Goal: Task Accomplishment & Management: Manage account settings

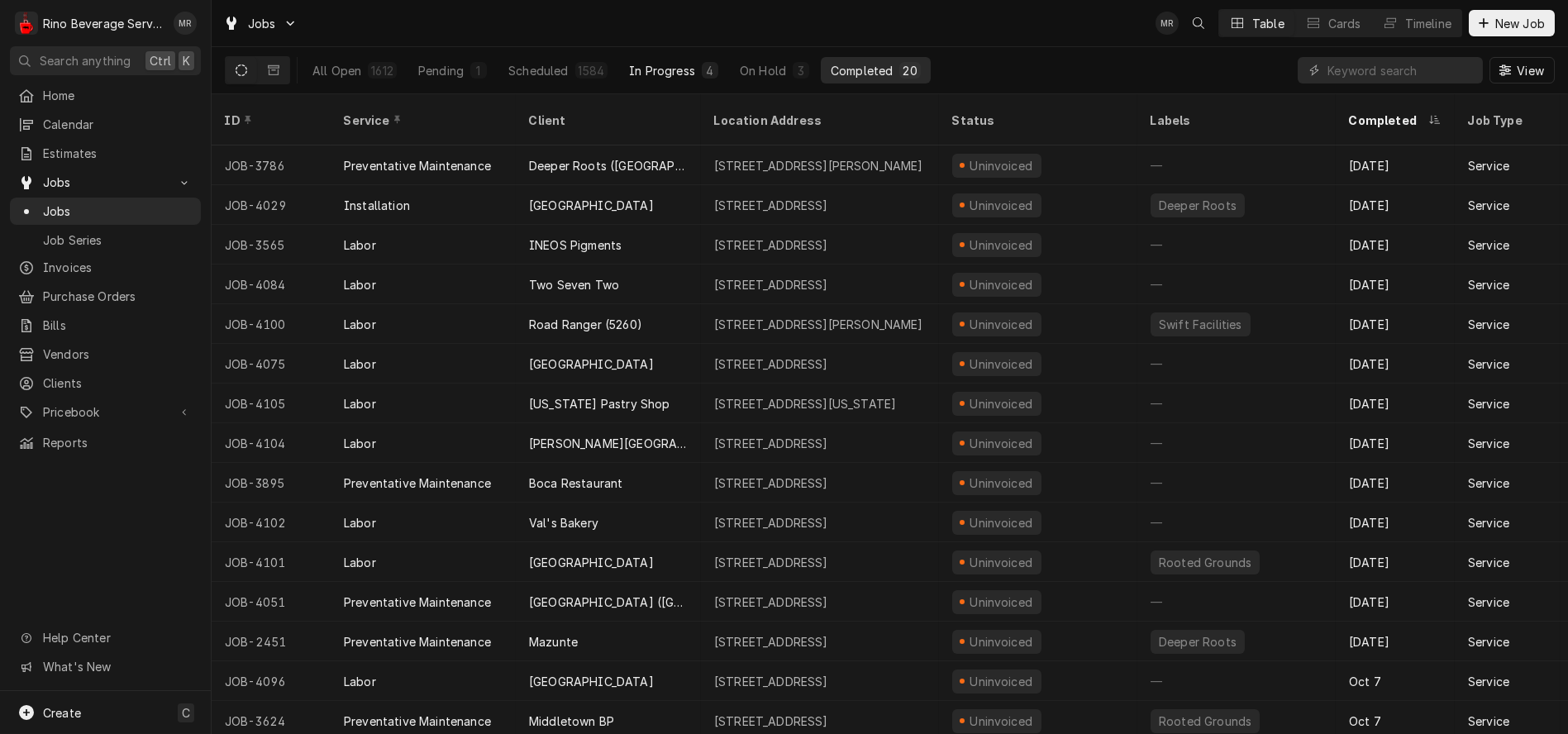
click at [677, 68] on div "In Progress" at bounding box center [662, 70] width 66 height 17
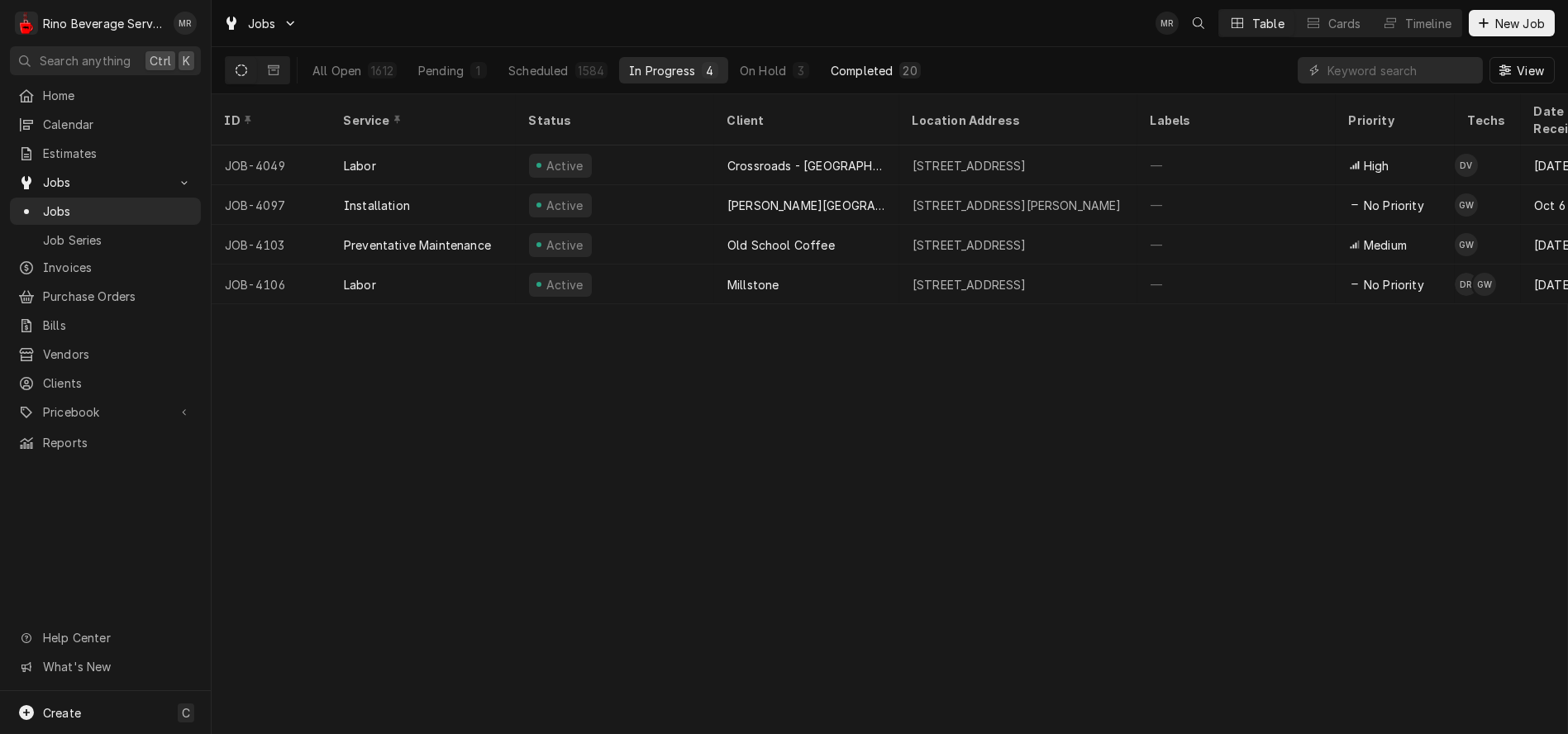
click at [858, 65] on div "Completed" at bounding box center [861, 70] width 62 height 17
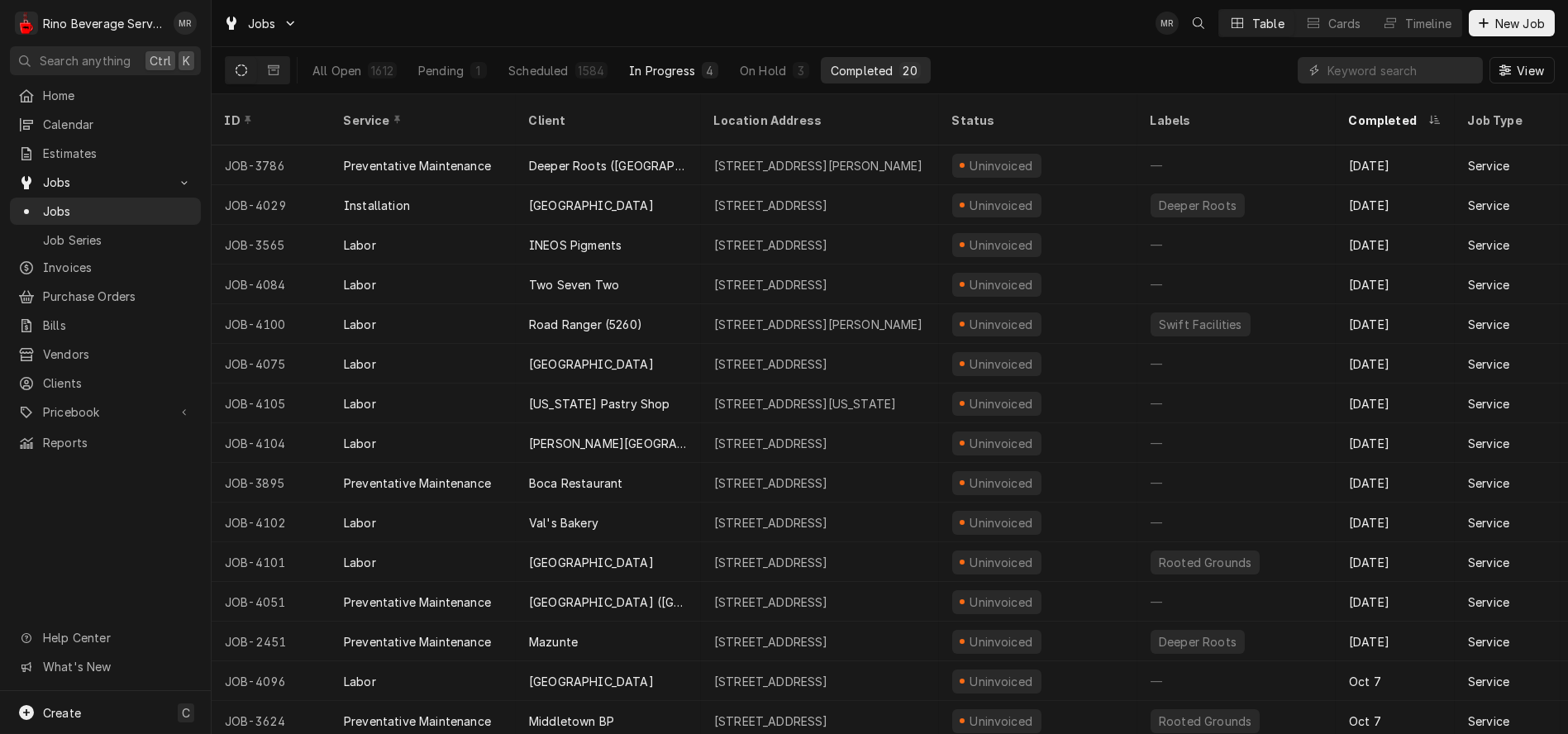
click at [682, 70] on div "In Progress" at bounding box center [662, 70] width 66 height 17
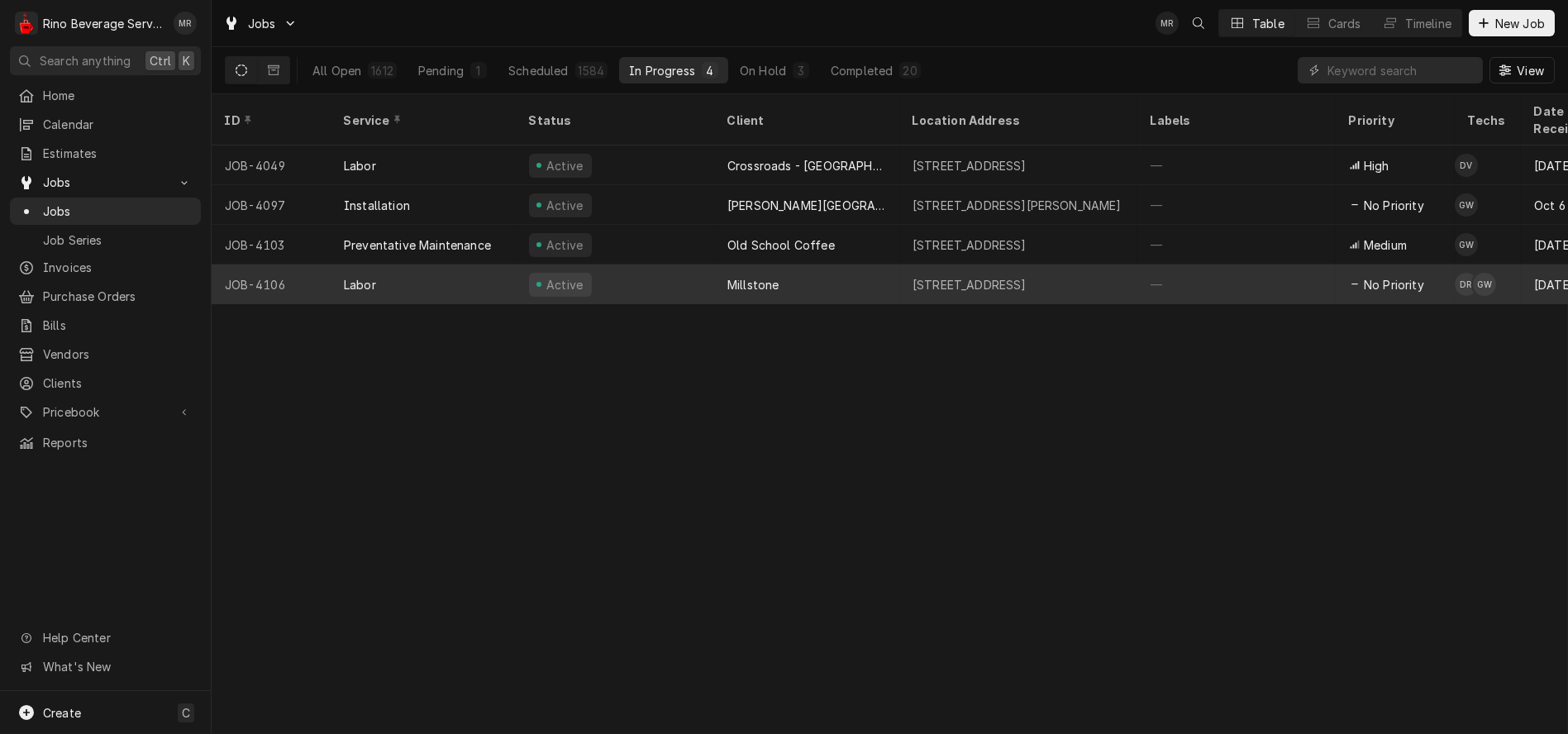
click at [670, 265] on div "Active" at bounding box center [615, 285] width 199 height 39
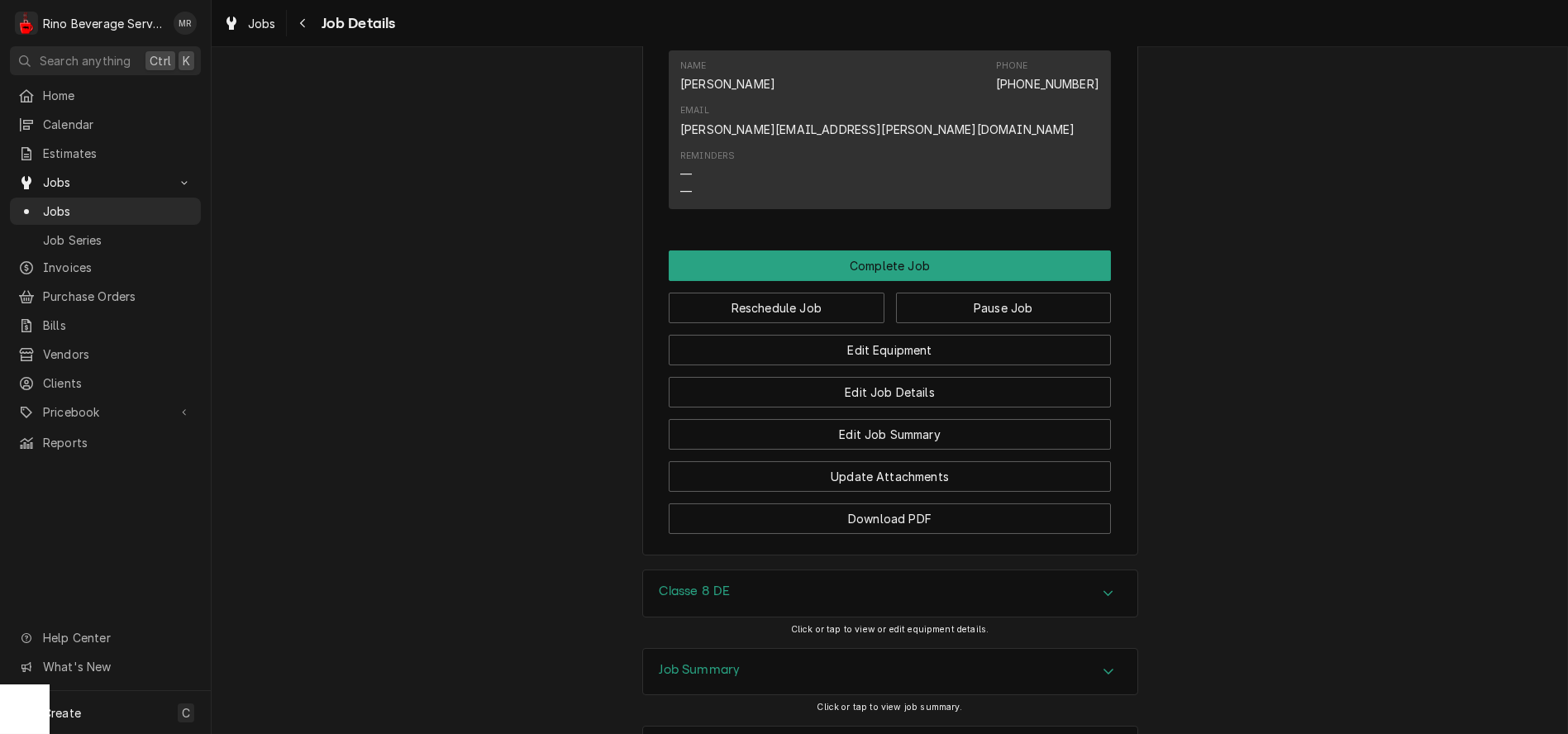
scroll to position [1378, 0]
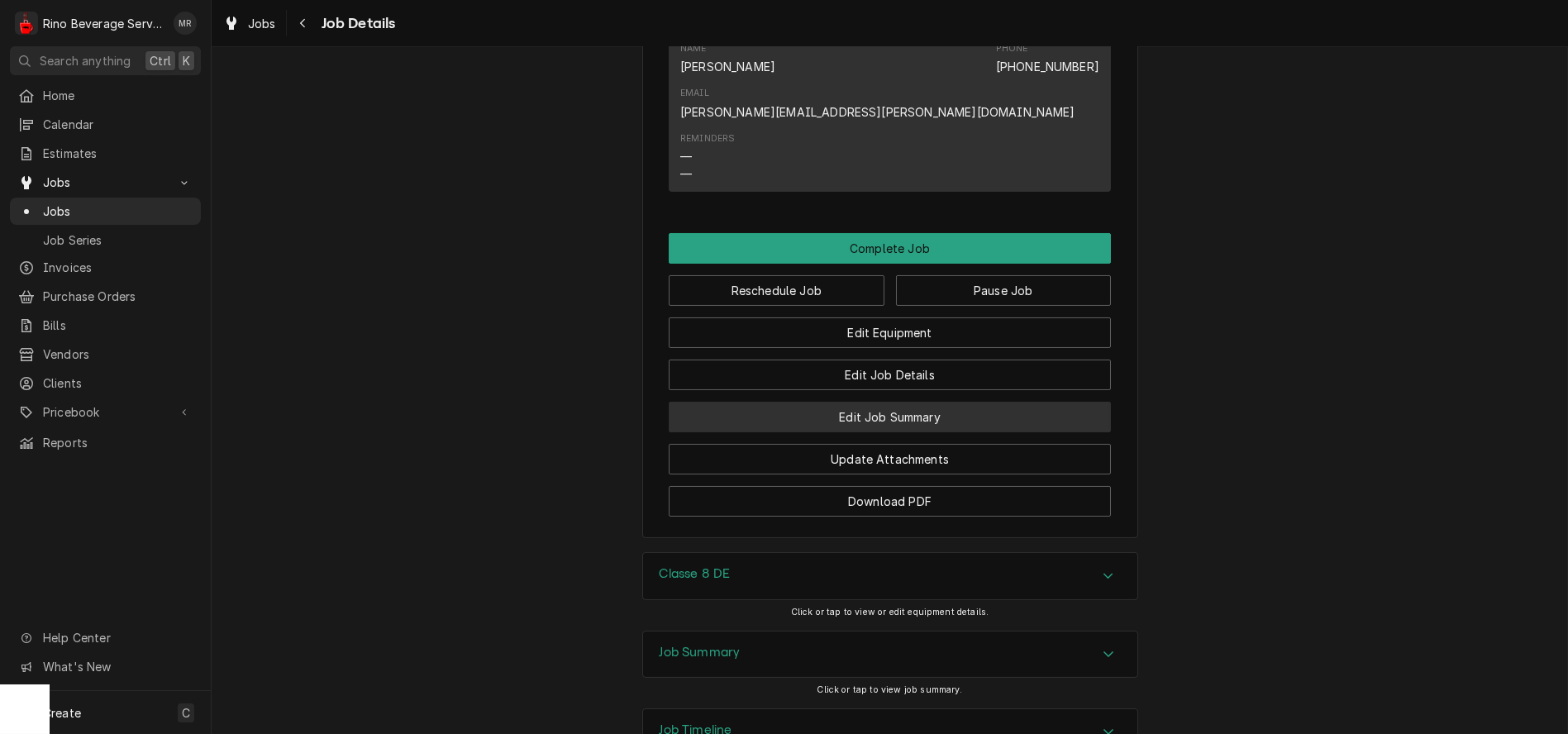
click at [828, 402] on button "Edit Job Summary" at bounding box center [890, 417] width 442 height 30
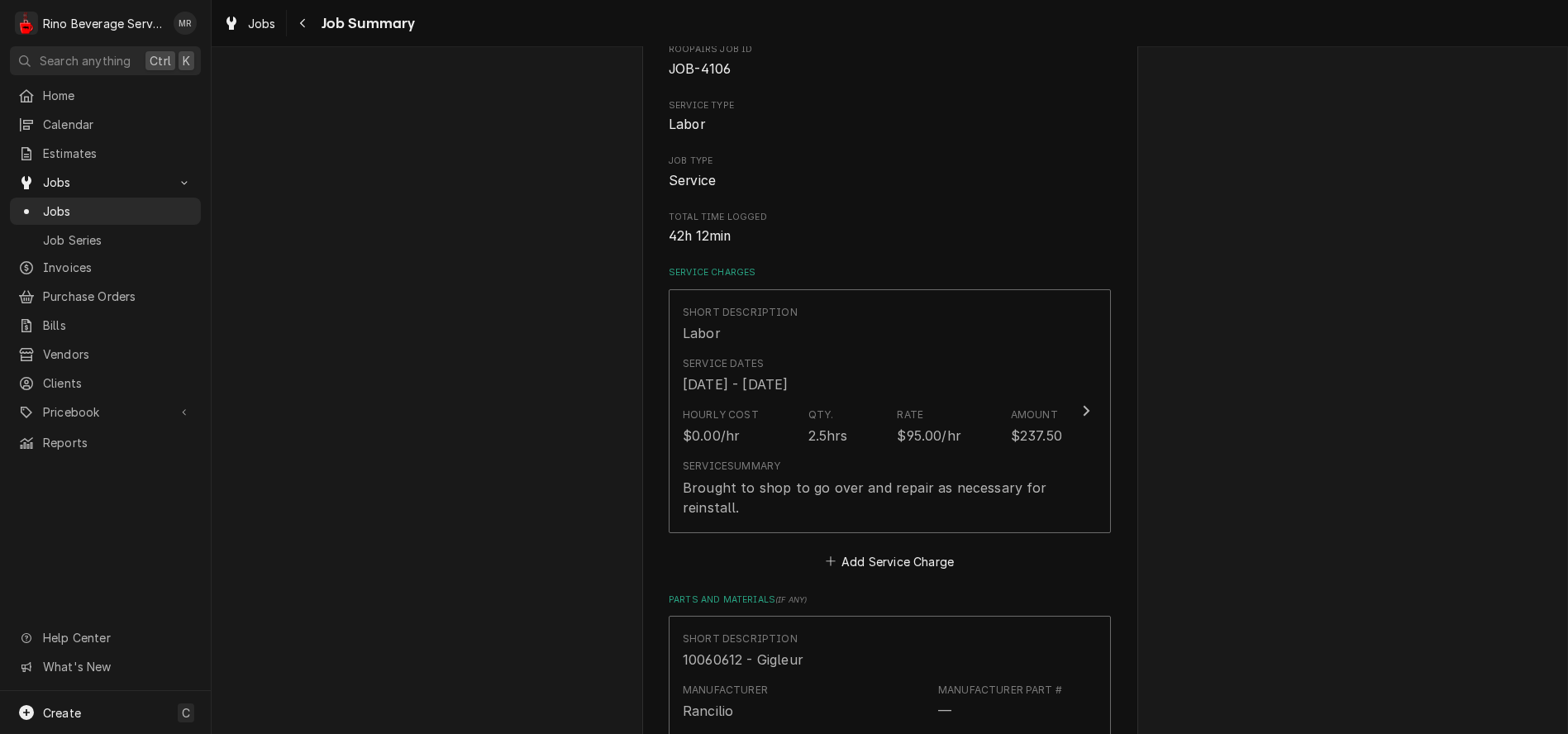
scroll to position [184, 0]
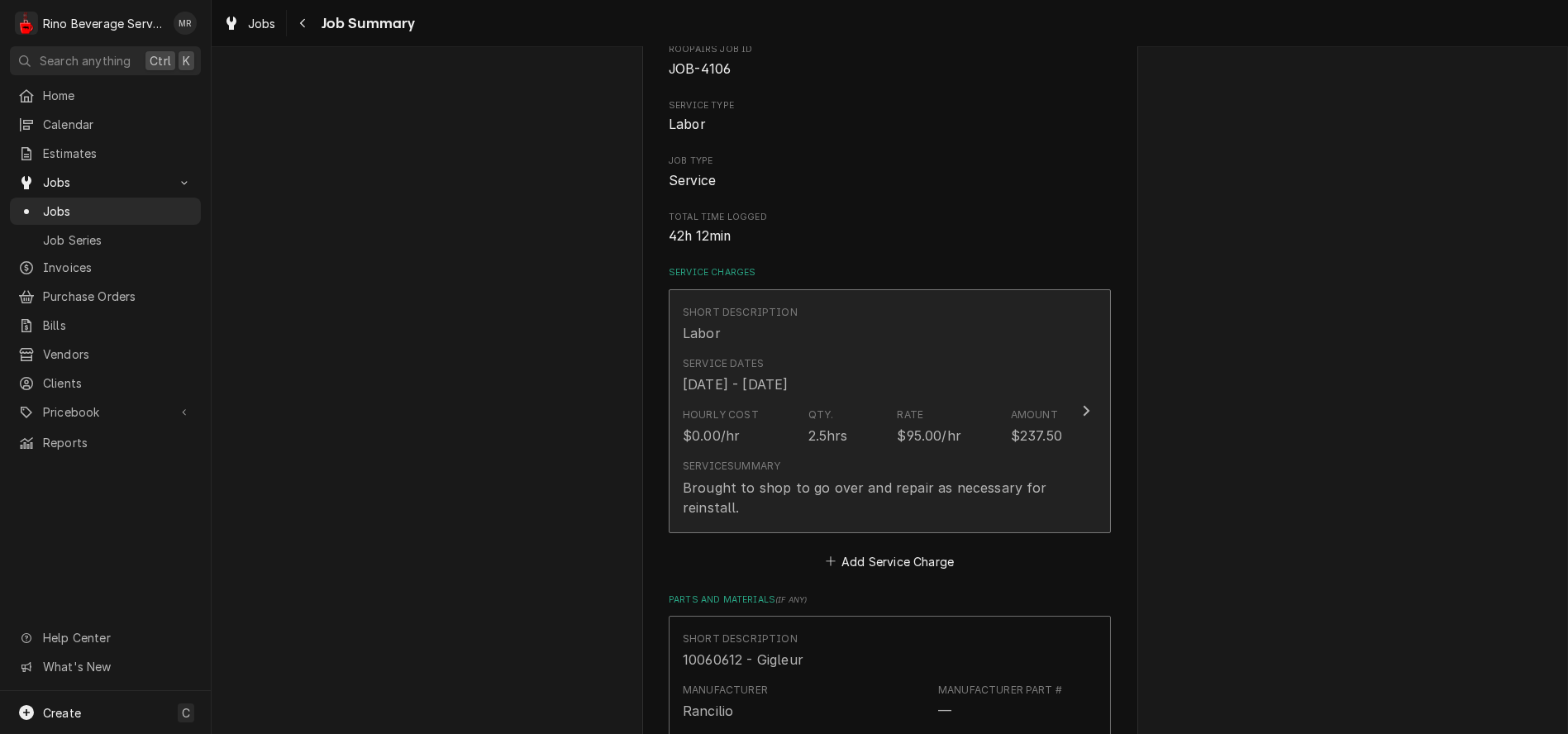
click at [779, 442] on div "Hourly Cost $0.00/hr Qty. 2.5hrs Rate $95.00/hr Amount $237.50" at bounding box center [873, 426] width 379 height 51
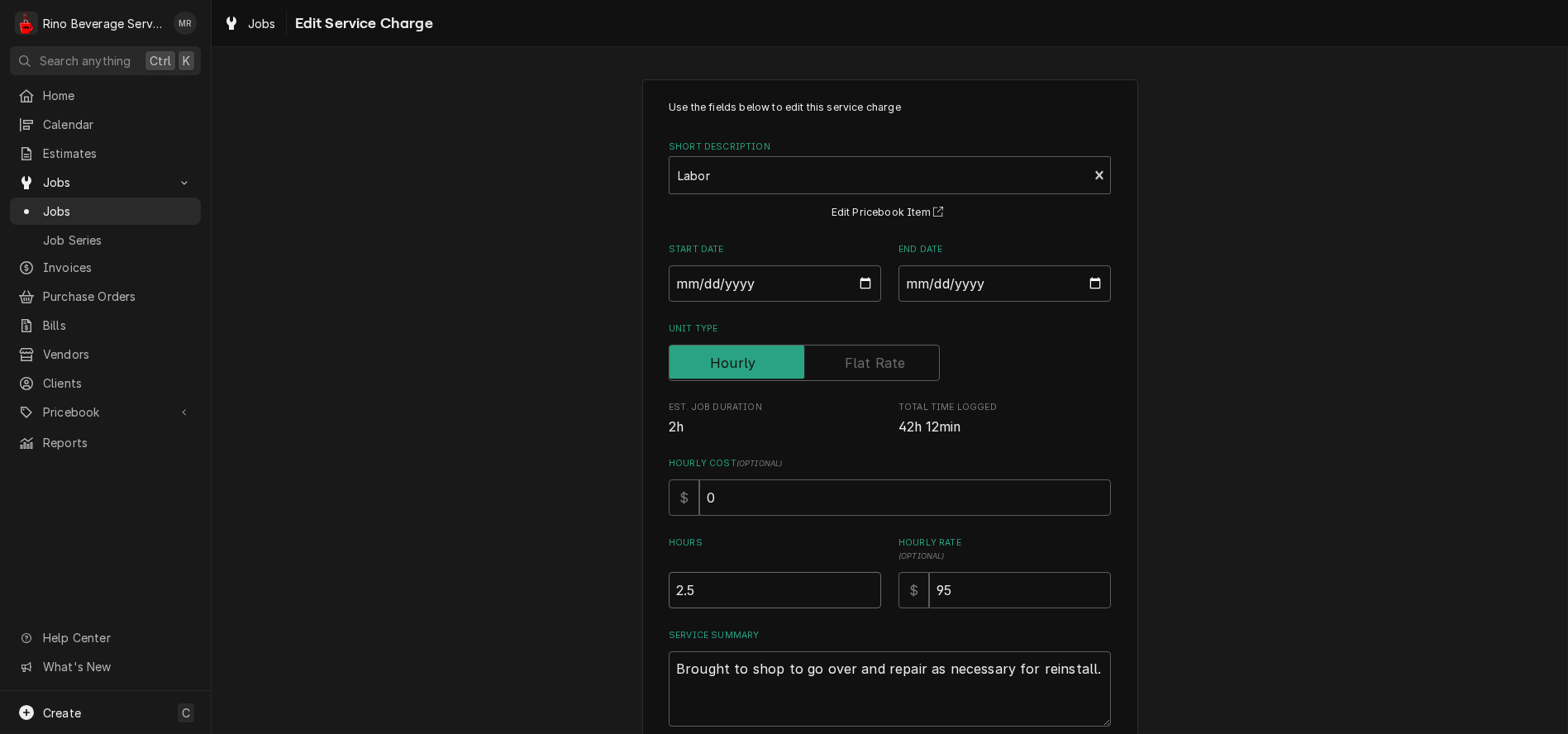
click at [679, 589] on input "2.5" at bounding box center [774, 590] width 212 height 37
type textarea "x"
type input "2.75"
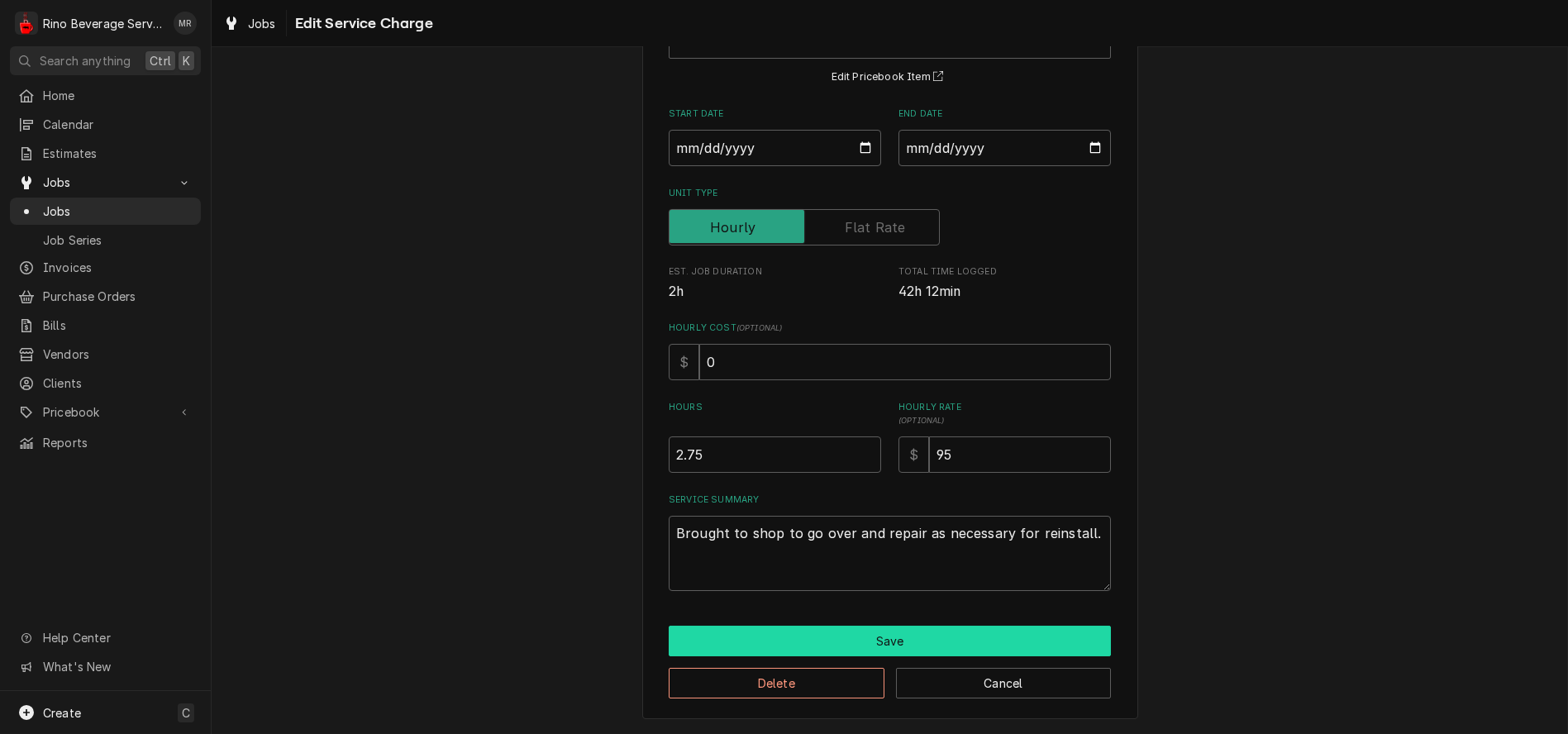
click at [826, 644] on button "Save" at bounding box center [890, 641] width 442 height 30
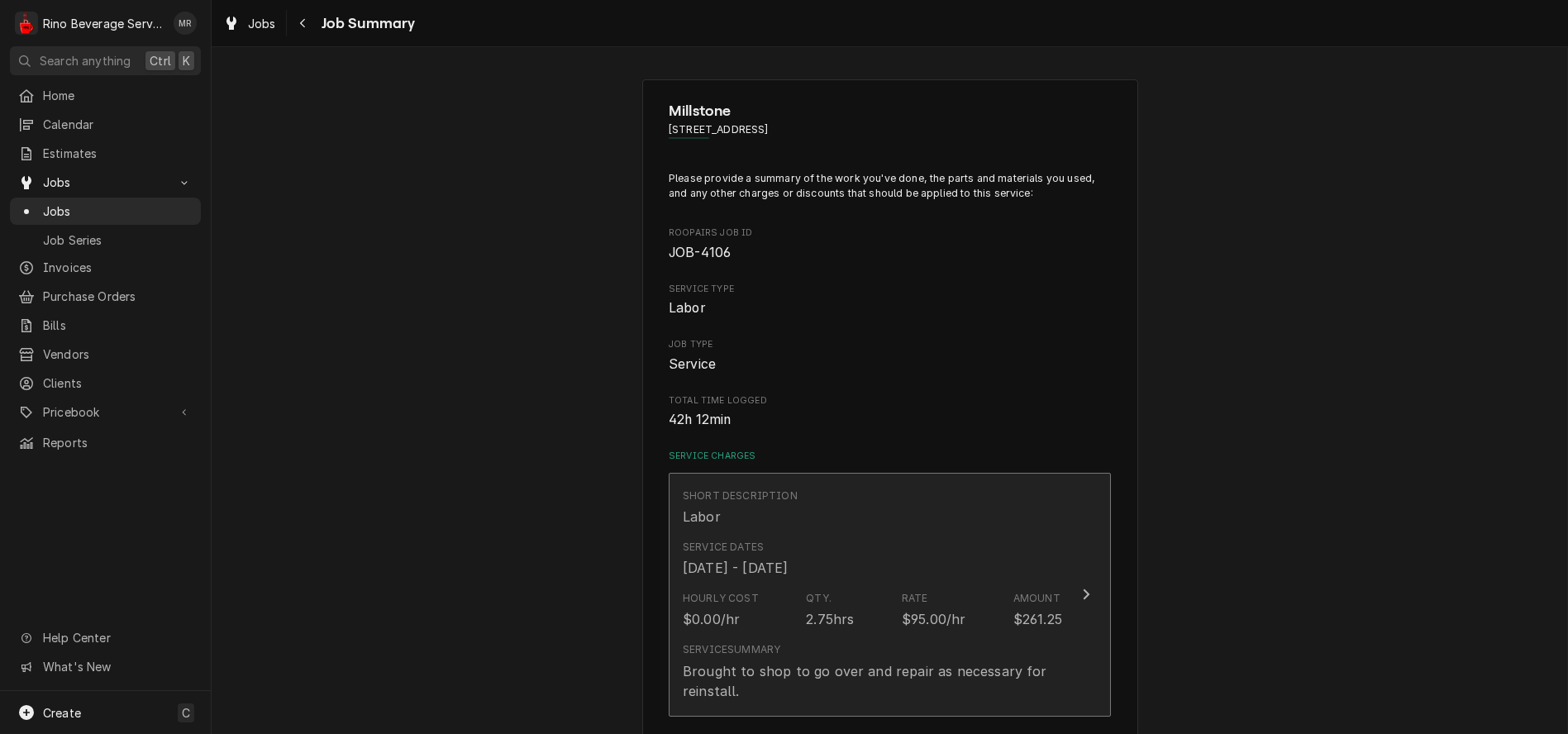
click at [832, 636] on div "Service Summary Brought to shop to go over and repair as necessary for reinstal…" at bounding box center [873, 670] width 379 height 71
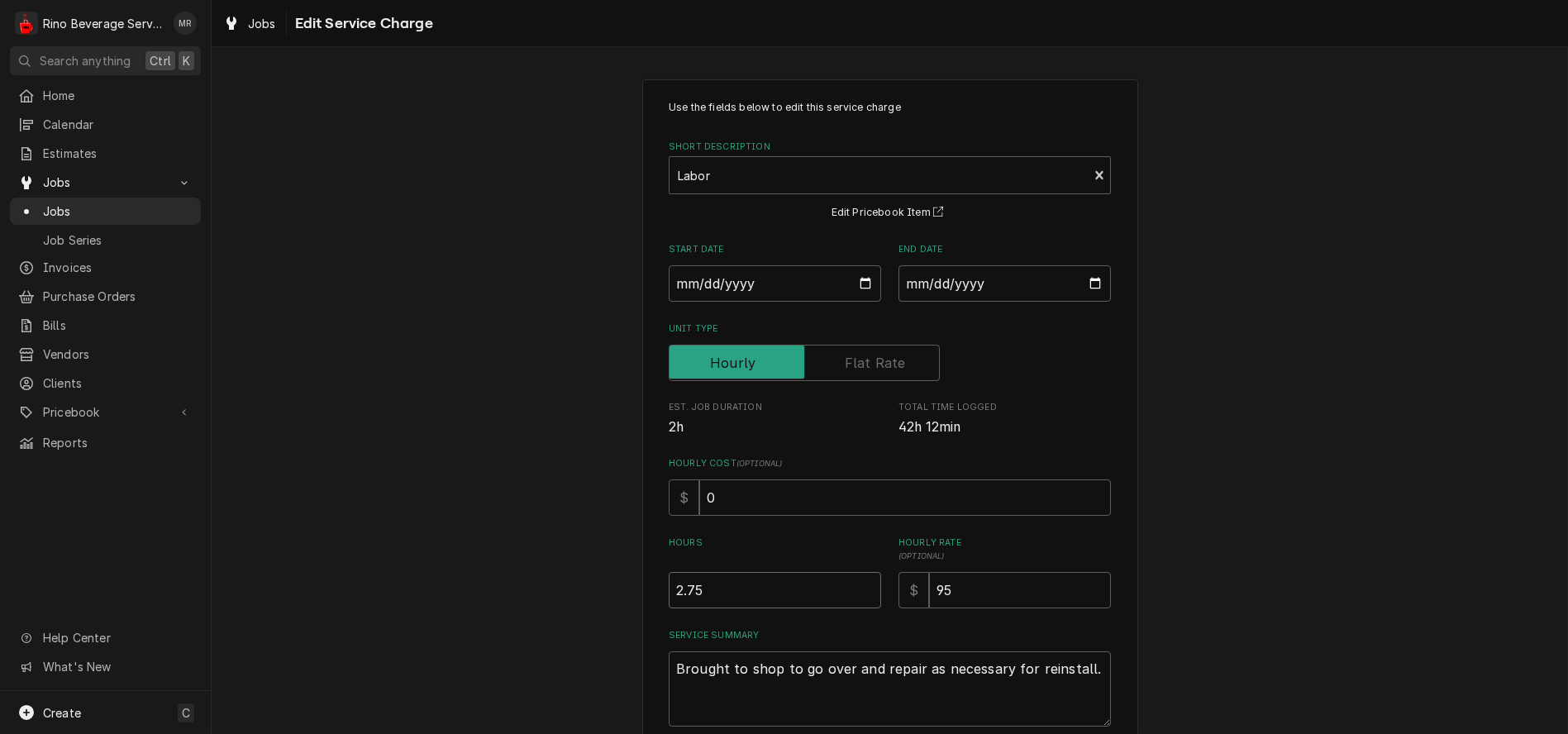
click at [713, 592] on input "2.75" at bounding box center [774, 590] width 212 height 37
type textarea "x"
type input "2.7"
type textarea "x"
type input "2"
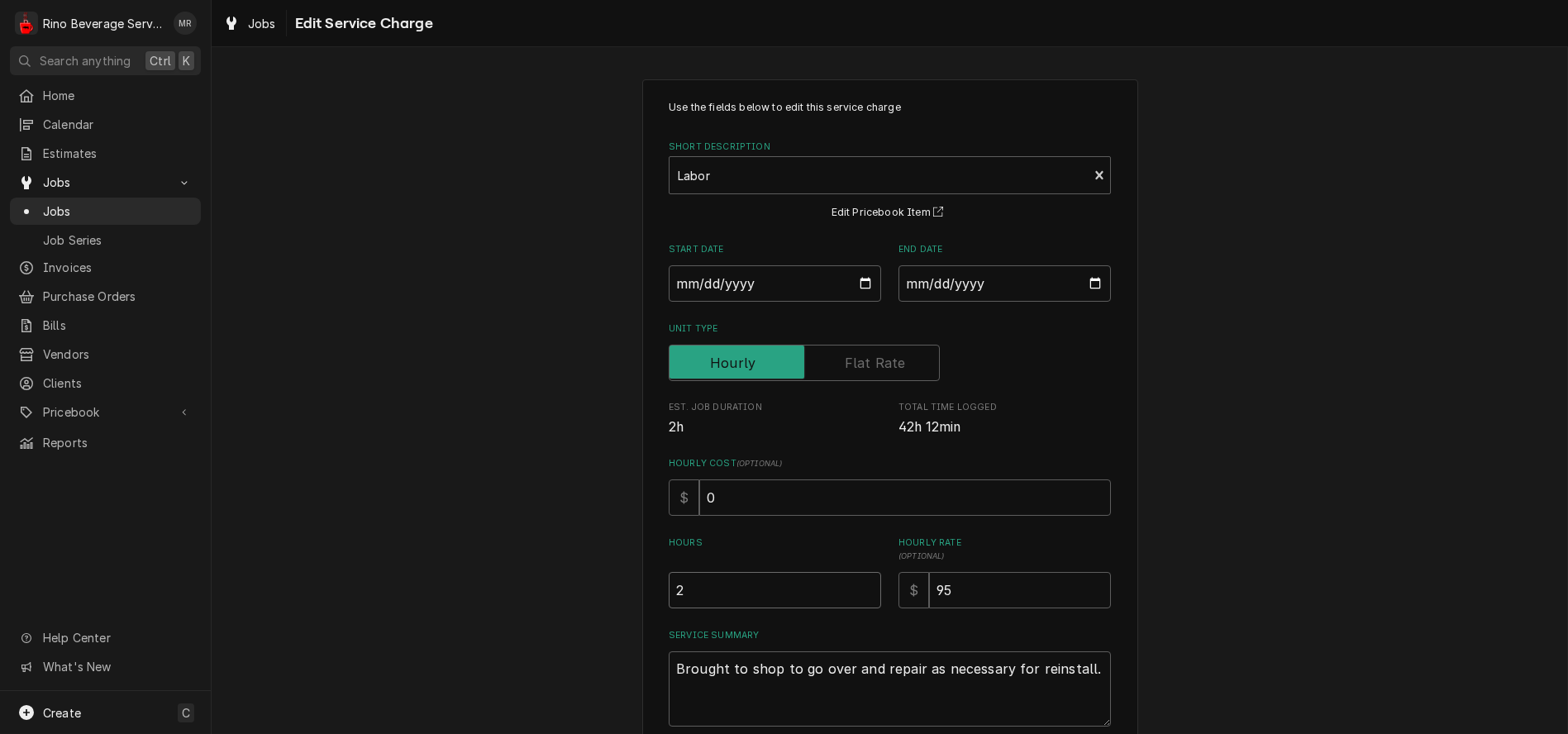
type textarea "x"
type input "3"
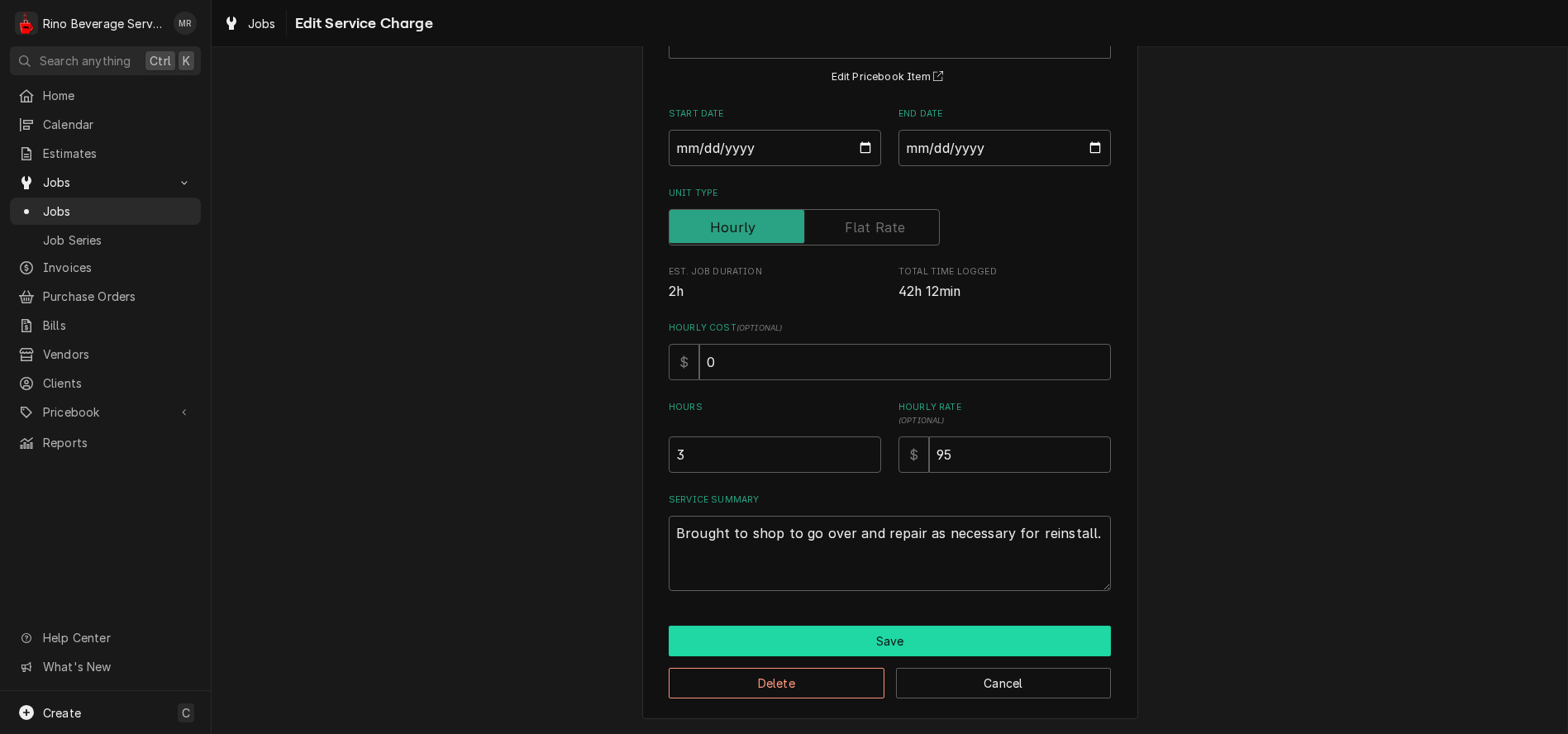
click at [872, 640] on button "Save" at bounding box center [890, 641] width 442 height 30
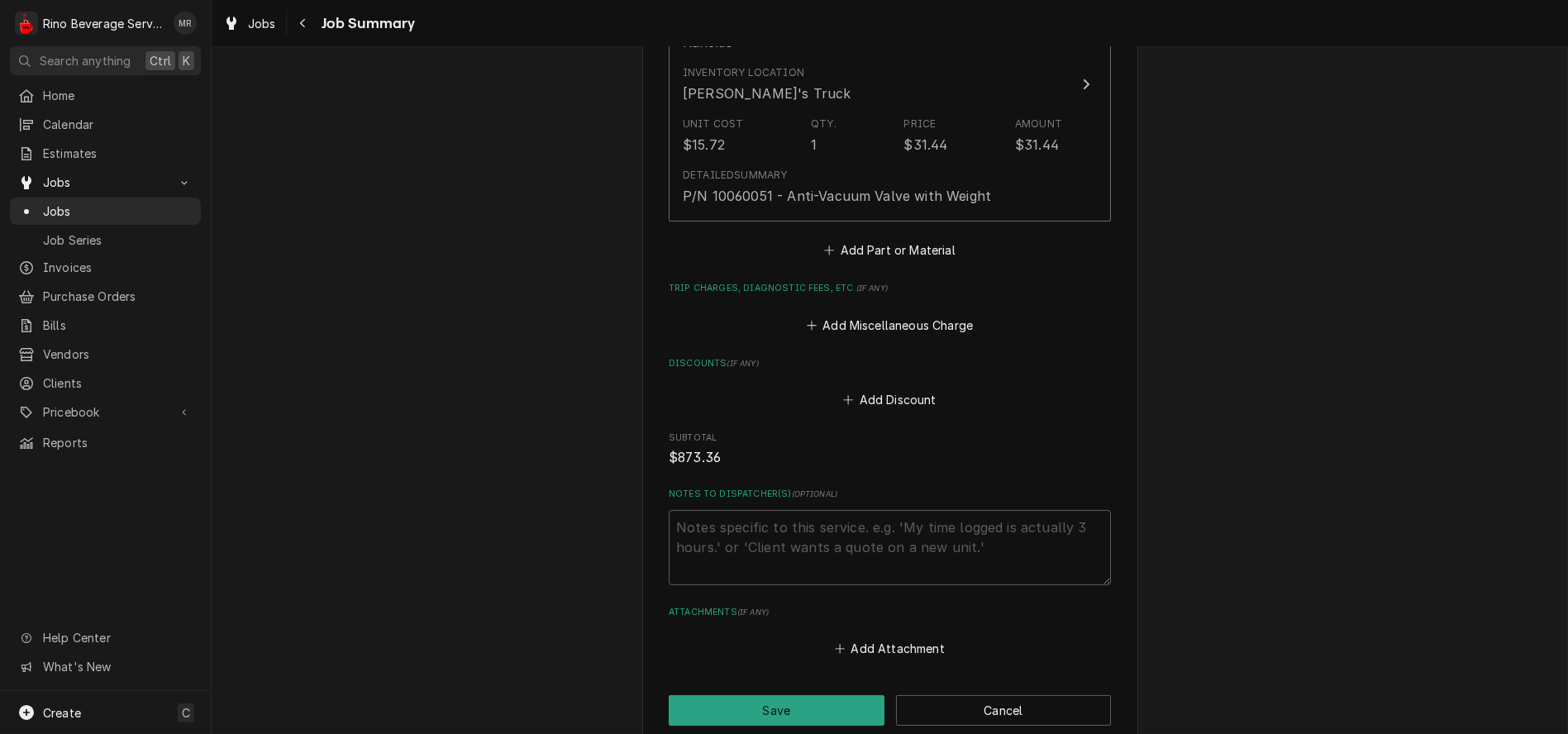
scroll to position [3307, 0]
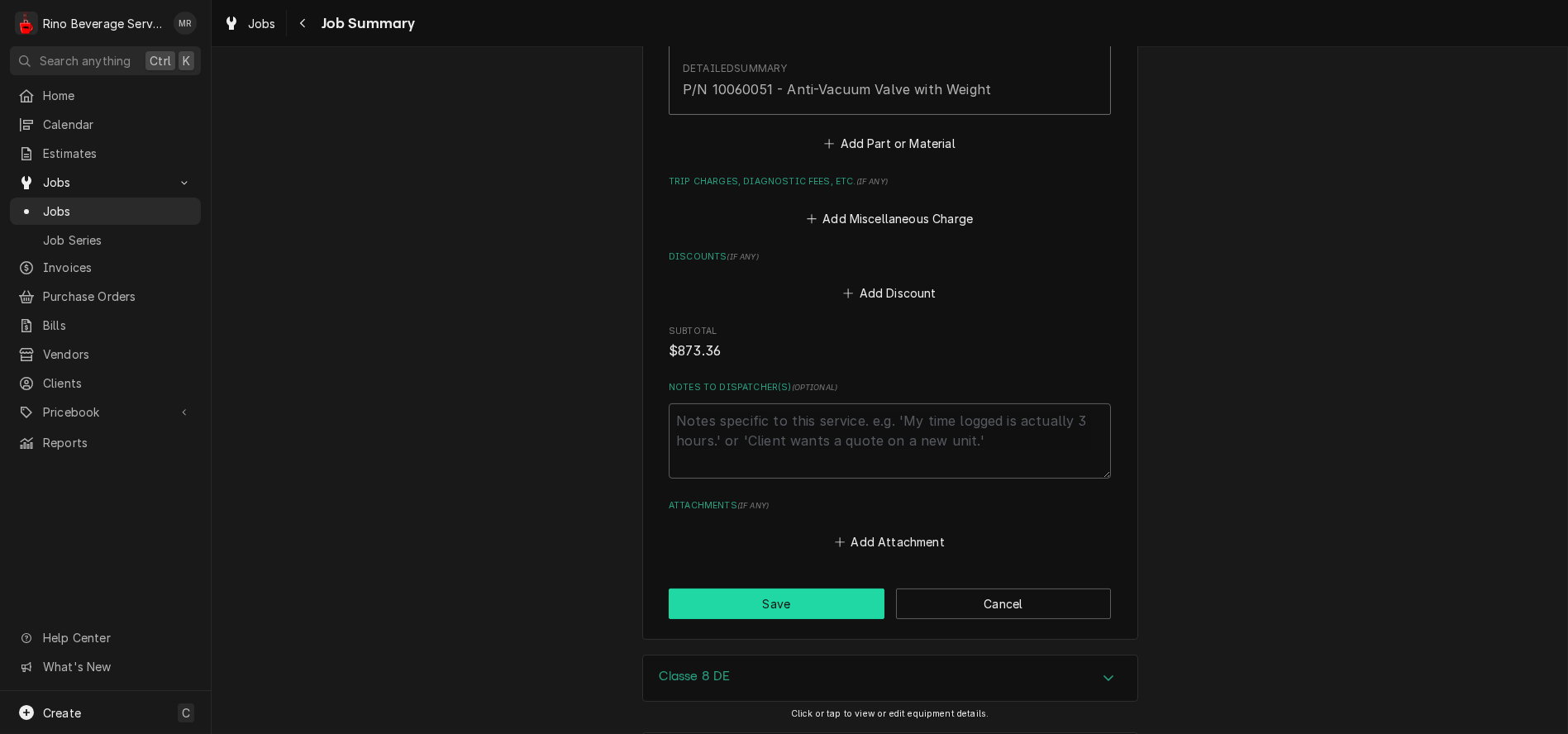
click at [790, 618] on button "Save" at bounding box center [776, 604] width 216 height 30
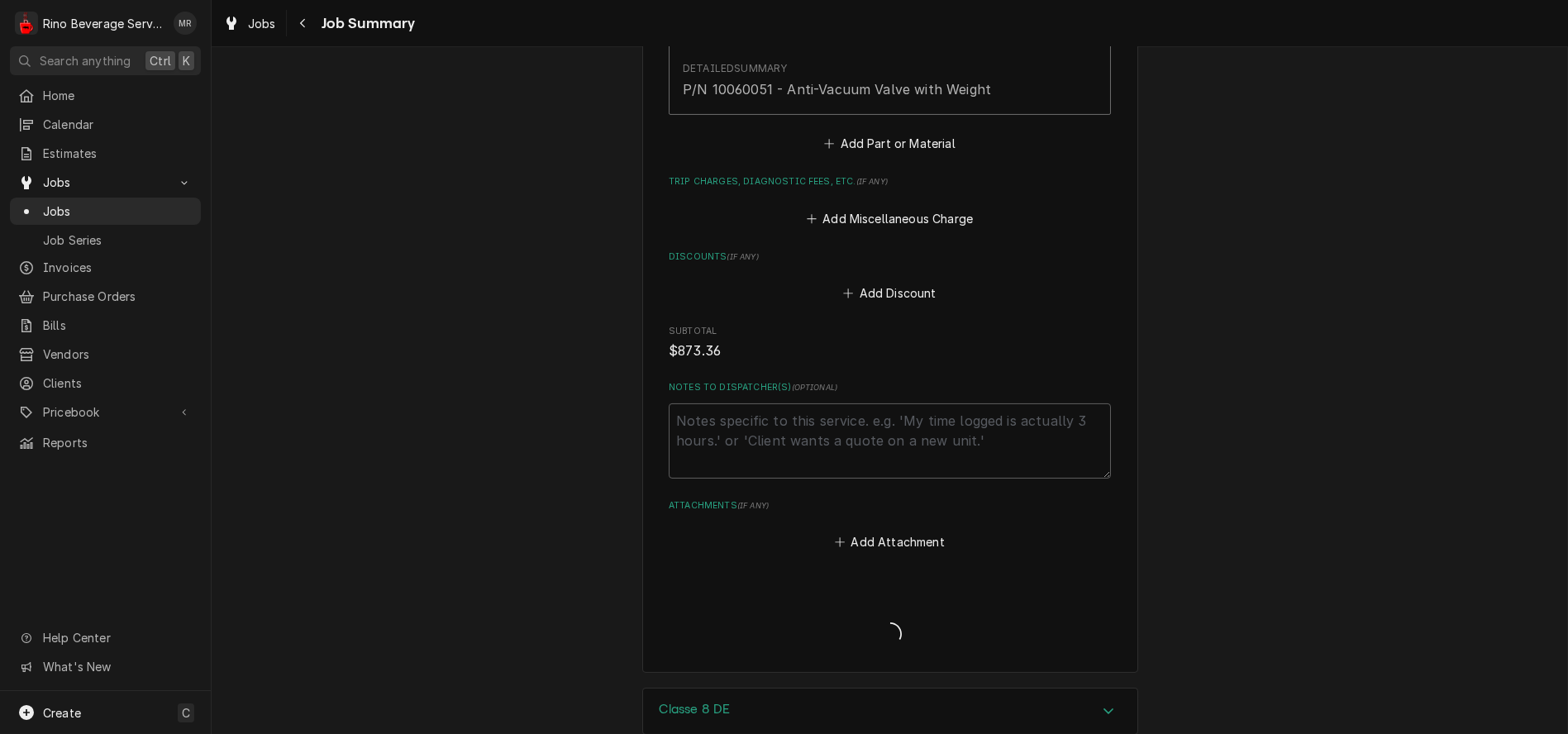
type textarea "x"
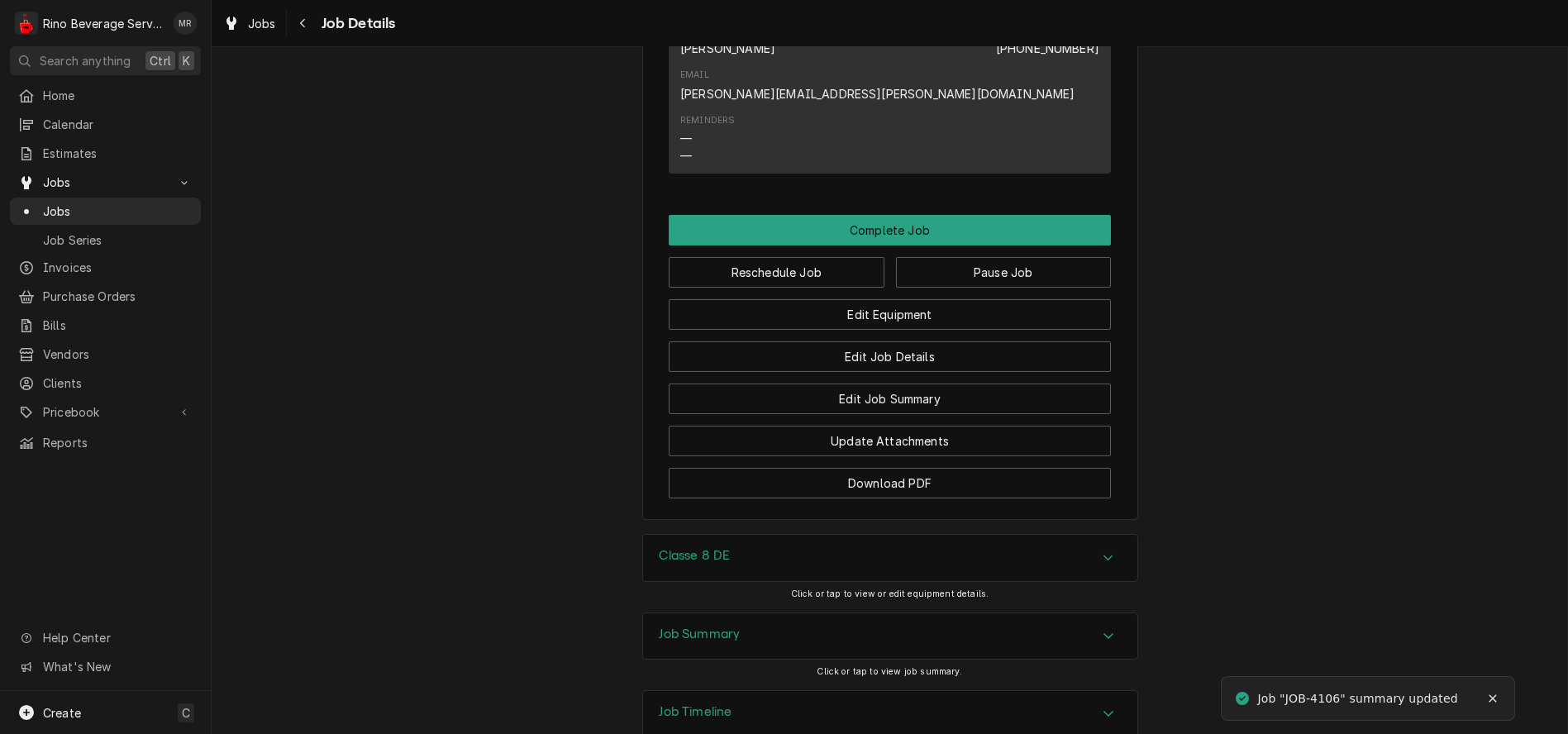
scroll to position [1304, 0]
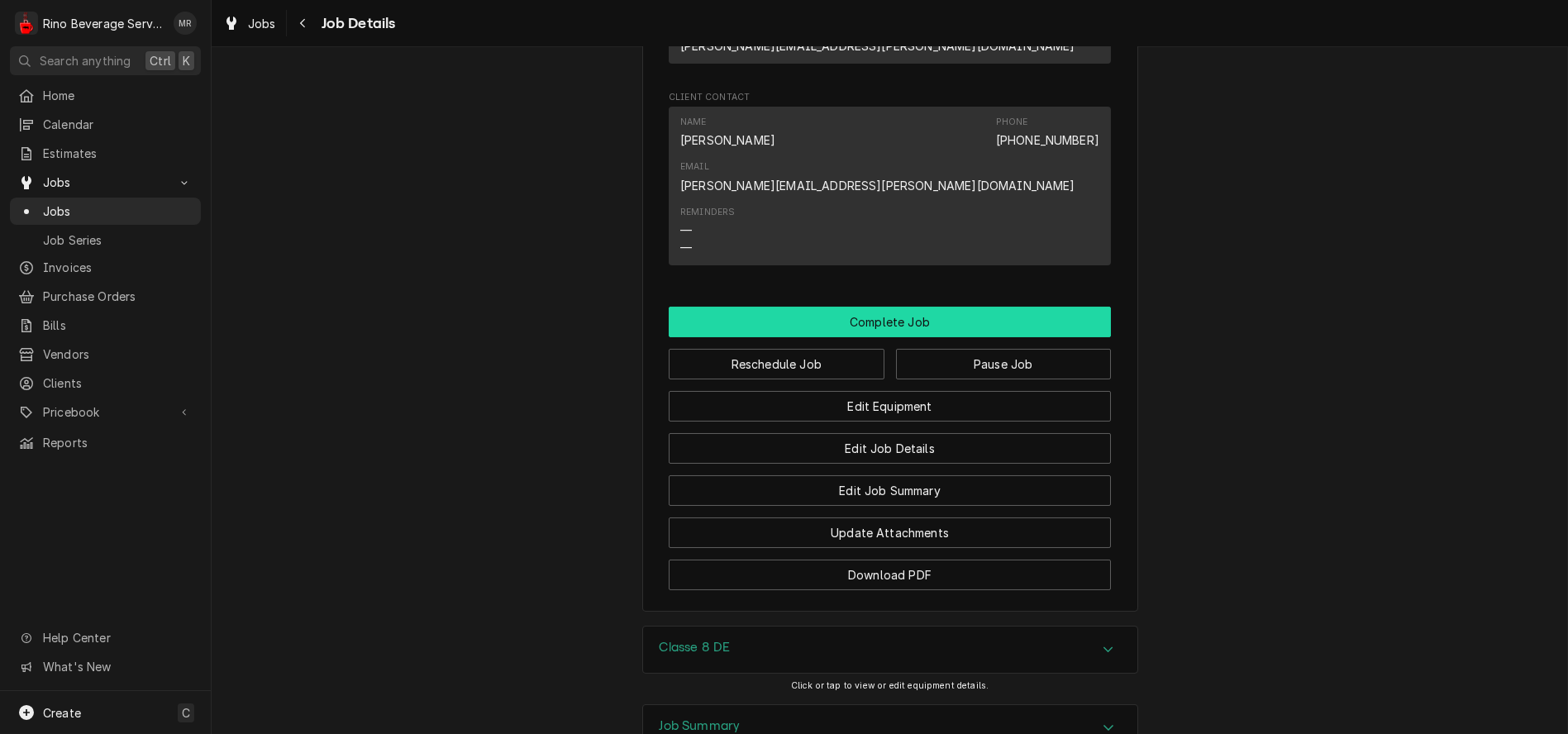
click at [882, 307] on button "Complete Job" at bounding box center [890, 322] width 442 height 30
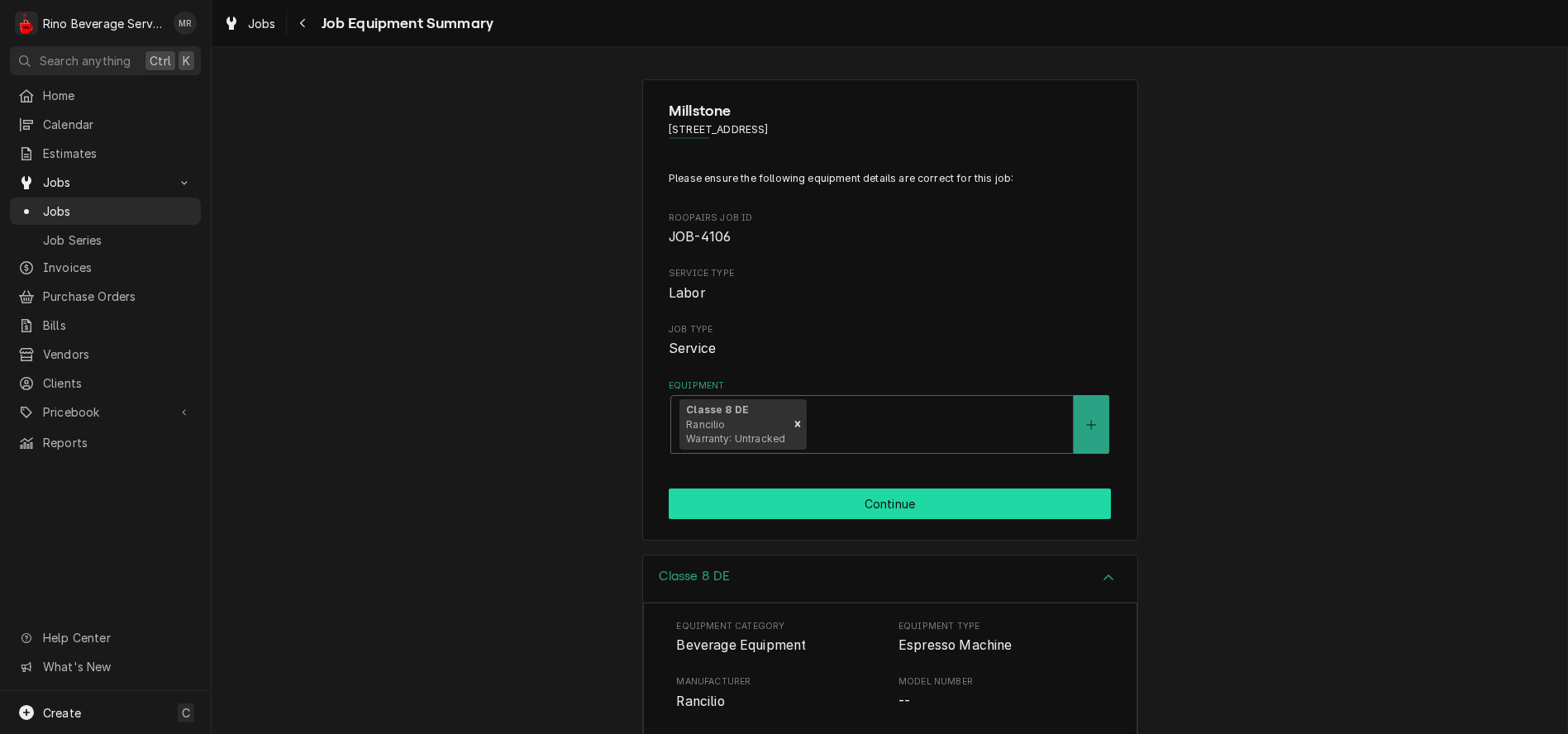
click at [807, 506] on button "Continue" at bounding box center [890, 504] width 442 height 30
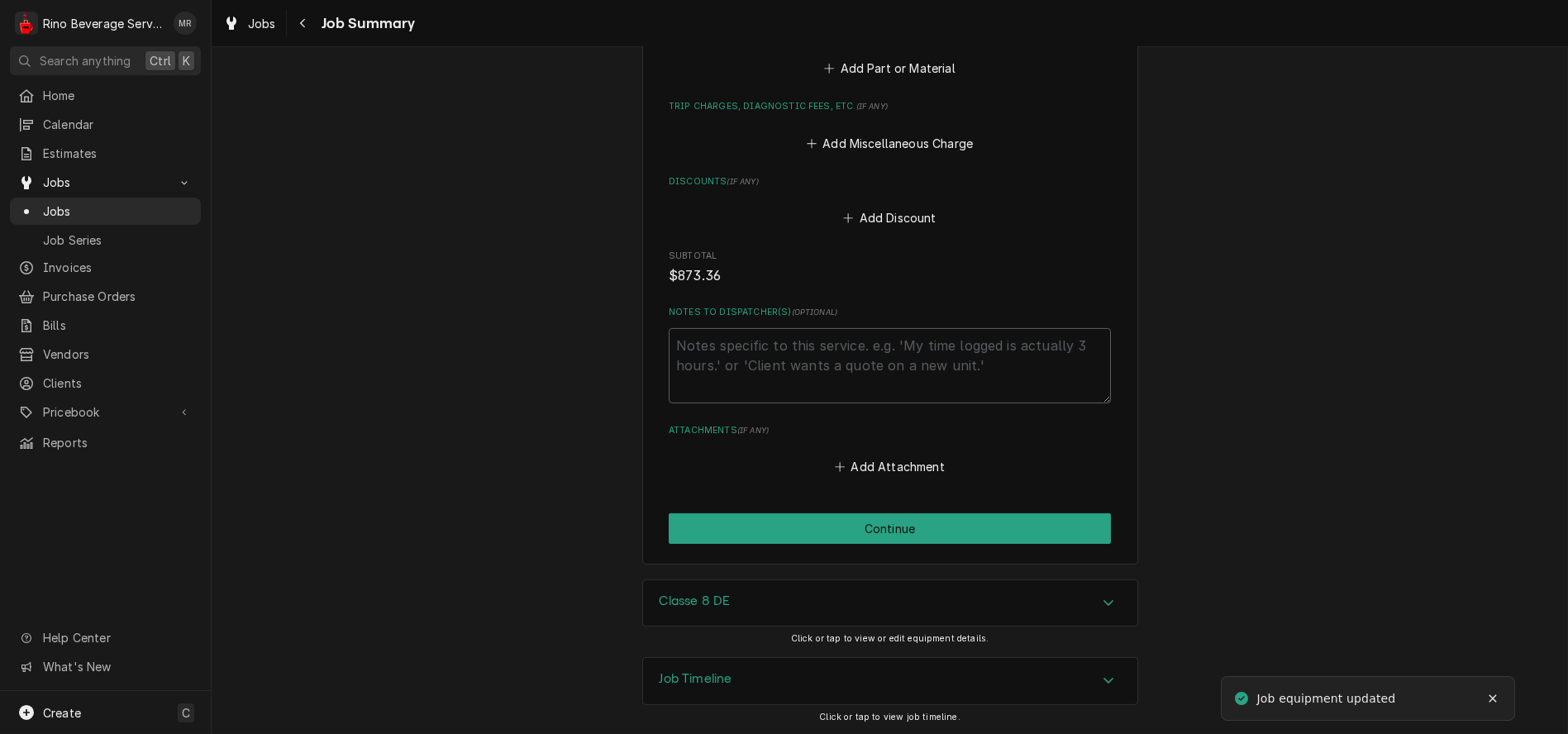
scroll to position [3390, 0]
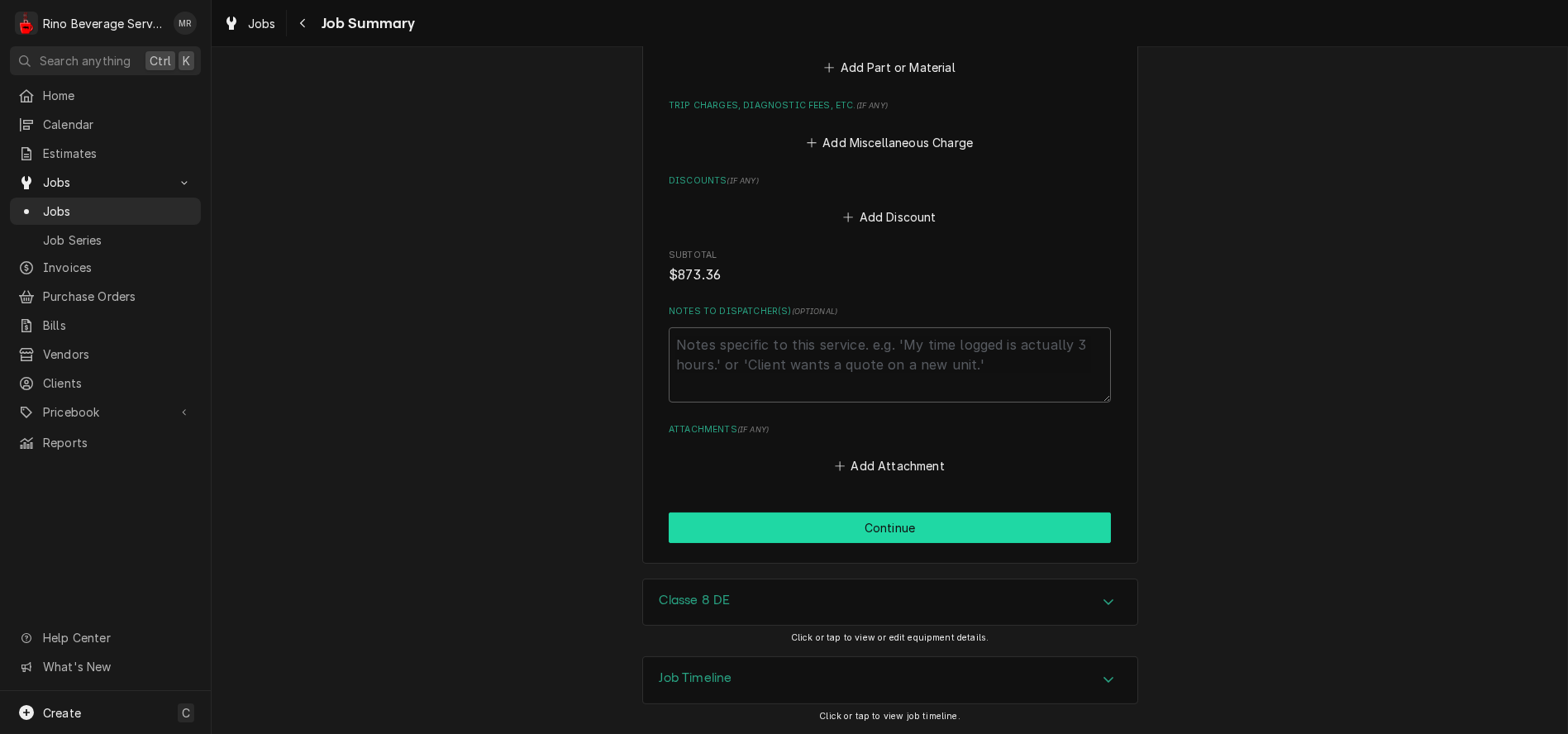
click at [857, 524] on button "Continue" at bounding box center [890, 528] width 442 height 30
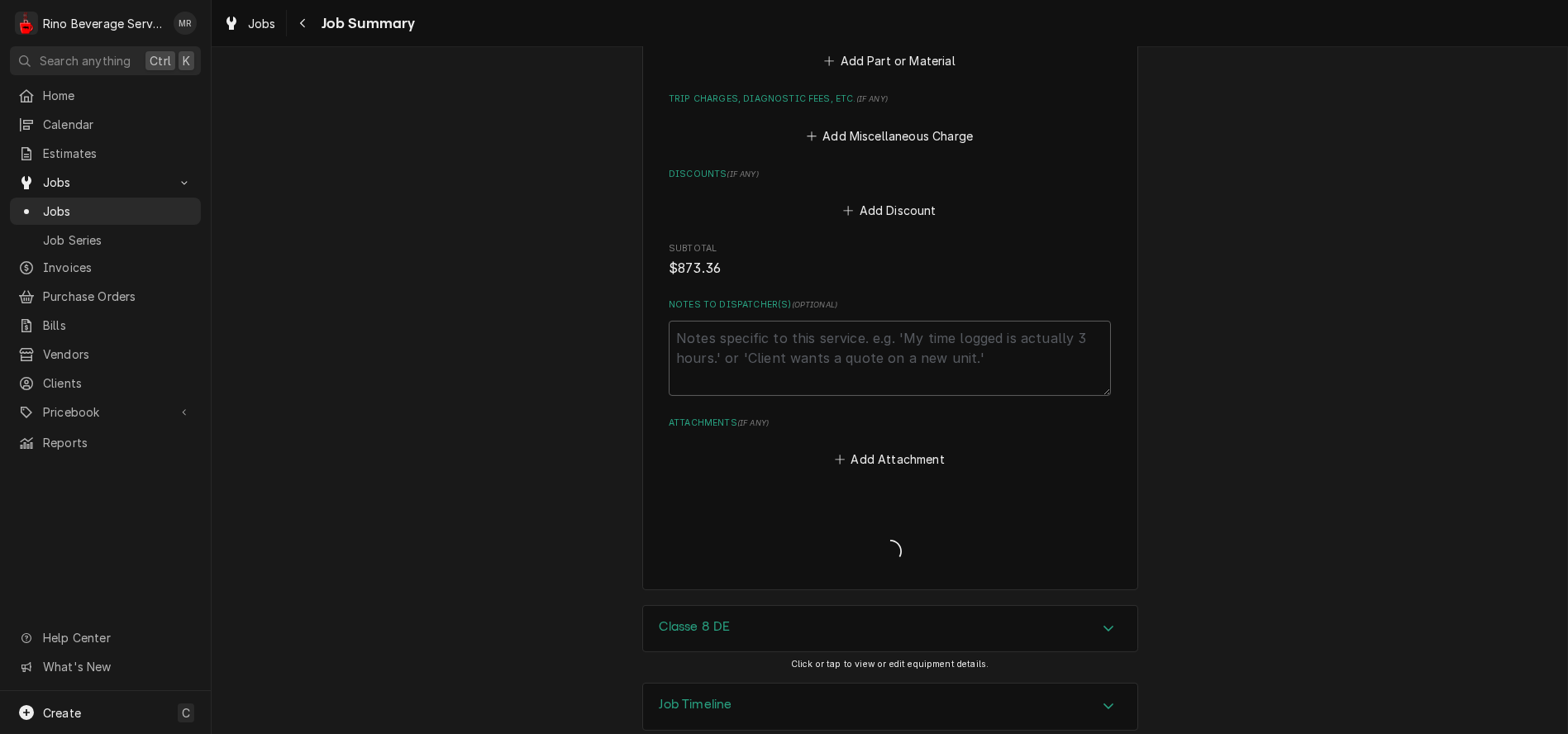
type textarea "x"
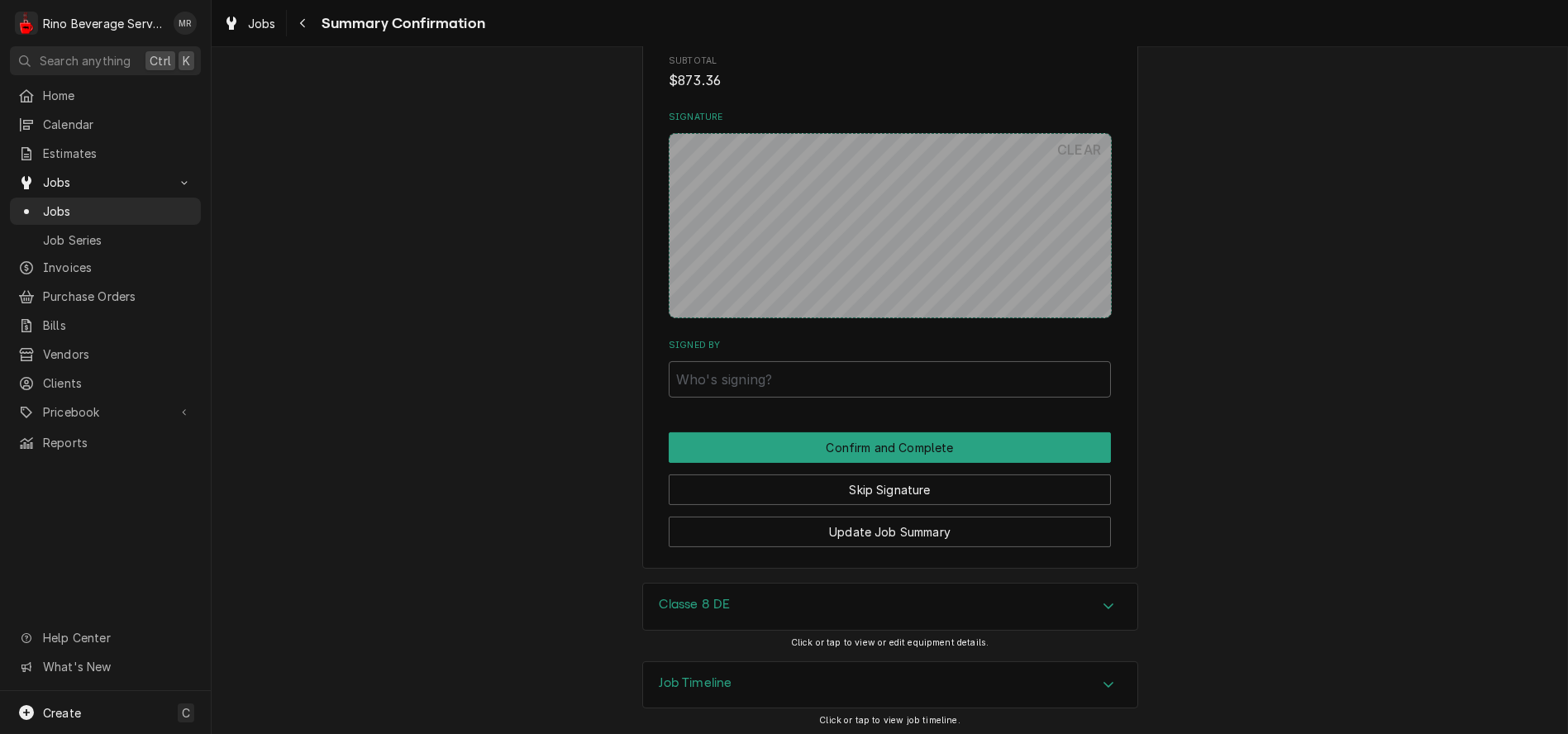
scroll to position [3018, 0]
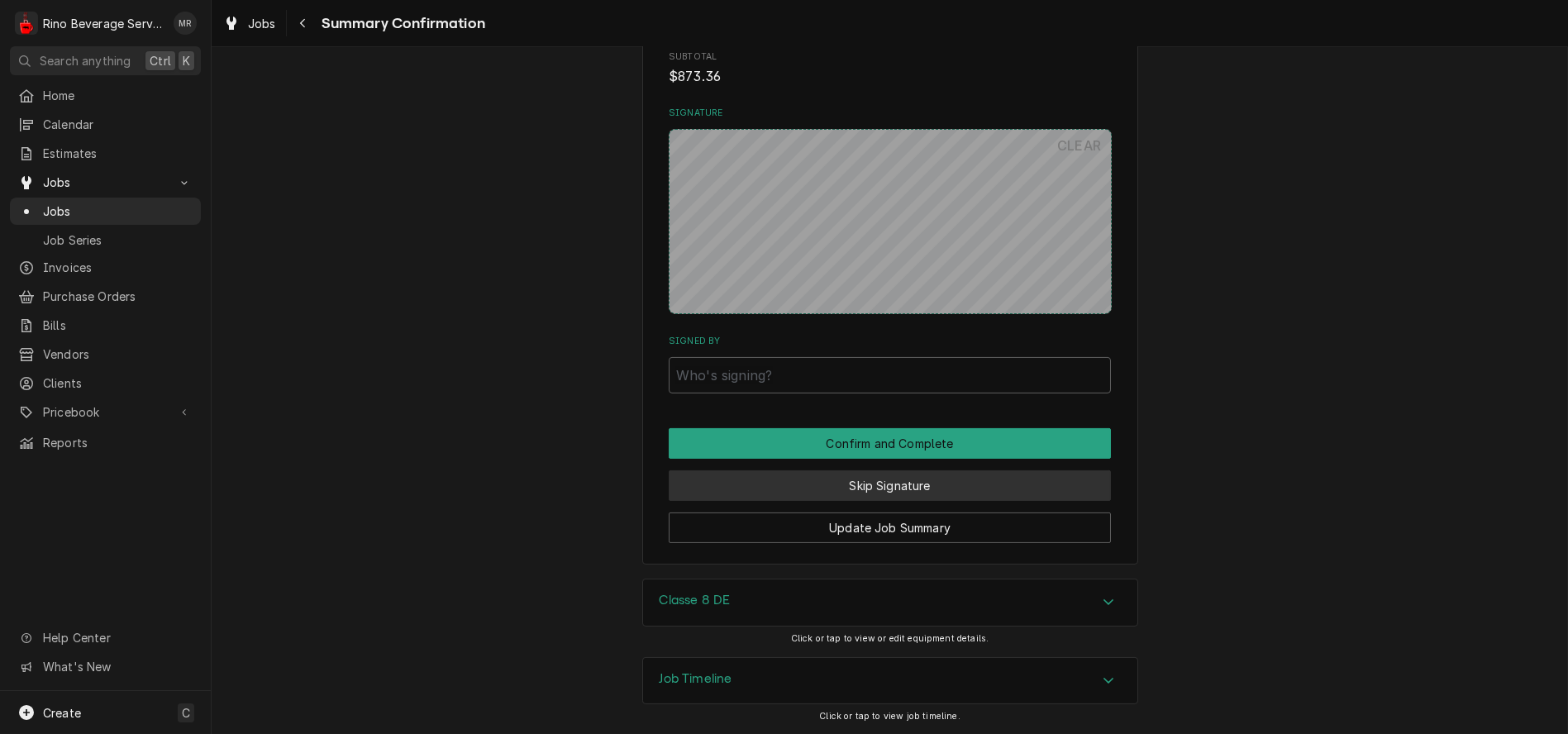
click at [860, 483] on button "Skip Signature" at bounding box center [890, 486] width 442 height 30
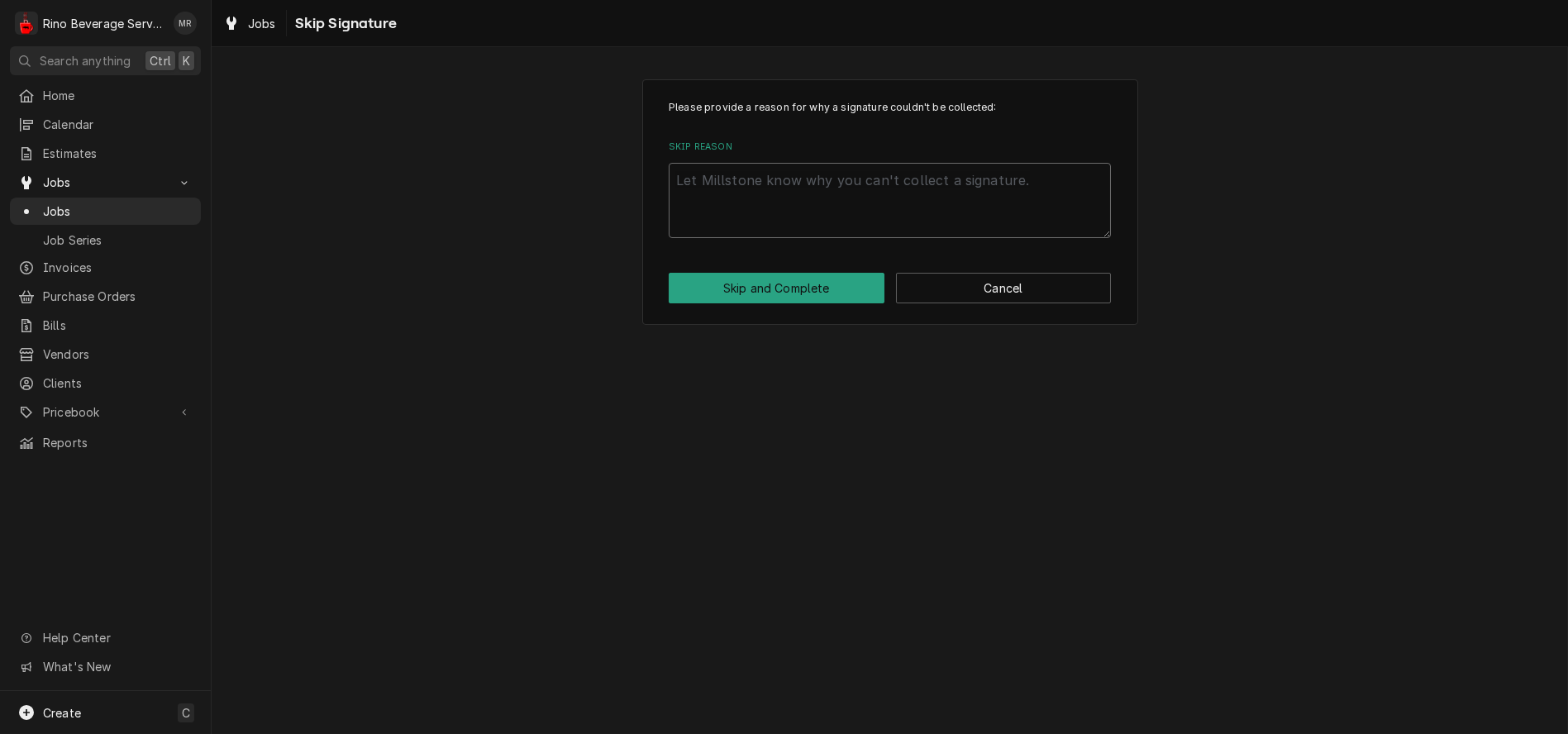
click at [807, 194] on textarea "Skip Reason" at bounding box center [890, 201] width 442 height 75
type textarea "x"
type textarea "n"
type textarea "x"
type textarea "no"
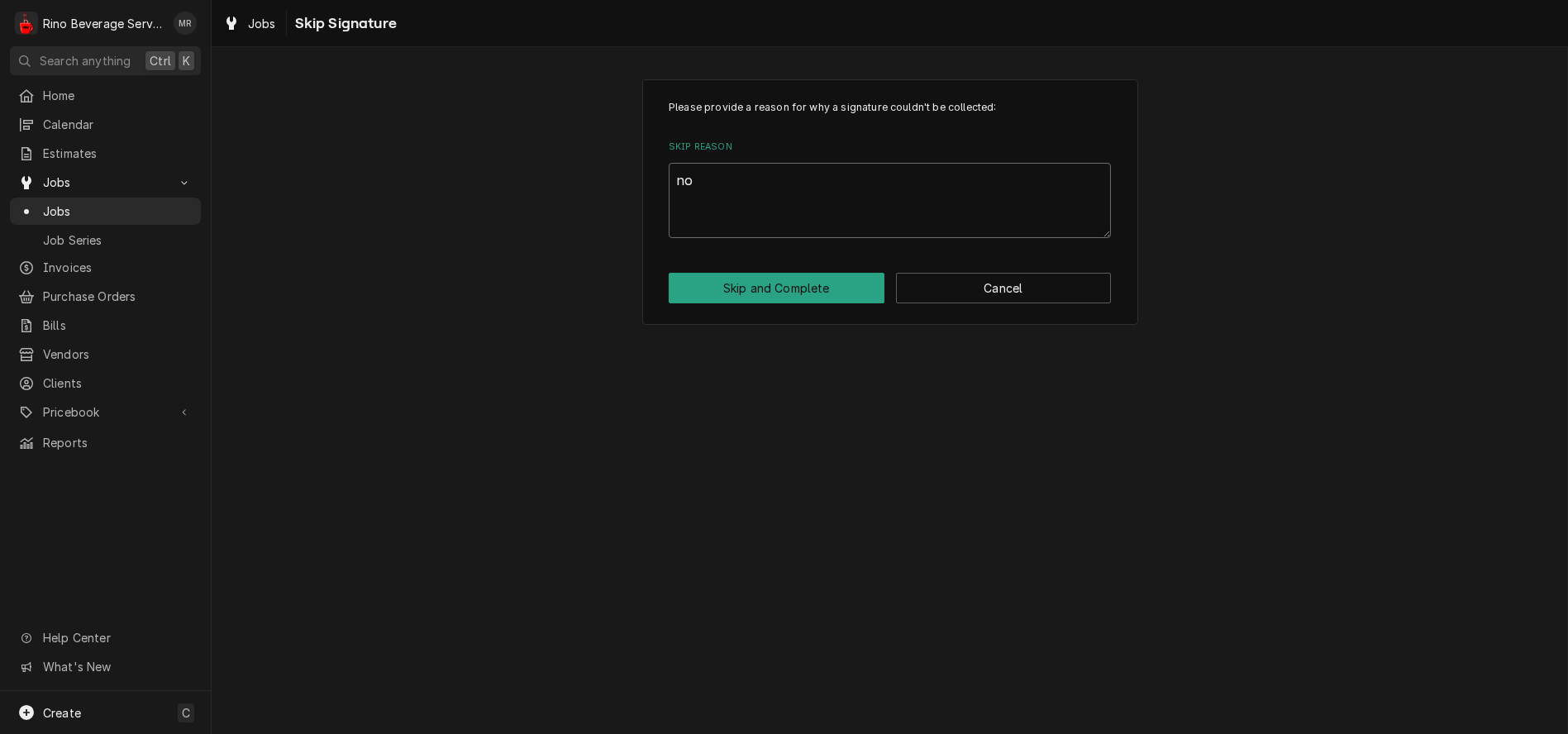
type textarea "x"
type textarea "non"
type textarea "x"
type textarea "none"
click at [794, 288] on button "Skip and Complete" at bounding box center [776, 288] width 216 height 30
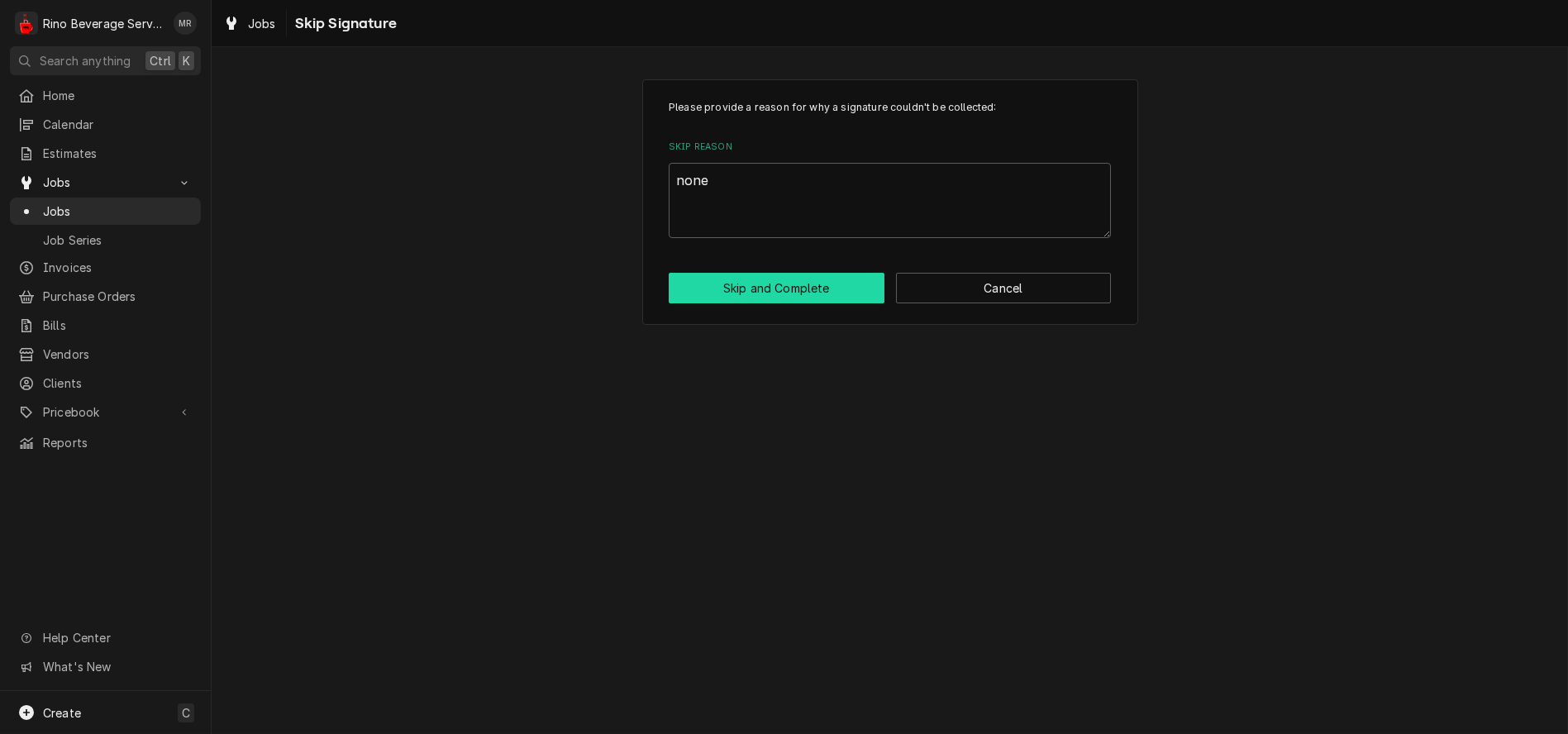
type textarea "x"
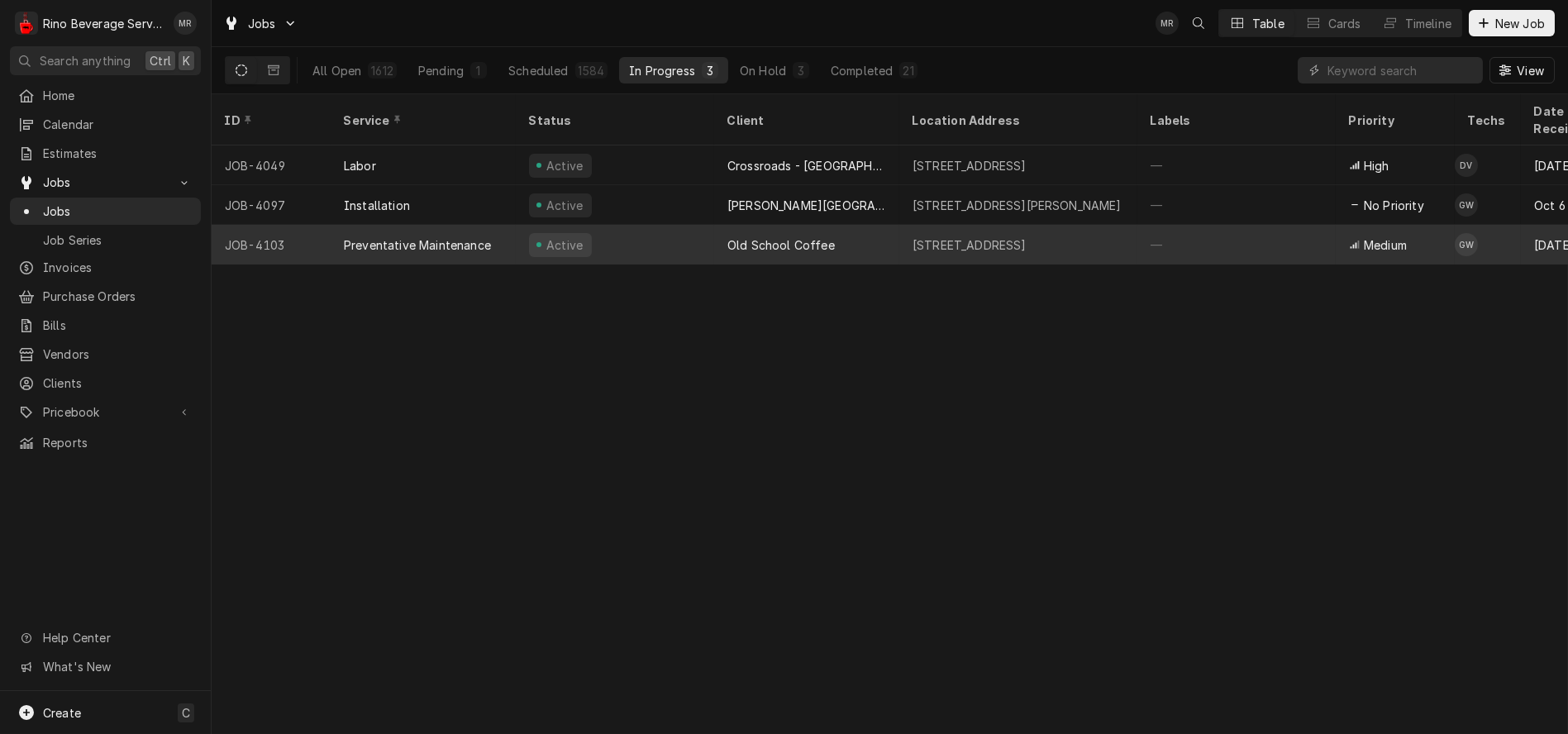
click at [676, 225] on div "Active" at bounding box center [615, 244] width 199 height 39
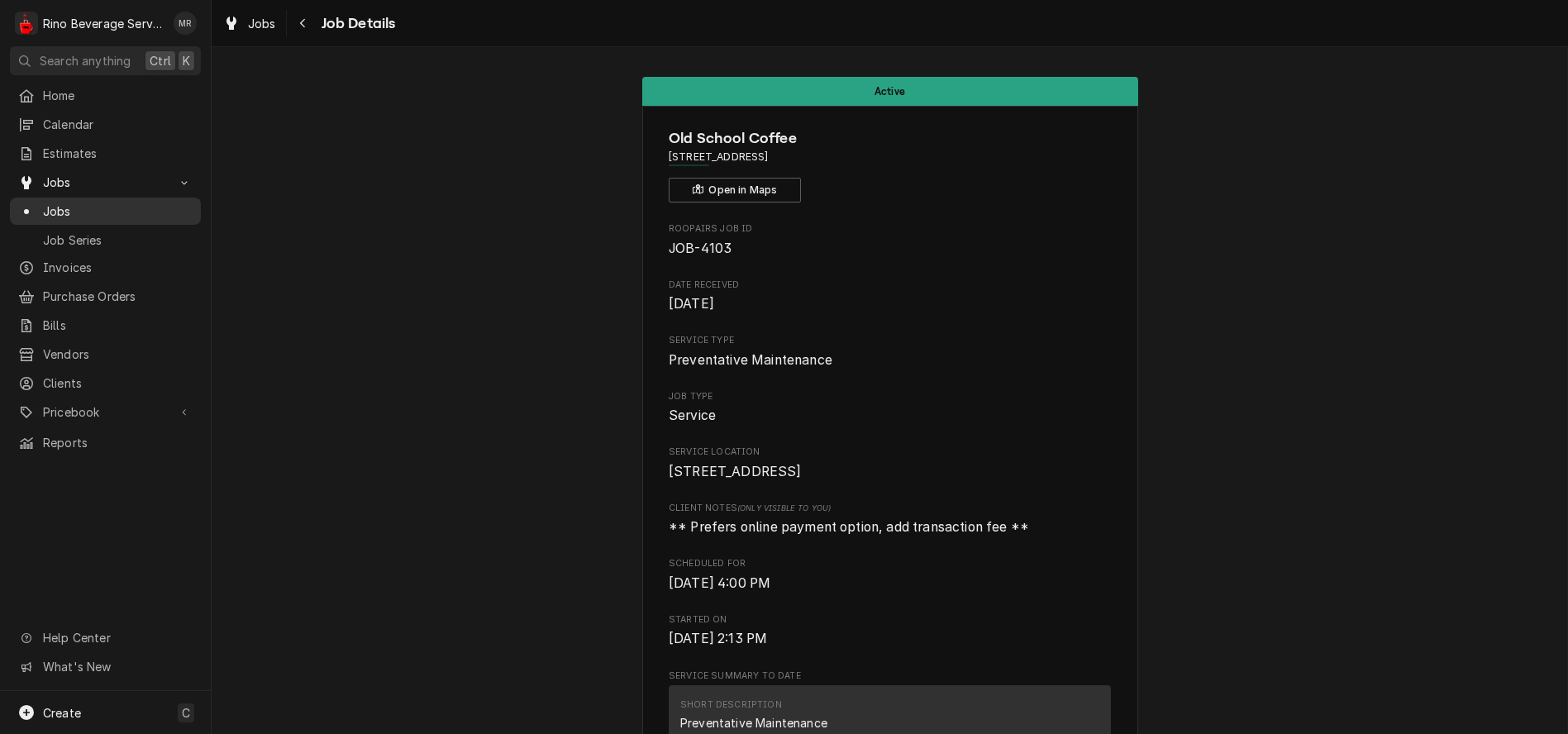
click at [92, 202] on span "Jobs" at bounding box center [117, 210] width 149 height 17
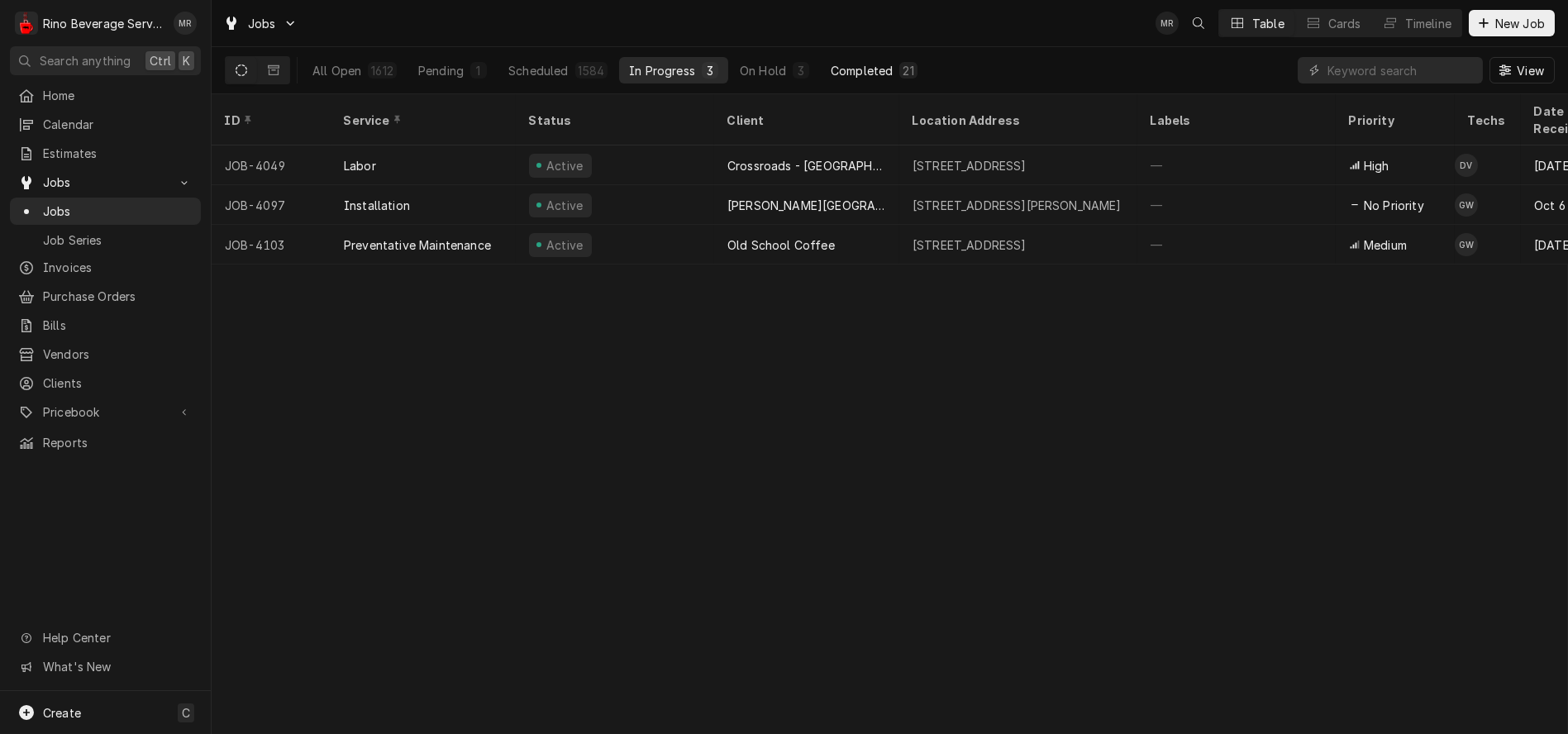
click at [872, 70] on div "Completed" at bounding box center [861, 70] width 62 height 17
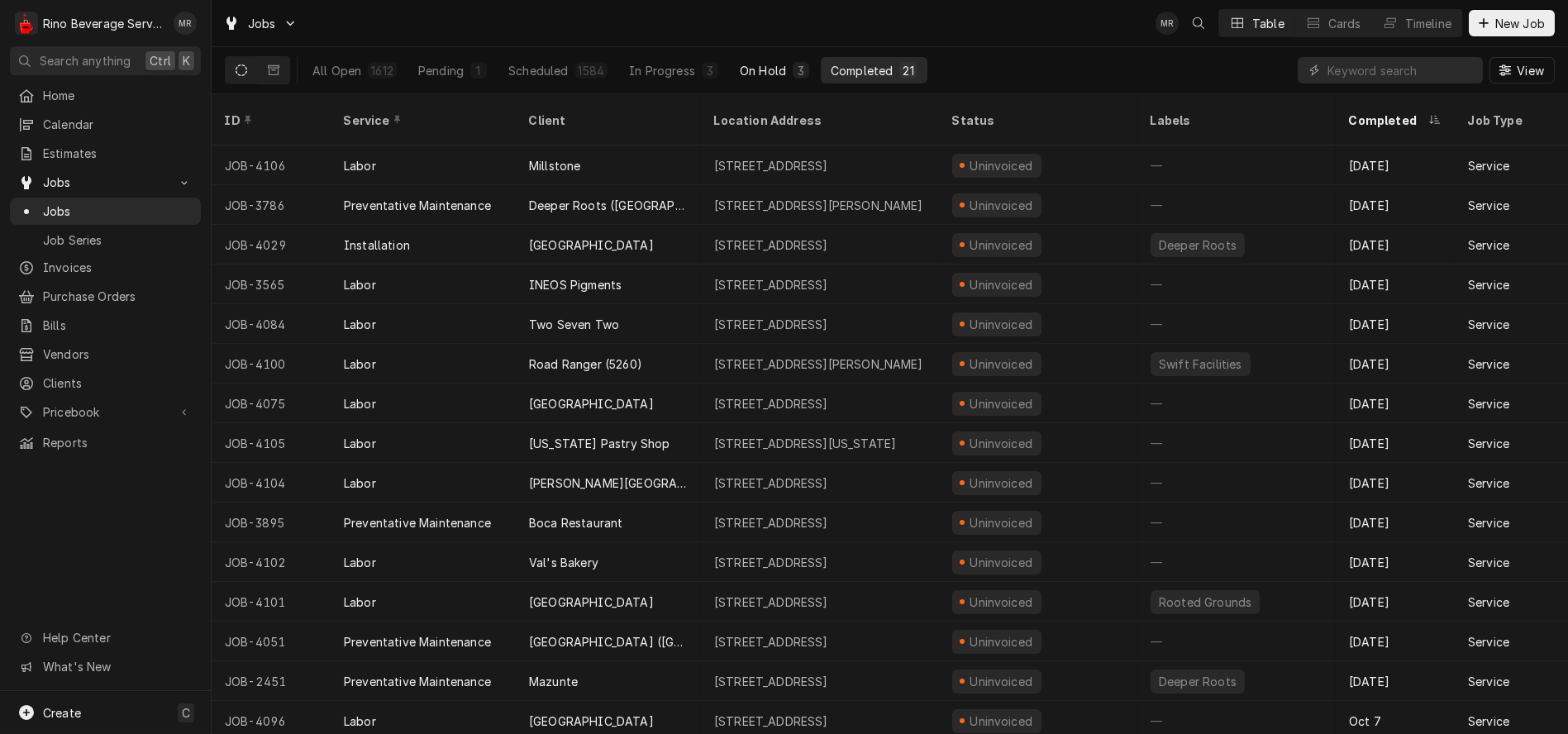
click at [772, 68] on div "On Hold" at bounding box center [763, 70] width 47 height 17
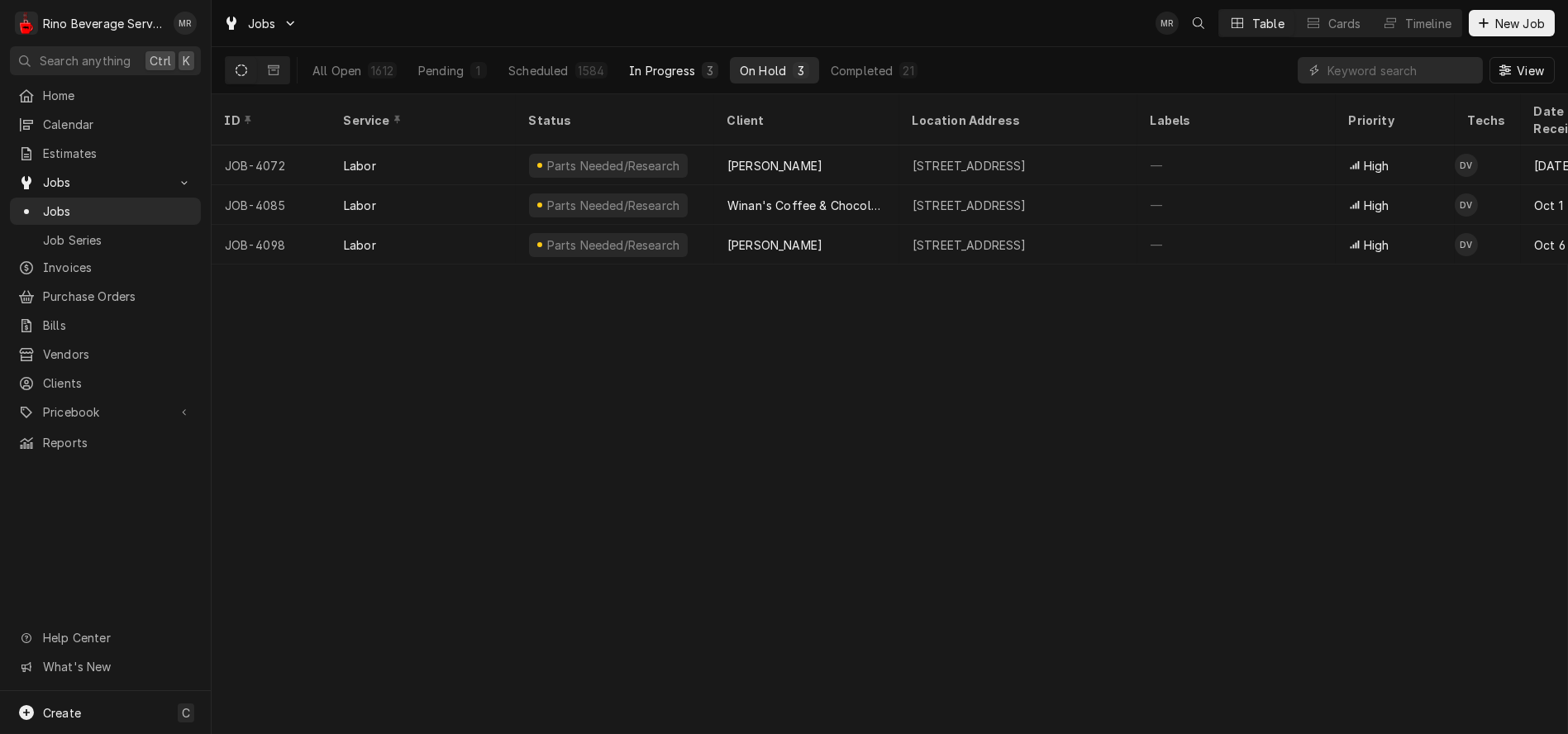
click at [678, 69] on div "In Progress" at bounding box center [662, 70] width 66 height 17
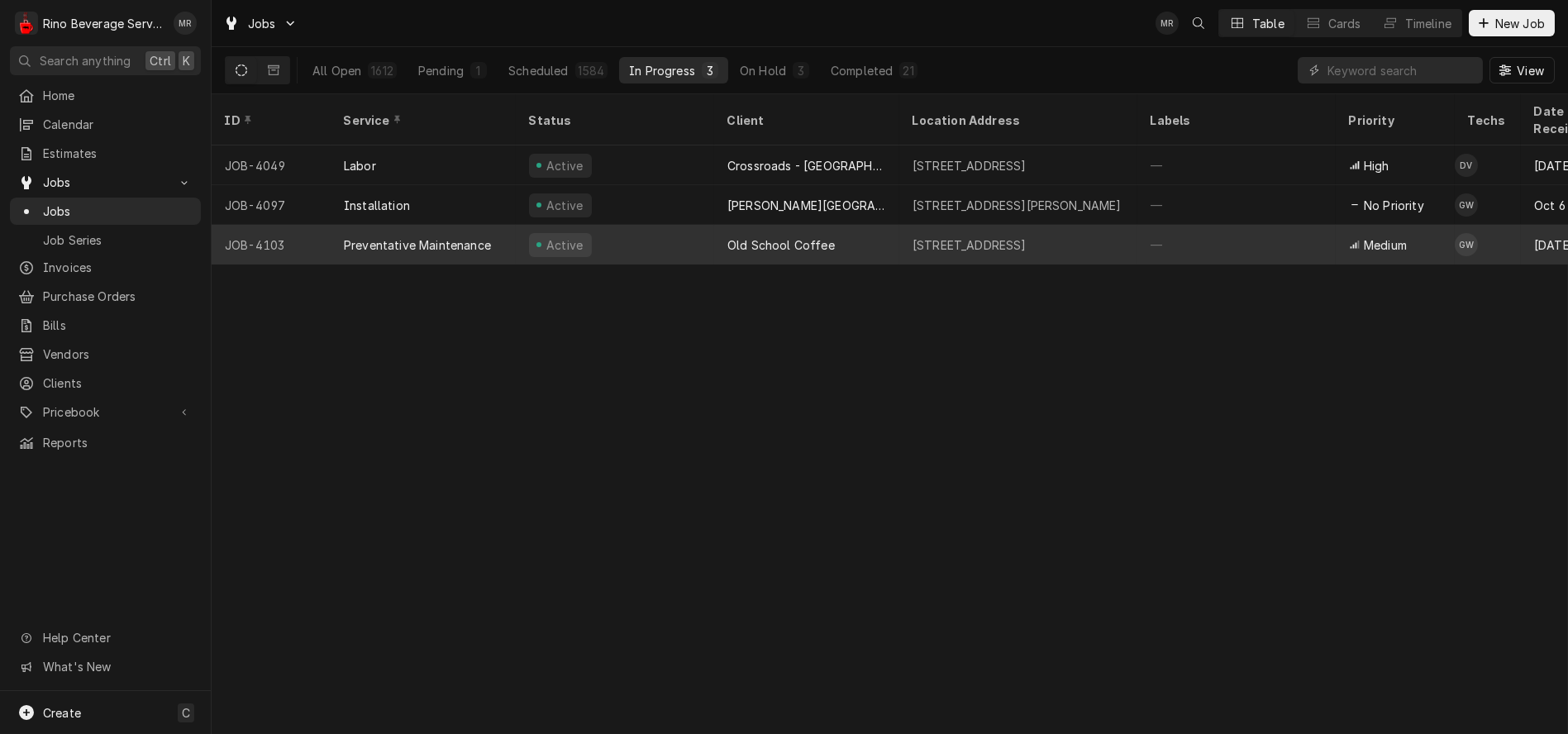
click at [703, 229] on div "Active" at bounding box center [615, 244] width 199 height 39
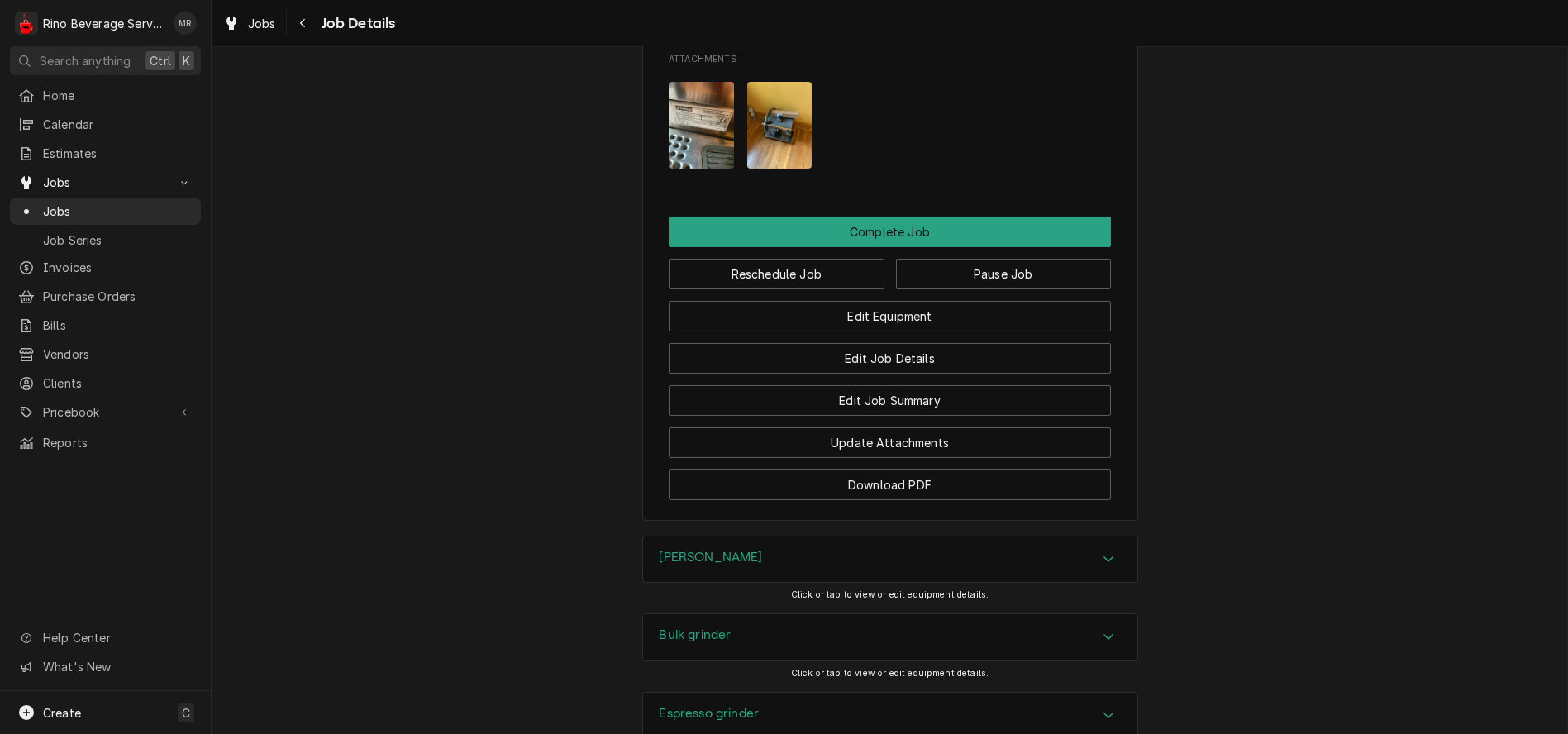
scroll to position [1233, 0]
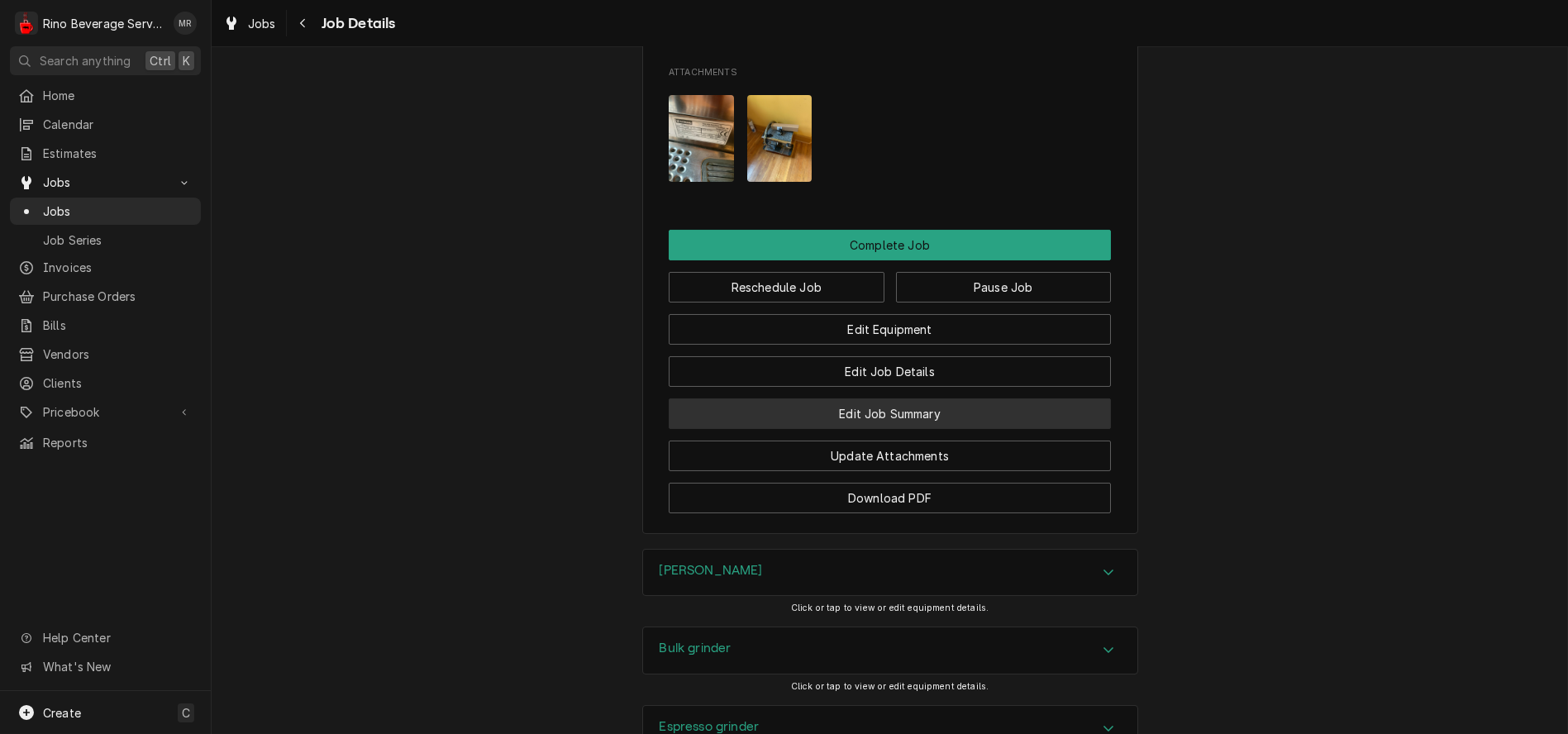
click at [791, 429] on button "Edit Job Summary" at bounding box center [890, 414] width 442 height 30
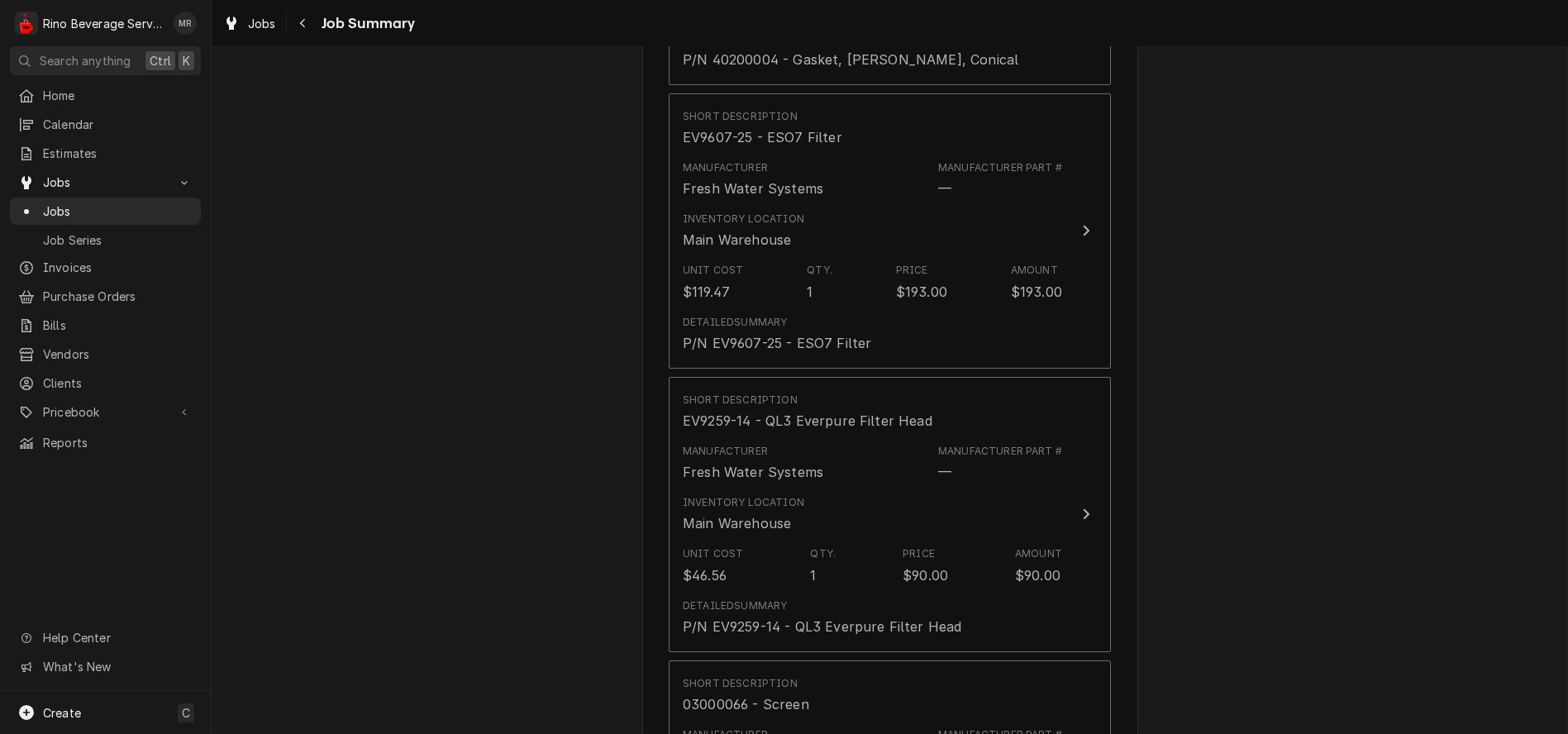
scroll to position [1378, 0]
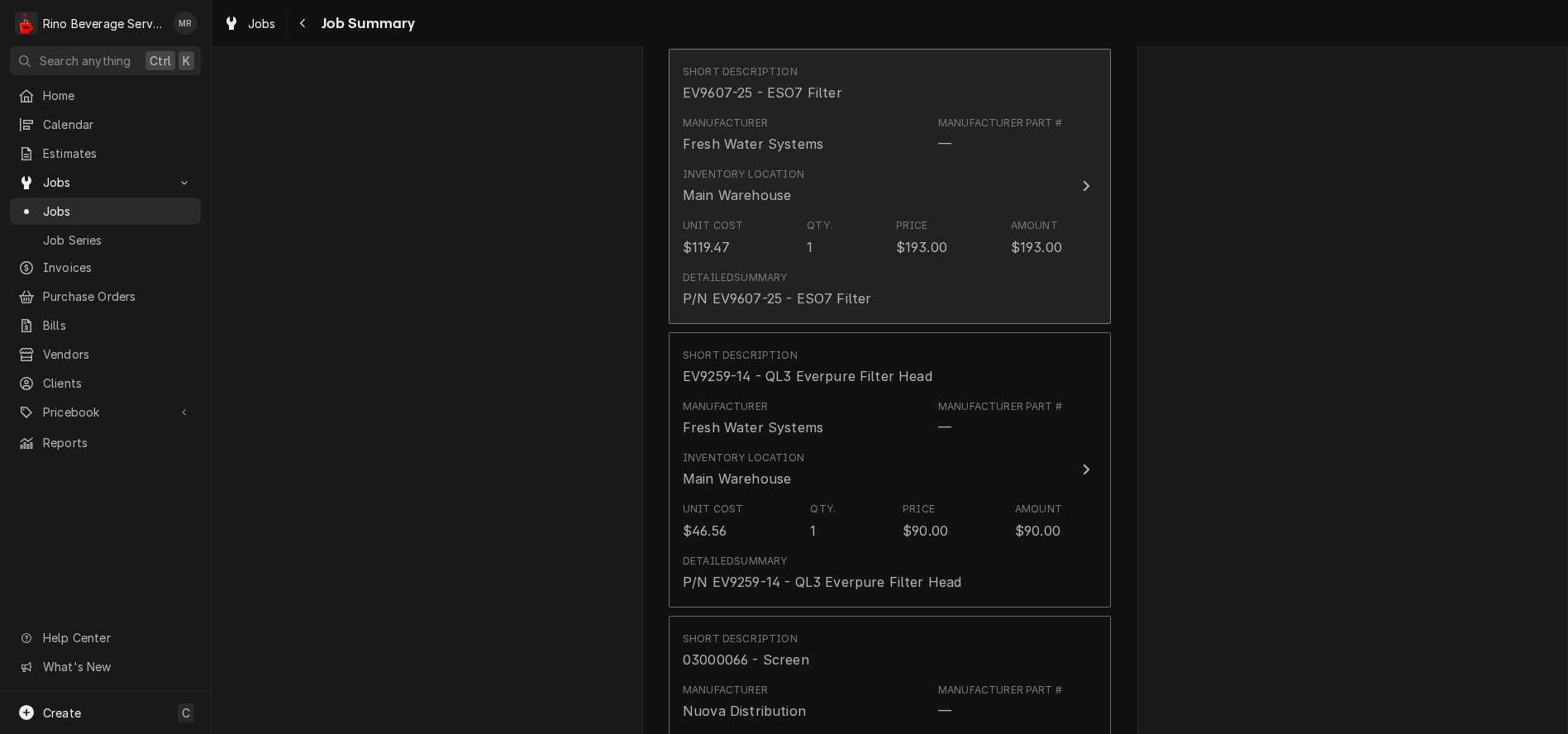
click at [882, 237] on div "Unit Cost $119.47 Qty. 1 Price $193.00 Amount $193.00" at bounding box center [873, 236] width 379 height 51
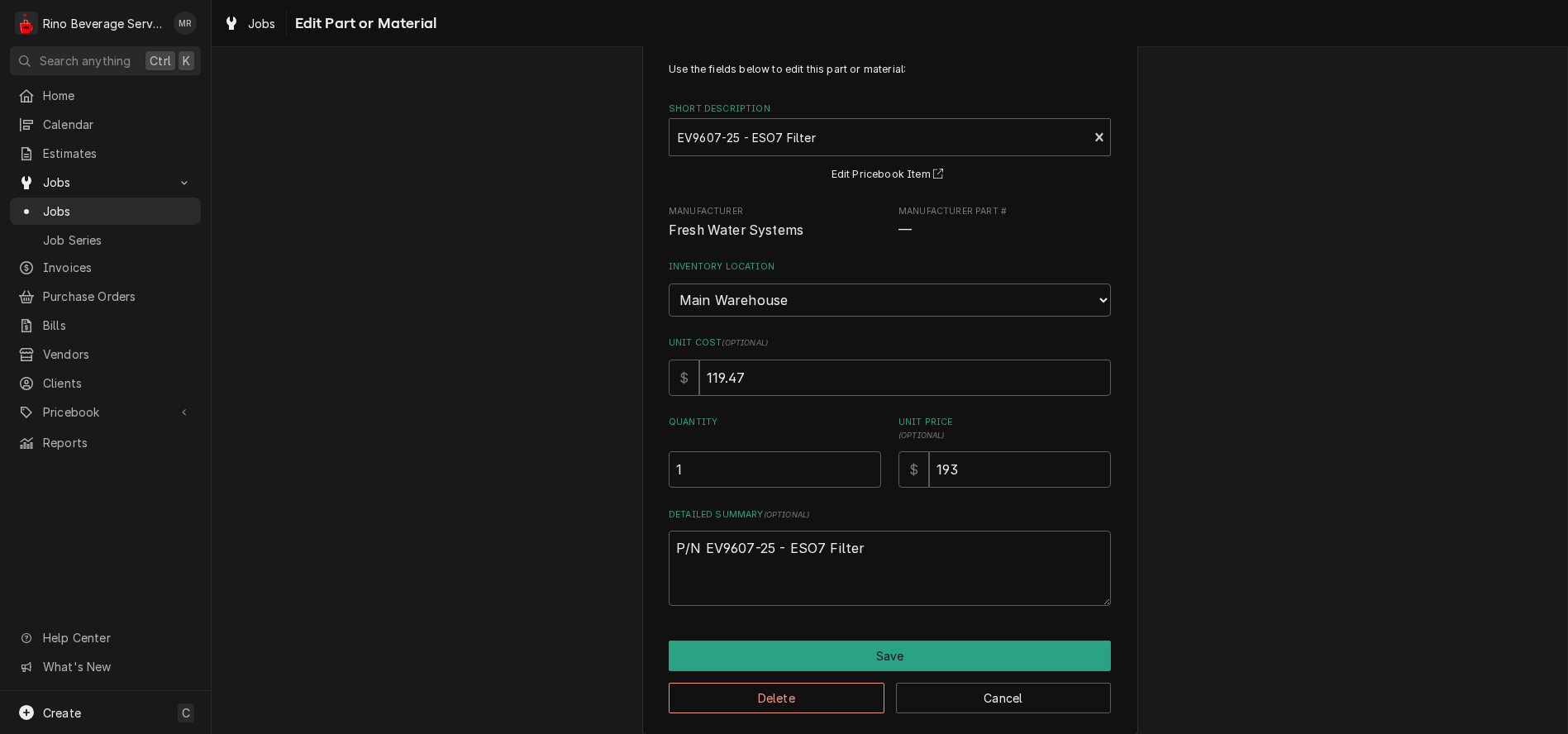
scroll to position [54, 0]
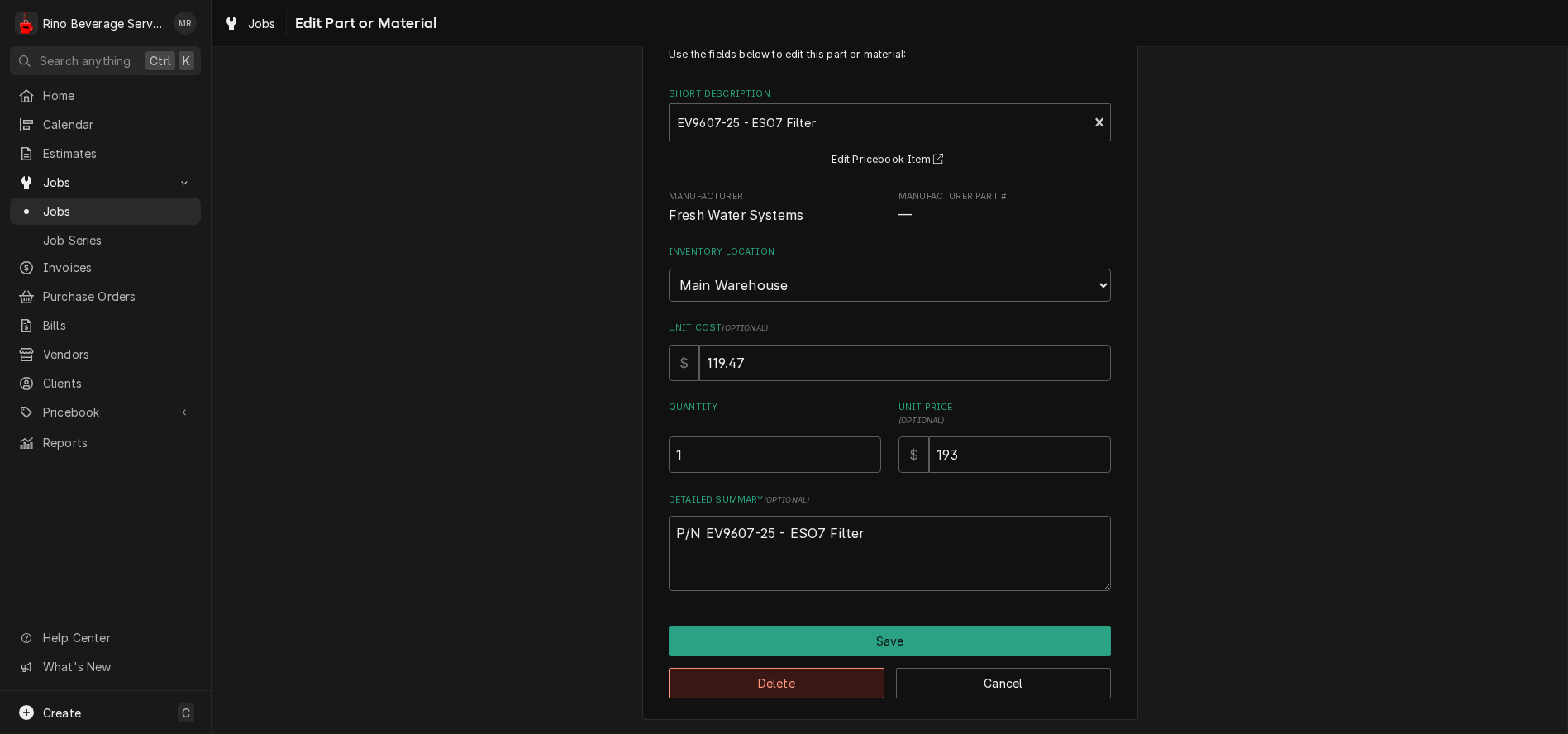
click at [790, 674] on button "Delete" at bounding box center [776, 683] width 216 height 30
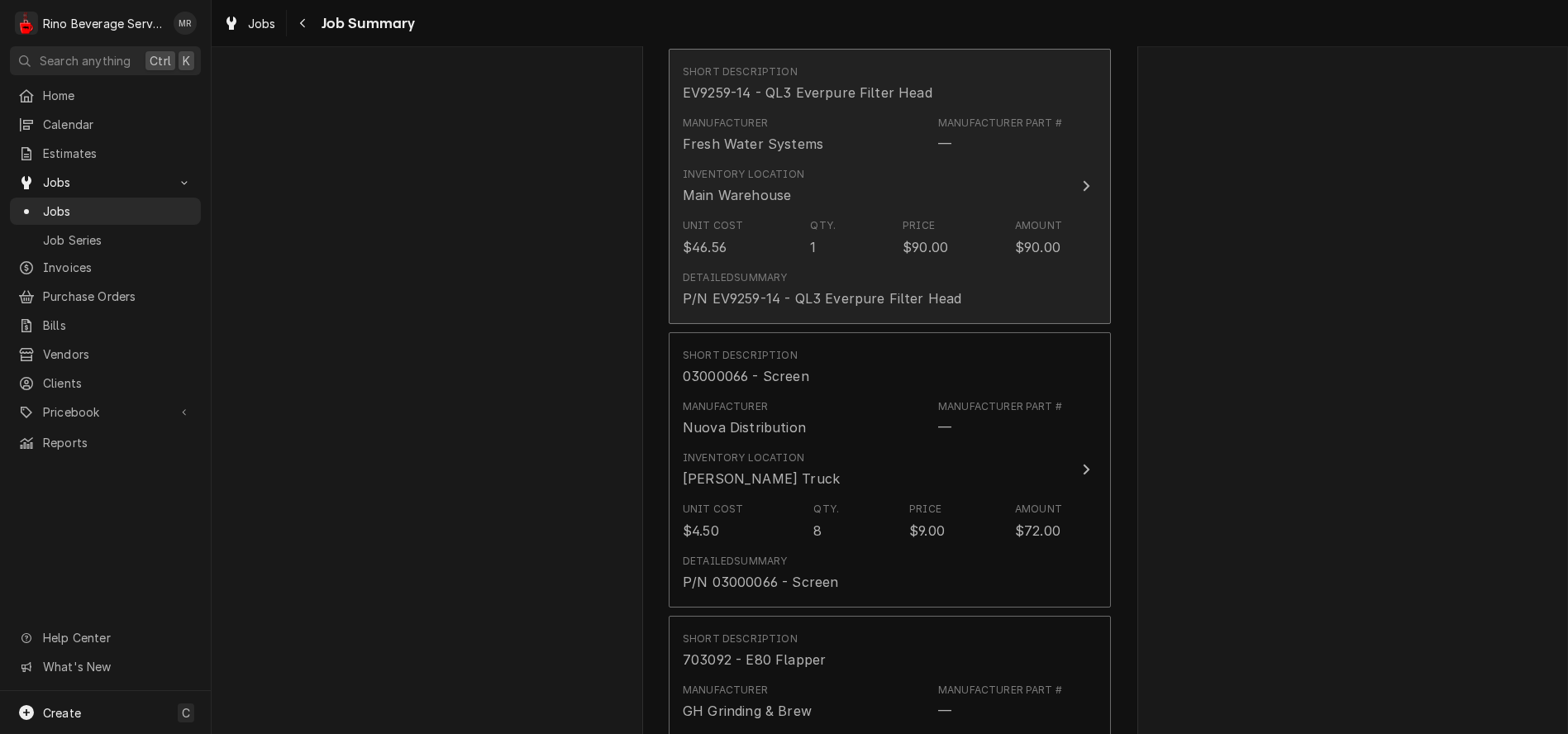
click at [889, 206] on div "Inventory Location Main Warehouse" at bounding box center [873, 185] width 379 height 51
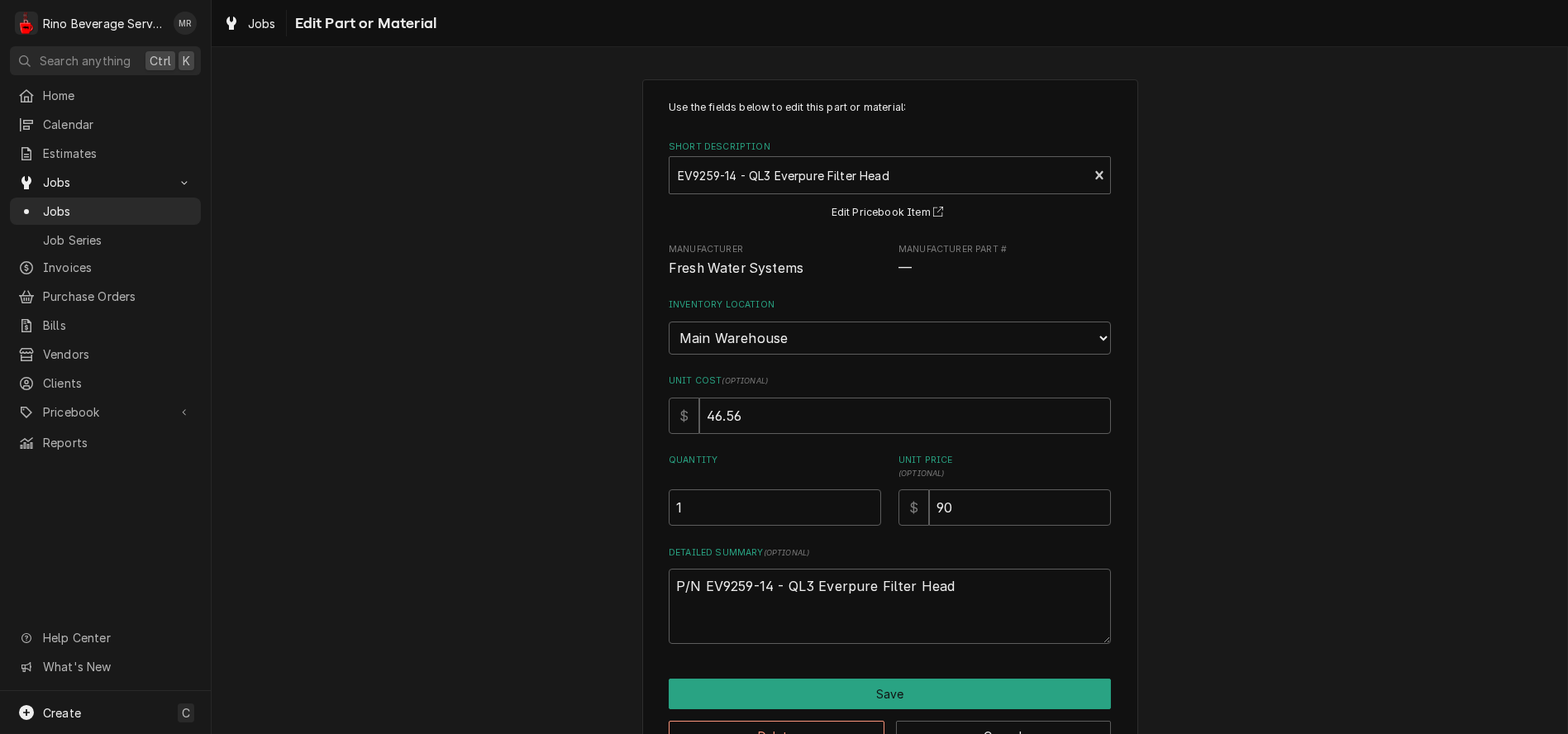
scroll to position [54, 0]
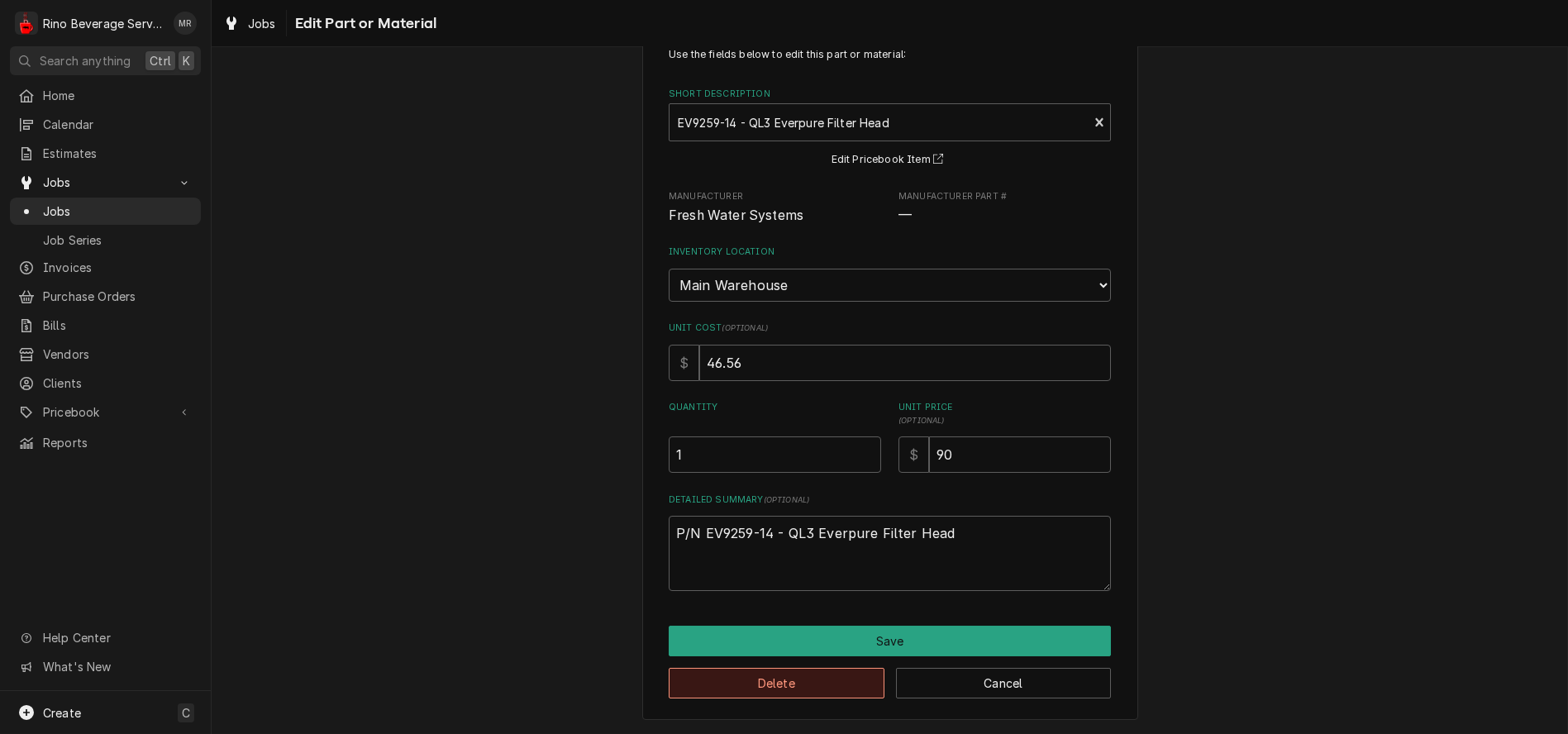
click at [813, 679] on button "Delete" at bounding box center [776, 683] width 216 height 30
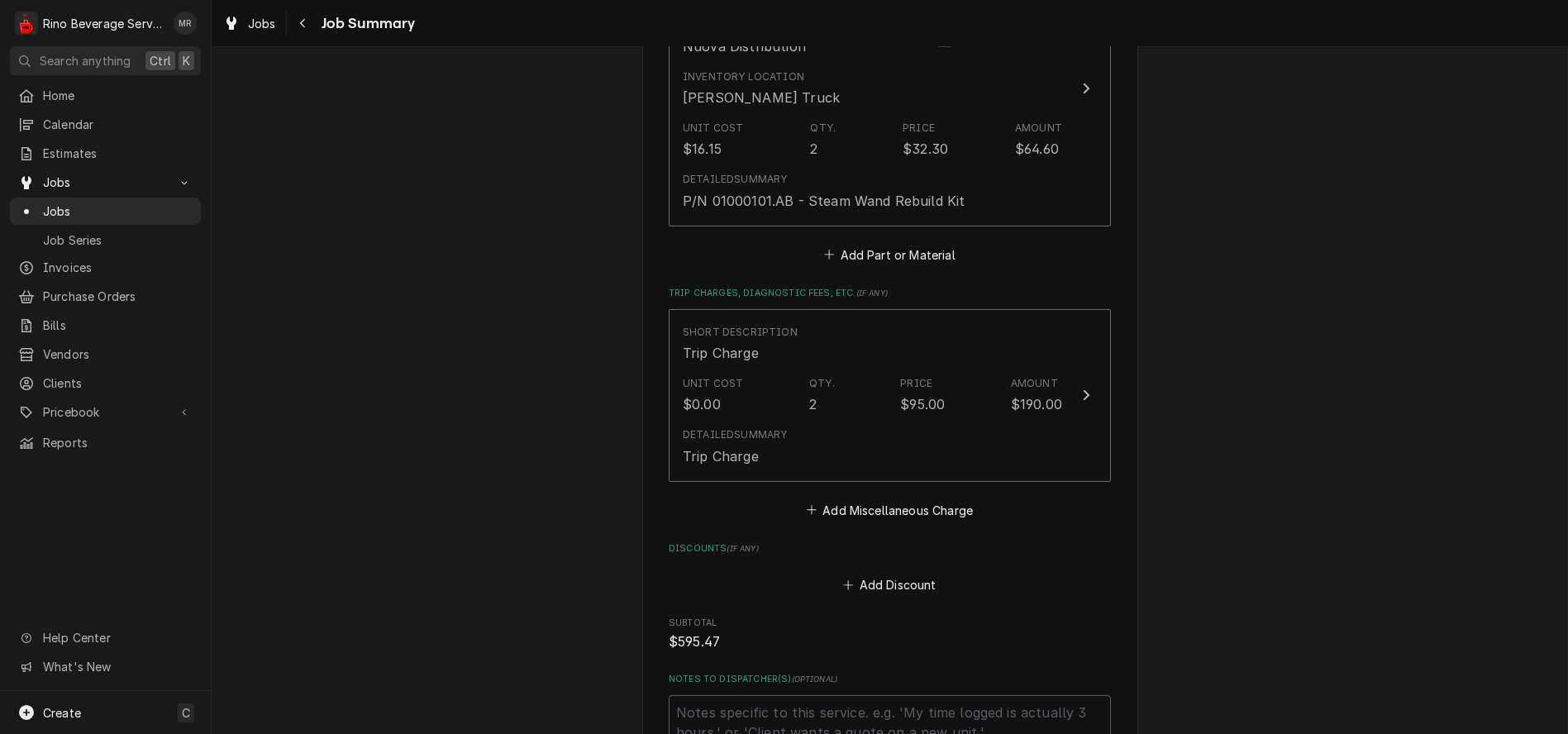
scroll to position [2572, 0]
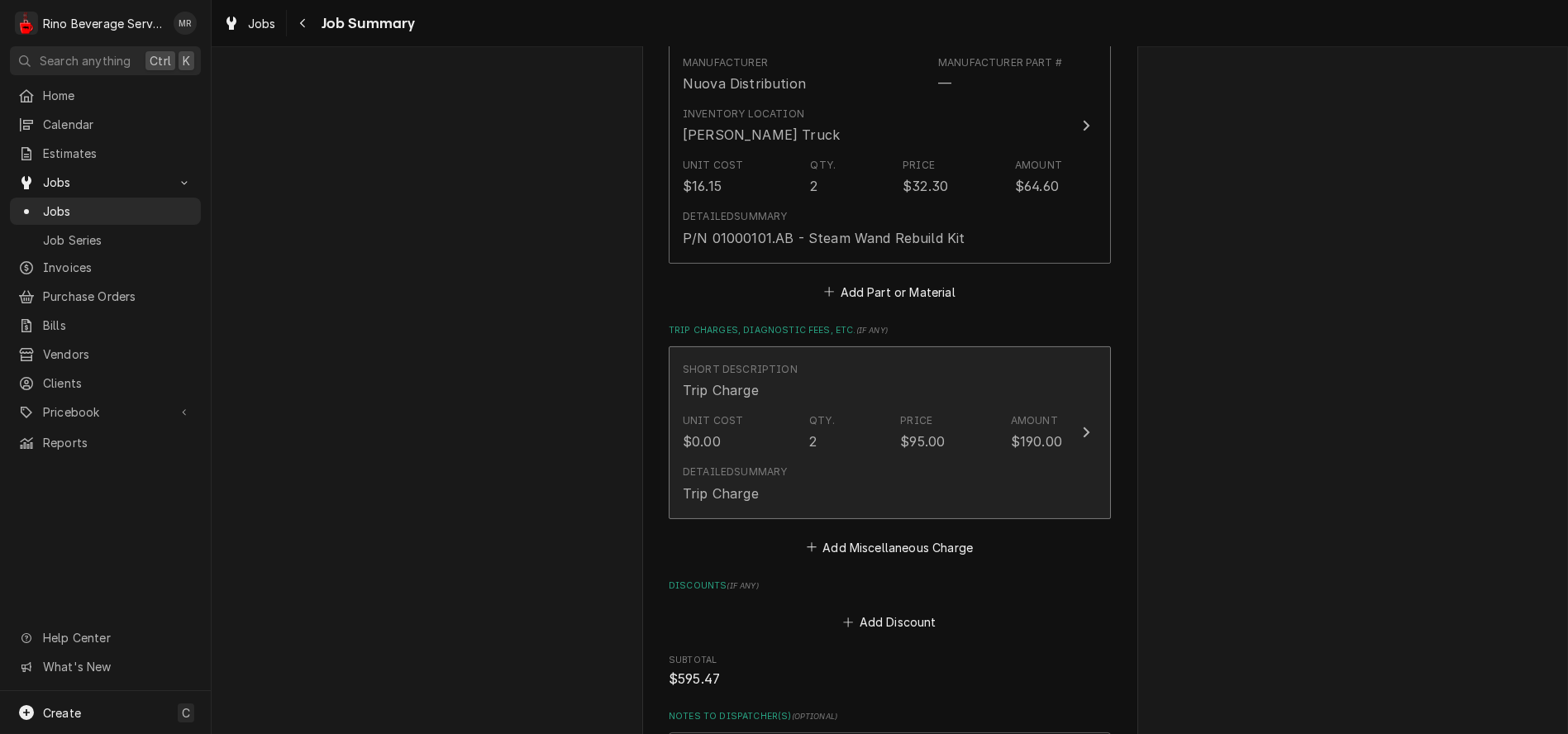
click at [881, 480] on div "Detailed Summary Trip Charge" at bounding box center [873, 483] width 379 height 51
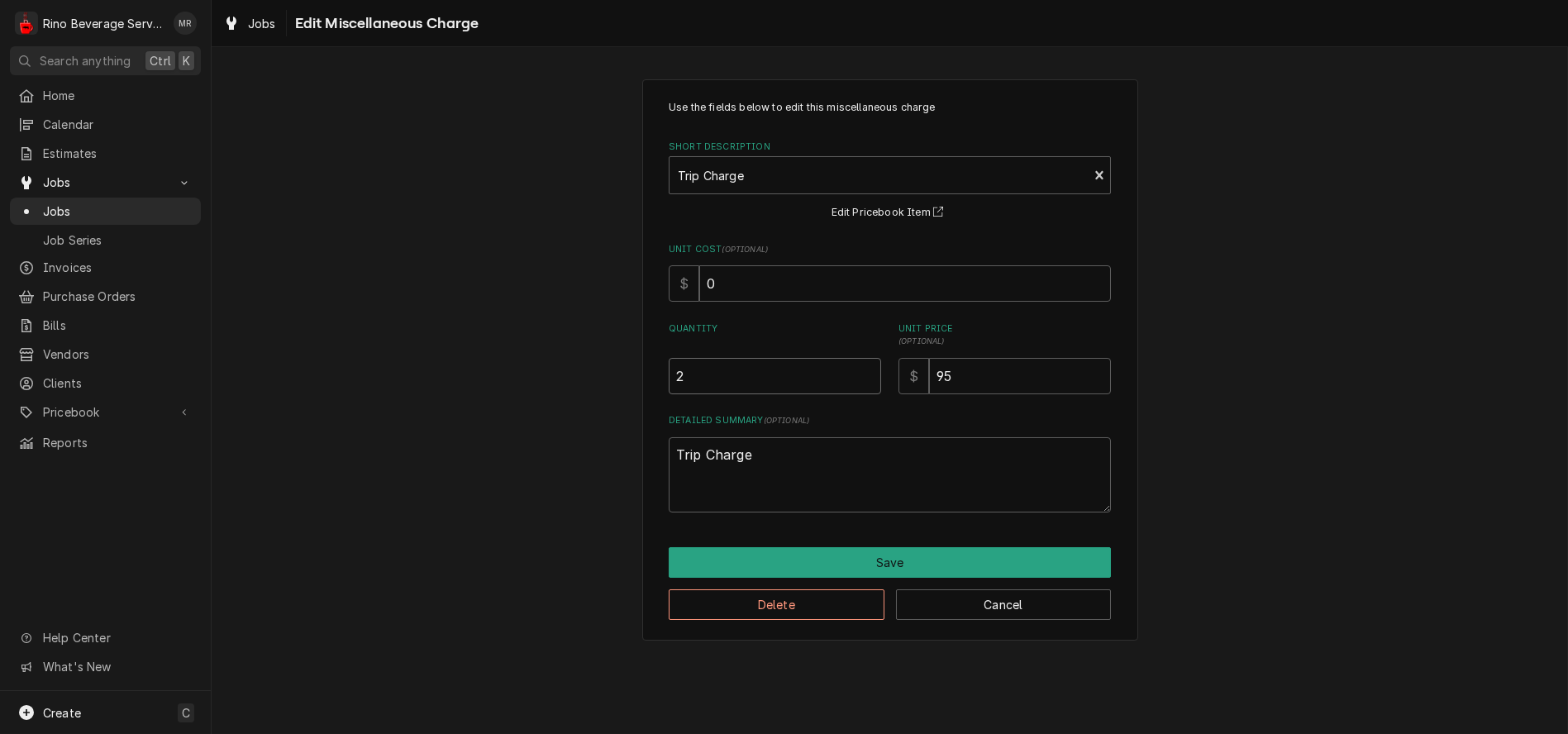
type textarea "x"
type input "1.5"
click at [866, 381] on input "1.5" at bounding box center [774, 376] width 212 height 37
type textarea "x"
type input "1"
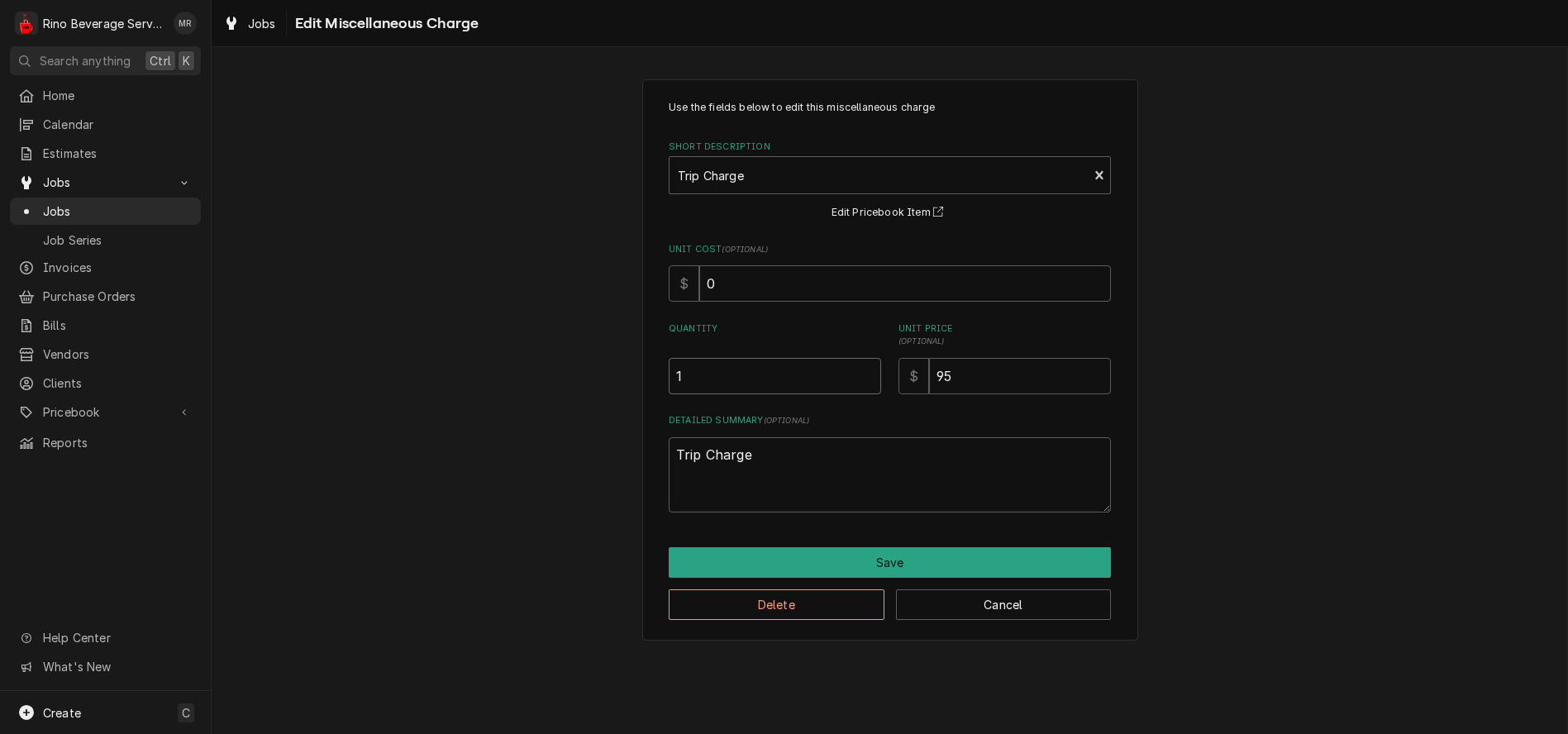
click at [866, 381] on input "1" at bounding box center [774, 376] width 212 height 37
type textarea "x"
type input "0.5"
click at [866, 381] on input "0.5" at bounding box center [774, 376] width 212 height 37
type textarea "x"
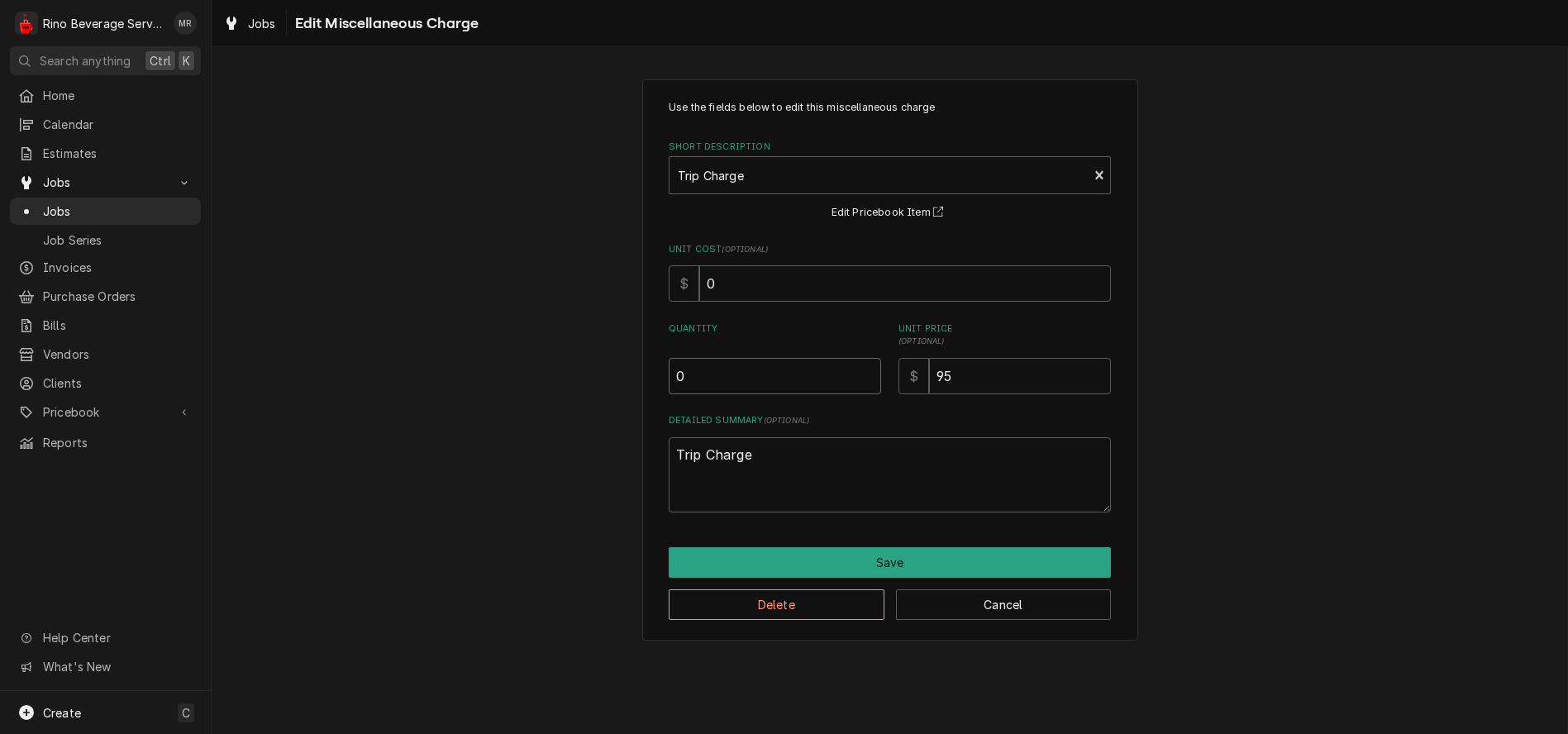
type input "0"
click at [866, 381] on input "0" at bounding box center [774, 376] width 212 height 37
type textarea "x"
type input "0.5"
click at [862, 372] on input "0.5" at bounding box center [774, 376] width 212 height 37
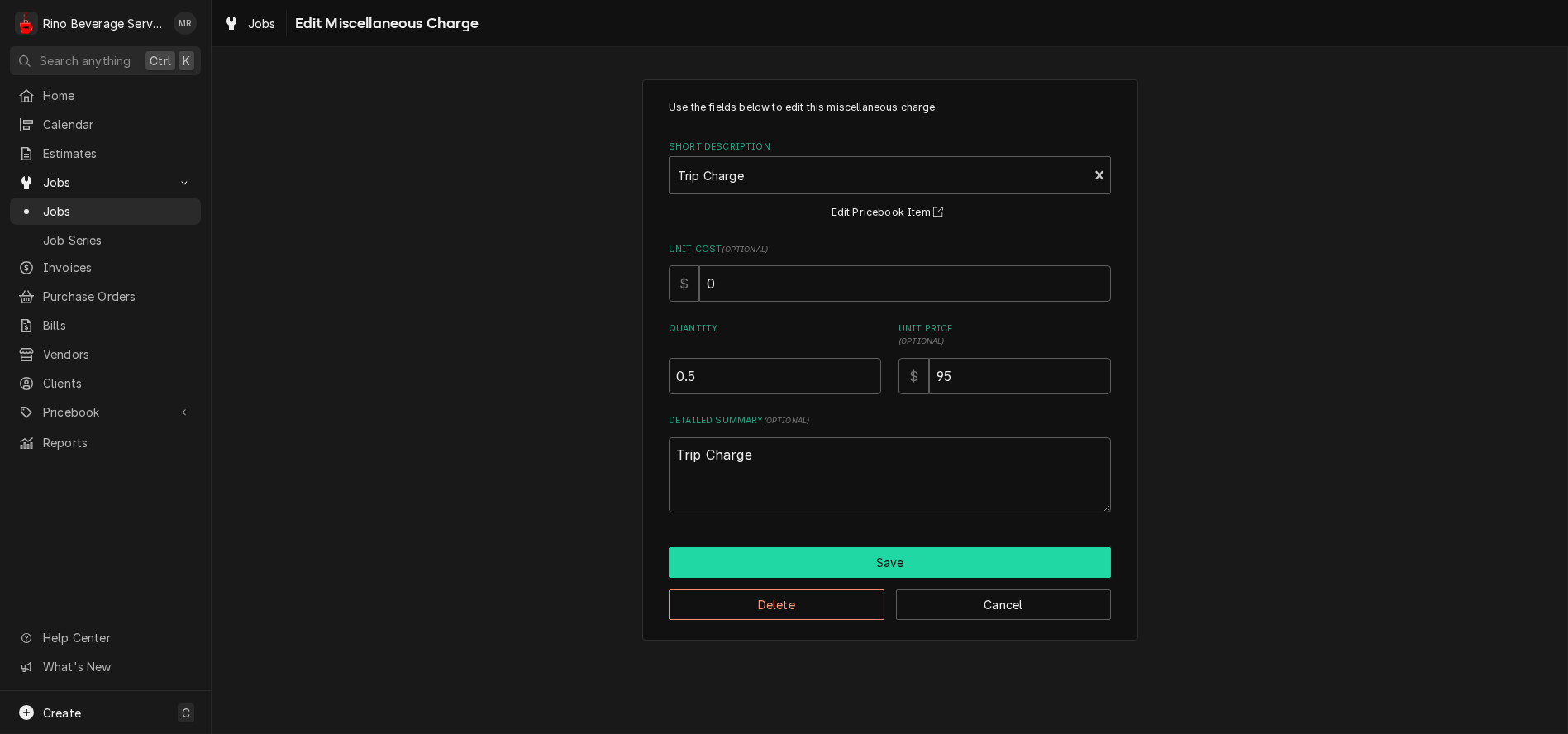
click at [893, 561] on button "Save" at bounding box center [890, 562] width 442 height 30
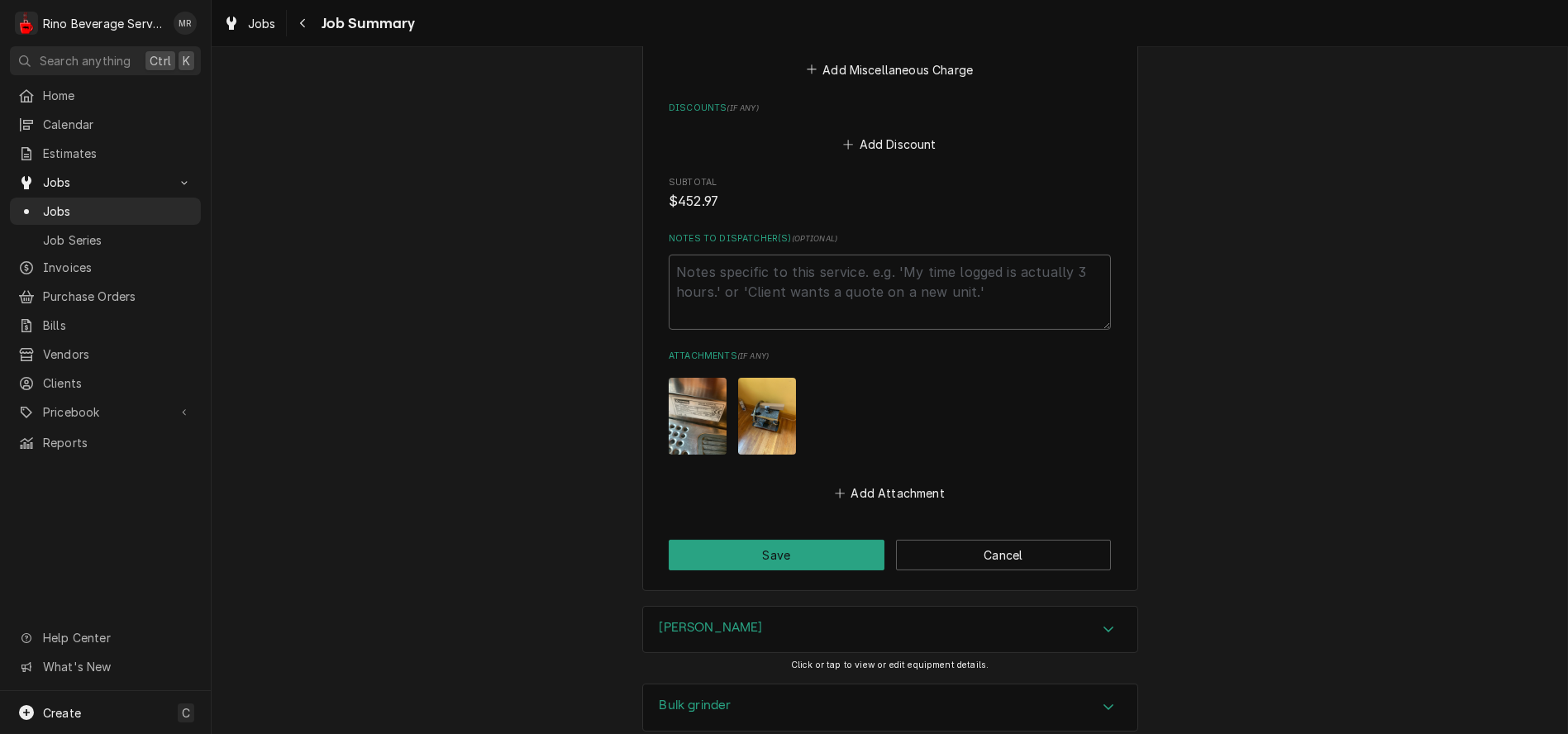
scroll to position [3026, 0]
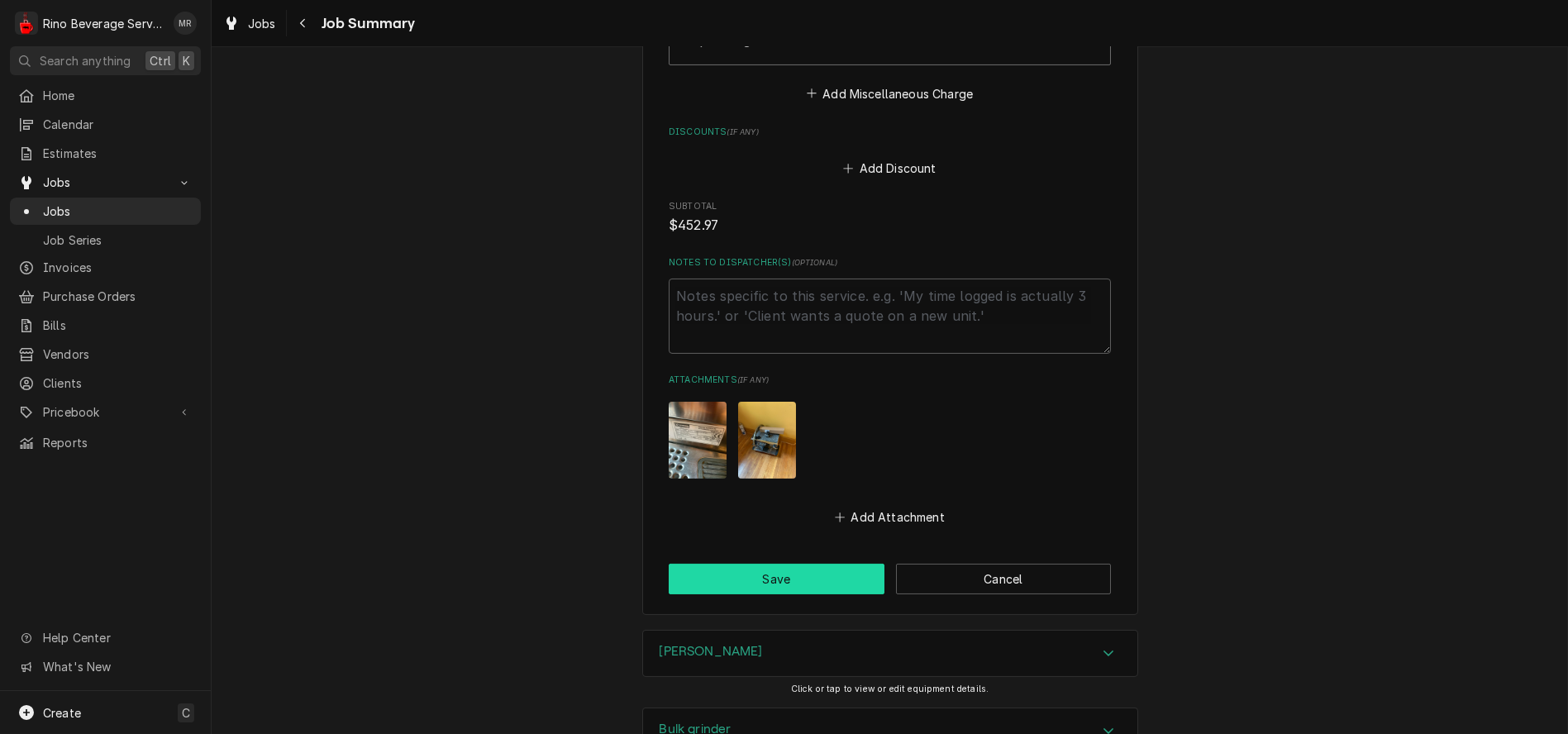
click at [768, 586] on button "Save" at bounding box center [776, 579] width 216 height 30
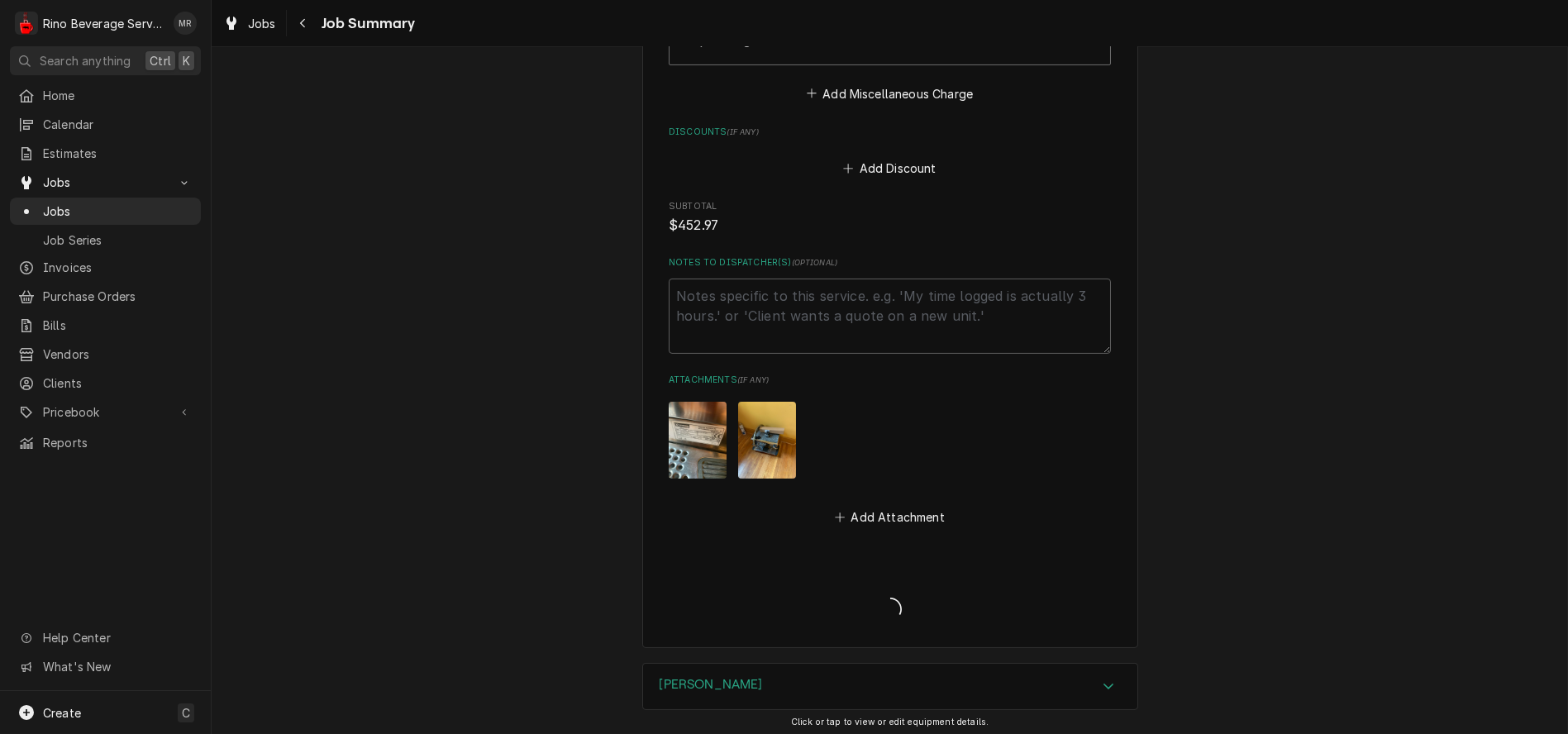
type textarea "x"
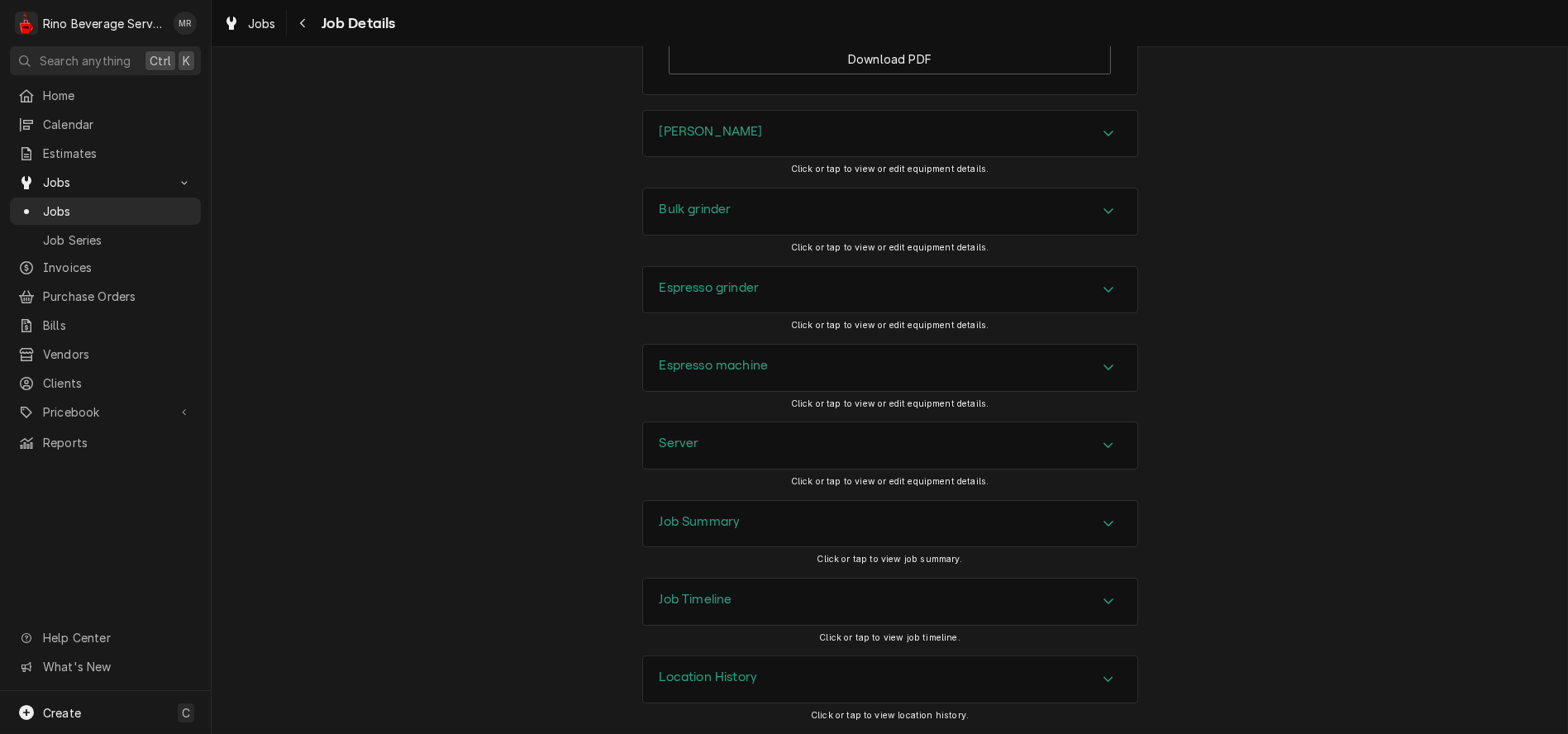
scroll to position [1693, 0]
click at [950, 522] on div "Job Summary" at bounding box center [891, 525] width 494 height 47
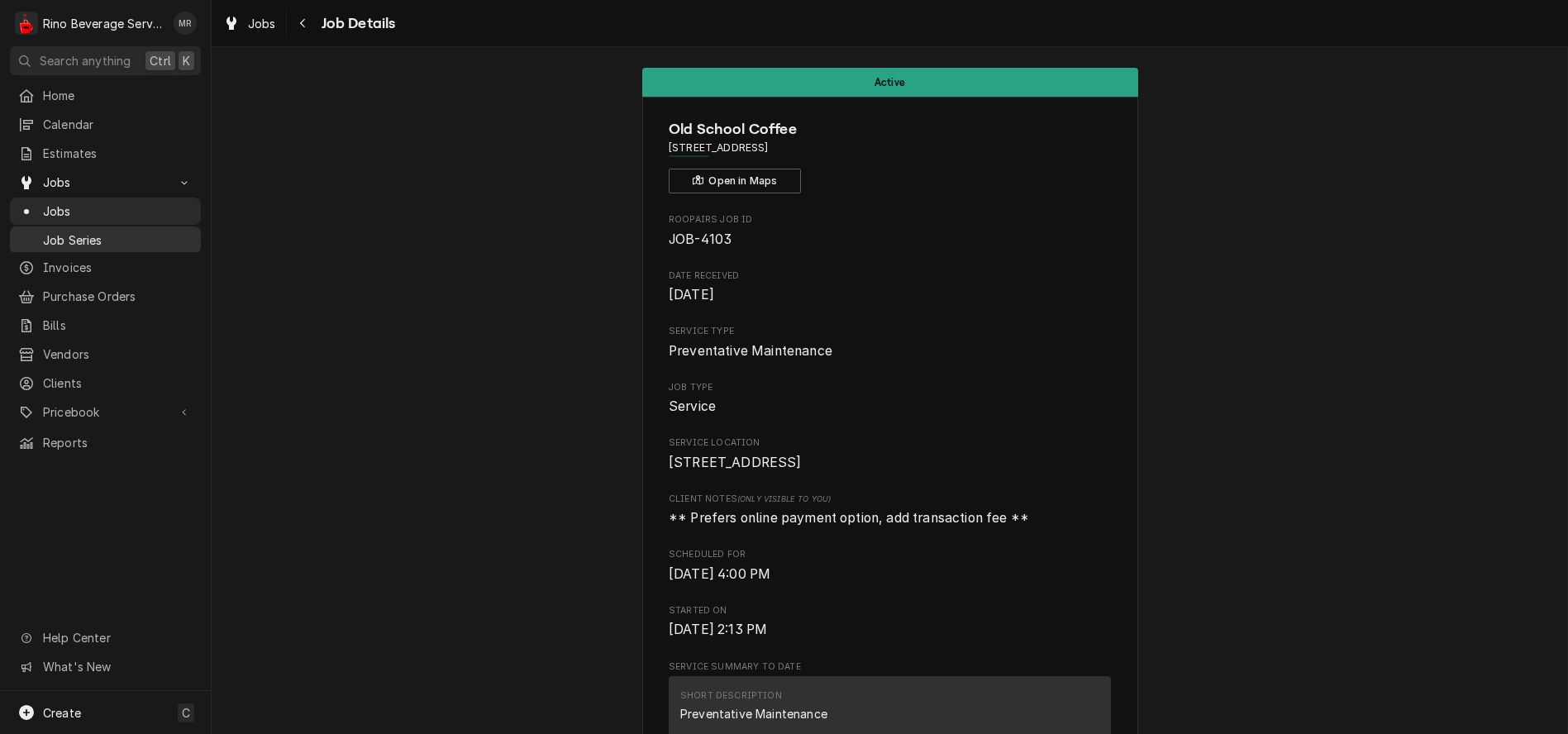
scroll to position [0, 0]
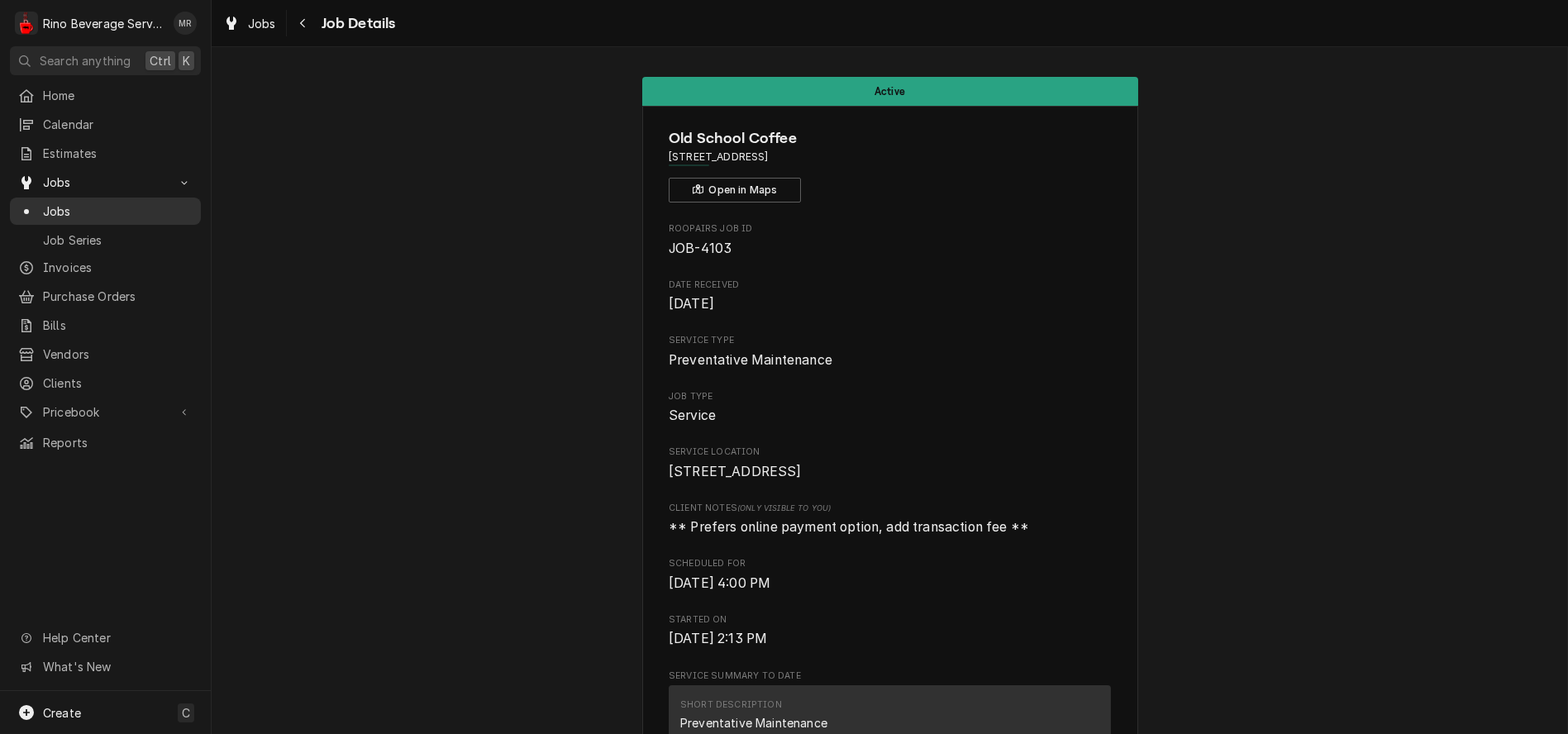
click at [103, 202] on span "Jobs" at bounding box center [117, 210] width 149 height 17
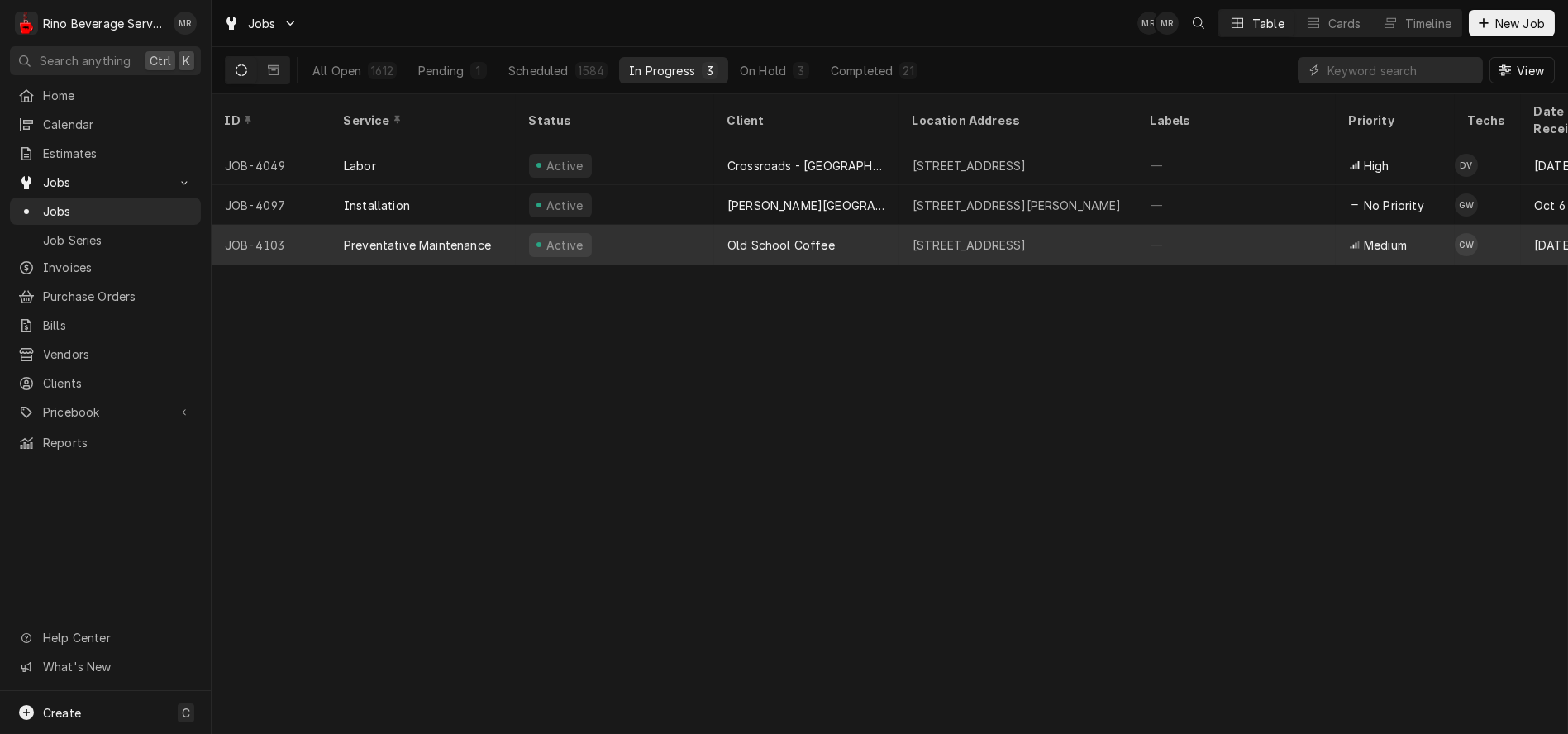
click at [672, 228] on div "Active" at bounding box center [615, 244] width 199 height 39
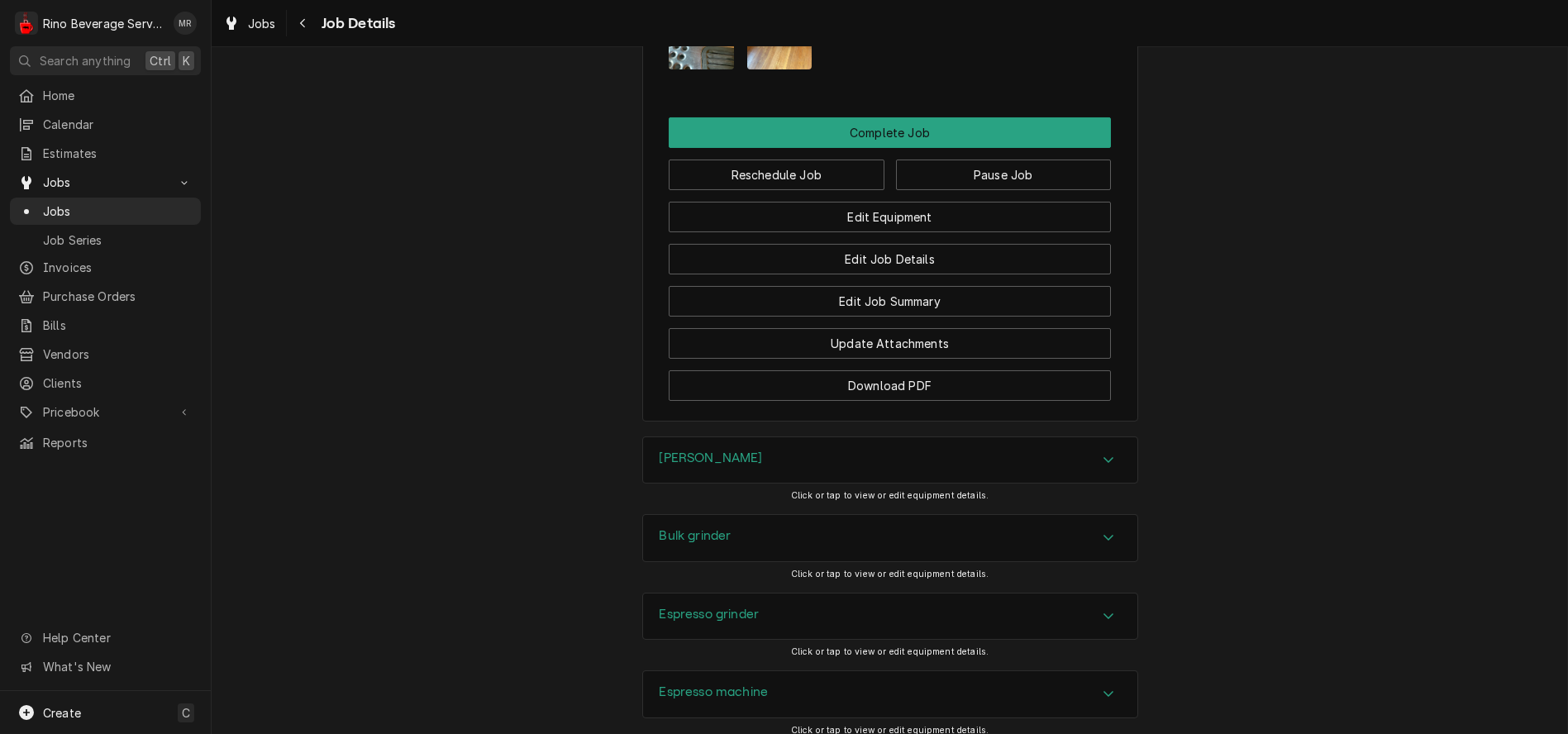
scroll to position [1325, 0]
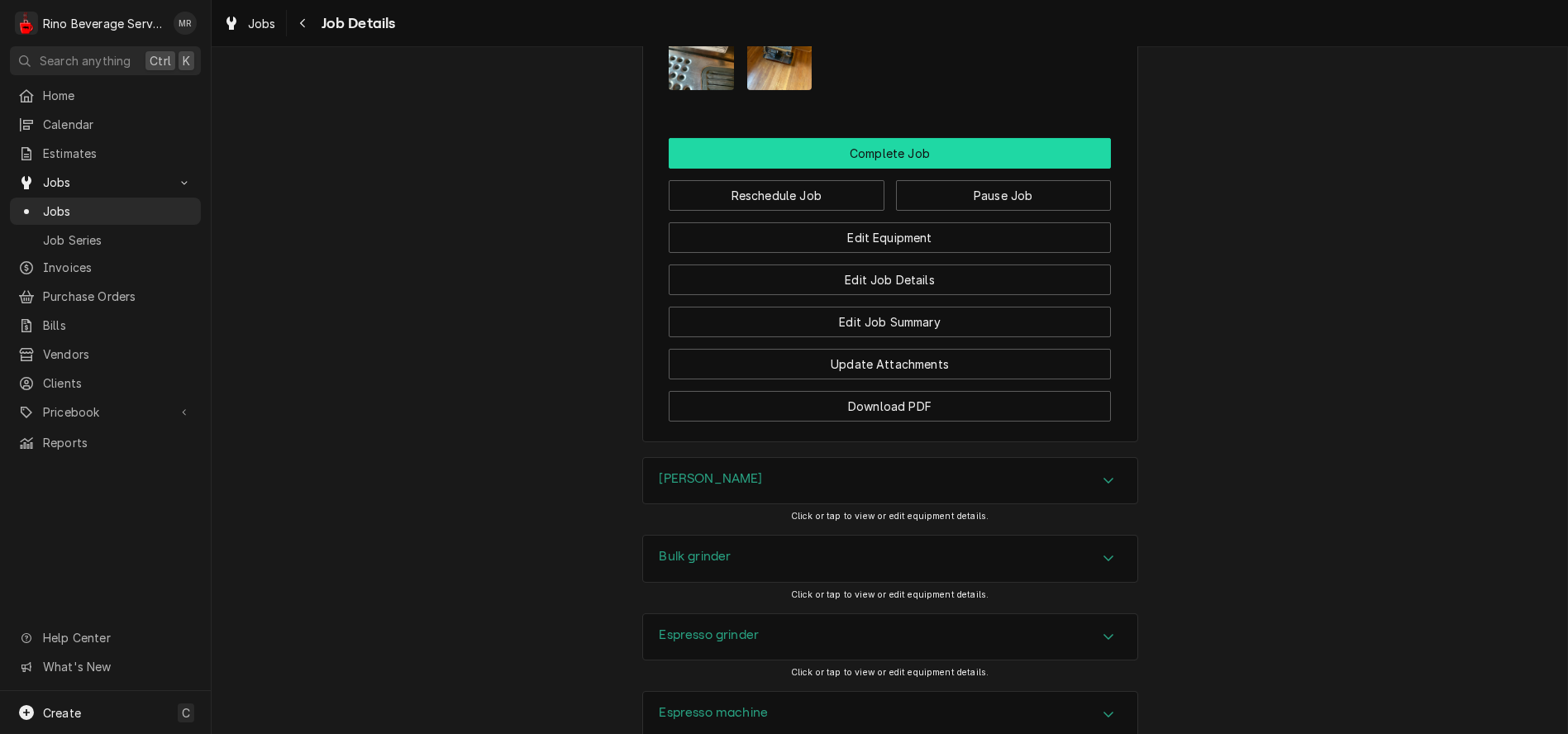
click at [835, 168] on button "Complete Job" at bounding box center [890, 153] width 442 height 30
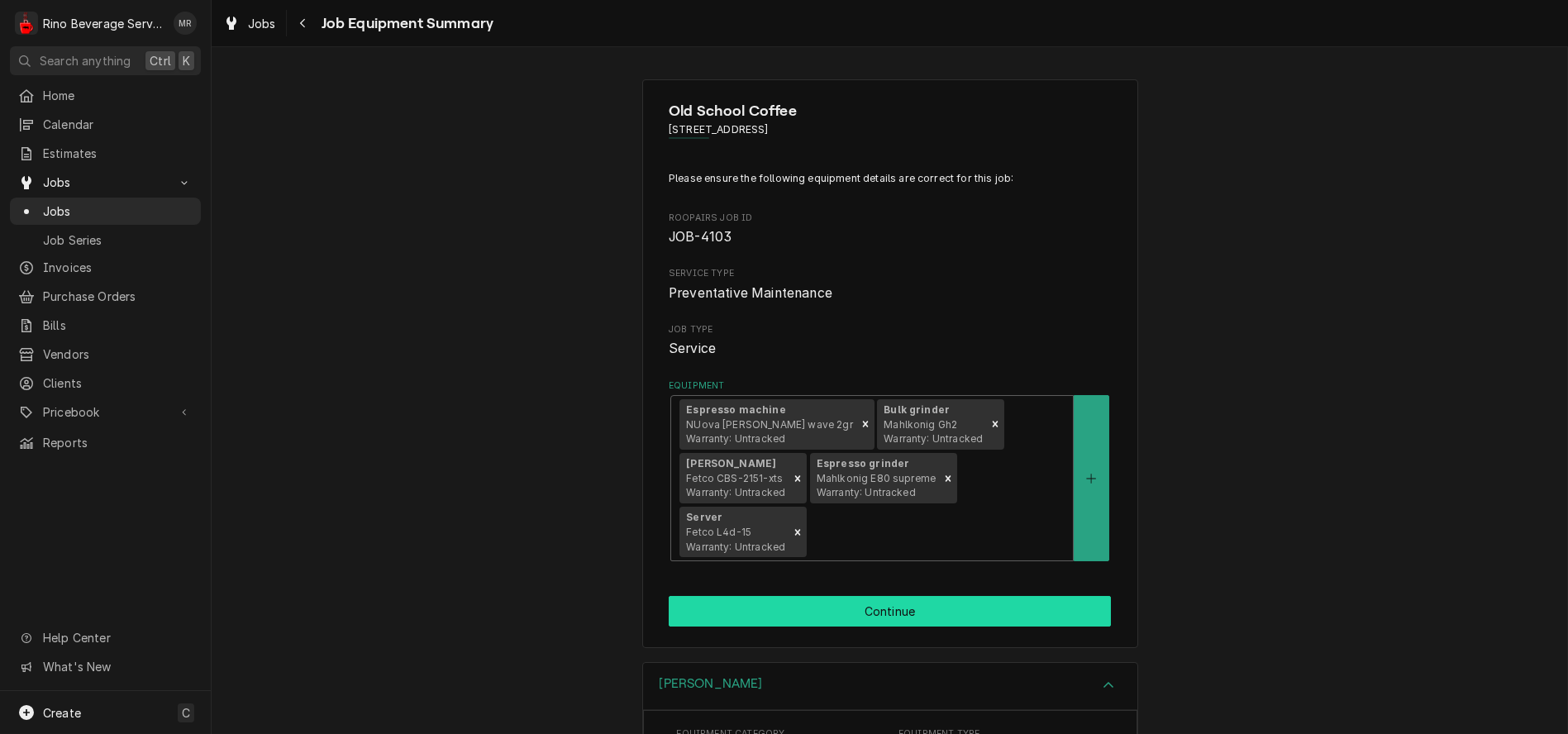
click at [871, 610] on button "Continue" at bounding box center [890, 611] width 442 height 30
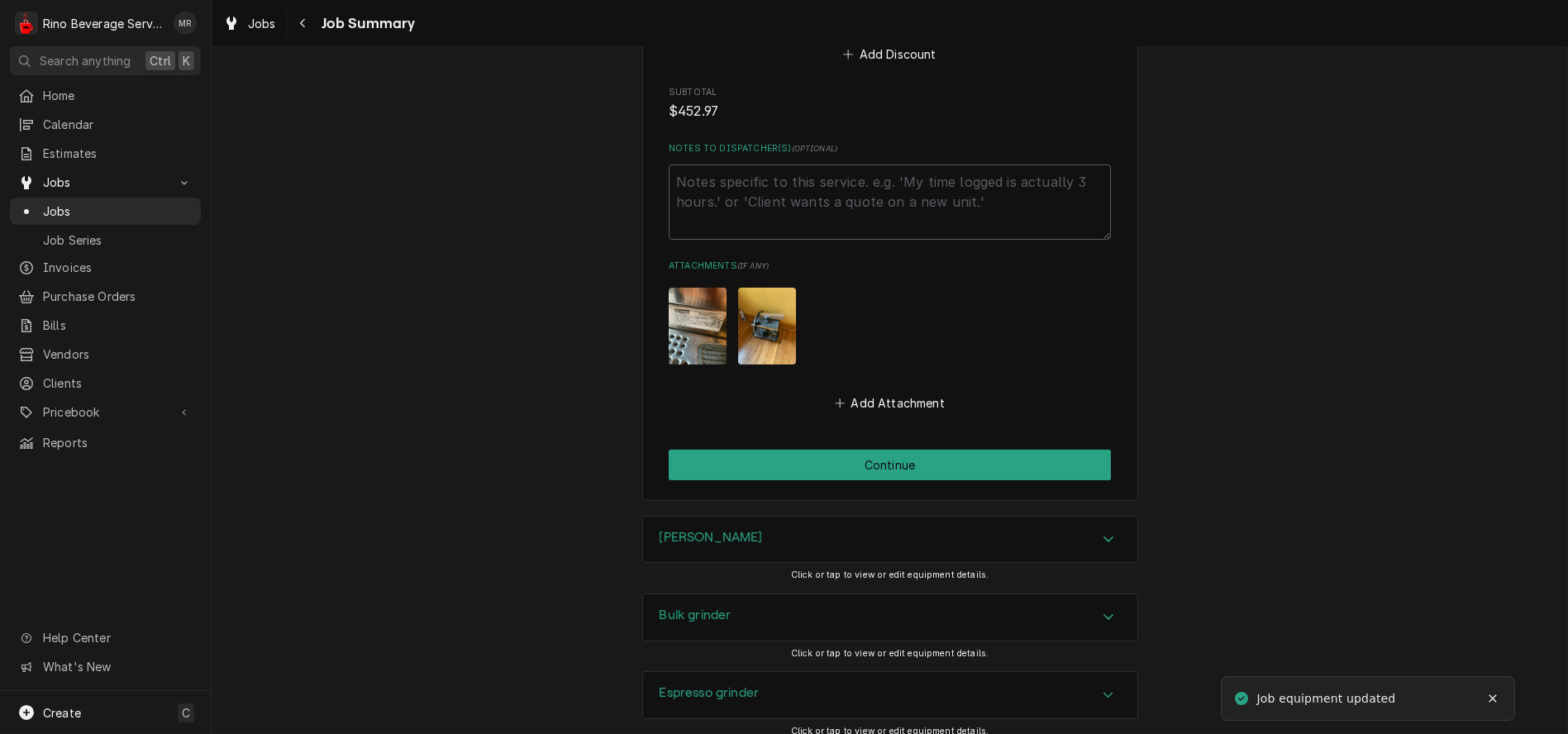
scroll to position [3118, 0]
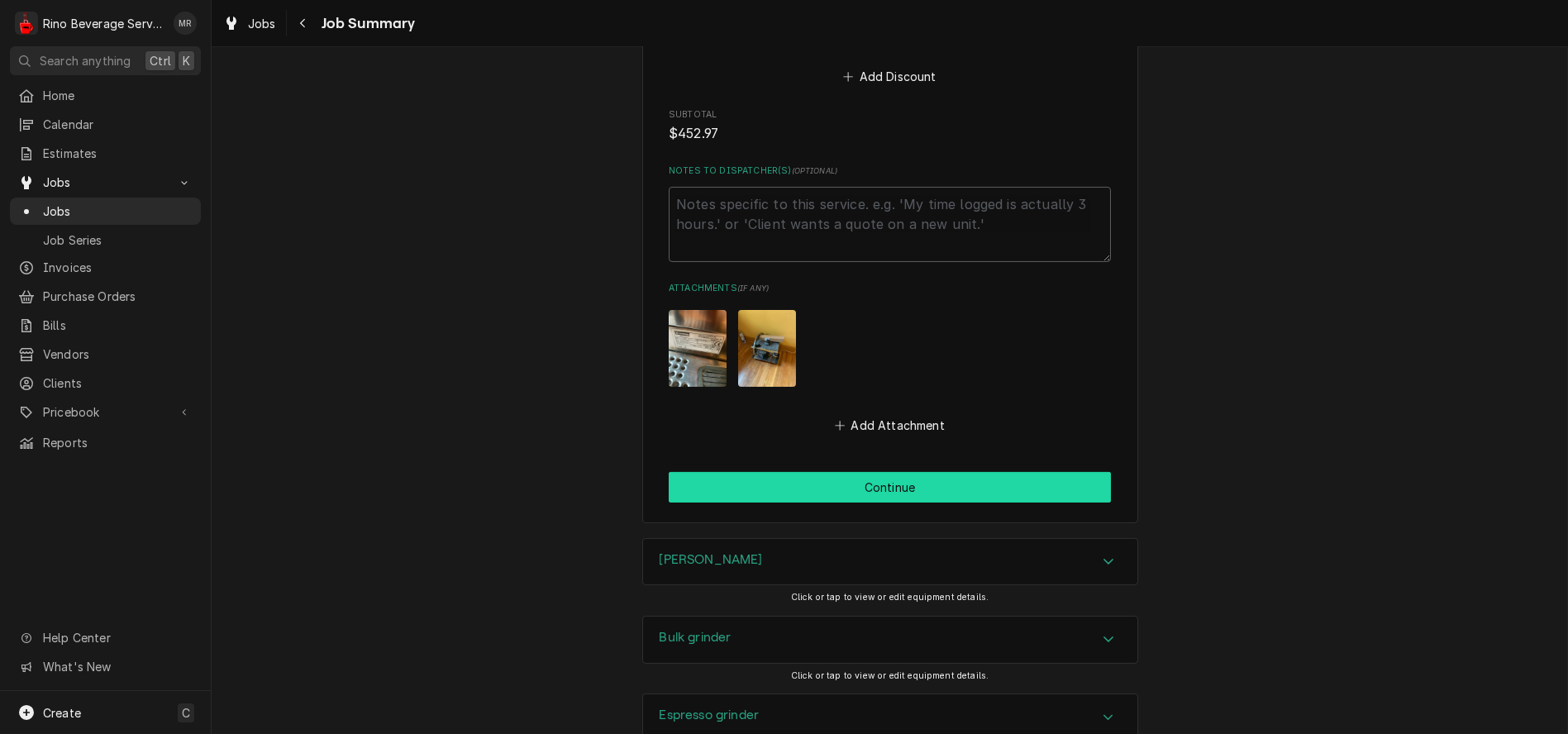
click at [856, 486] on button "Continue" at bounding box center [890, 487] width 442 height 30
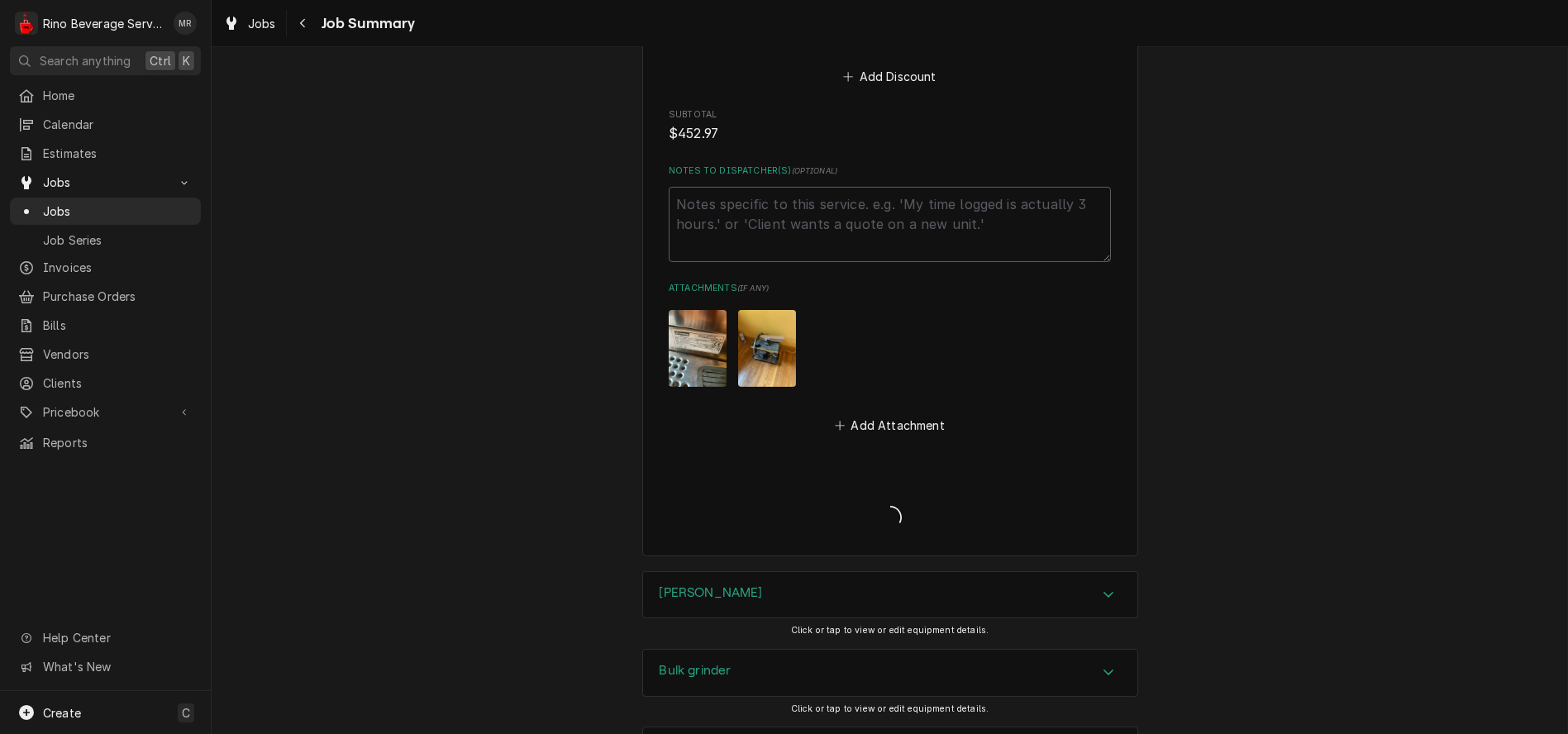
type textarea "x"
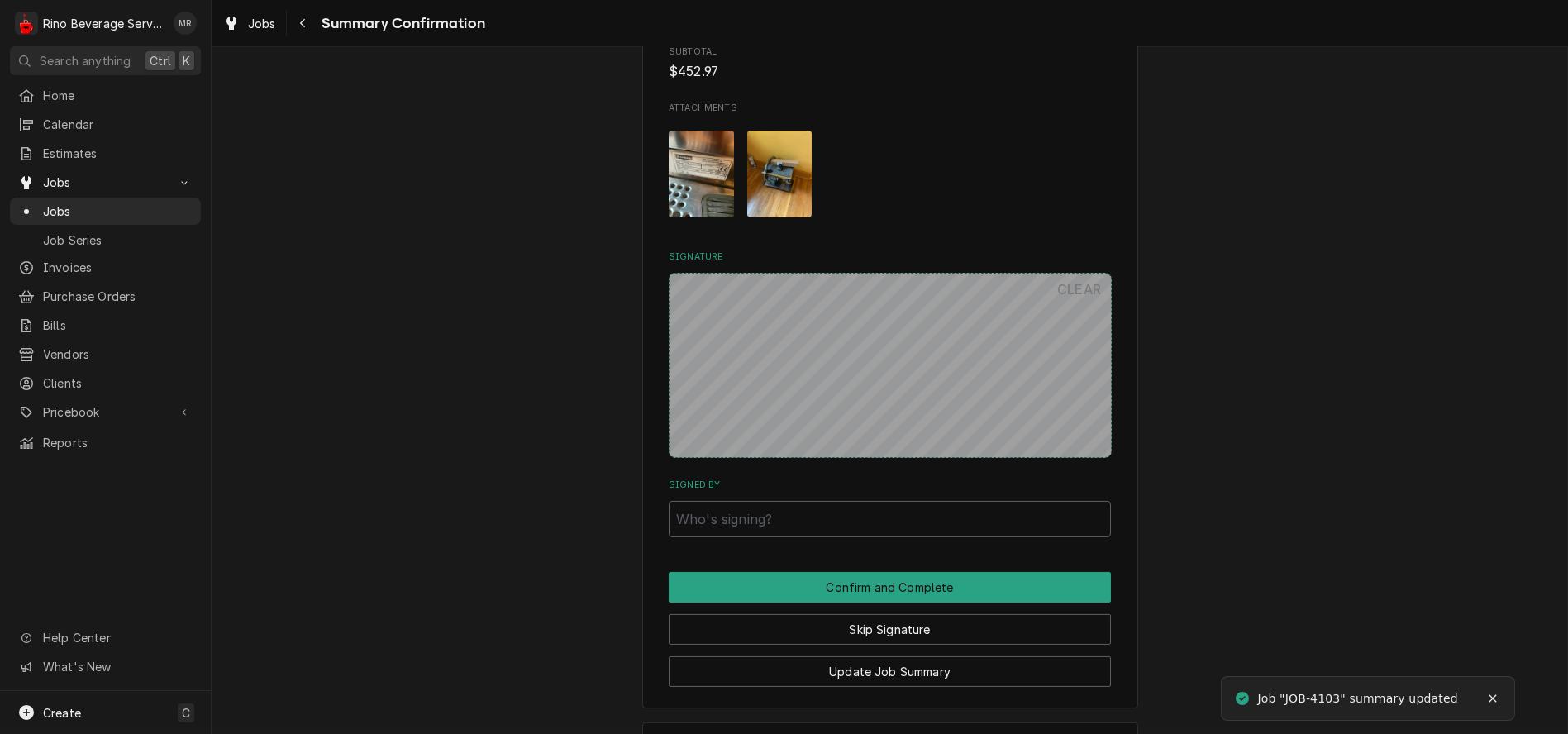
scroll to position [2700, 0]
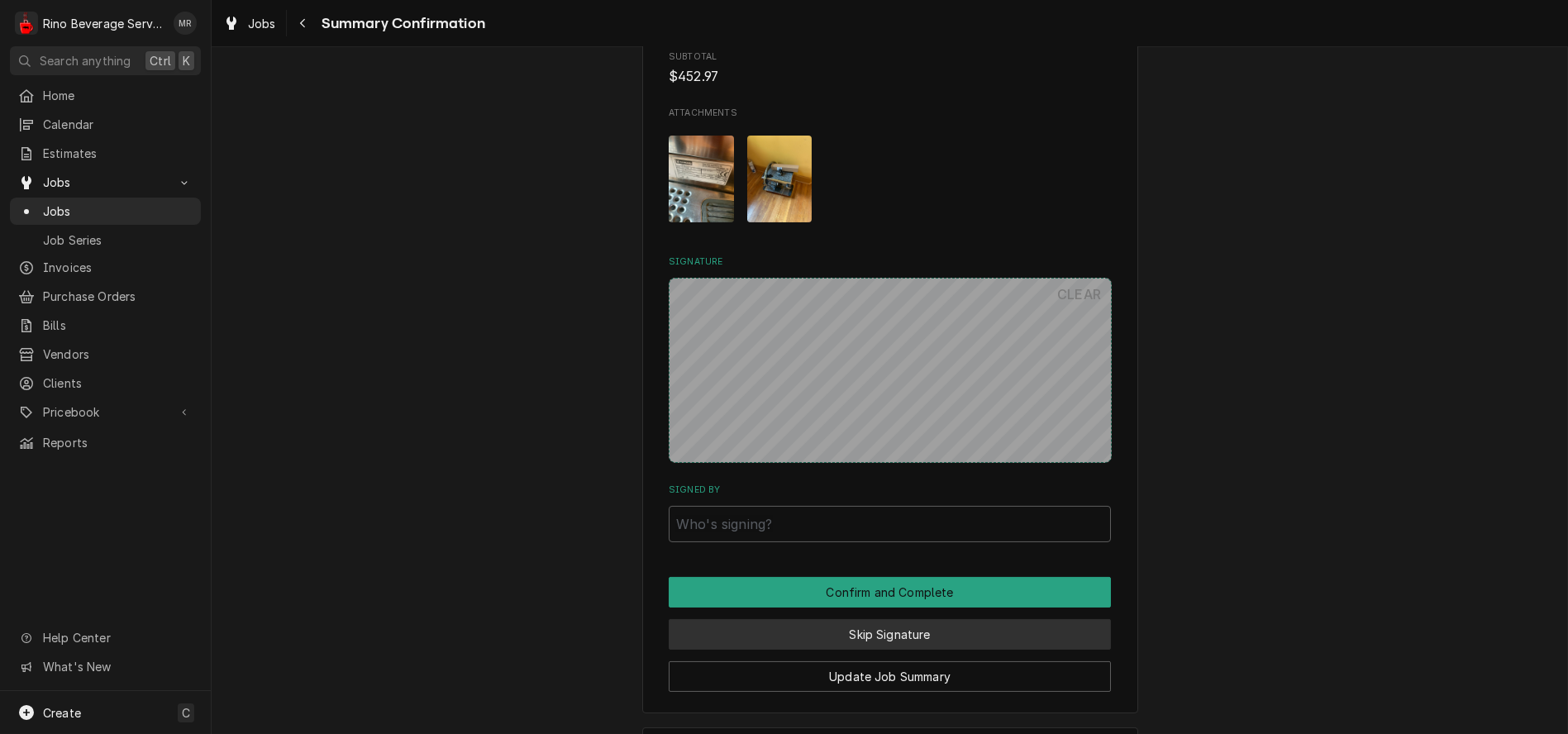
click at [821, 631] on button "Skip Signature" at bounding box center [890, 635] width 442 height 30
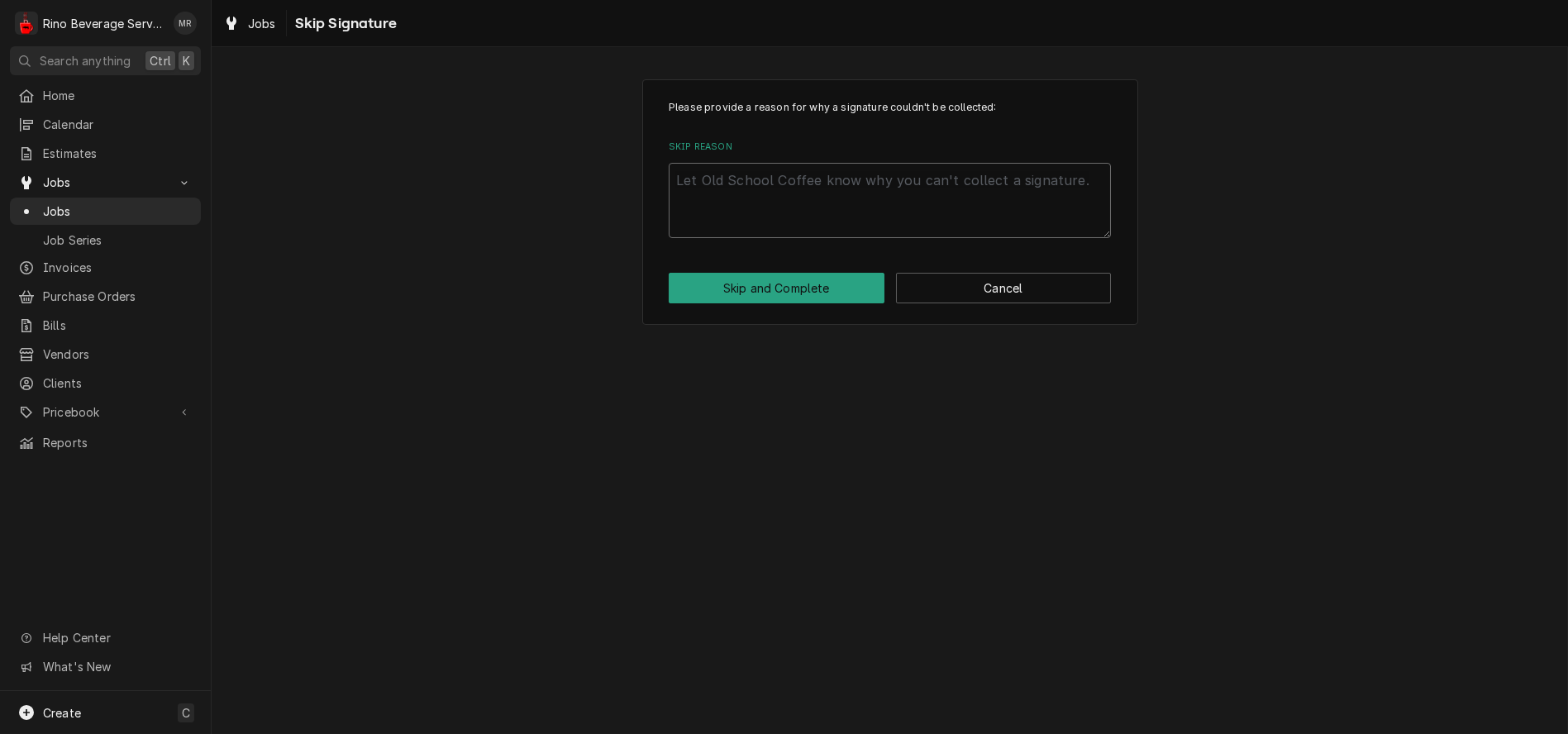
click at [802, 222] on textarea "Skip Reason" at bounding box center [890, 201] width 442 height 75
type textarea "x"
type textarea "n"
type textarea "x"
type textarea "no"
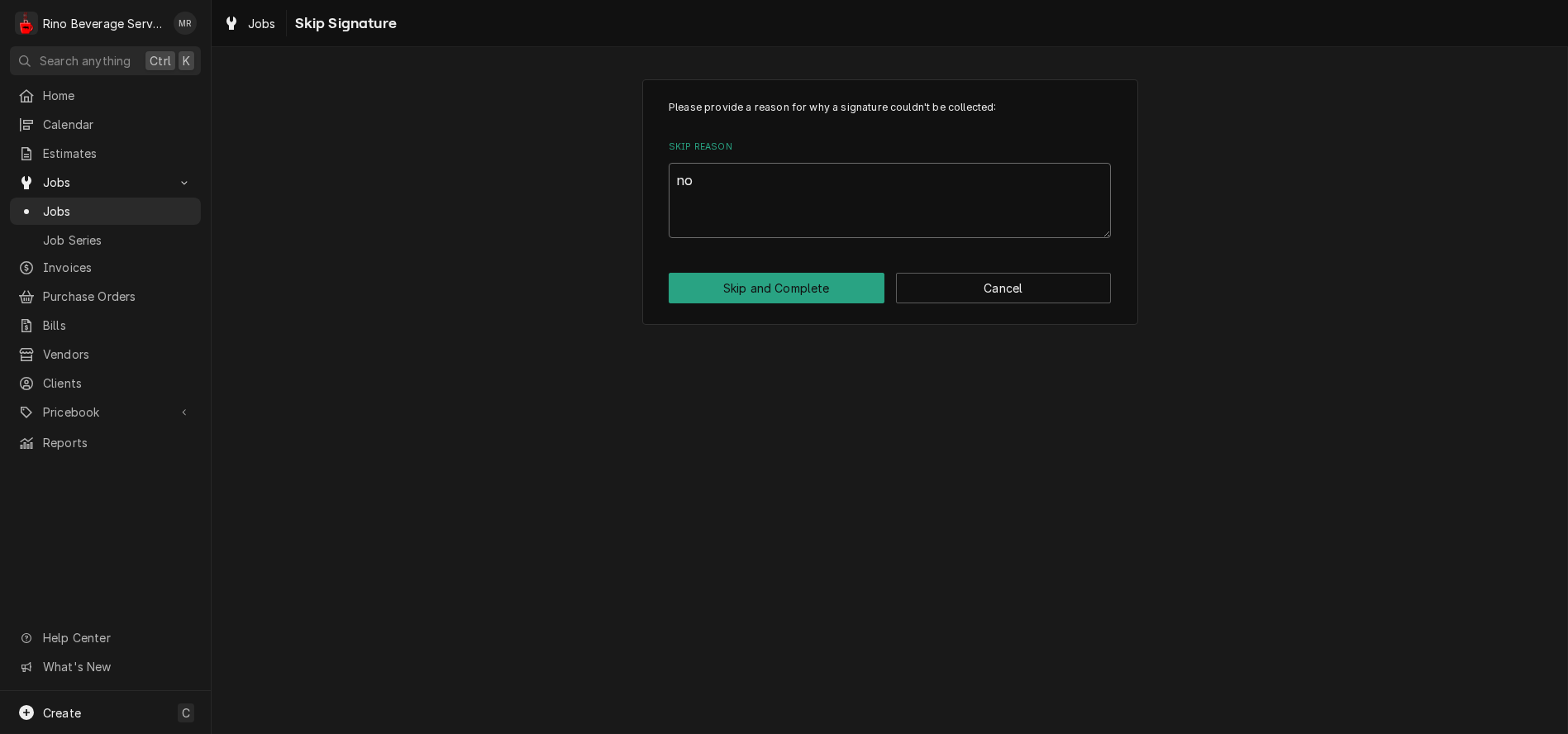
type textarea "x"
type textarea "non"
type textarea "x"
type textarea "none"
click at [797, 286] on button "Skip and Complete" at bounding box center [776, 288] width 216 height 30
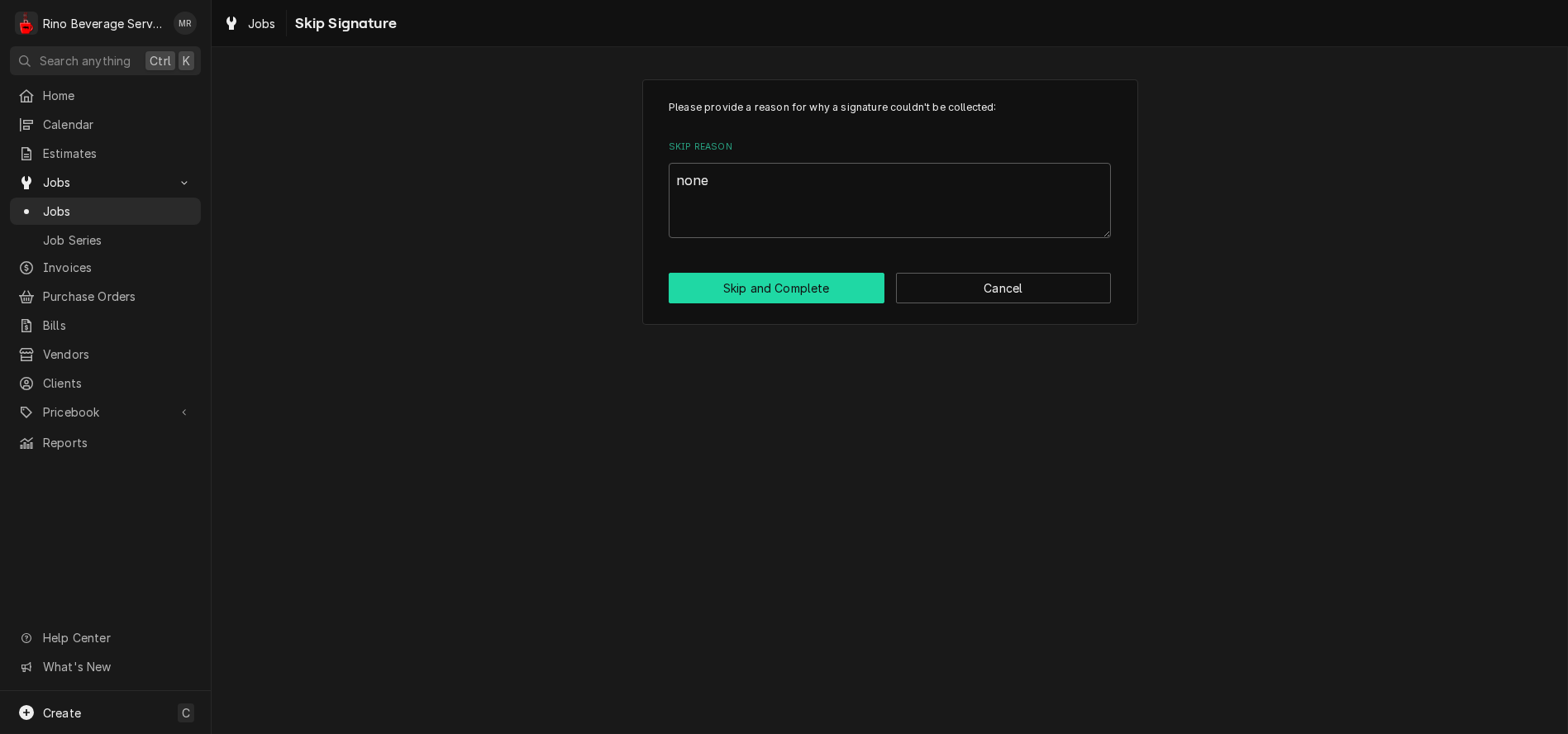
type textarea "x"
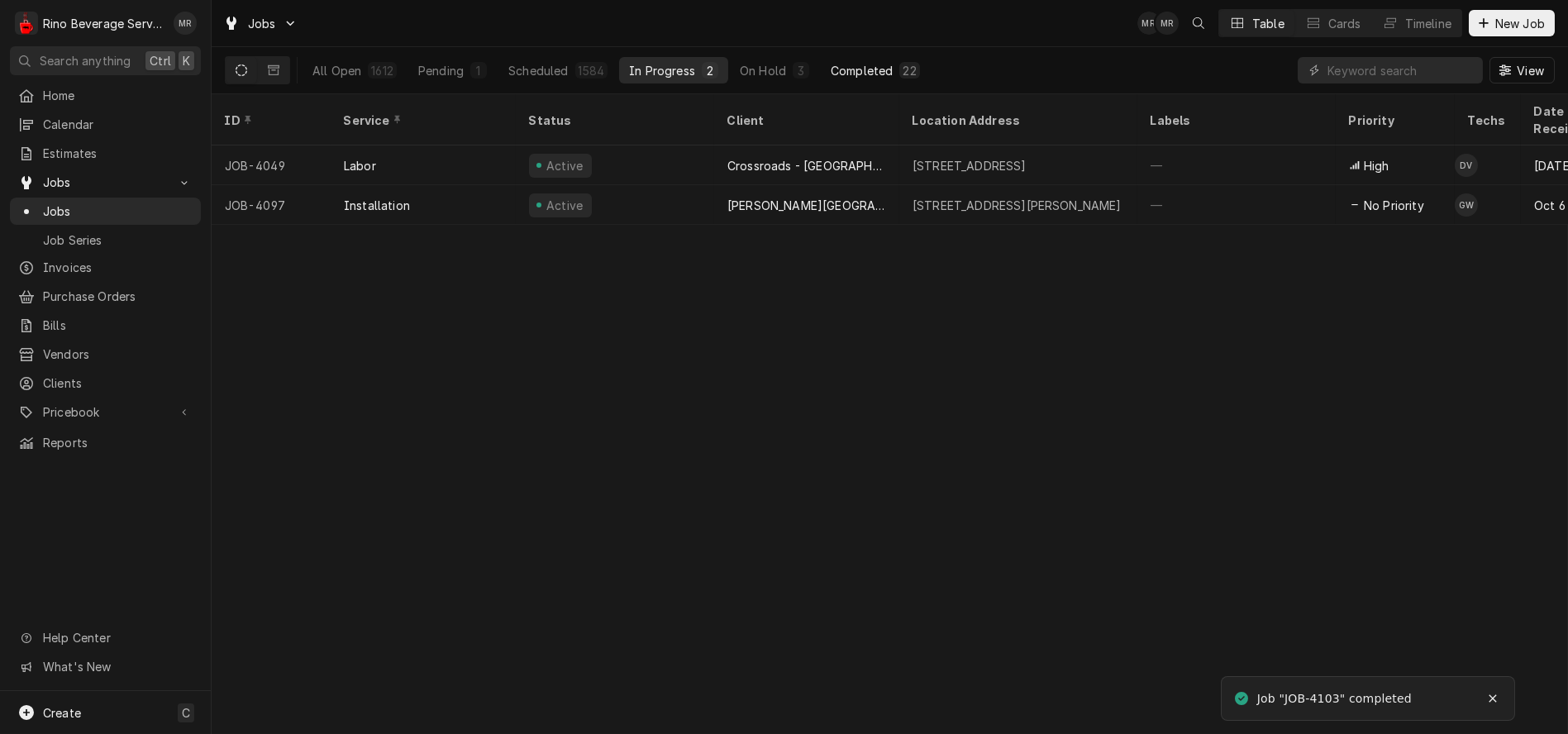
click at [866, 62] on div "Completed" at bounding box center [861, 70] width 62 height 17
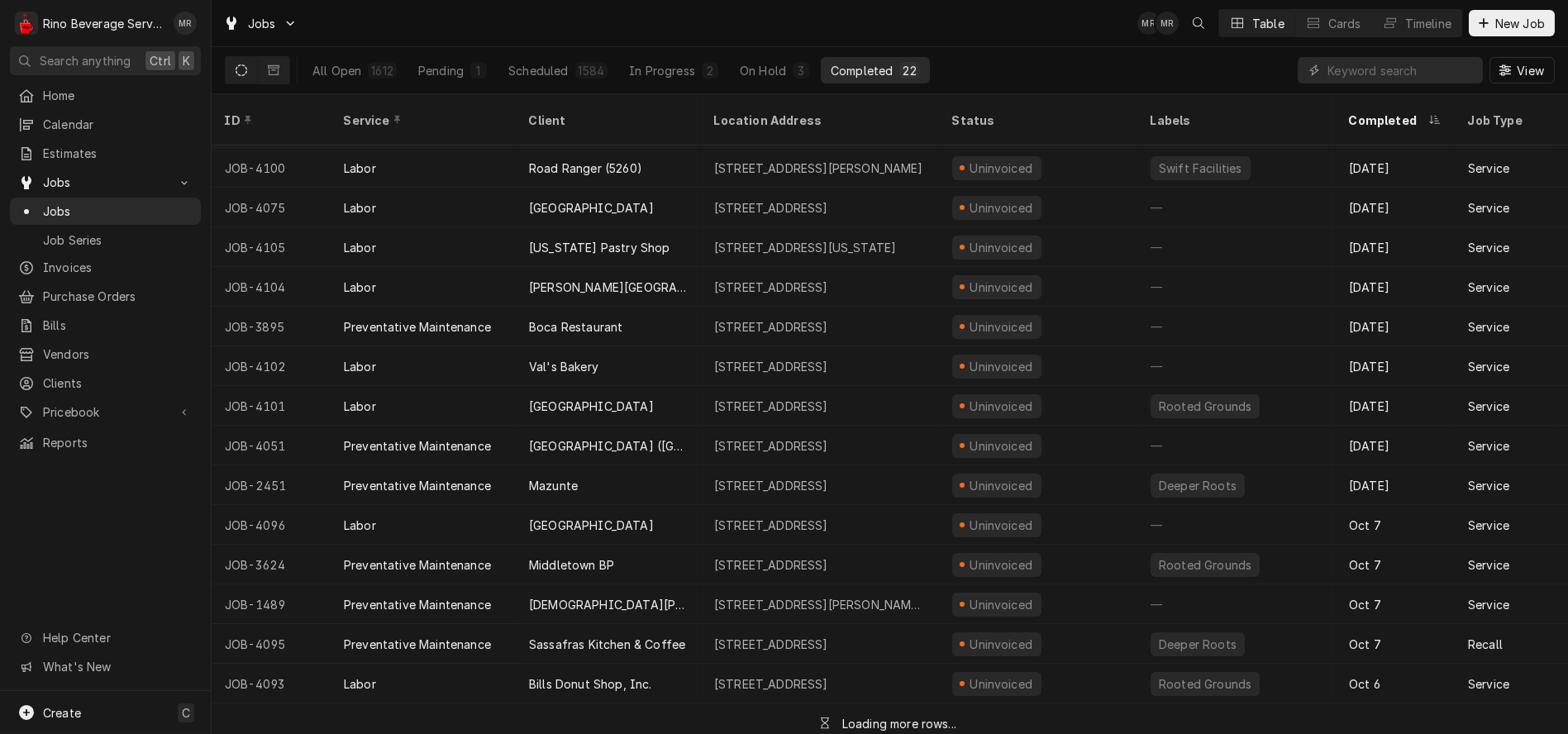
scroll to position [238, 0]
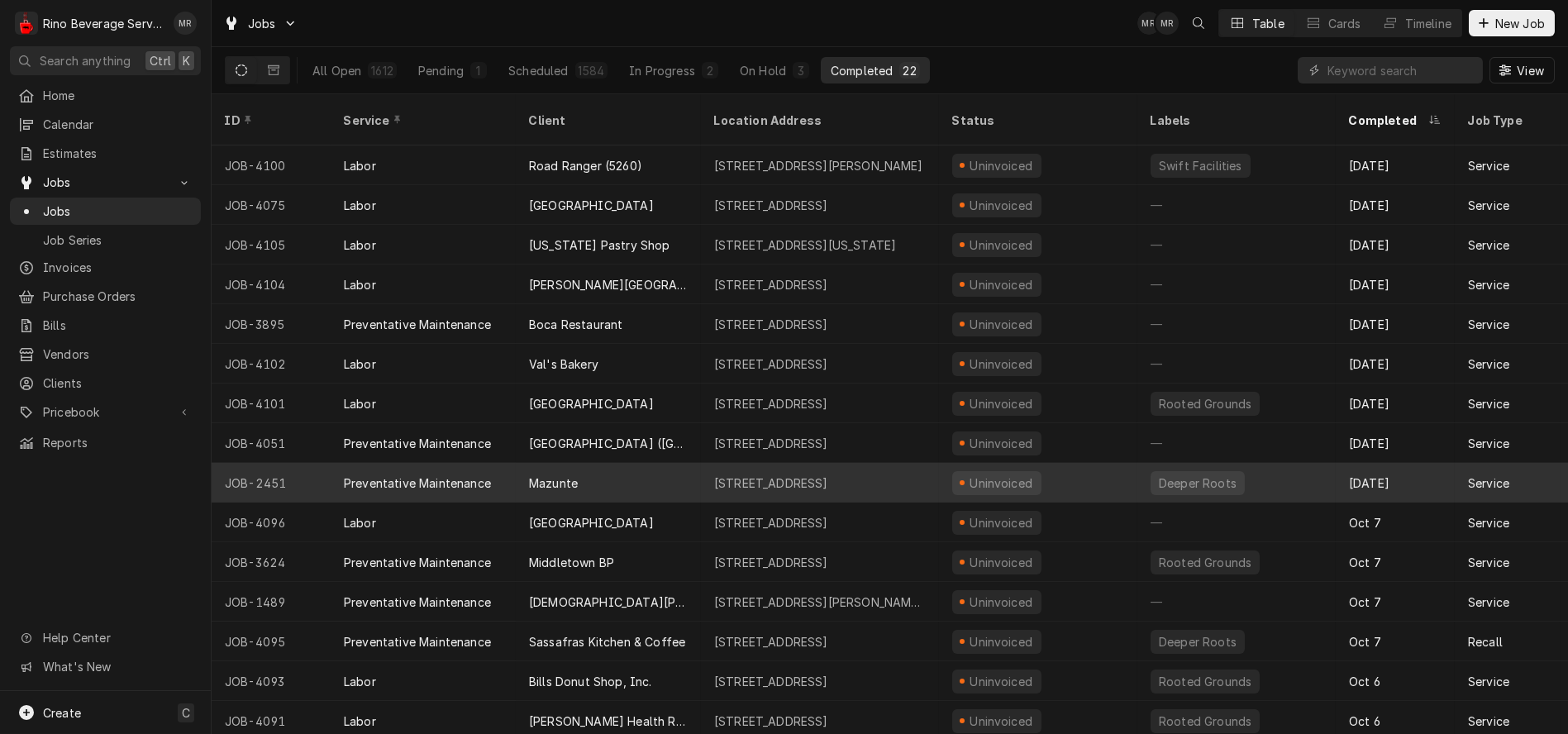
click at [687, 463] on div "Mazunte" at bounding box center [608, 482] width 185 height 39
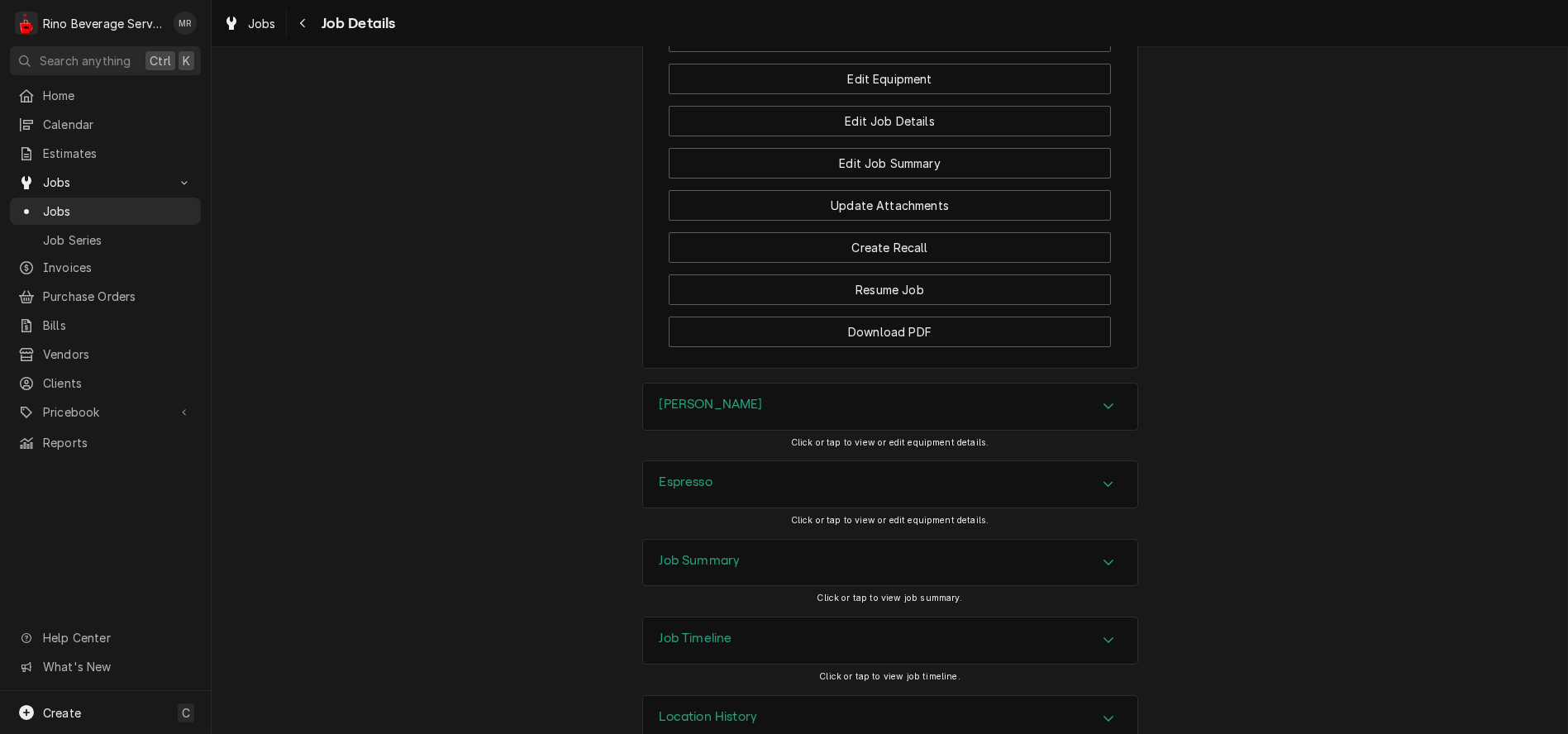
scroll to position [1501, 0]
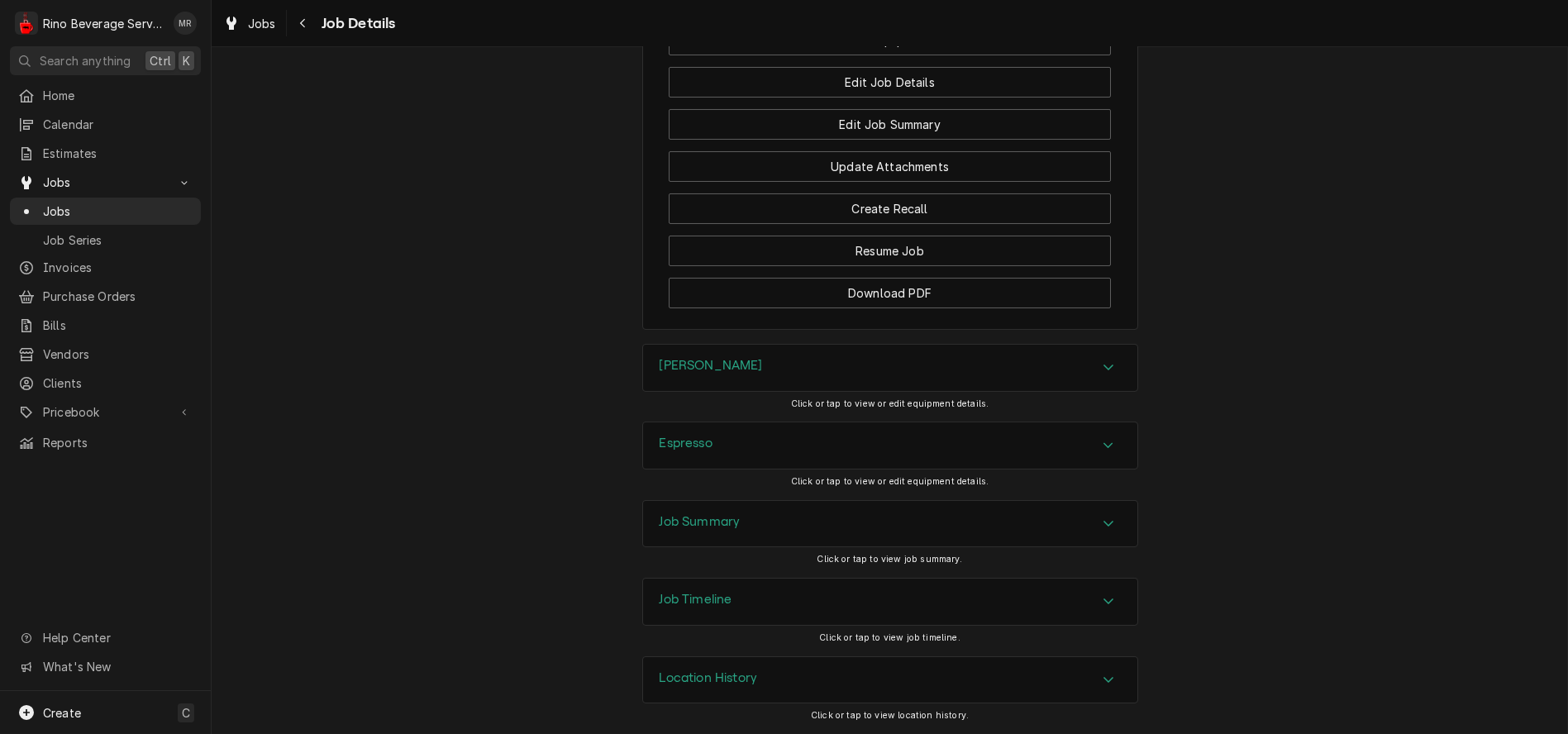
click at [898, 523] on div "Job Summary" at bounding box center [891, 525] width 494 height 47
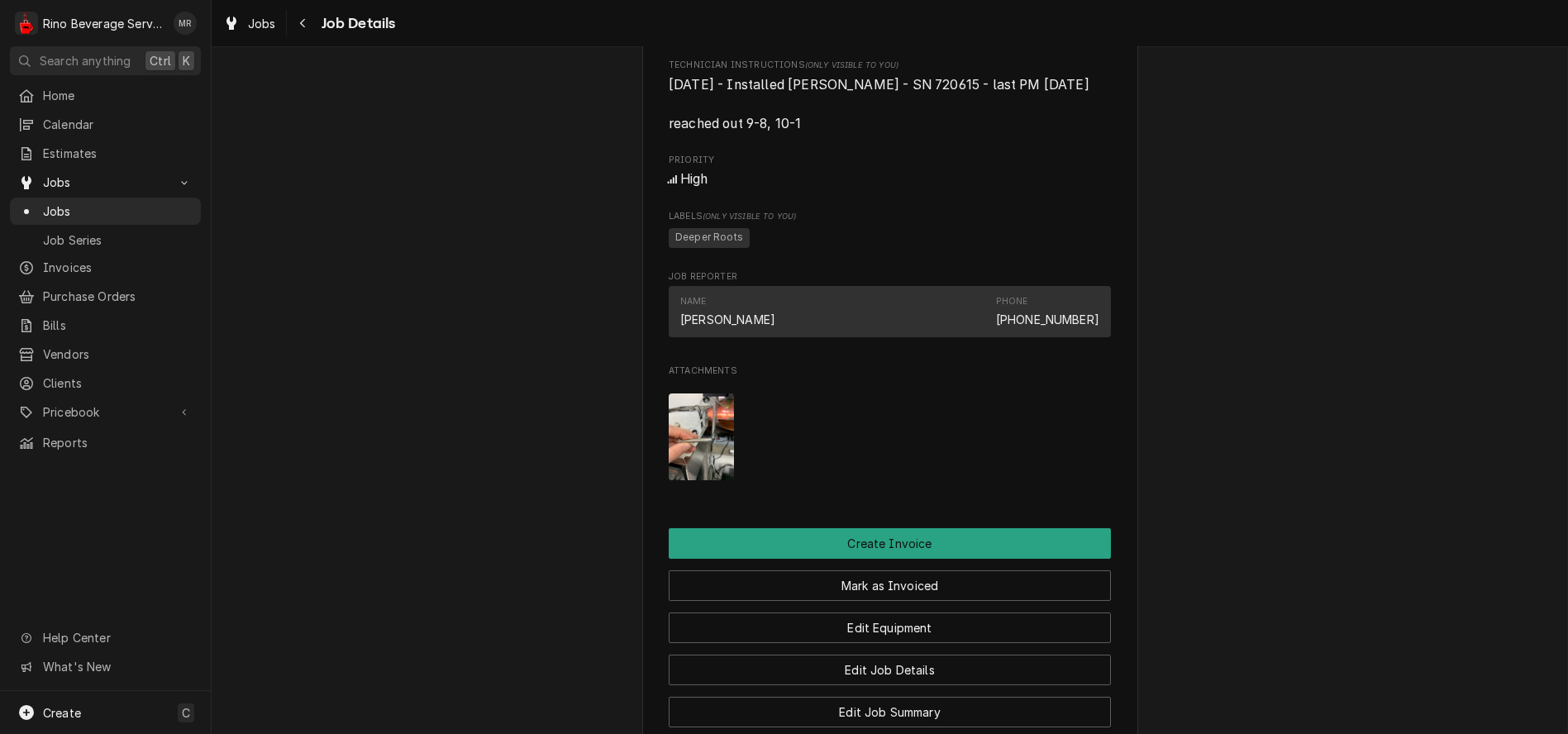
scroll to position [0, 0]
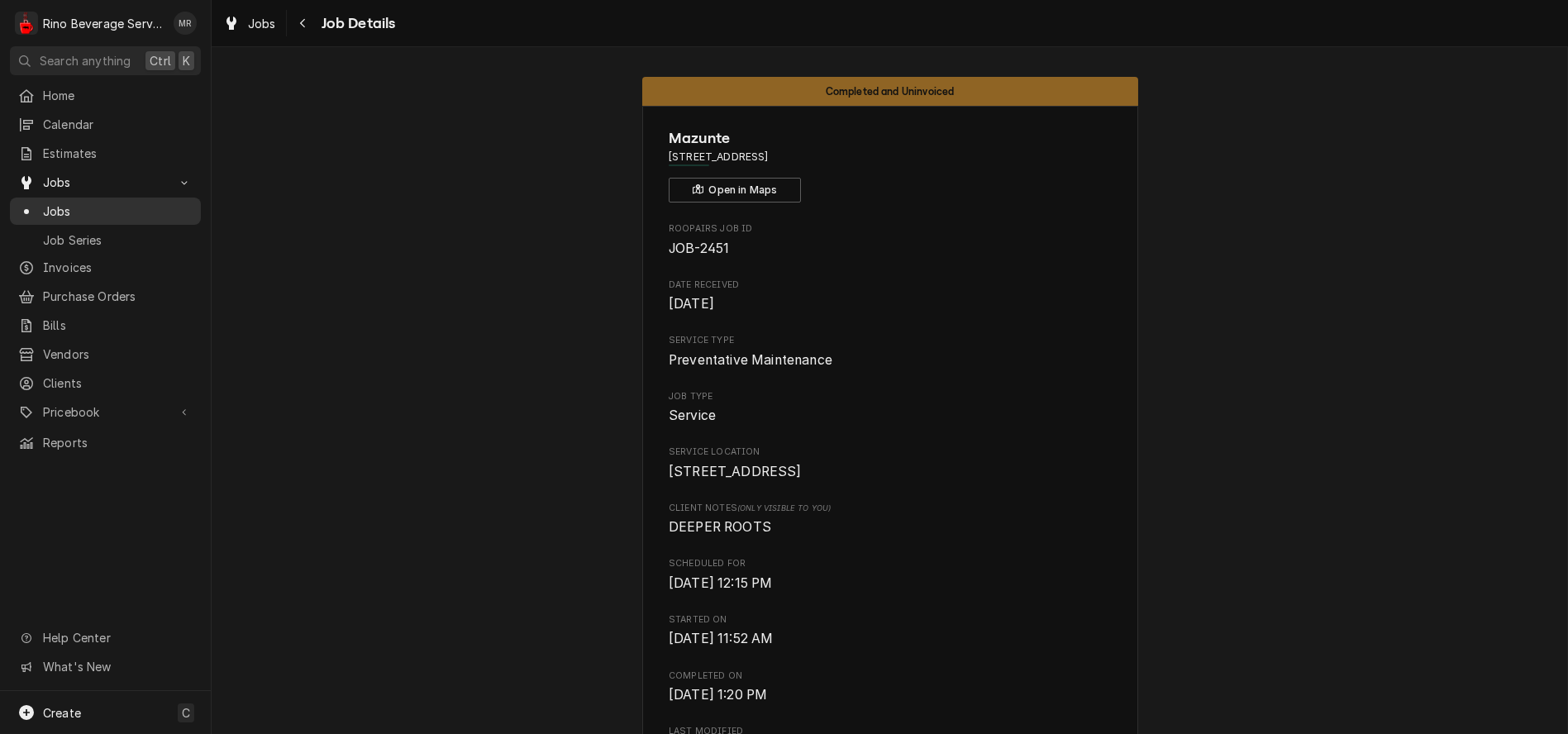
click at [92, 202] on span "Jobs" at bounding box center [117, 210] width 149 height 17
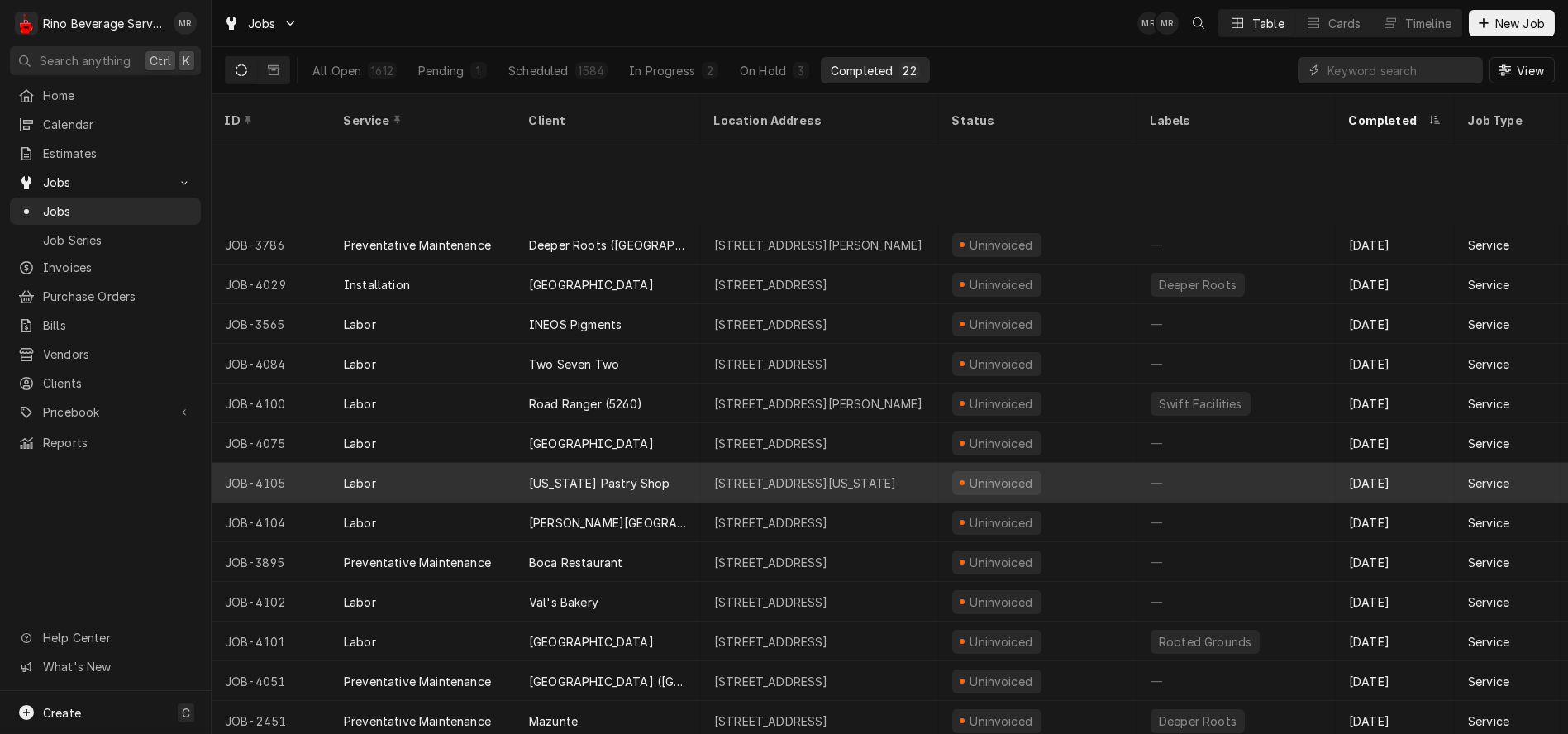
scroll to position [158, 0]
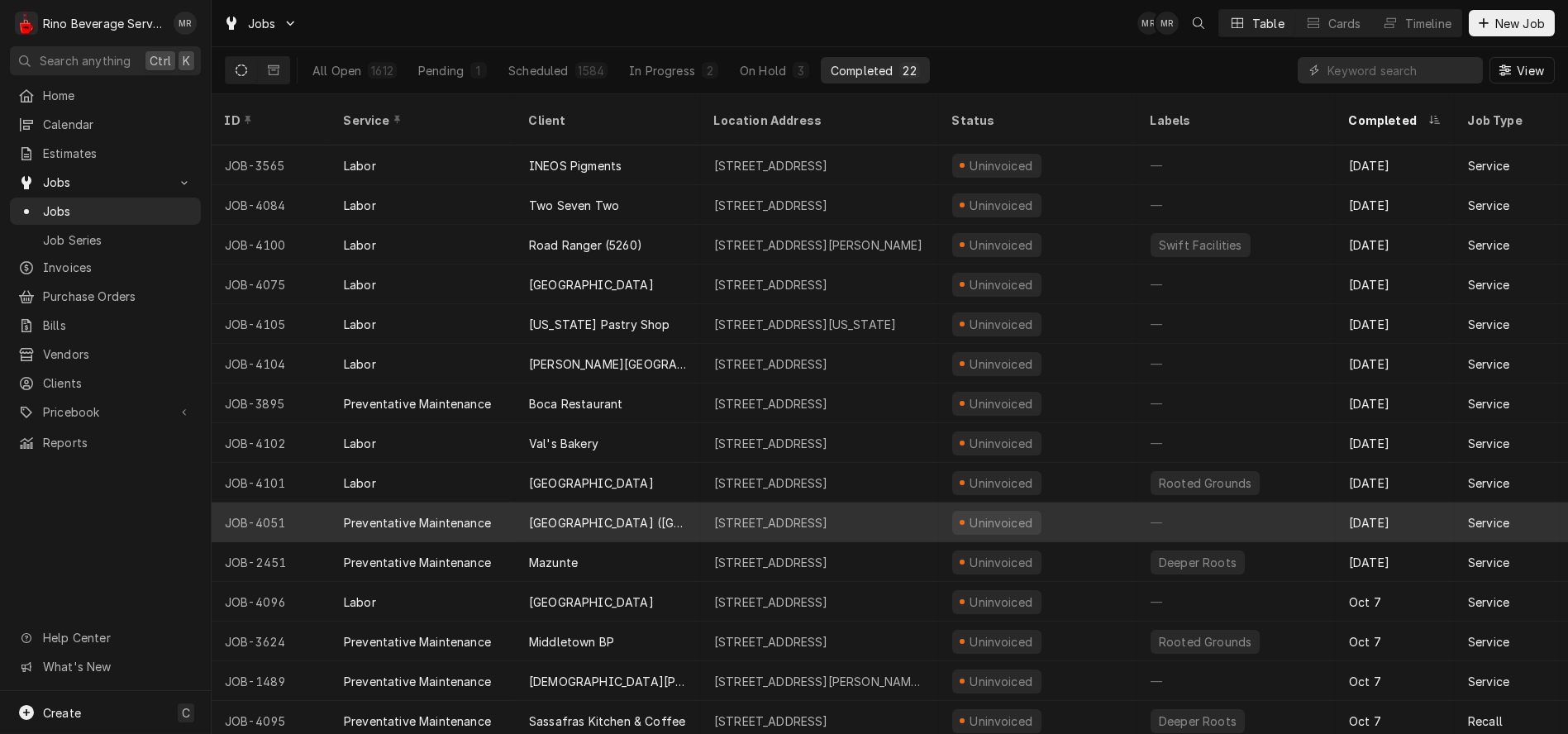
click at [677, 503] on div "[GEOGRAPHIC_DATA] ([GEOGRAPHIC_DATA])" at bounding box center [608, 523] width 185 height 39
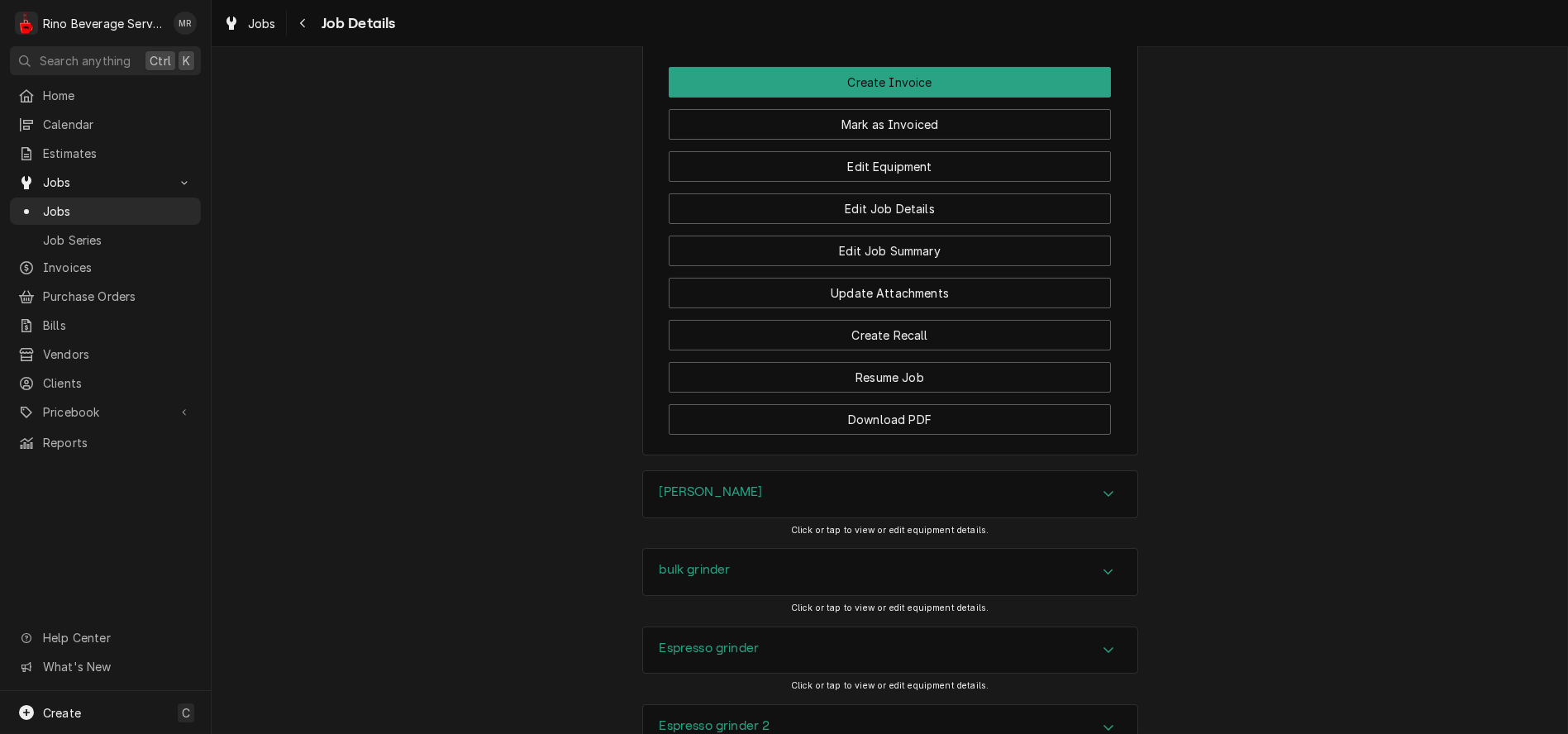
scroll to position [1011, 0]
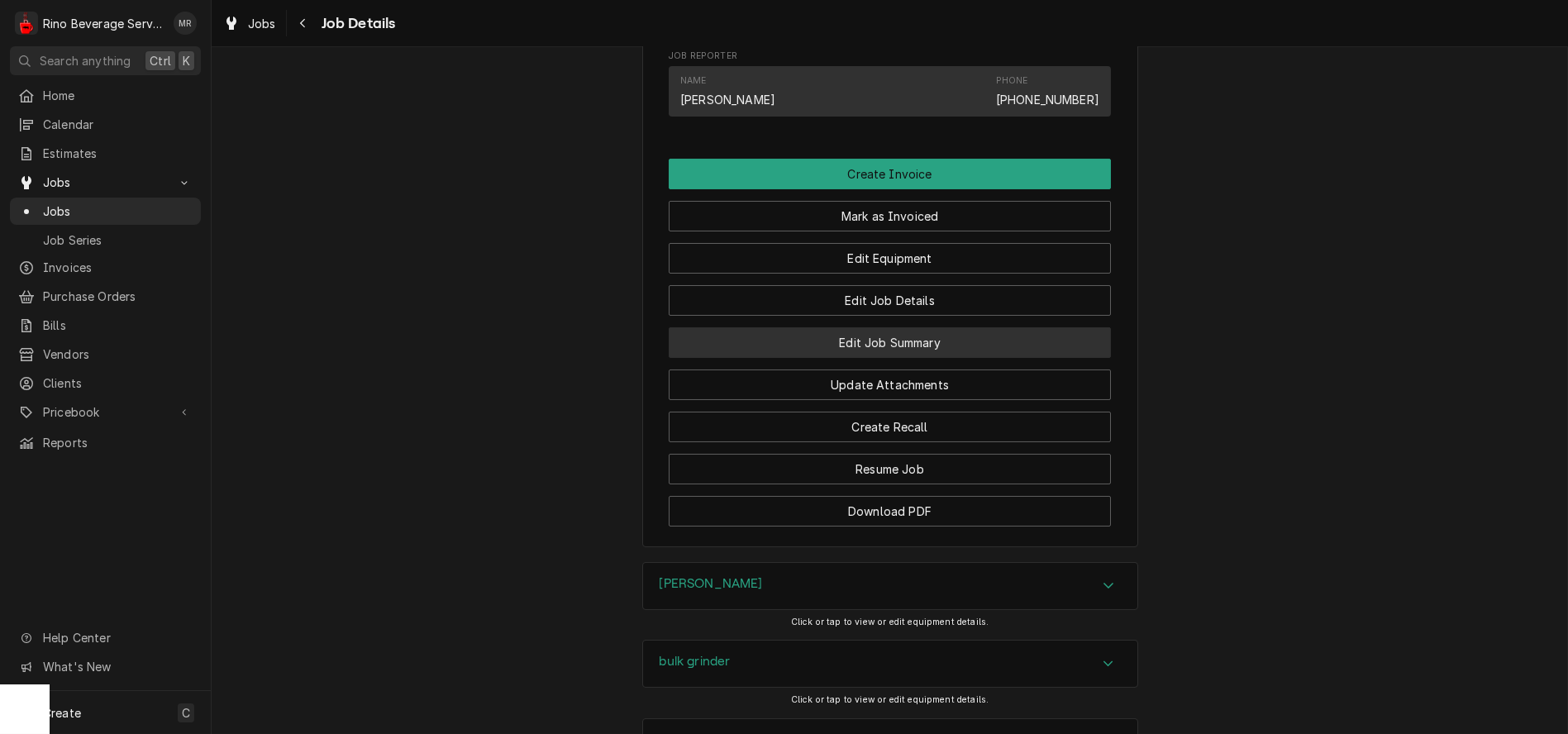
click at [796, 358] on button "Edit Job Summary" at bounding box center [890, 343] width 442 height 30
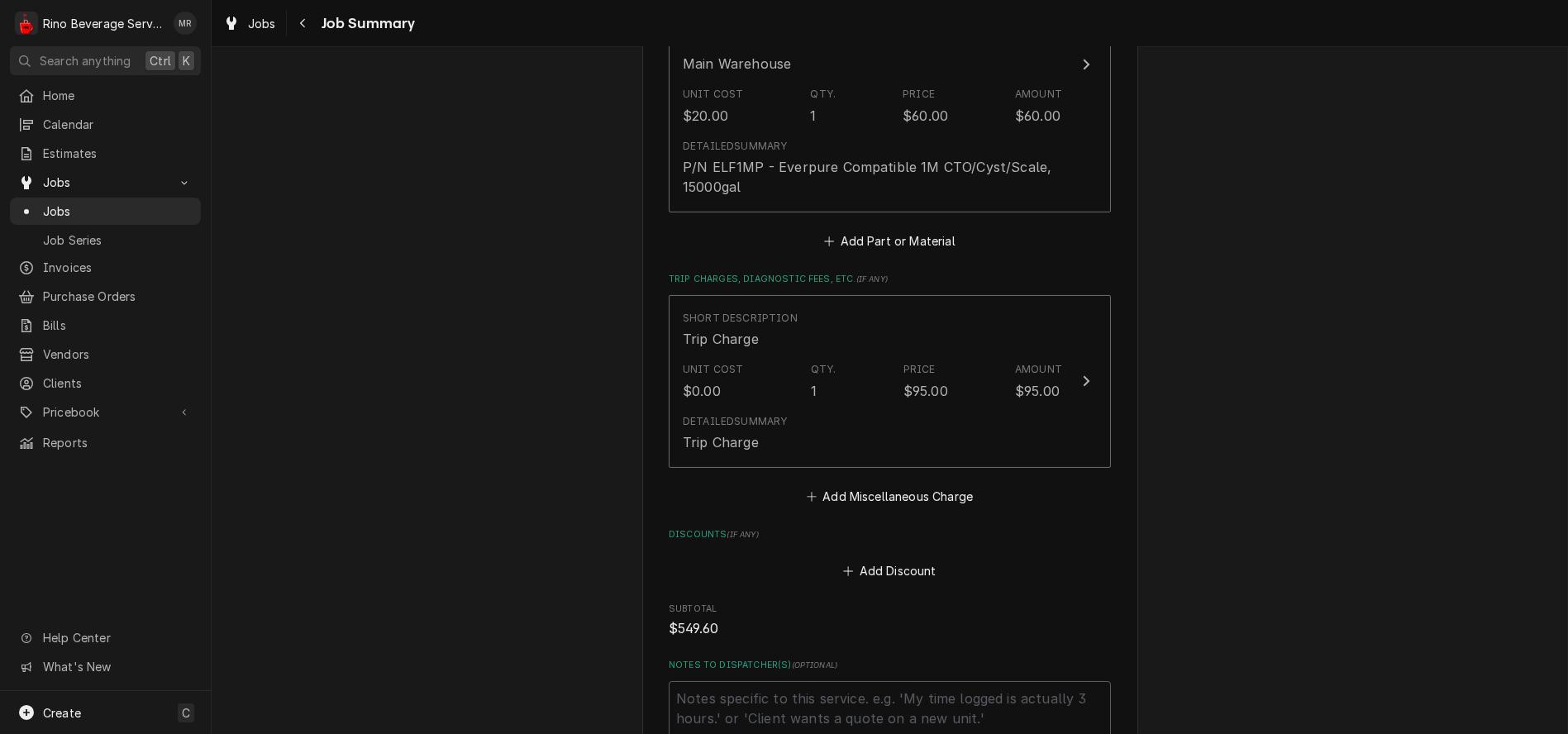
scroll to position [1745, 0]
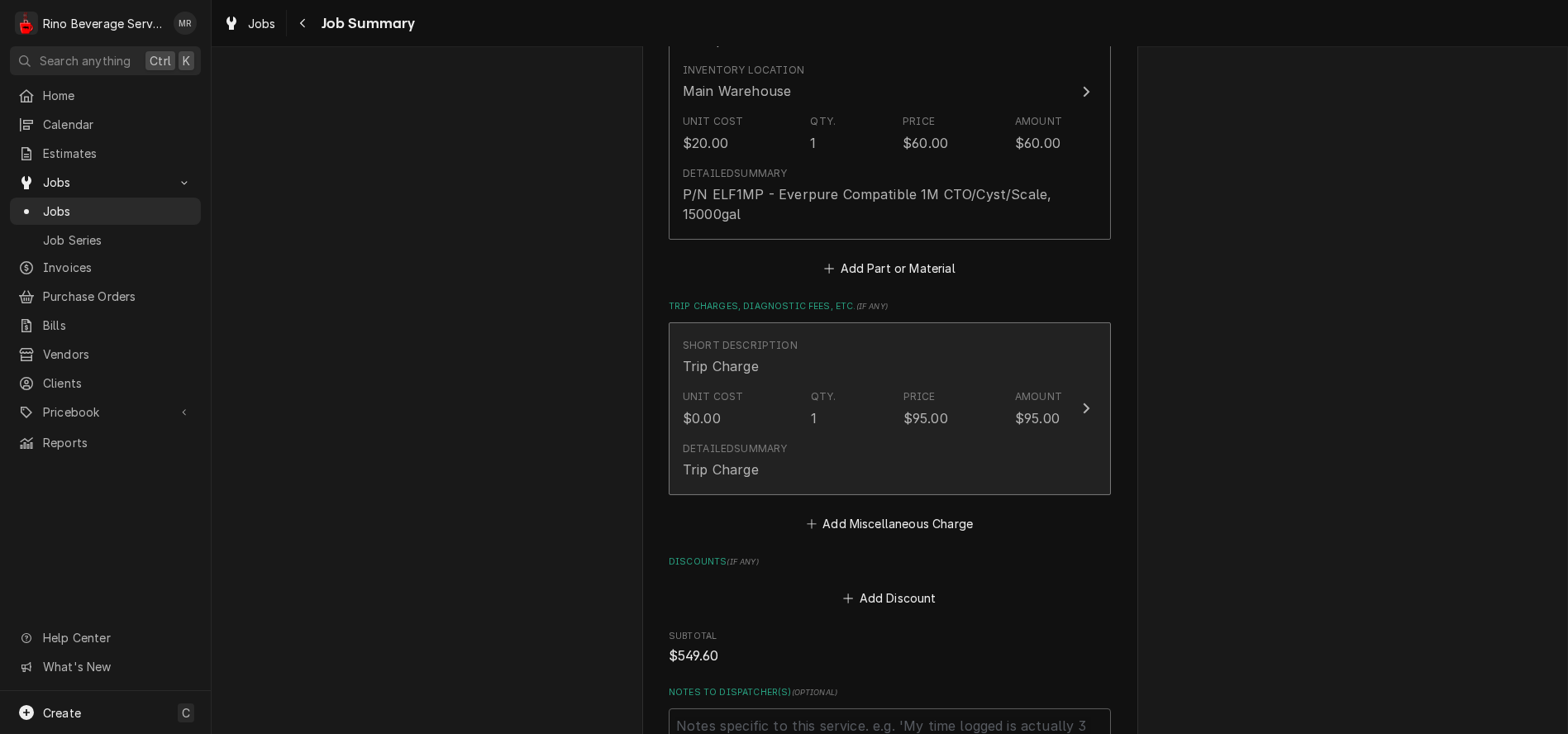
click at [855, 407] on div "Unit Cost $0.00 Qty. 1 Price $95.00 Amount $95.00" at bounding box center [873, 408] width 379 height 51
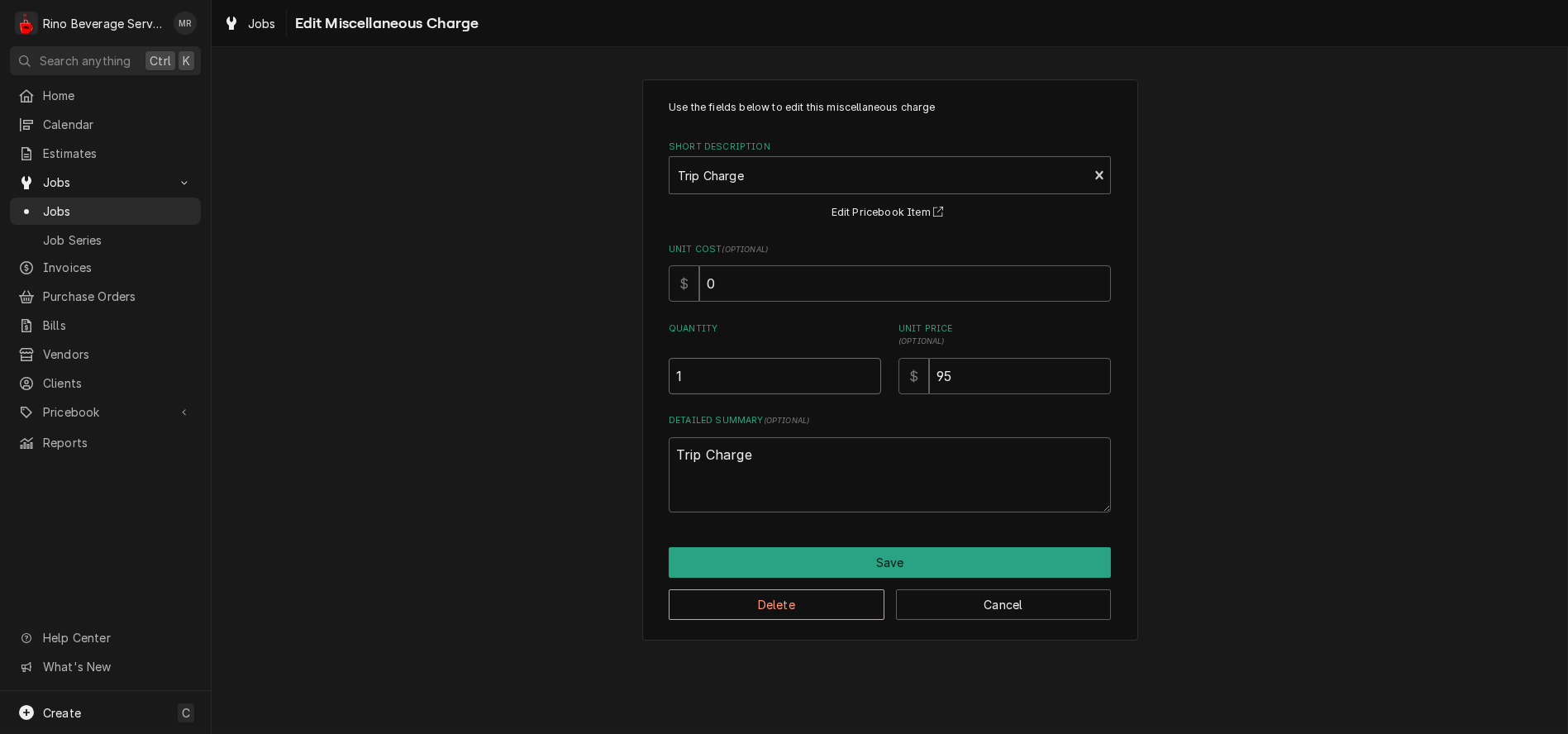
type textarea "x"
type input "0.5"
click at [869, 381] on input "0.5" at bounding box center [774, 376] width 212 height 37
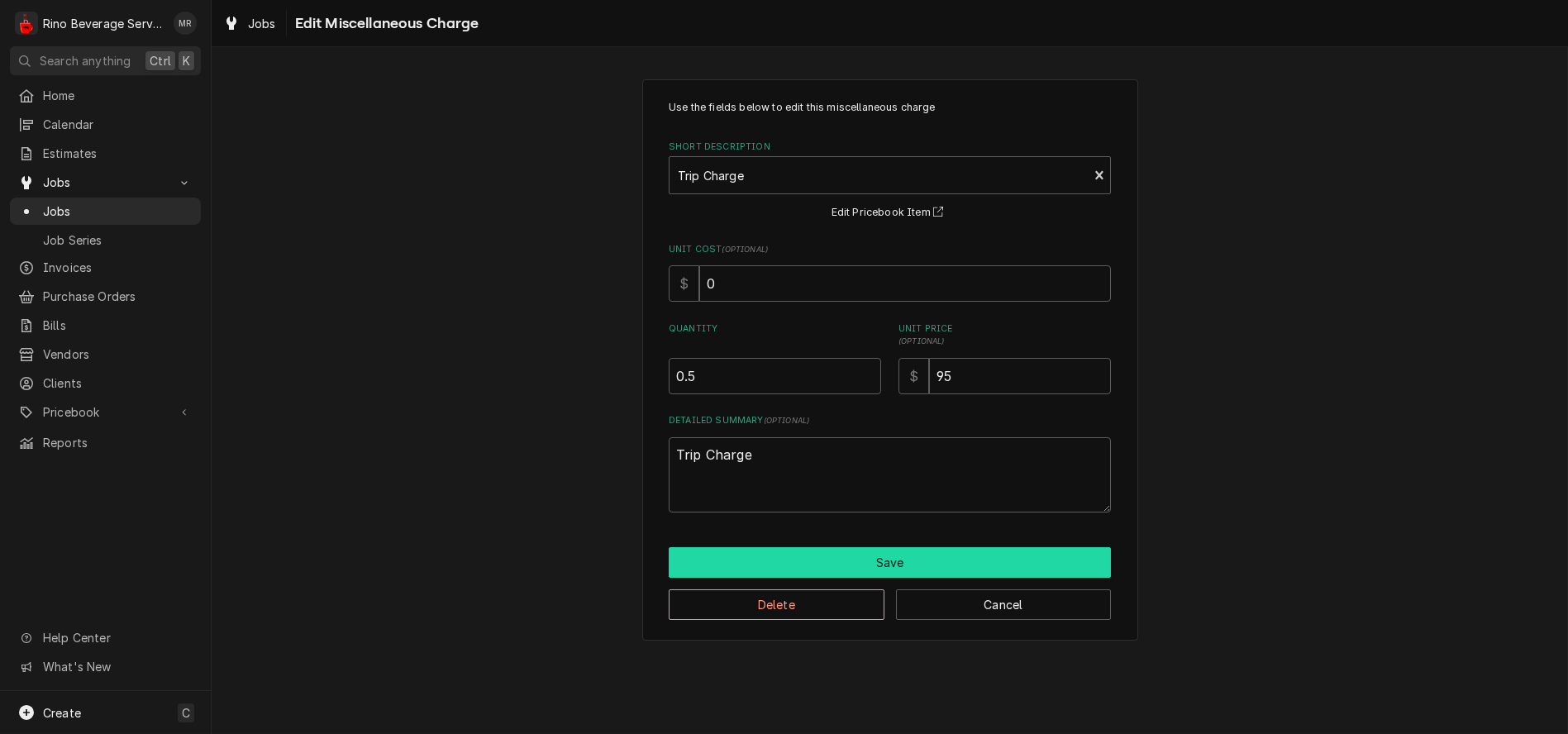
click at [848, 559] on button "Save" at bounding box center [890, 562] width 442 height 30
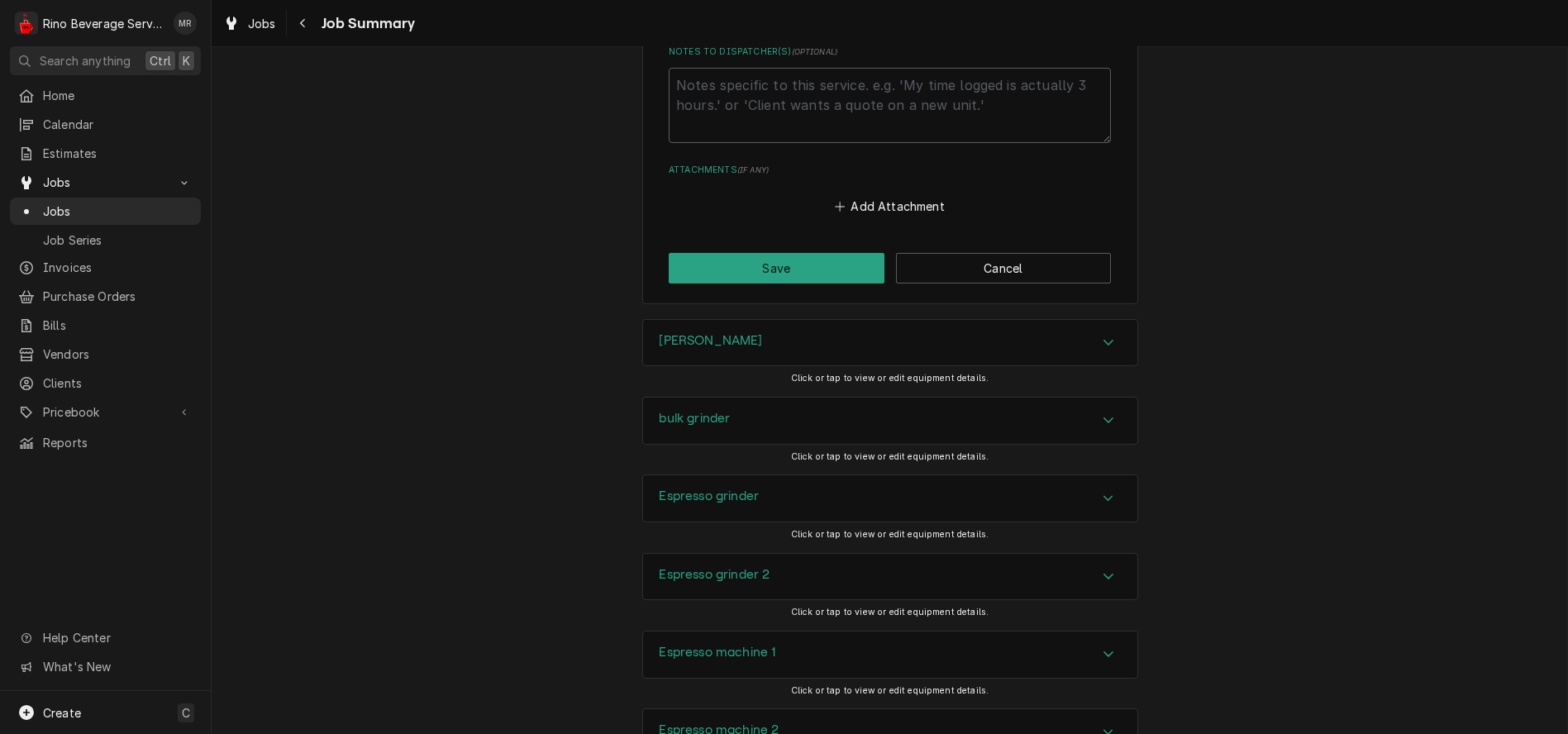
scroll to position [2498, 0]
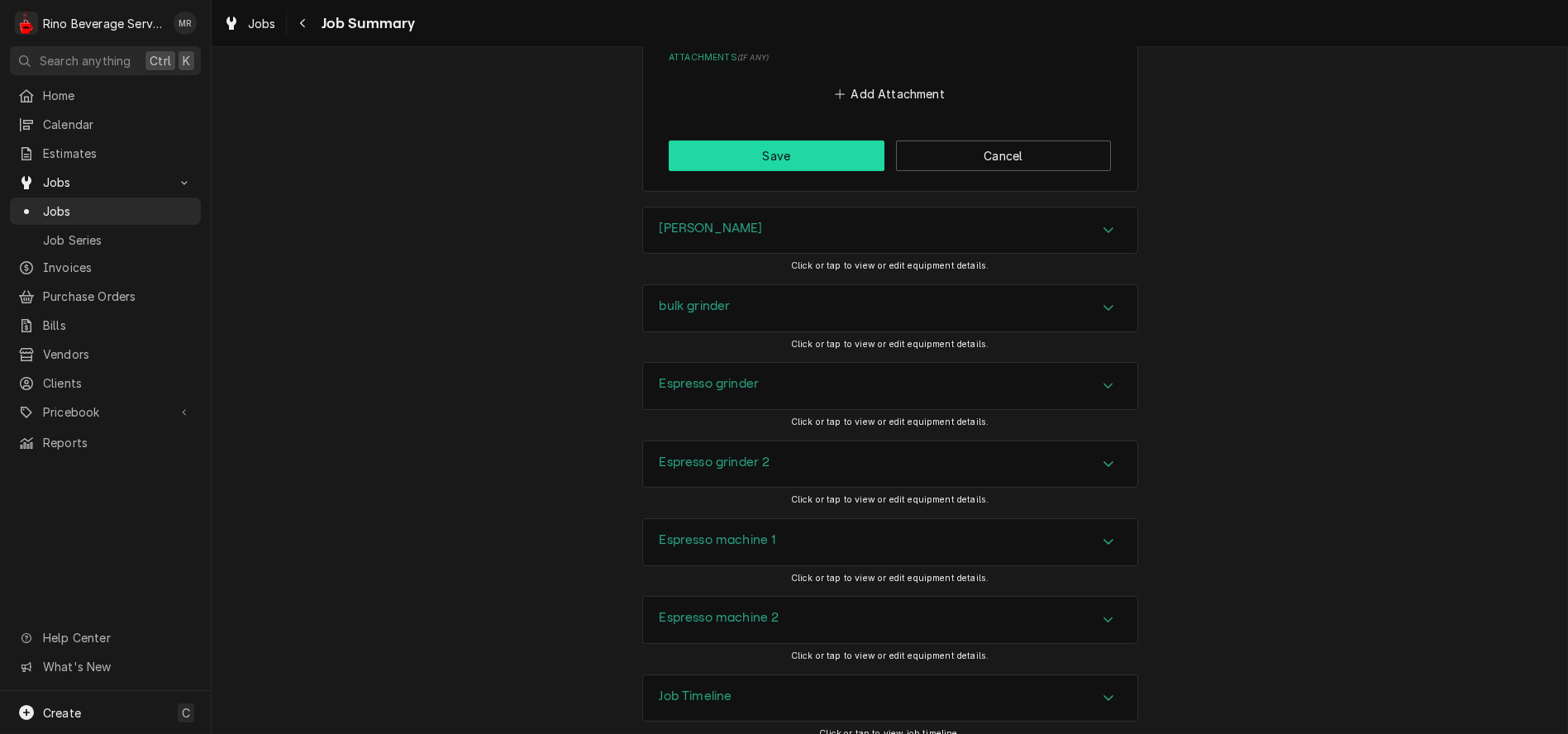
click at [782, 141] on button "Save" at bounding box center [776, 156] width 216 height 30
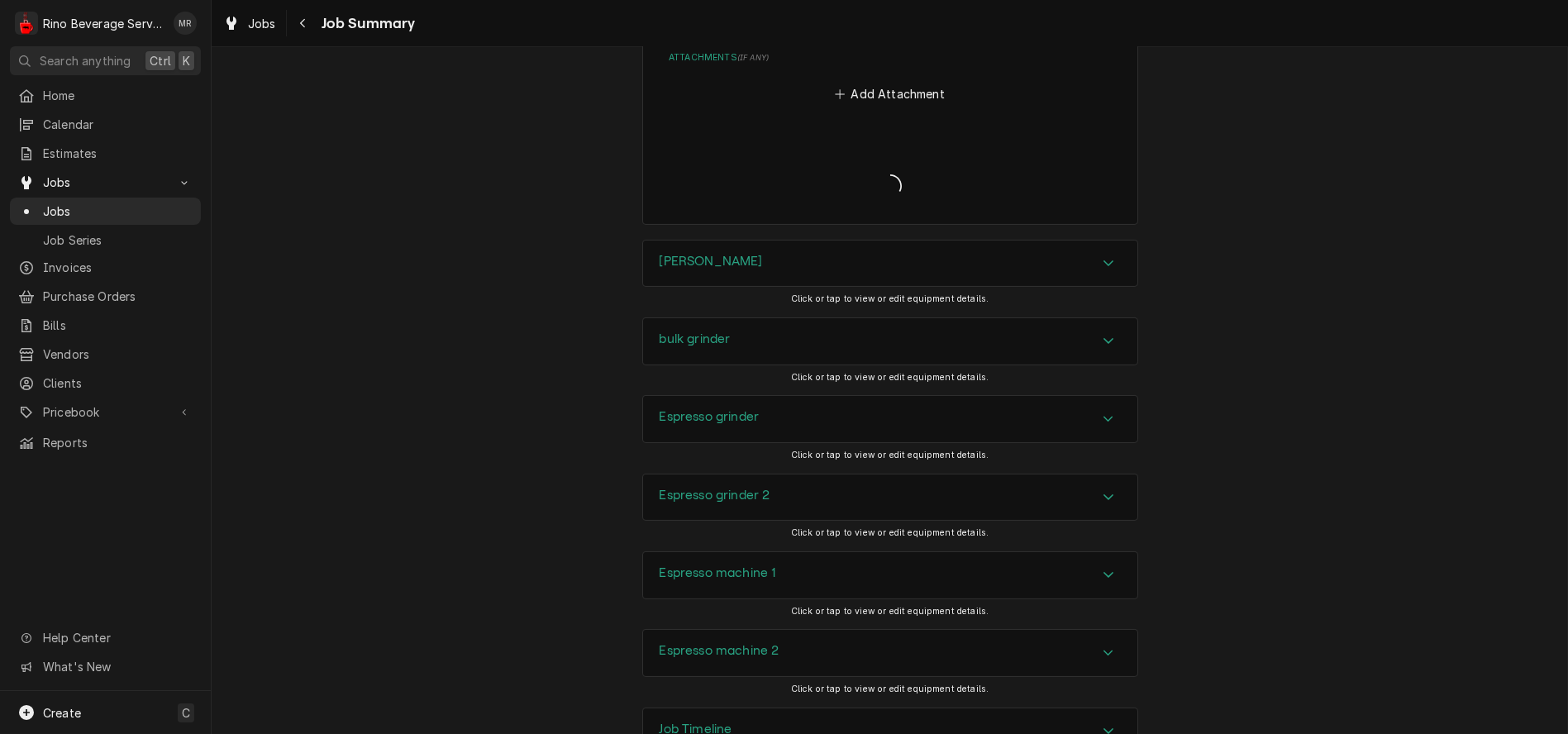
type textarea "x"
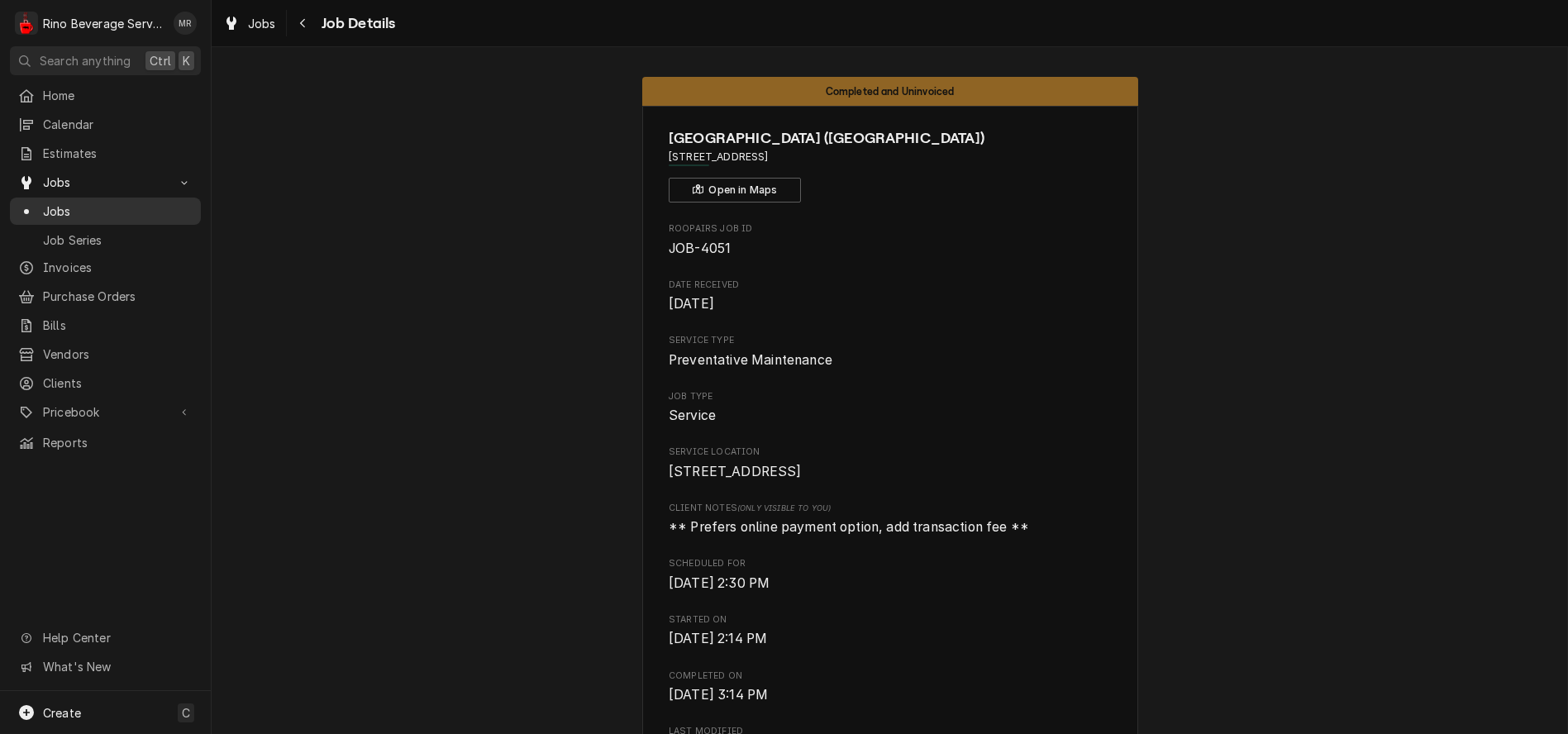
click at [111, 207] on span "Jobs" at bounding box center [117, 210] width 149 height 17
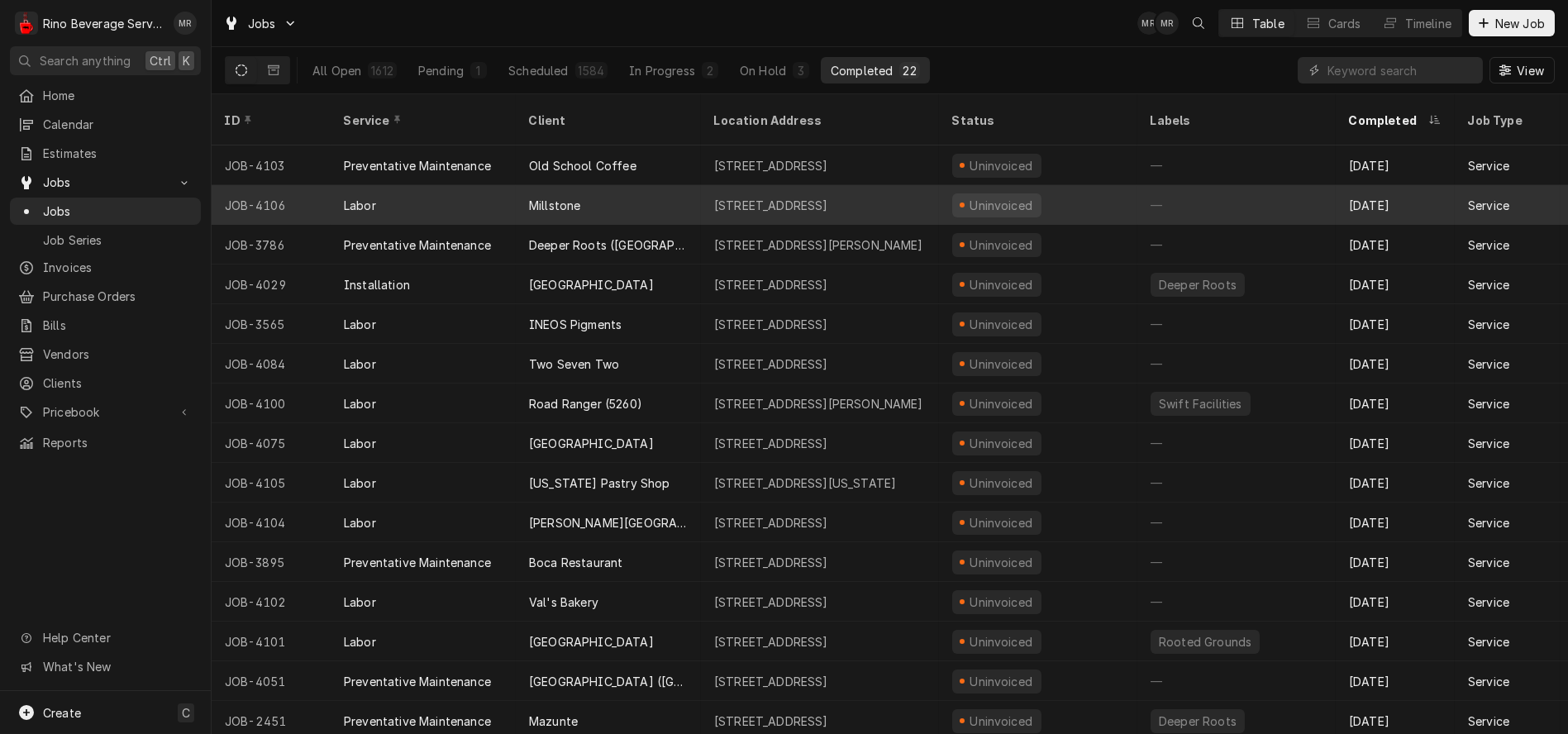
click at [672, 185] on div "Millstone" at bounding box center [608, 205] width 185 height 39
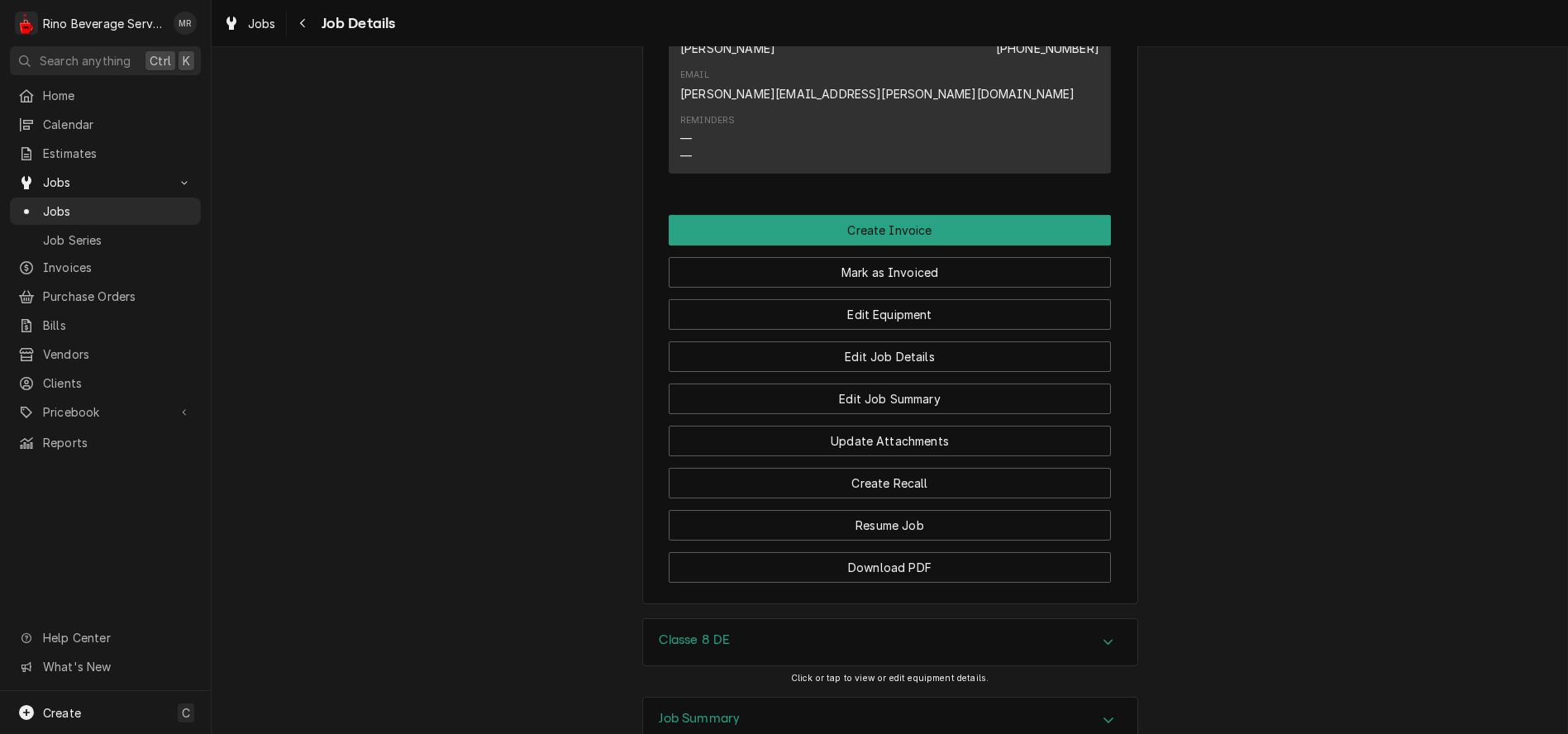
scroll to position [1149, 0]
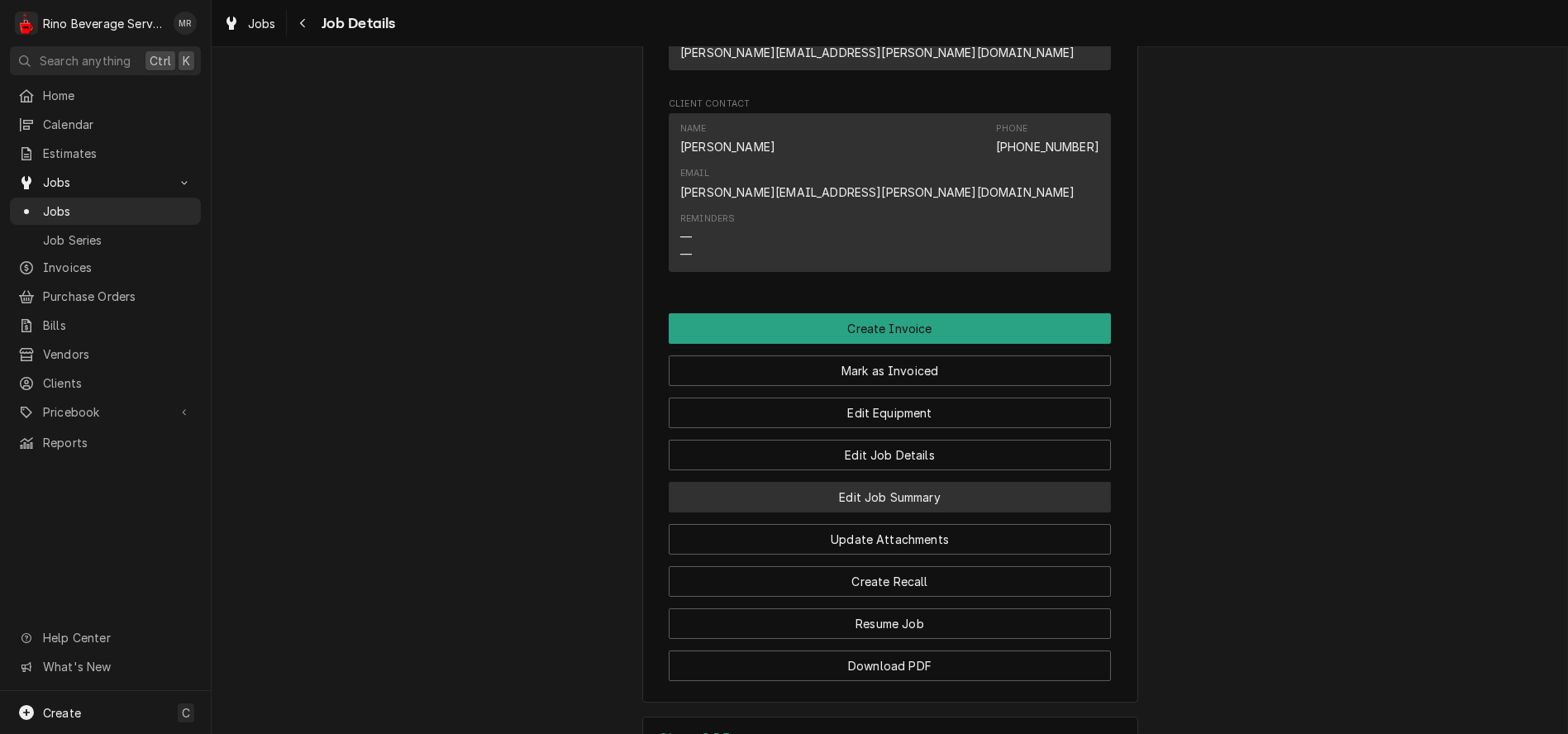
click at [821, 482] on button "Edit Job Summary" at bounding box center [890, 497] width 442 height 30
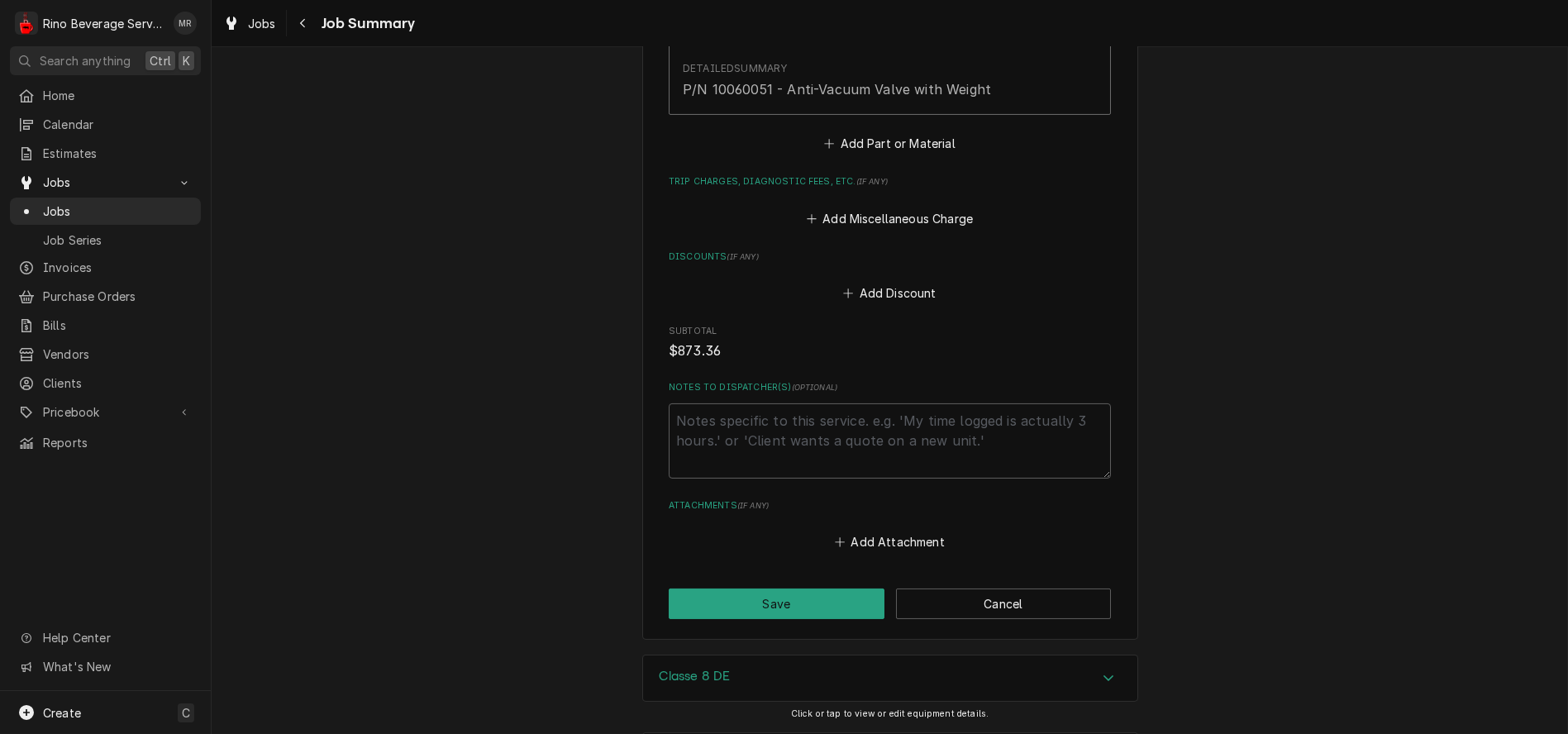
scroll to position [3390, 0]
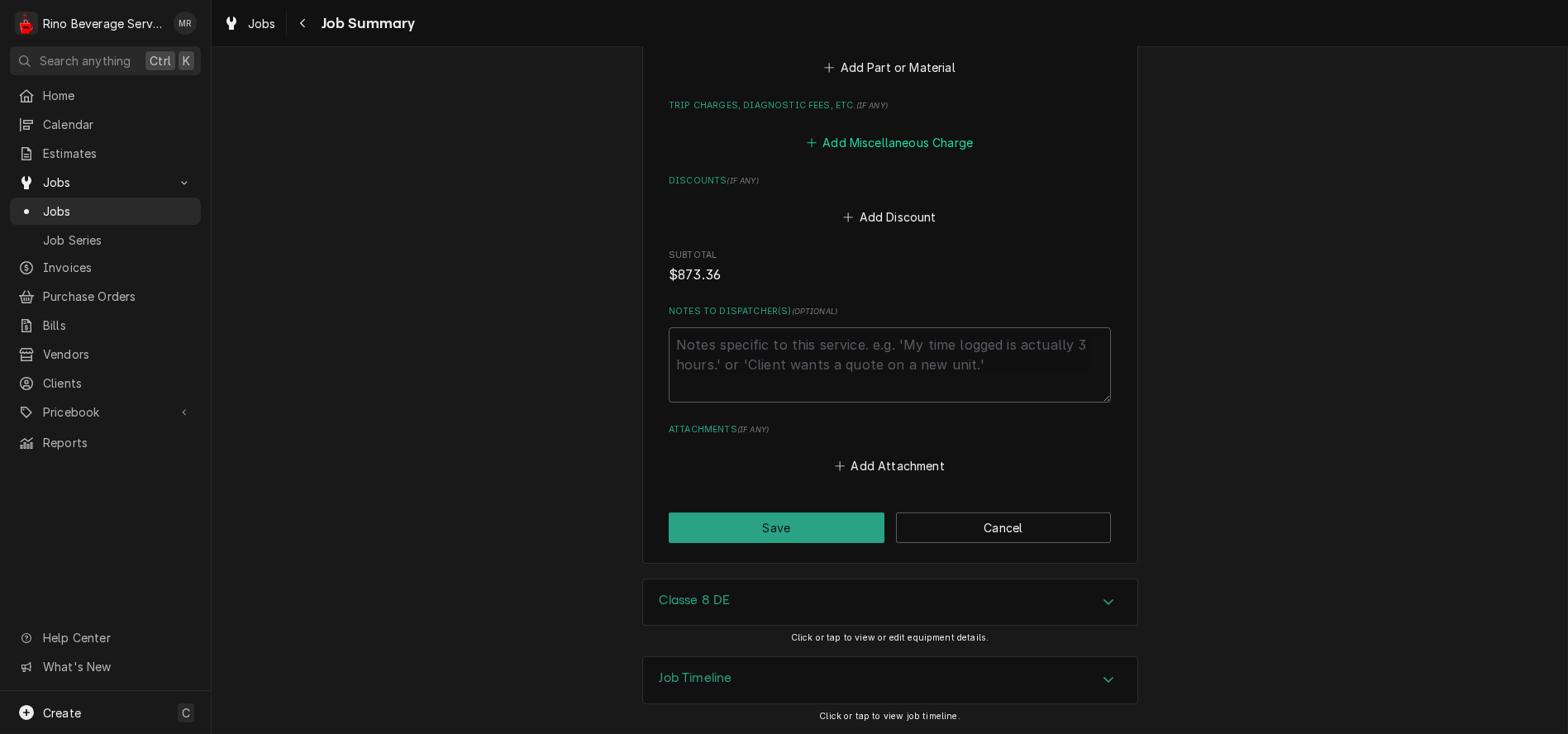
click at [858, 143] on button "Add Miscellaneous Charge" at bounding box center [890, 142] width 172 height 23
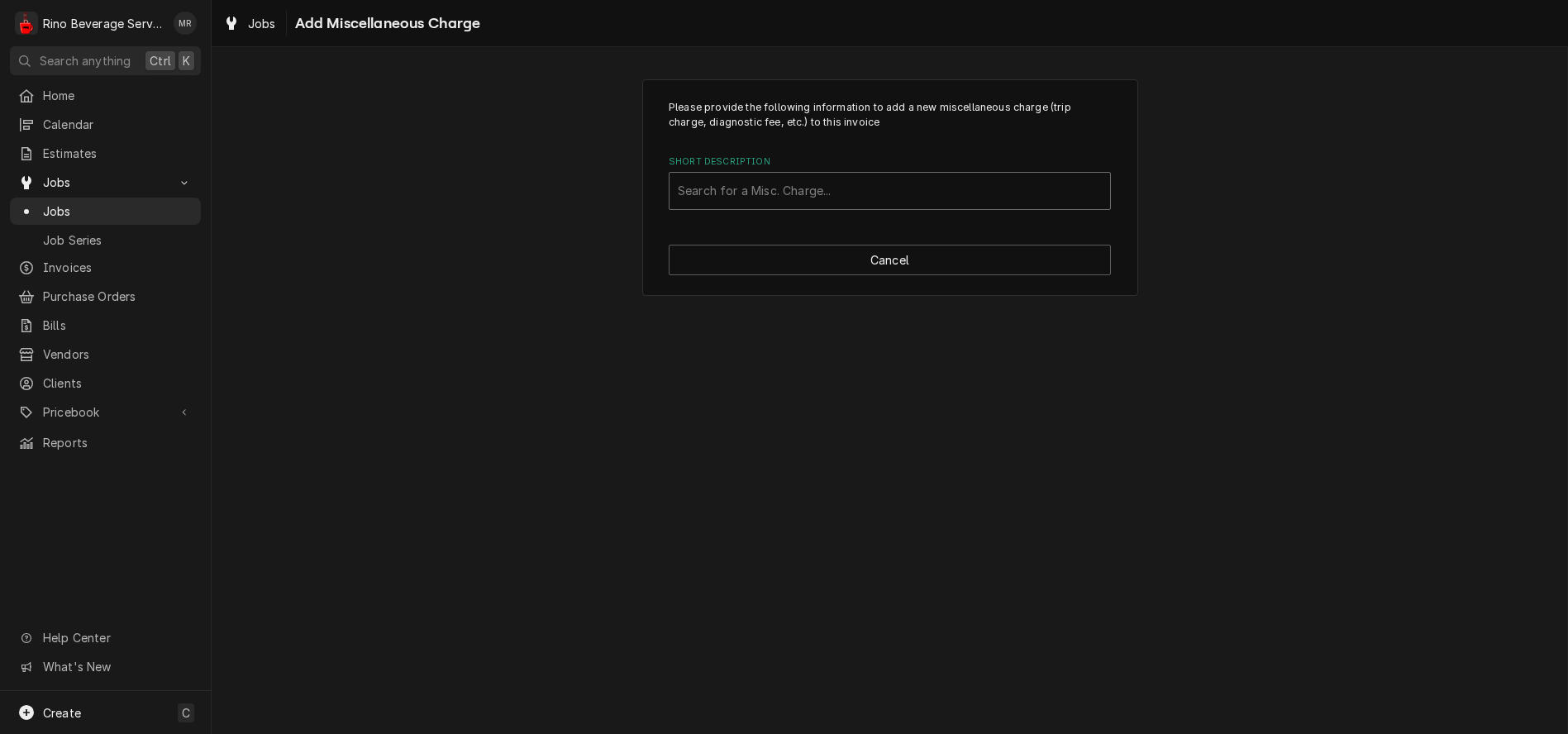
click at [844, 187] on div "Short Description" at bounding box center [890, 191] width 424 height 30
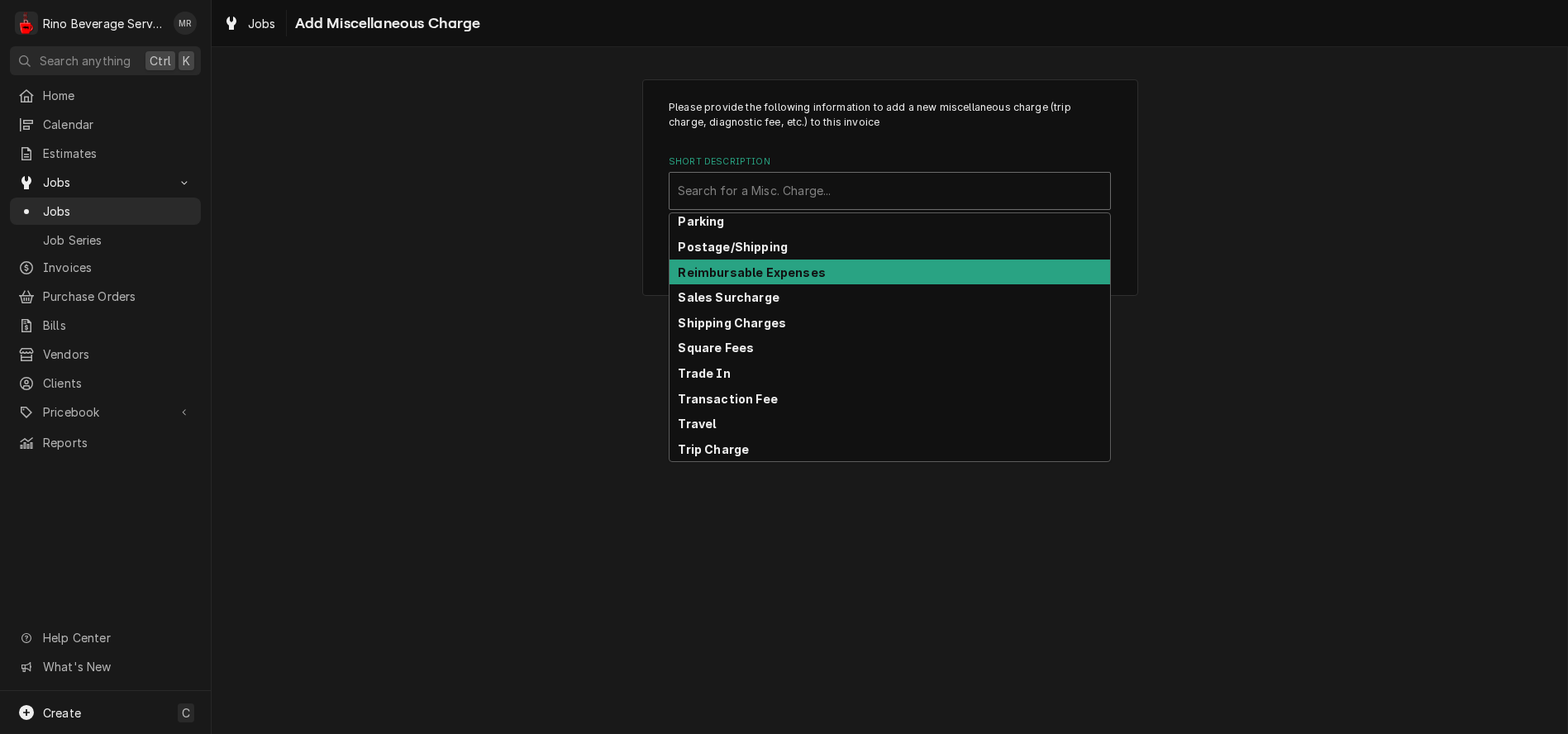
scroll to position [258, 0]
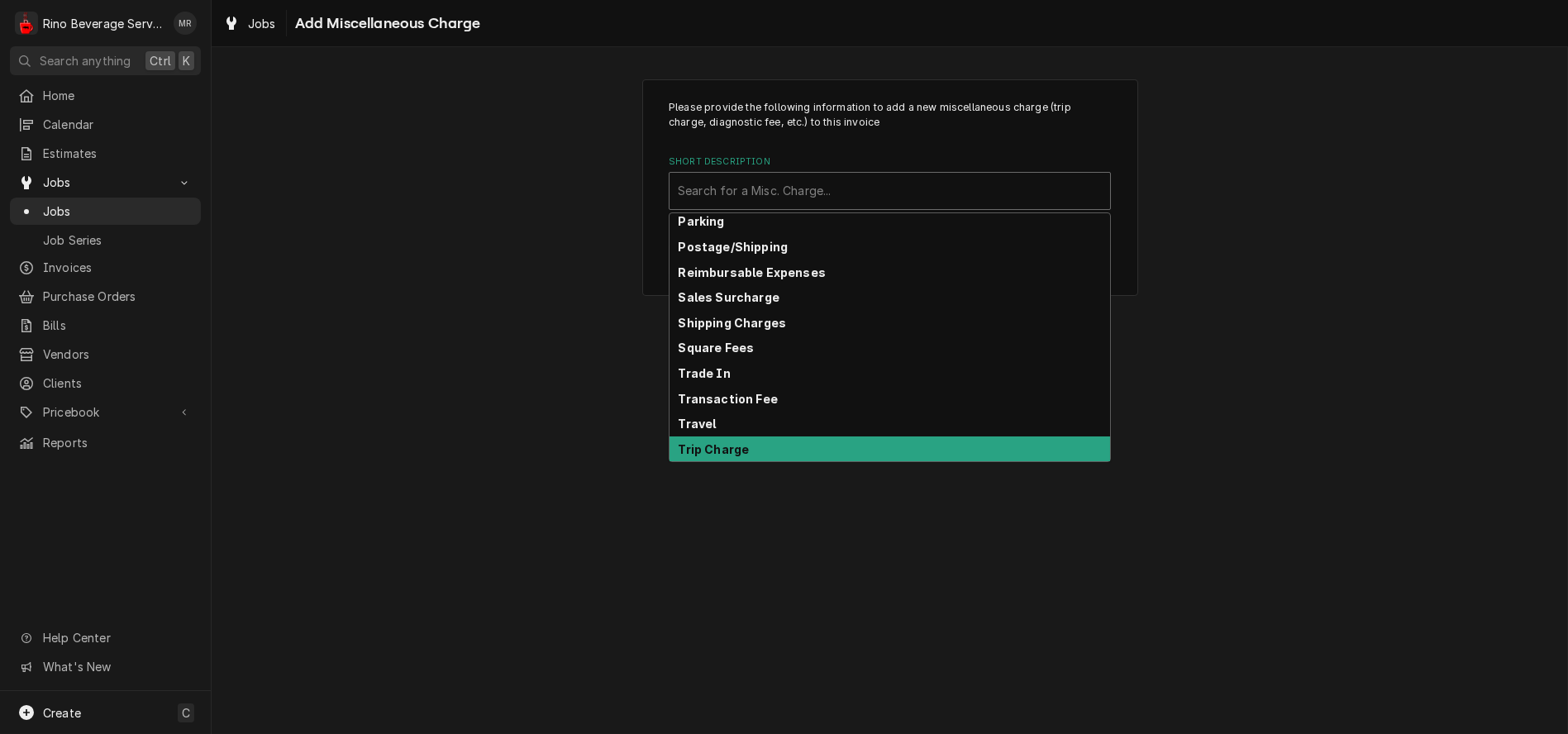
click at [814, 459] on div "Trip Charge" at bounding box center [890, 449] width 440 height 26
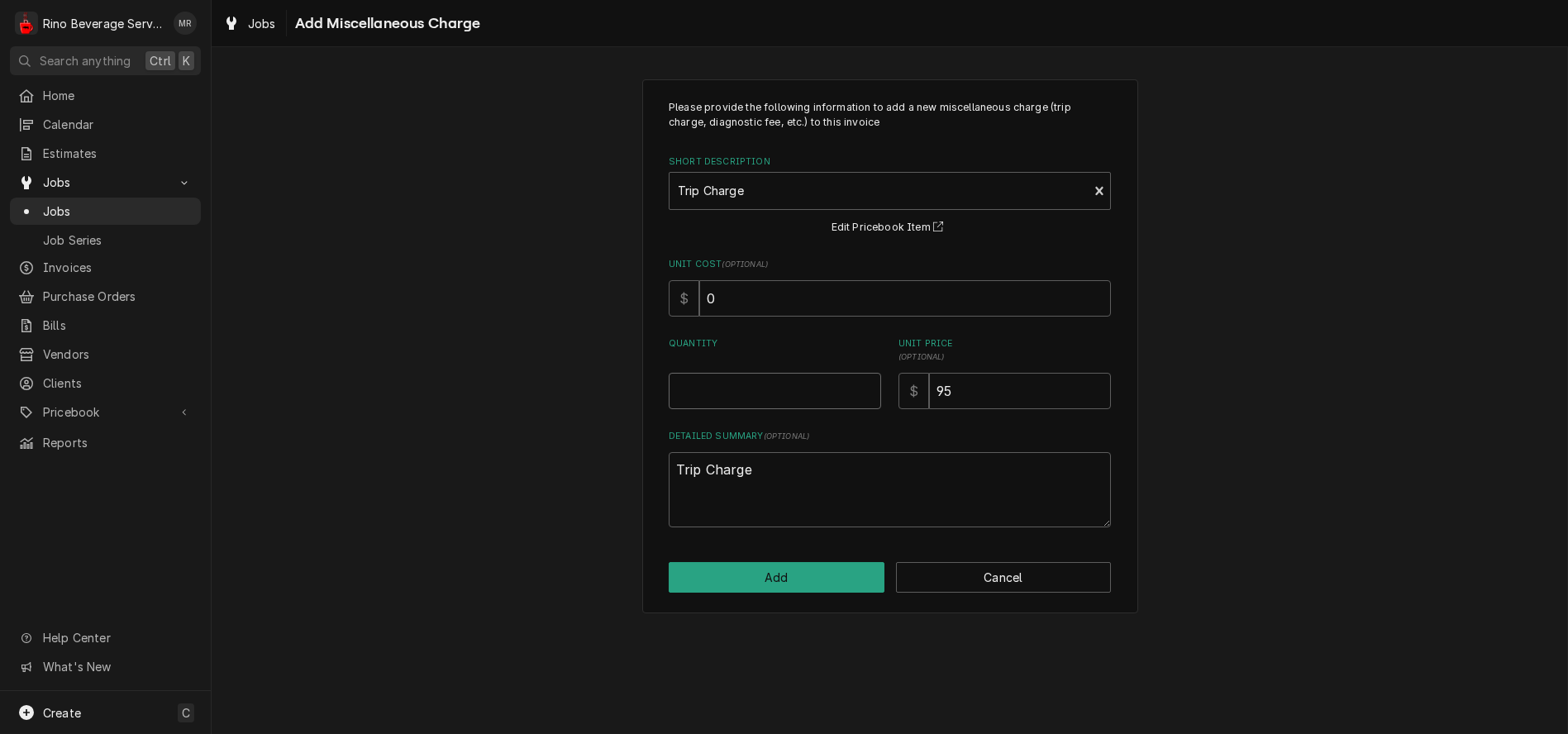
type textarea "x"
type input "0.5"
click at [865, 384] on input "0.5" at bounding box center [774, 391] width 212 height 37
click at [806, 575] on button "Add" at bounding box center [776, 577] width 216 height 30
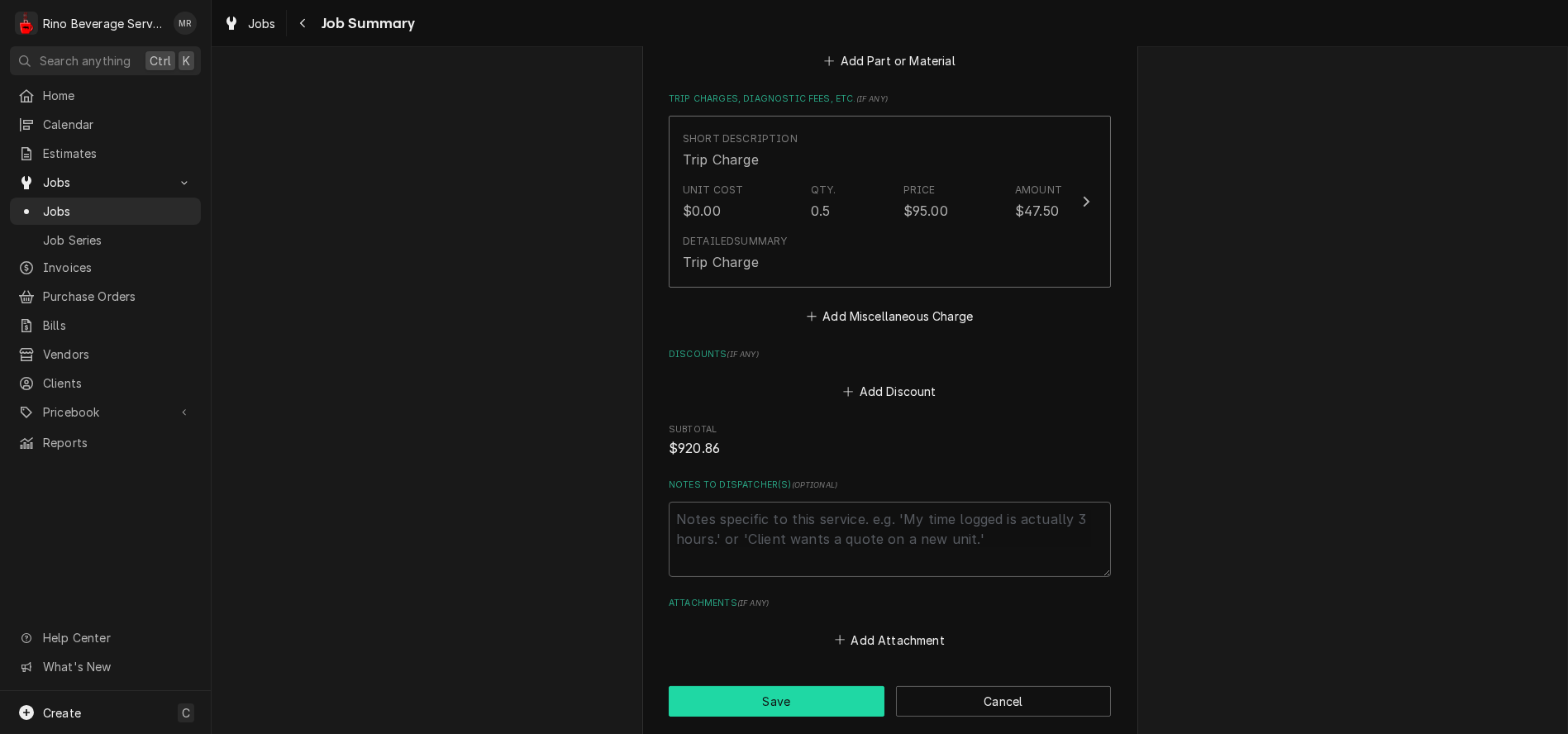
click at [748, 701] on button "Save" at bounding box center [776, 702] width 216 height 30
type textarea "x"
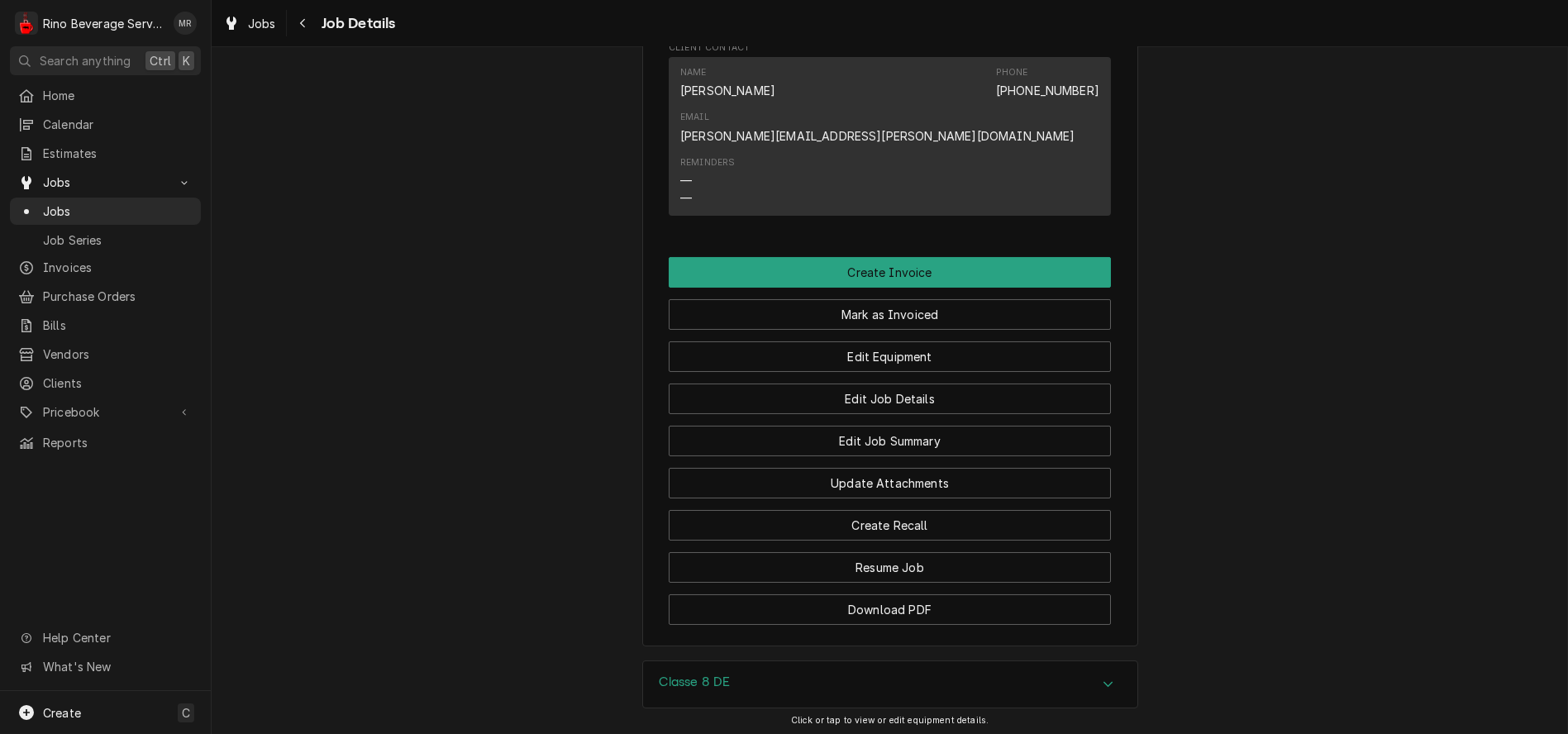
scroll to position [1333, 0]
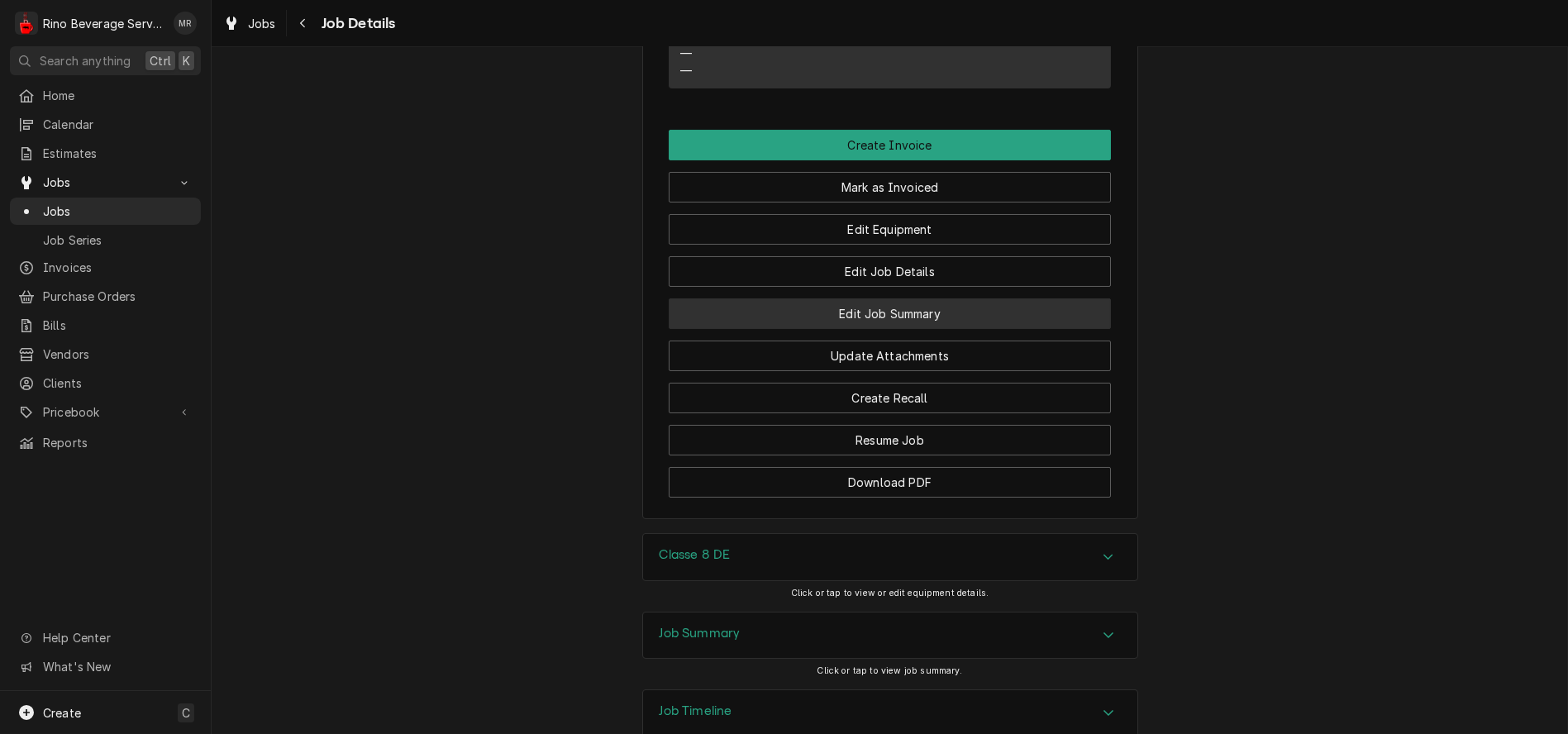
click at [810, 298] on button "Edit Job Summary" at bounding box center [890, 313] width 442 height 30
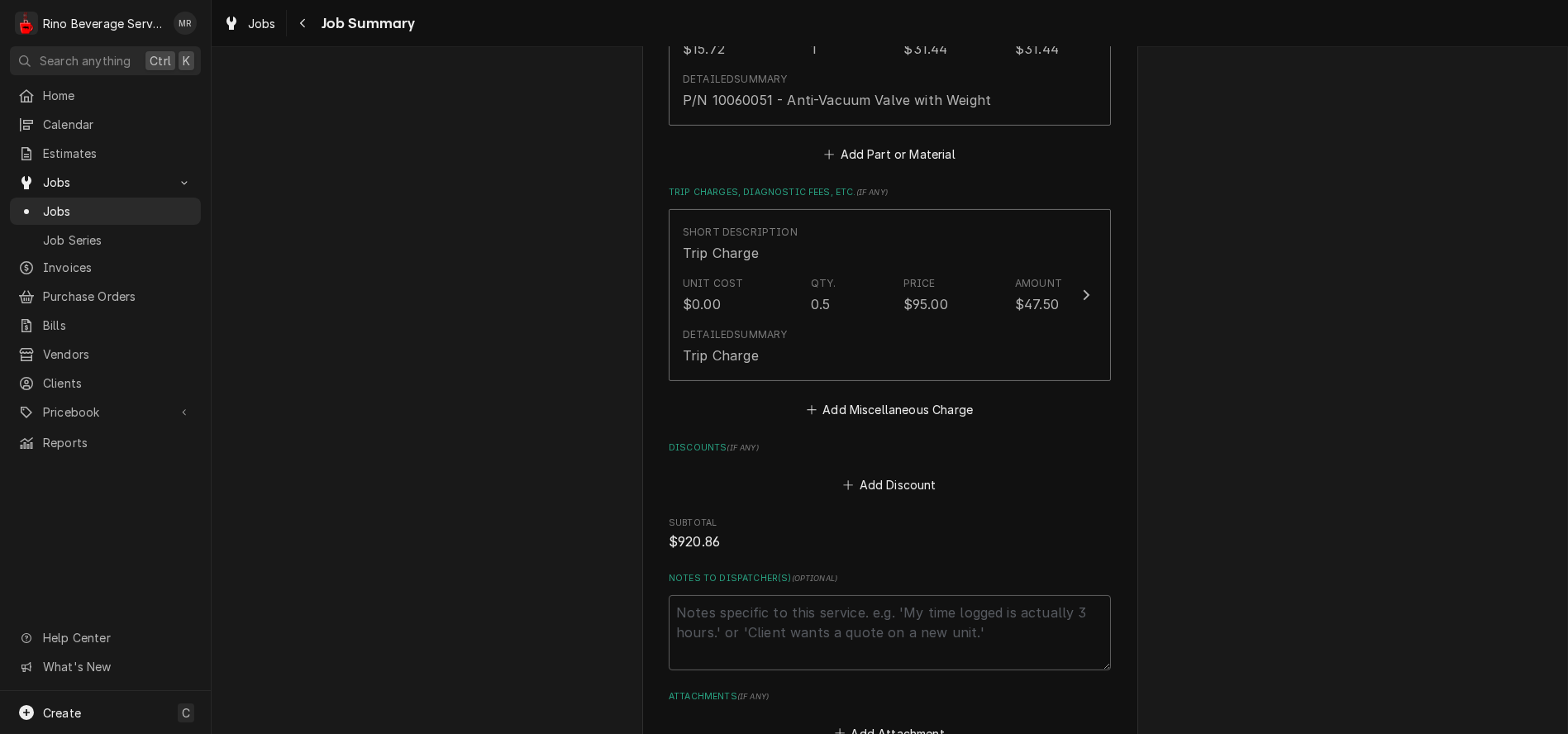
scroll to position [3307, 0]
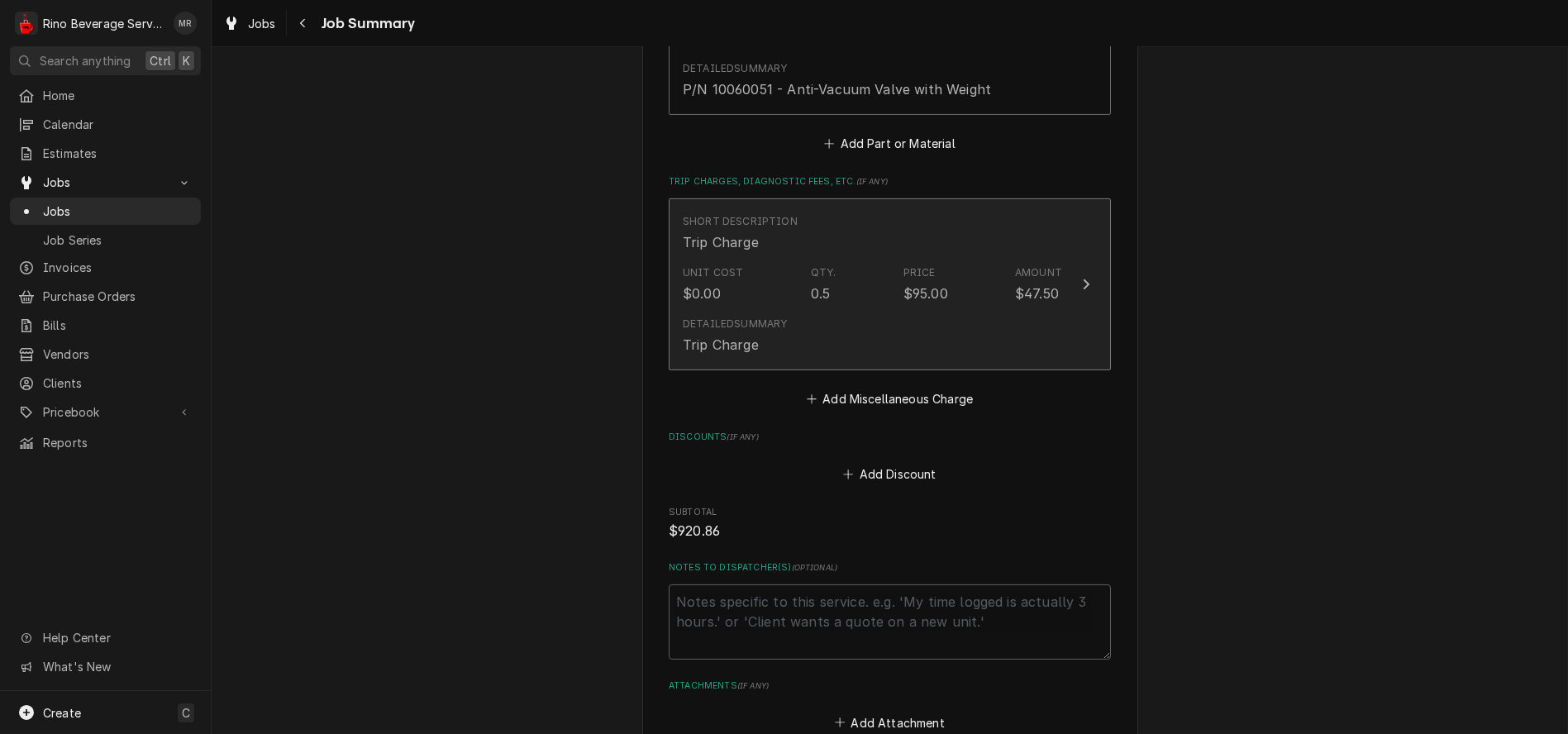
click at [852, 293] on div "Unit Cost $0.00 Qty. 0.5 Price $95.00 Amount $47.50" at bounding box center [873, 284] width 379 height 51
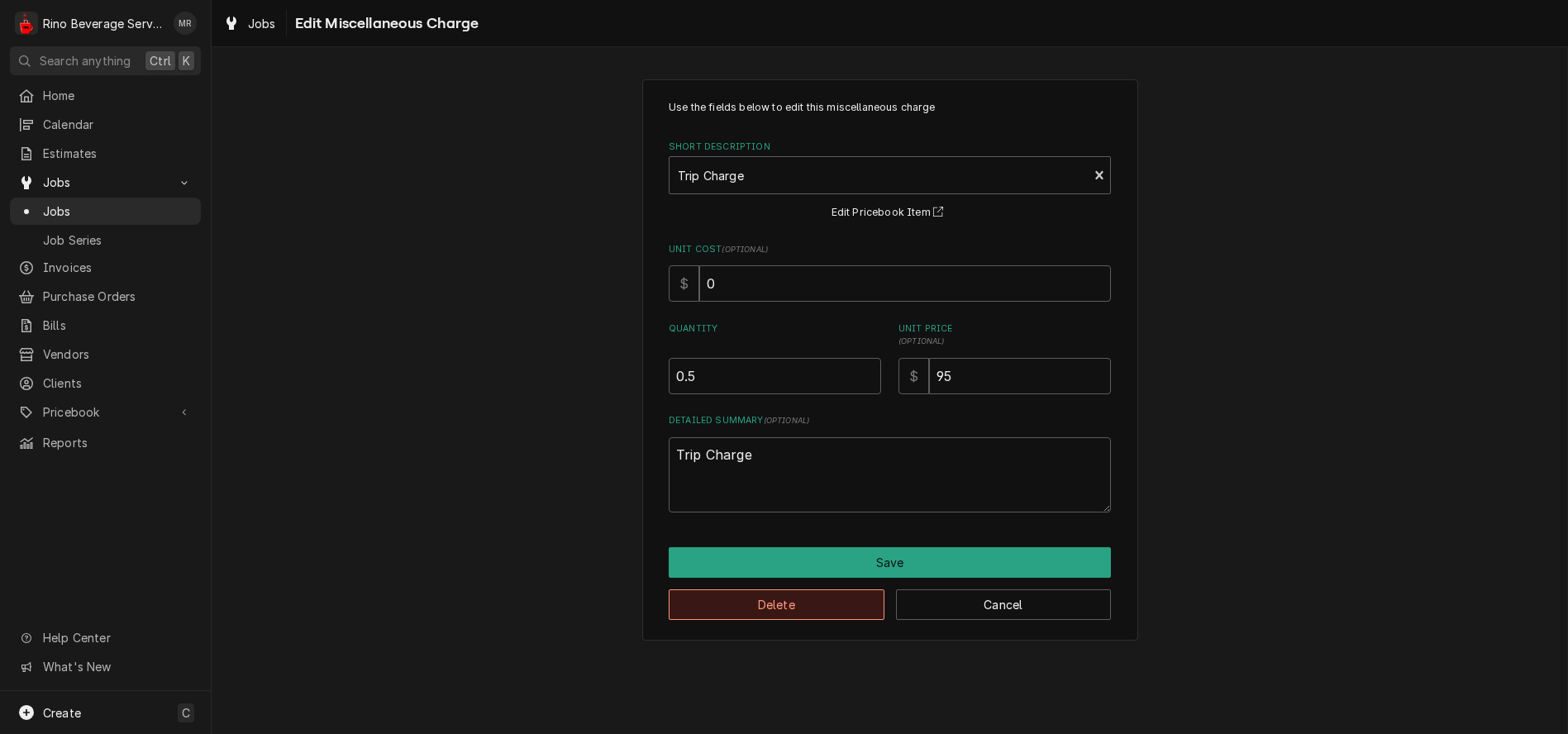
click at [810, 603] on button "Delete" at bounding box center [776, 605] width 216 height 30
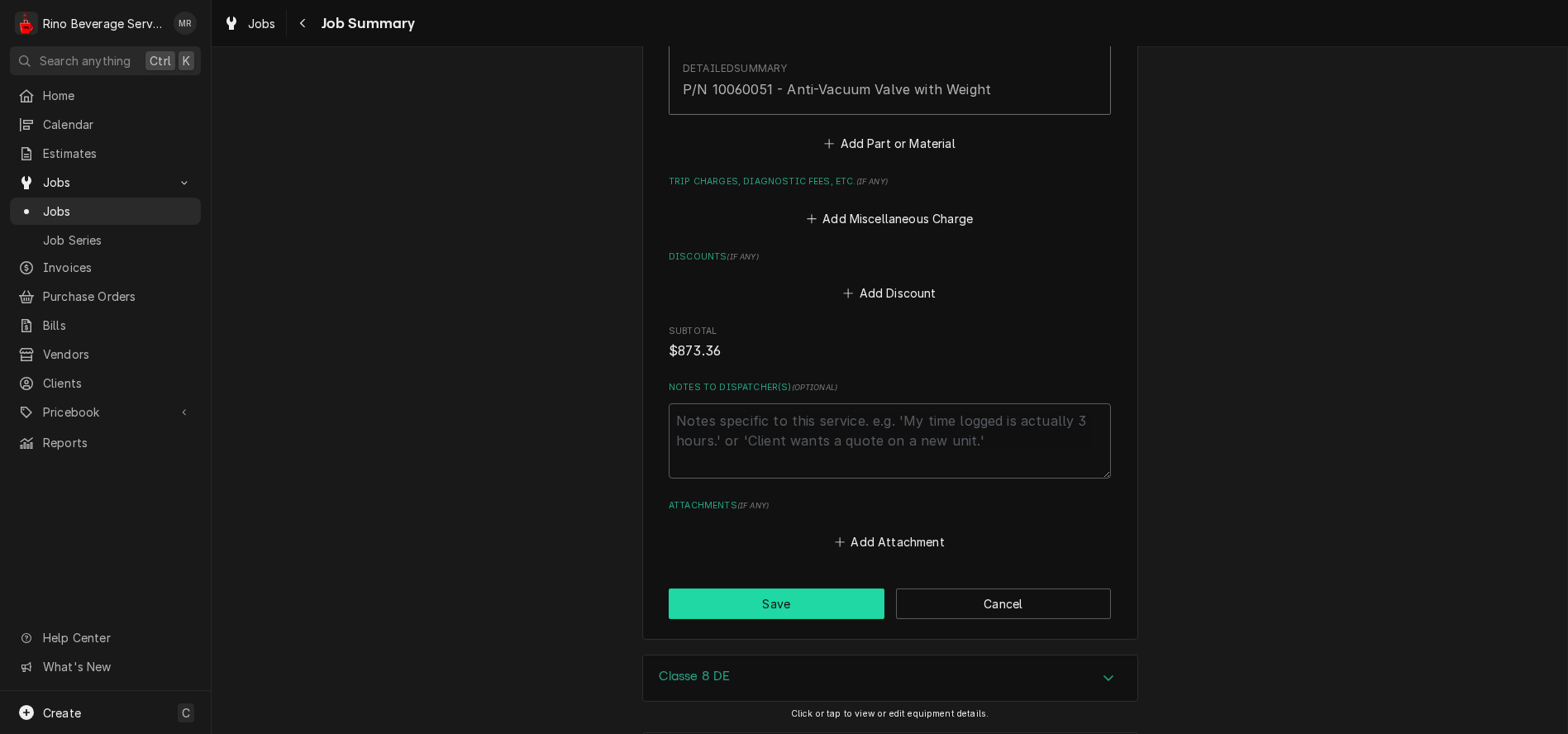
click at [800, 611] on button "Save" at bounding box center [776, 604] width 216 height 30
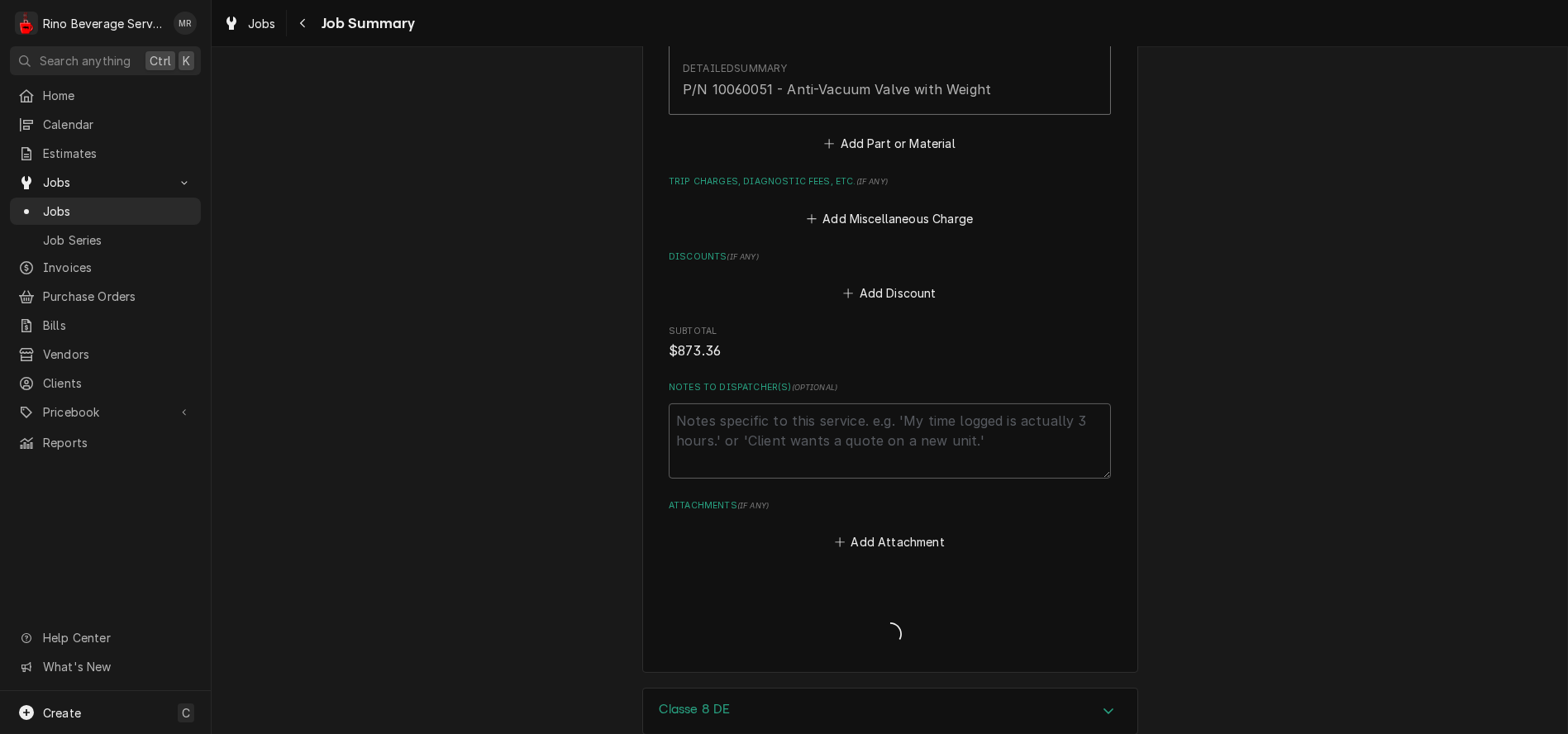
type textarea "x"
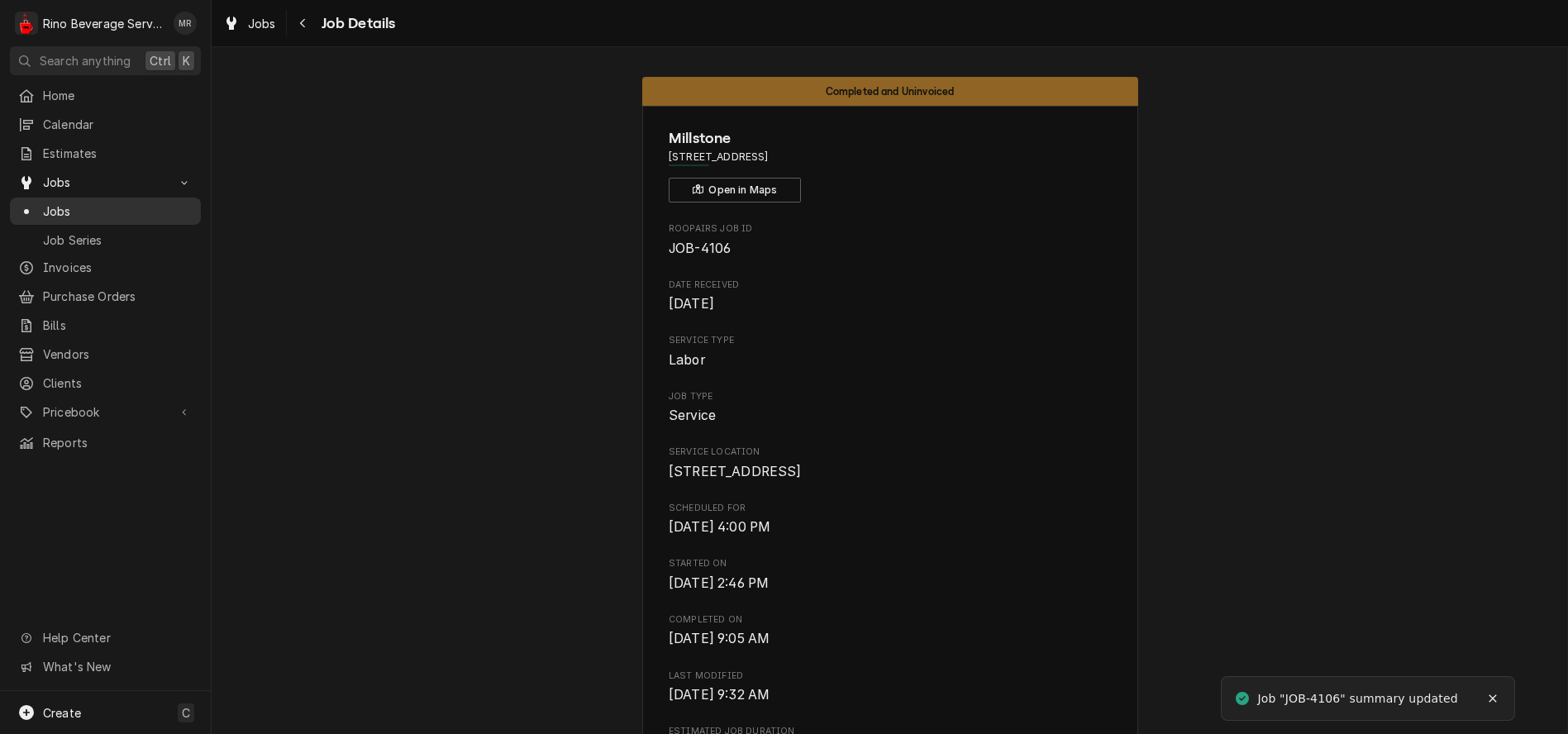
click at [99, 202] on span "Jobs" at bounding box center [117, 210] width 149 height 17
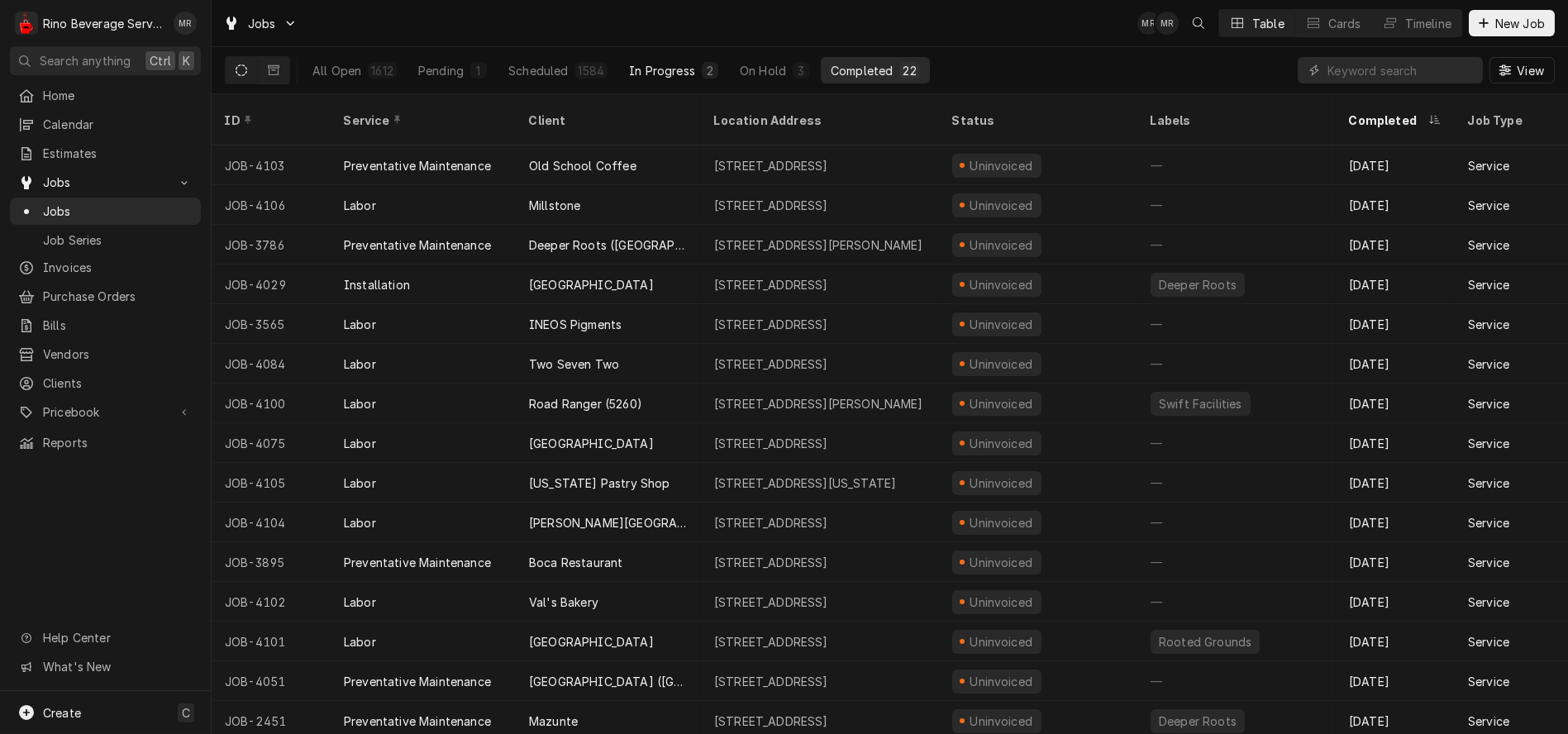
click at [649, 69] on div "In Progress" at bounding box center [662, 70] width 66 height 17
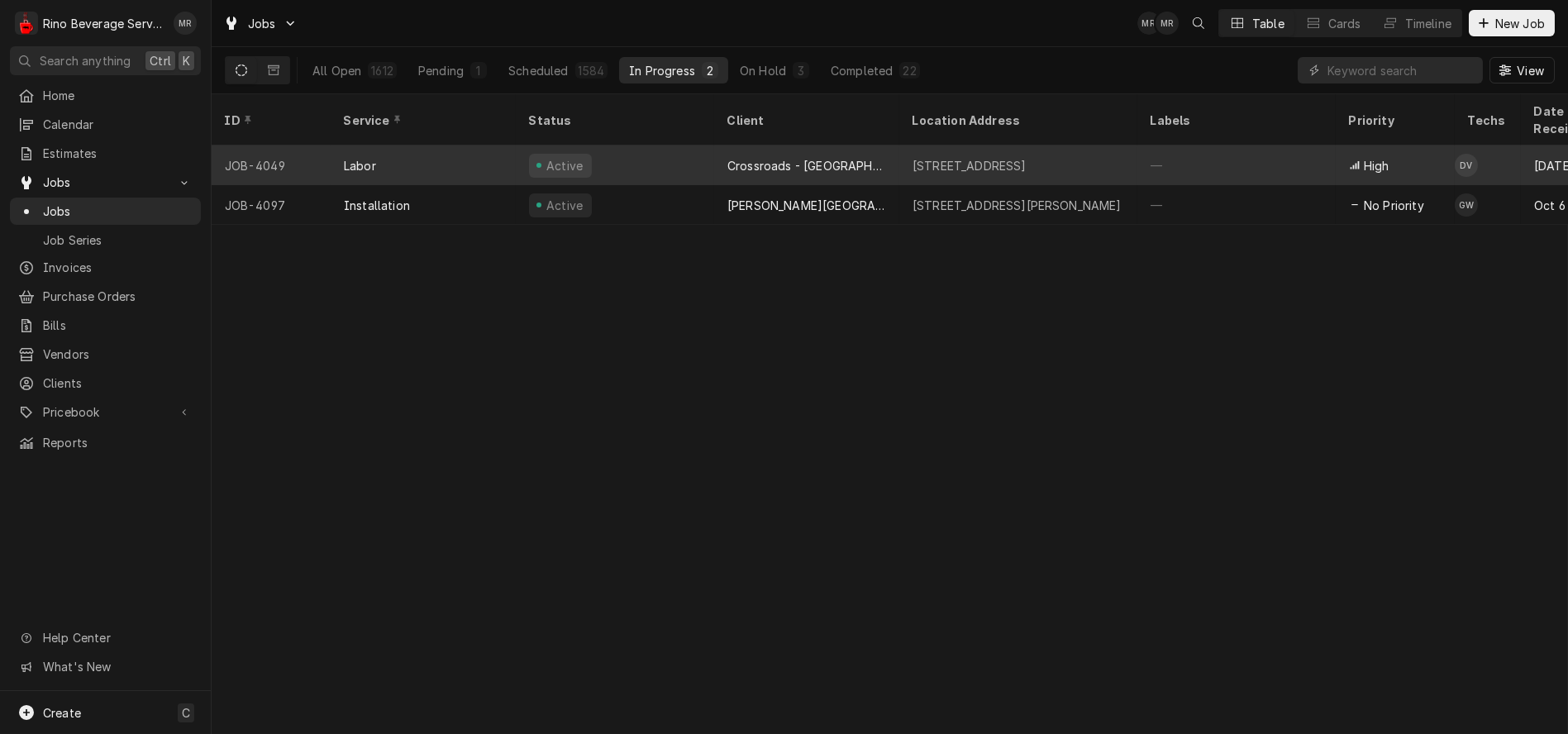
click at [686, 146] on div "Active" at bounding box center [615, 166] width 199 height 39
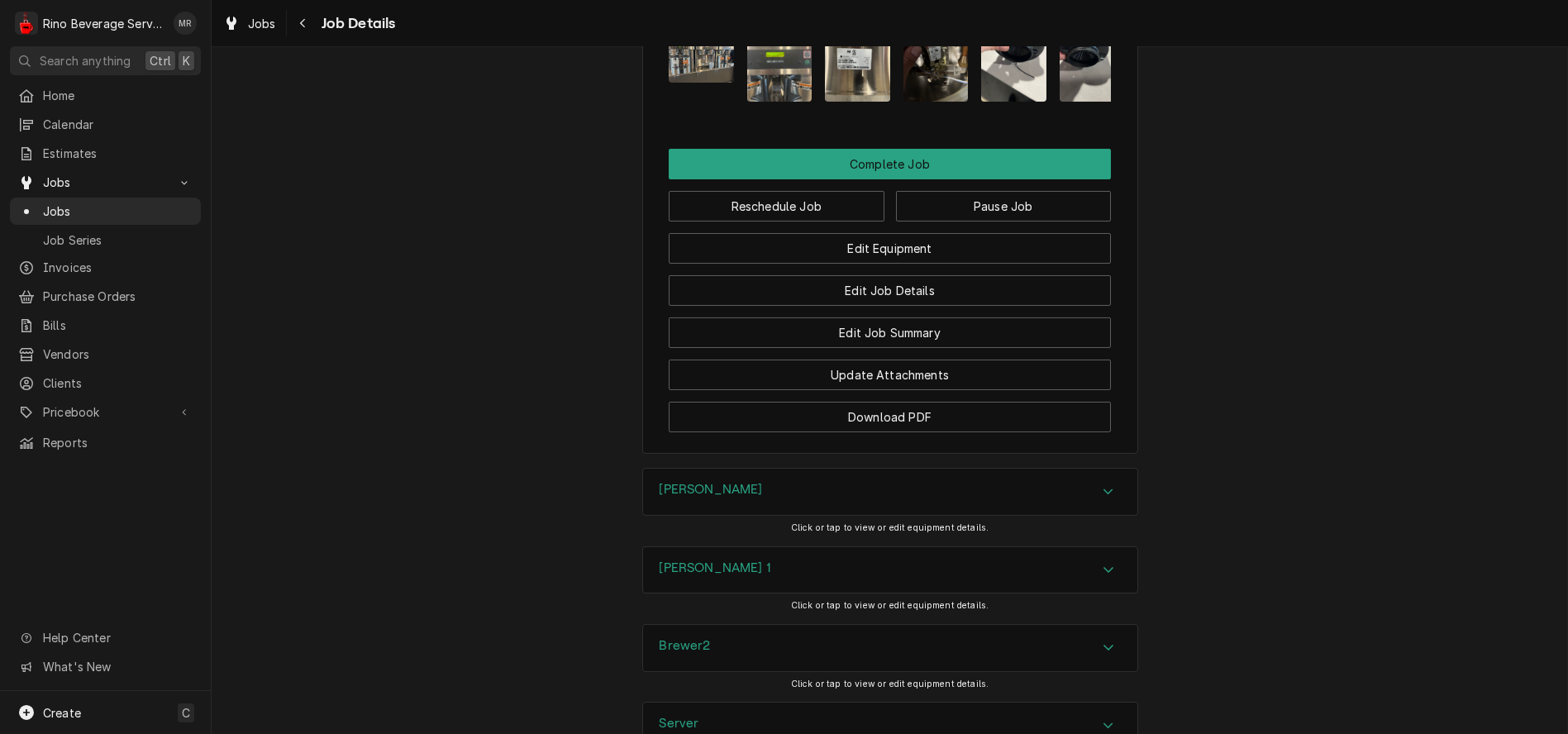
scroll to position [1745, 0]
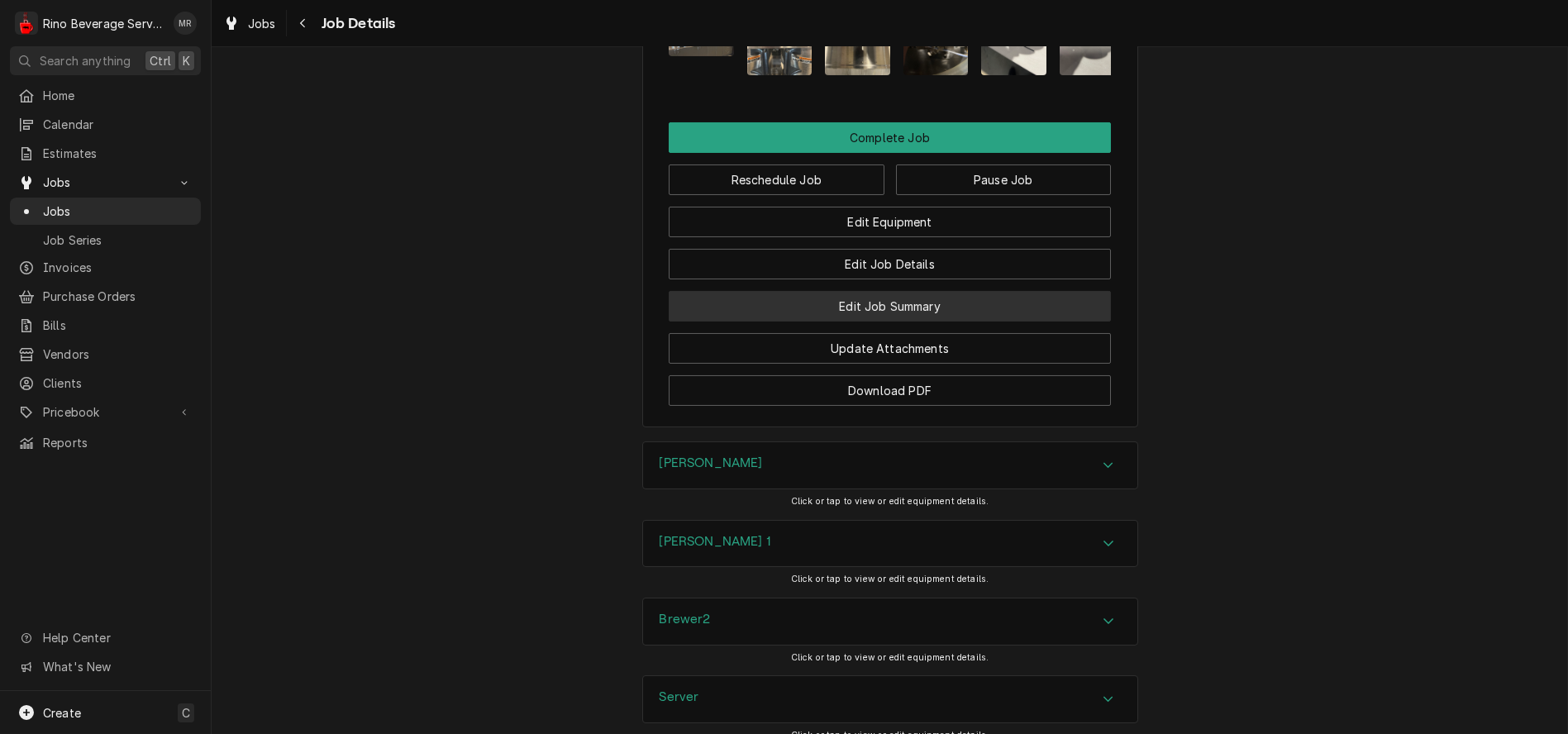
click at [797, 291] on button "Edit Job Summary" at bounding box center [890, 306] width 442 height 30
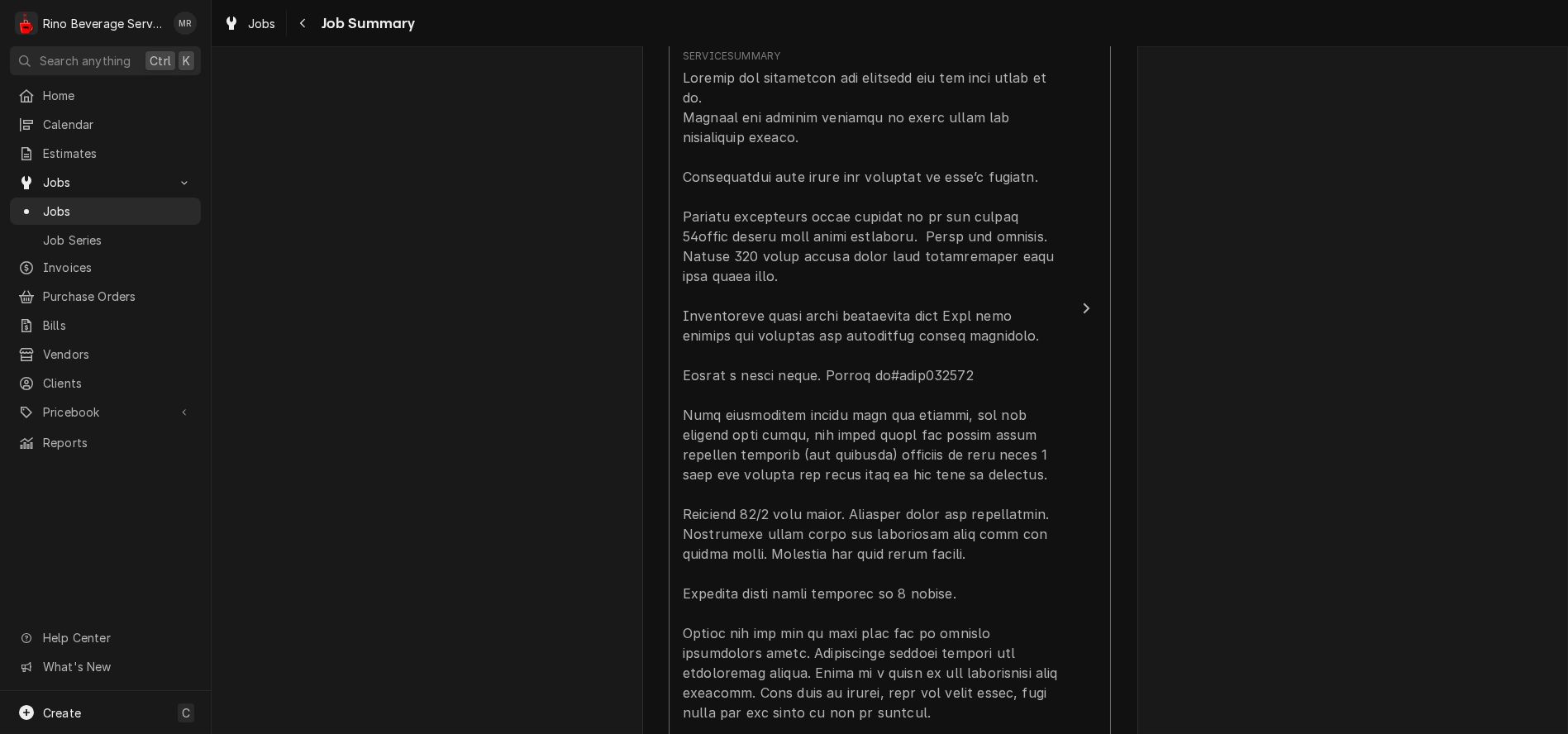
scroll to position [643, 0]
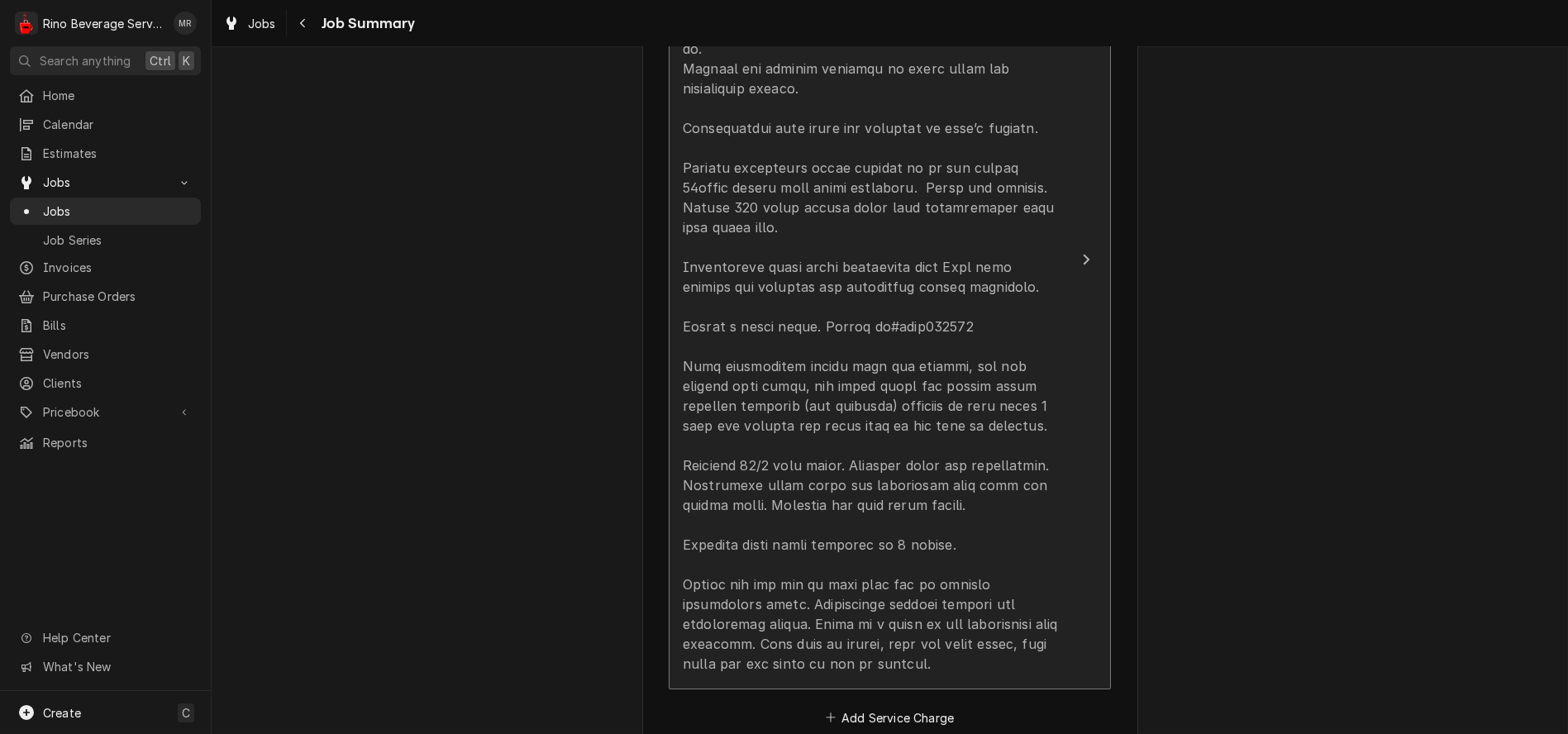
click at [995, 538] on div "Update Line Item" at bounding box center [873, 346] width 379 height 655
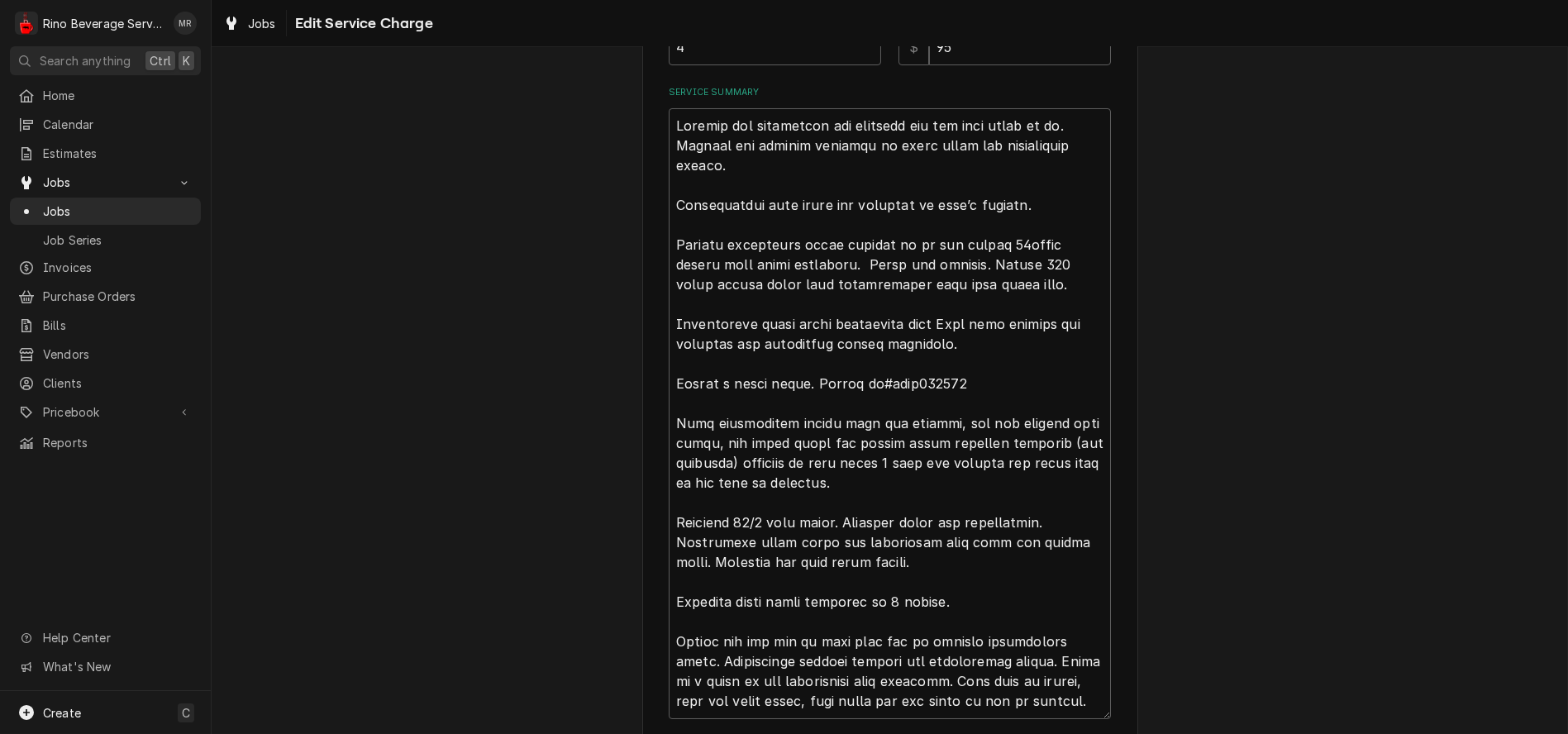
scroll to position [673, 0]
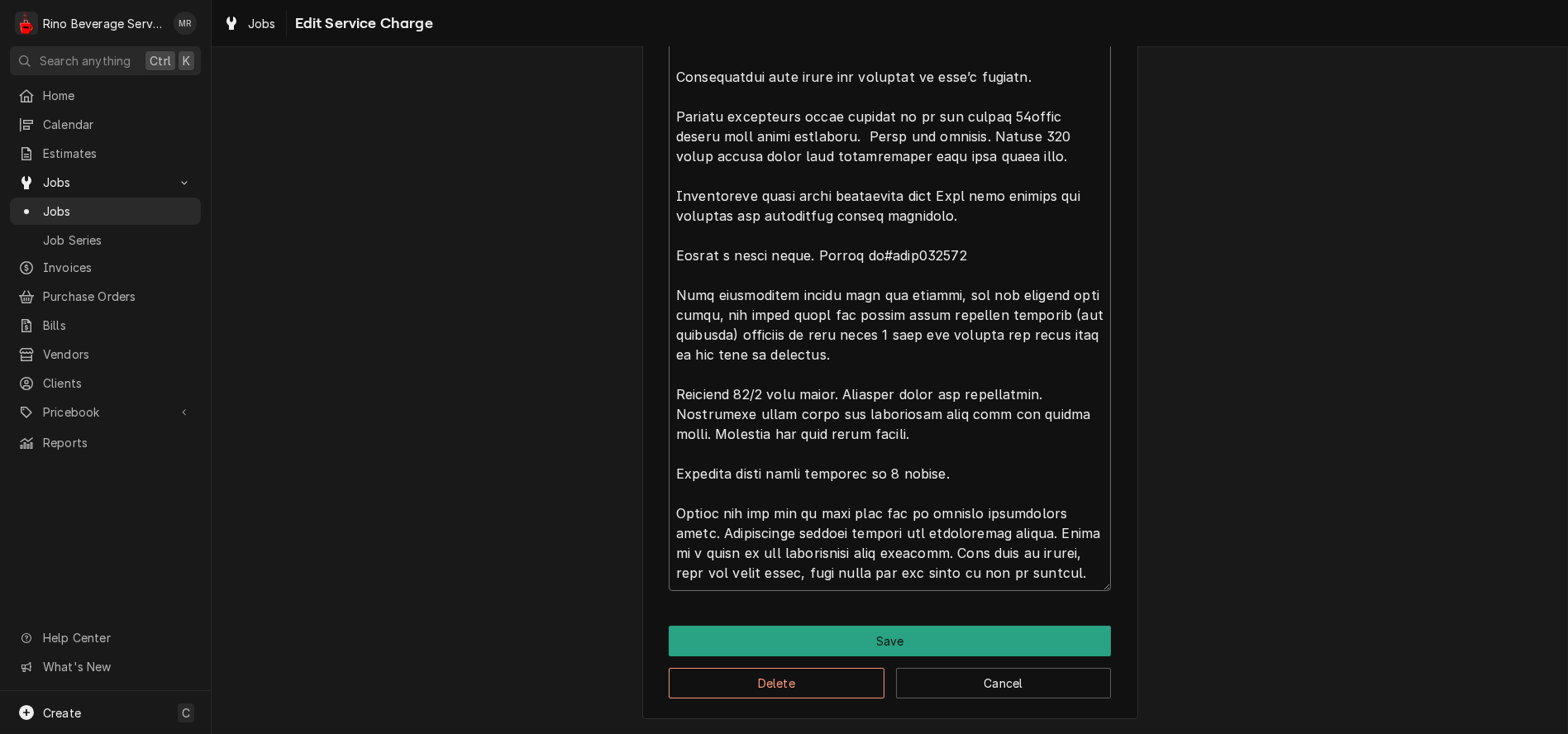
click at [1035, 576] on textarea "Service Summary" at bounding box center [890, 286] width 442 height 611
type textarea "x"
type textarea "Machine had overflowed and overflow cup did have water in it. Cleaned and check…"
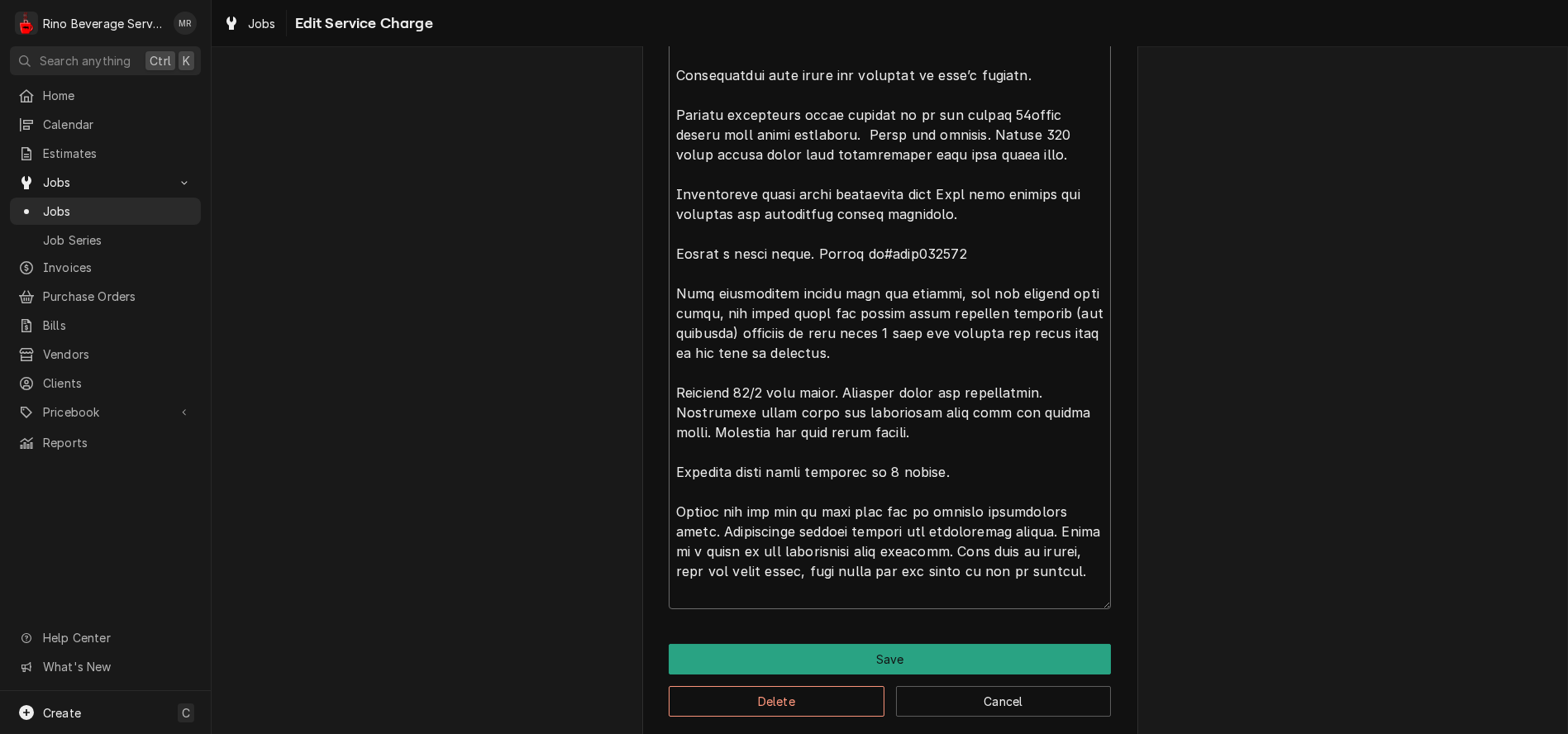
type textarea "x"
type textarea "Machine had overflowed and overflow cup did have water in it. Cleaned and check…"
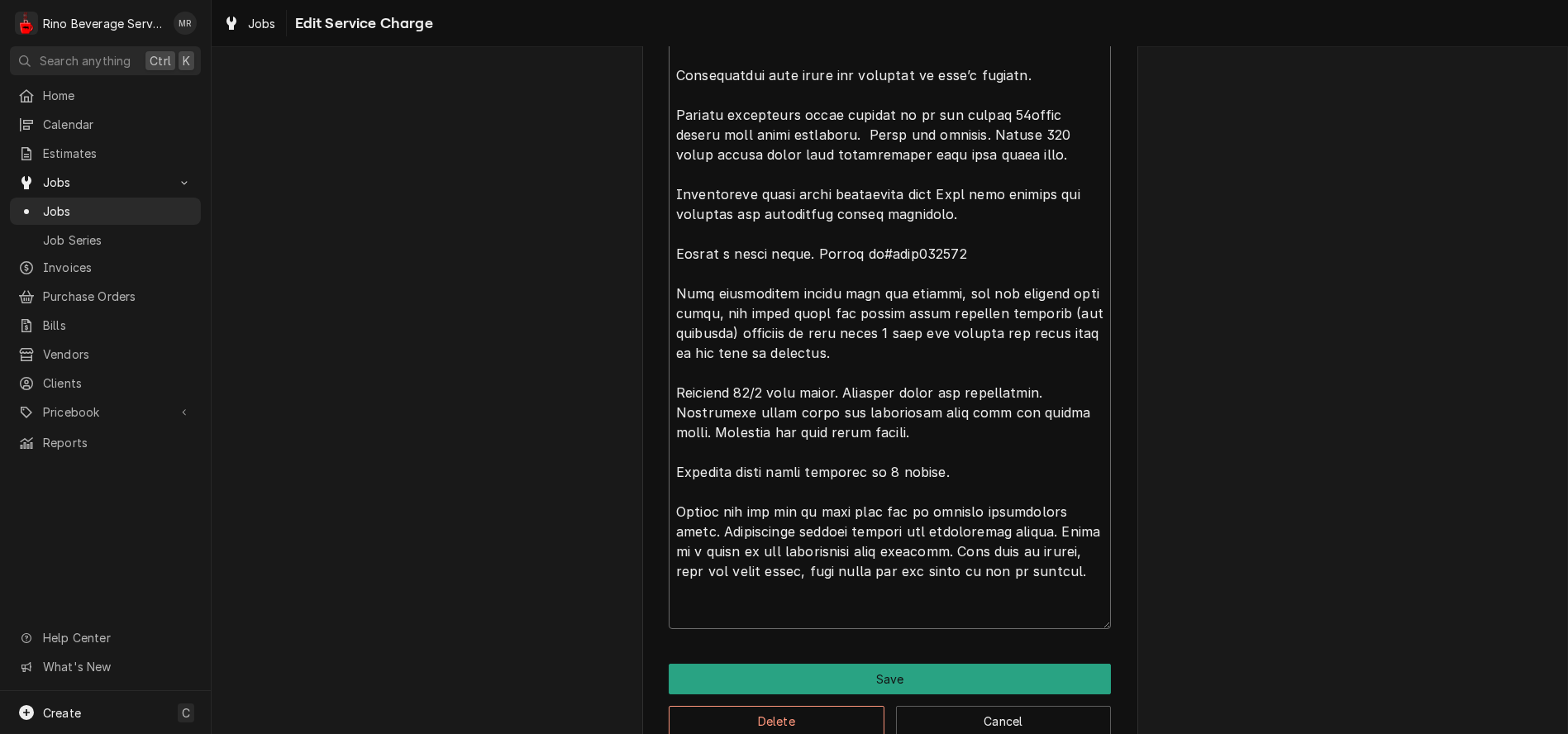
type textarea "x"
type textarea "Machine had overflowed and overflow cup did have water in it. Cleaned and check…"
type textarea "x"
type textarea "Machine had overflowed and overflow cup did have water in it. Cleaned and check…"
type textarea "x"
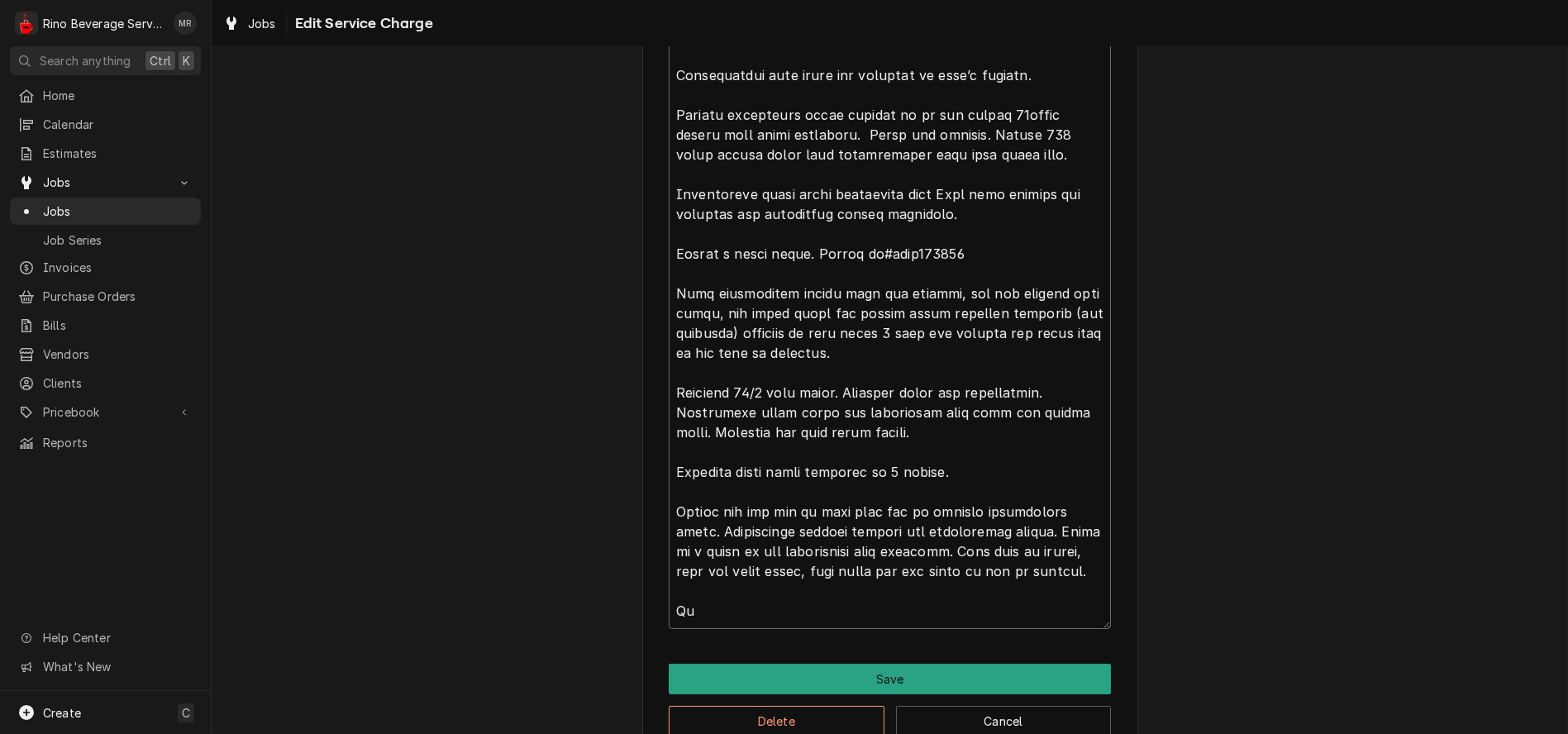
type textarea "Machine had overflowed and overflow cup did have water in it. Cleaned and check…"
type textarea "x"
type textarea "Machine had overflowed and overflow cup did have water in it. Cleaned and check…"
type textarea "x"
type textarea "Machine had overflowed and overflow cup did have water in it. Cleaned and check…"
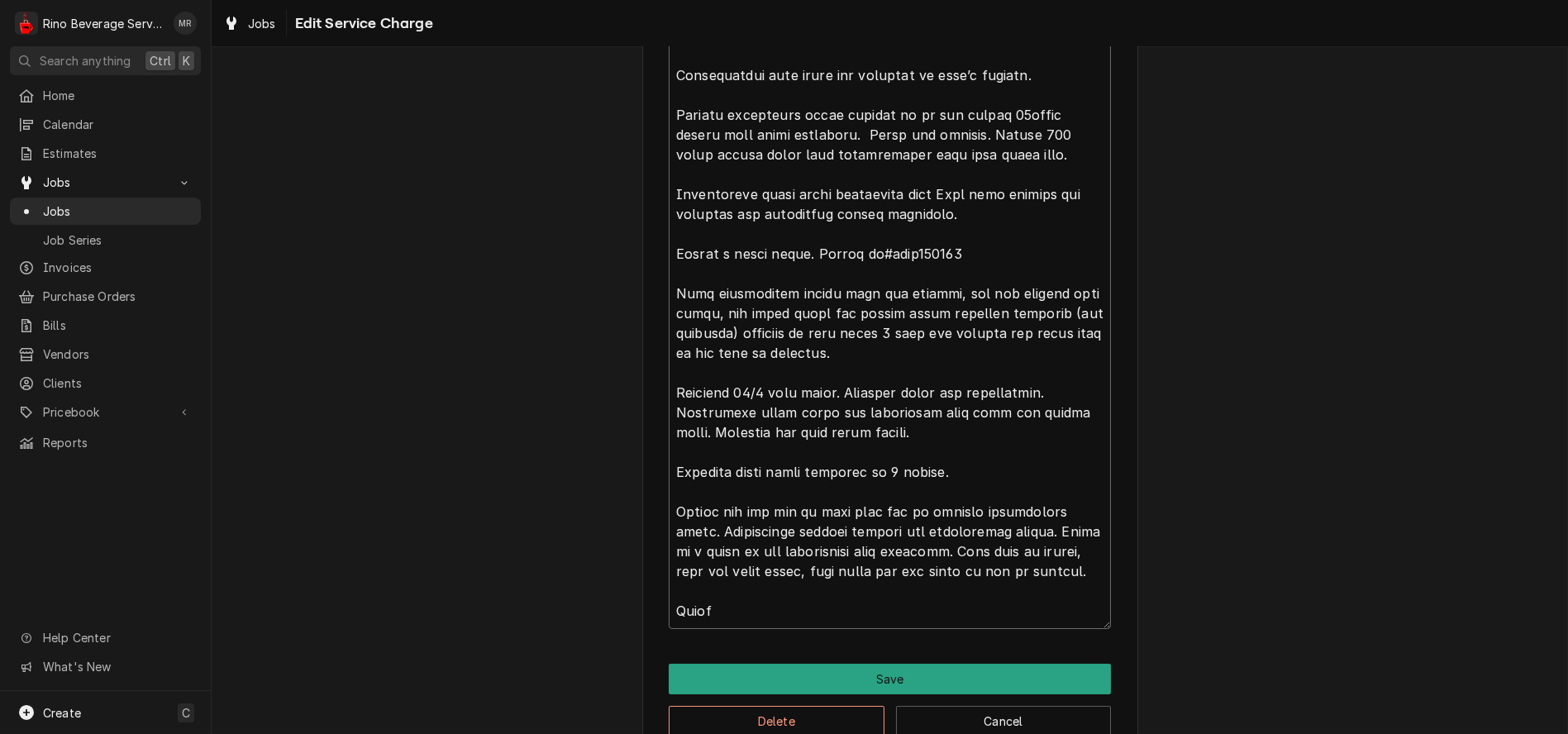
type textarea "x"
type textarea "Machine had overflowed and overflow cup did have water in it. Cleaned and check…"
type textarea "x"
type textarea "Machine had overflowed and overflow cup did have water in it. Cleaned and check…"
type textarea "x"
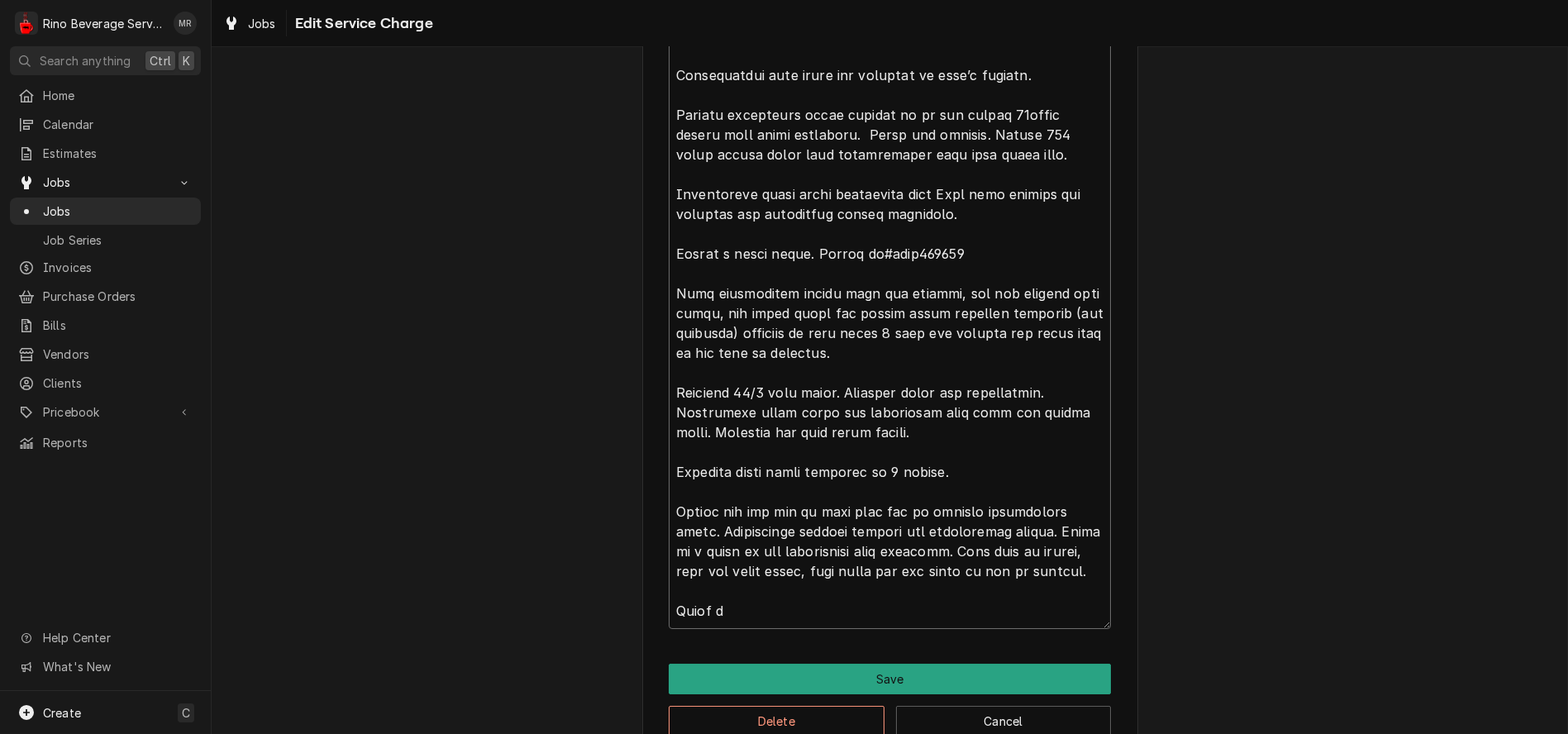
type textarea "Machine had overflowed and overflow cup did have water in it. Cleaned and check…"
type textarea "x"
type textarea "Machine had overflowed and overflow cup did have water in it. Cleaned and check…"
type textarea "x"
type textarea "Machine had overflowed and overflow cup did have water in it. Cleaned and check…"
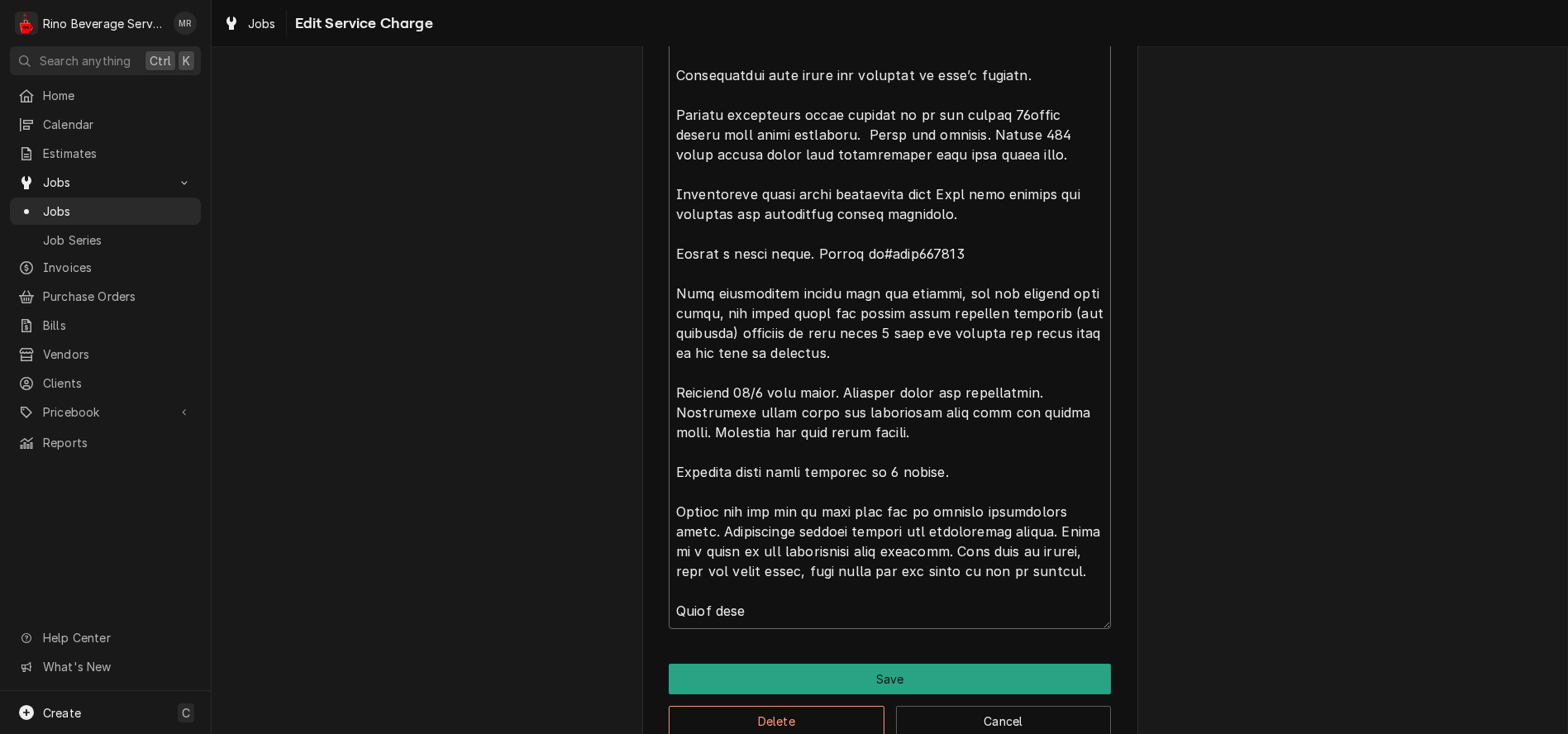
type textarea "x"
type textarea "Machine had overflowed and overflow cup did have water in it. Cleaned and check…"
type textarea "x"
type textarea "Machine had overflowed and overflow cup did have water in it. Cleaned and check…"
type textarea "x"
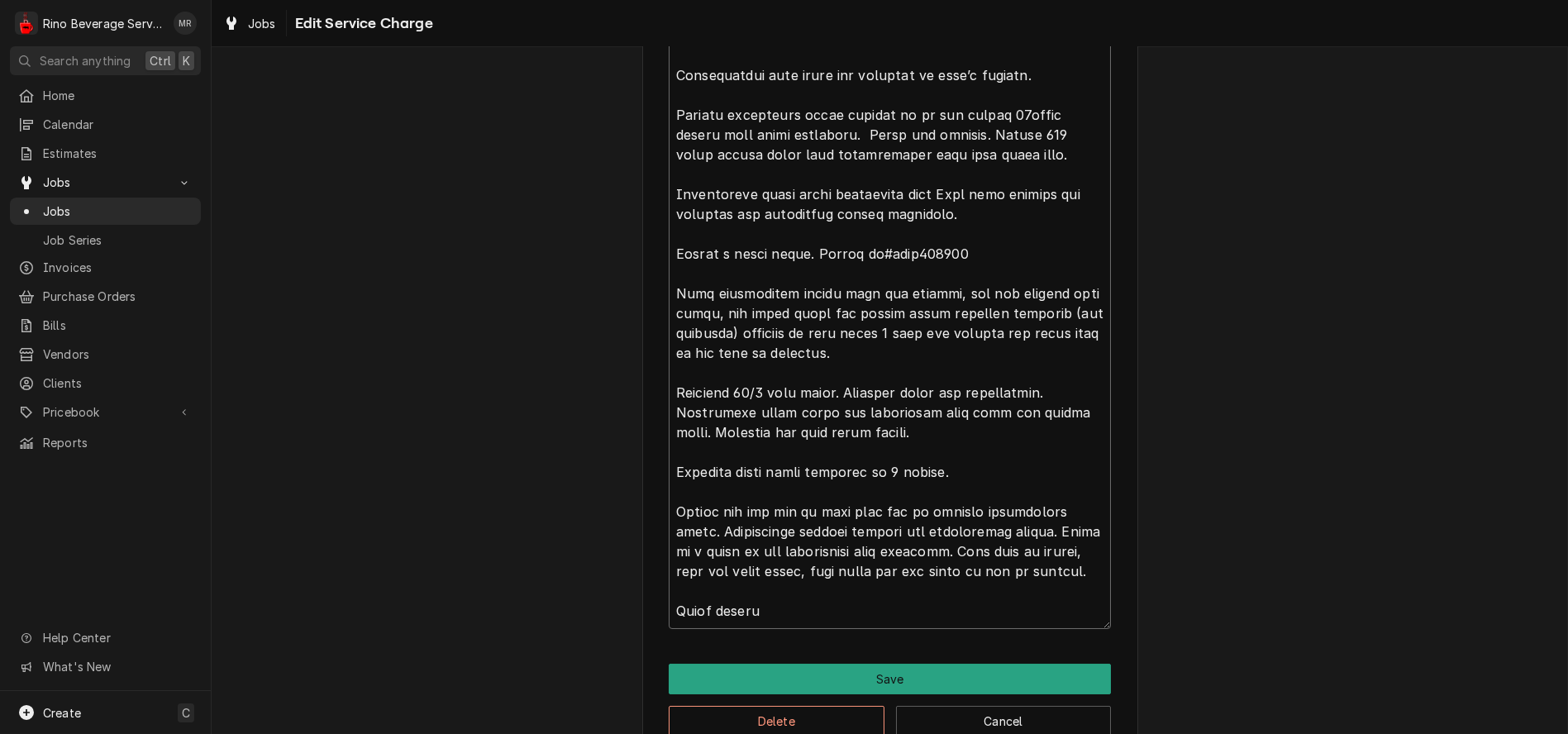
type textarea "Machine had overflowed and overflow cup did have water in it. Cleaned and check…"
type textarea "x"
type textarea "Machine had overflowed and overflow cup did have water in it. Cleaned and check…"
type textarea "x"
type textarea "Machine had overflowed and overflow cup did have water in it. Cleaned and check…"
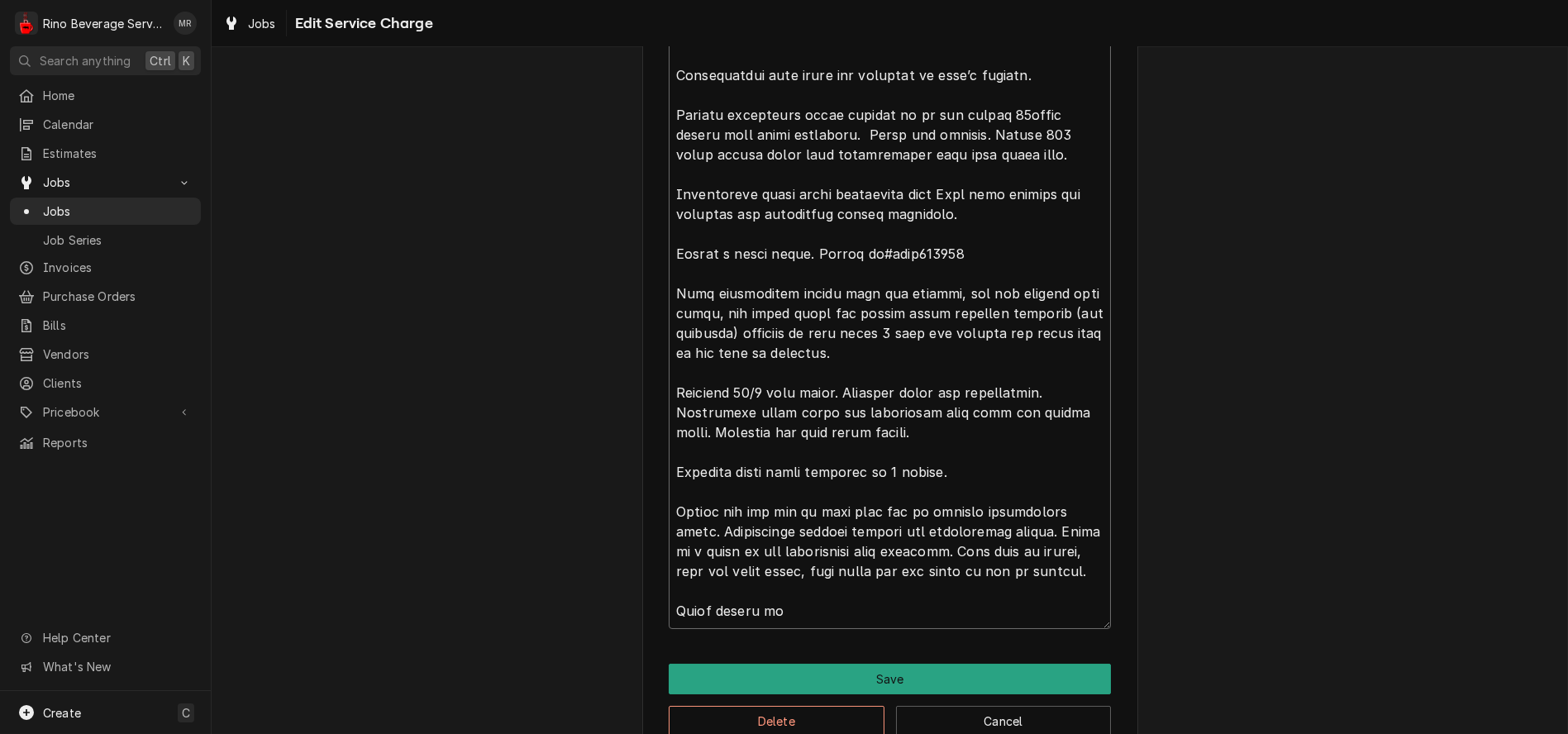
type textarea "x"
type textarea "Machine had overflowed and overflow cup did have water in it. Cleaned and check…"
type textarea "x"
type textarea "Machine had overflowed and overflow cup did have water in it. Cleaned and check…"
type textarea "x"
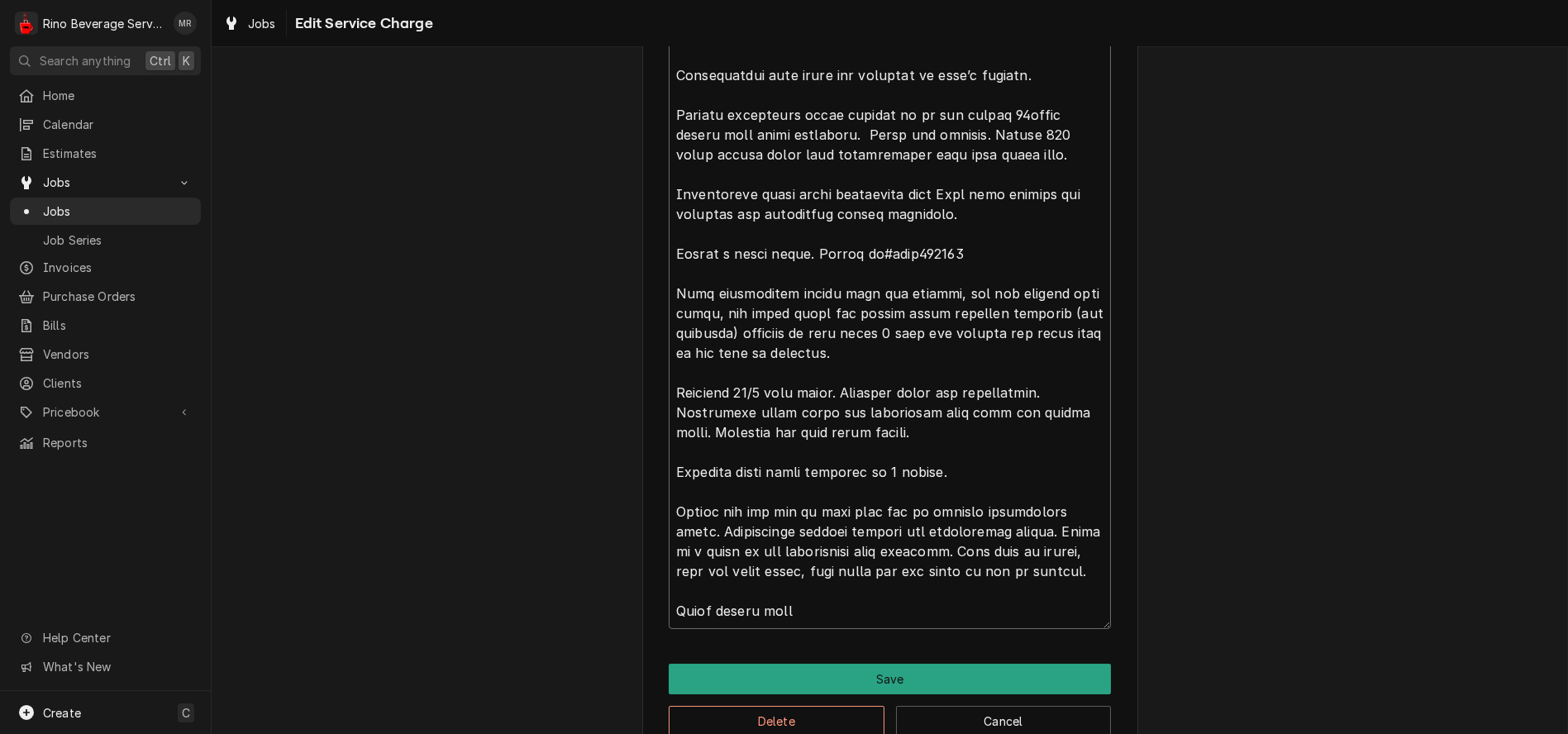
type textarea "Machine had overflowed and overflow cup did have water in it. Cleaned and check…"
type textarea "x"
type textarea "Machine had overflowed and overflow cup did have water in it. Cleaned and check…"
type textarea "x"
type textarea "Machine had overflowed and overflow cup did have water in it. Cleaned and check…"
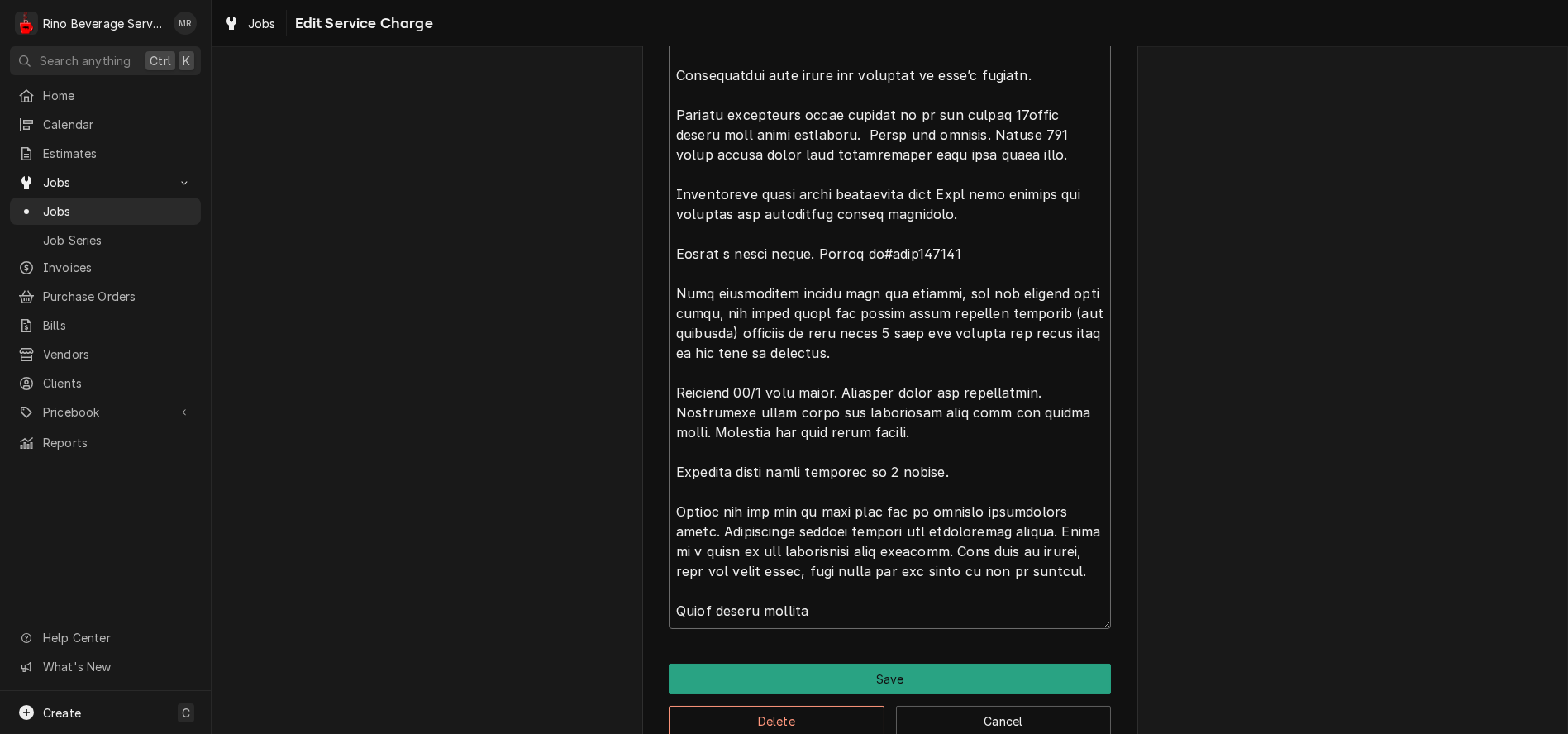
type textarea "x"
type textarea "Machine had overflowed and overflow cup did have water in it. Cleaned and check…"
type textarea "x"
type textarea "Machine had overflowed and overflow cup did have water in it. Cleaned and check…"
type textarea "x"
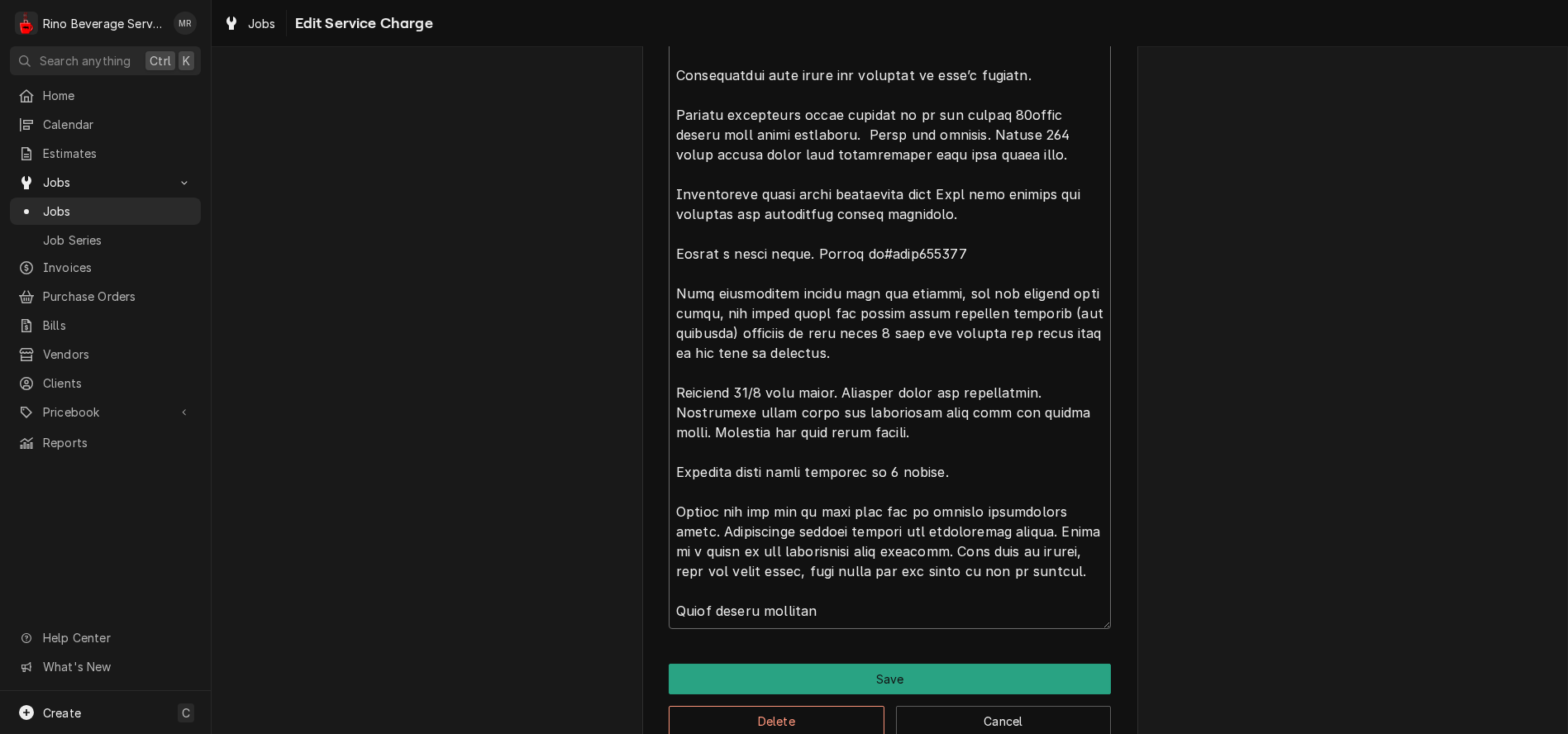
type textarea "Machine had overflowed and overflow cup did have water in it. Cleaned and check…"
type textarea "x"
type textarea "Machine had overflowed and overflow cup did have water in it. Cleaned and check…"
type textarea "x"
type textarea "Machine had overflowed and overflow cup did have water in it. Cleaned and check…"
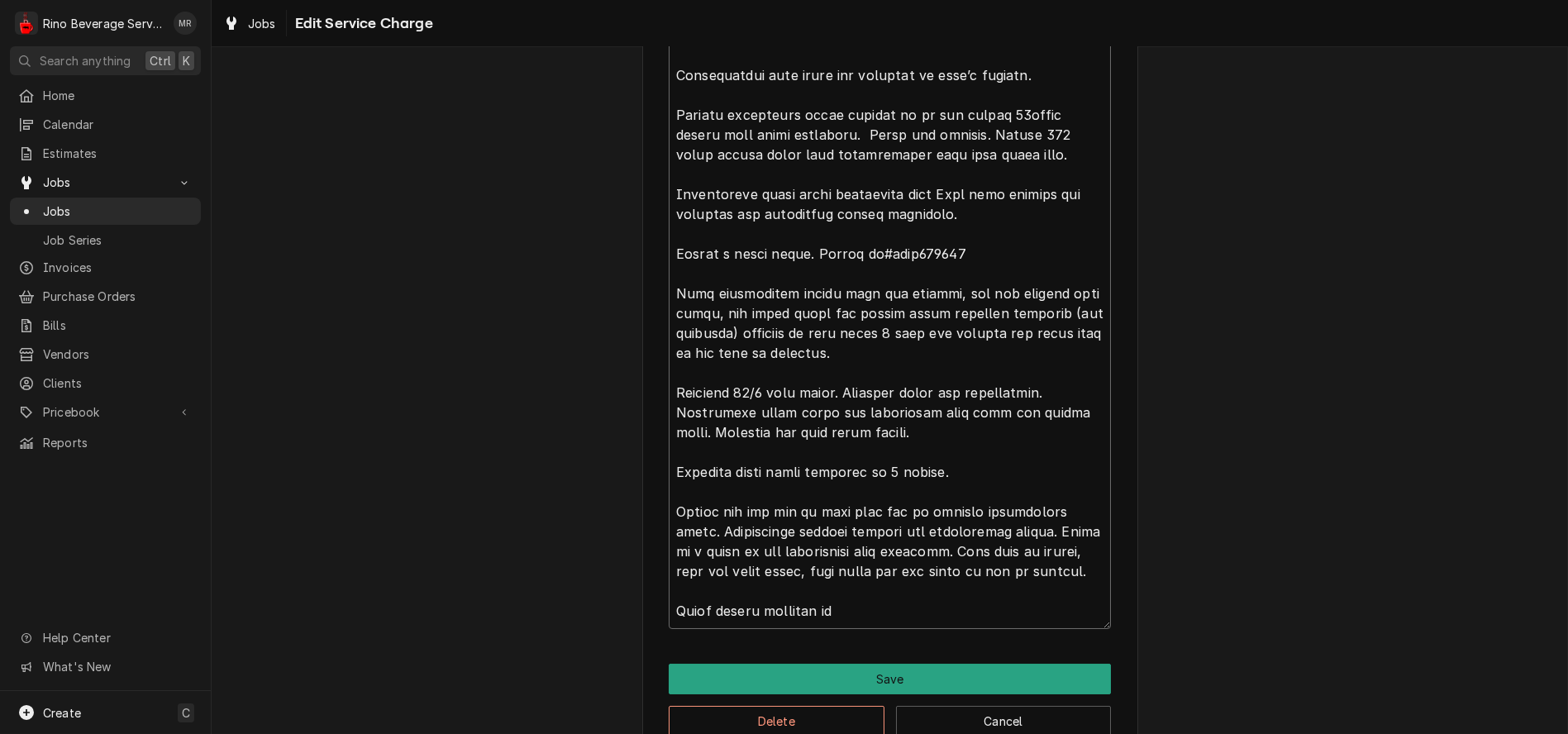
type textarea "x"
type textarea "Machine had overflowed and overflow cup did have water in it. Cleaned and check…"
type textarea "x"
type textarea "Machine had overflowed and overflow cup did have water in it. Cleaned and check…"
type textarea "x"
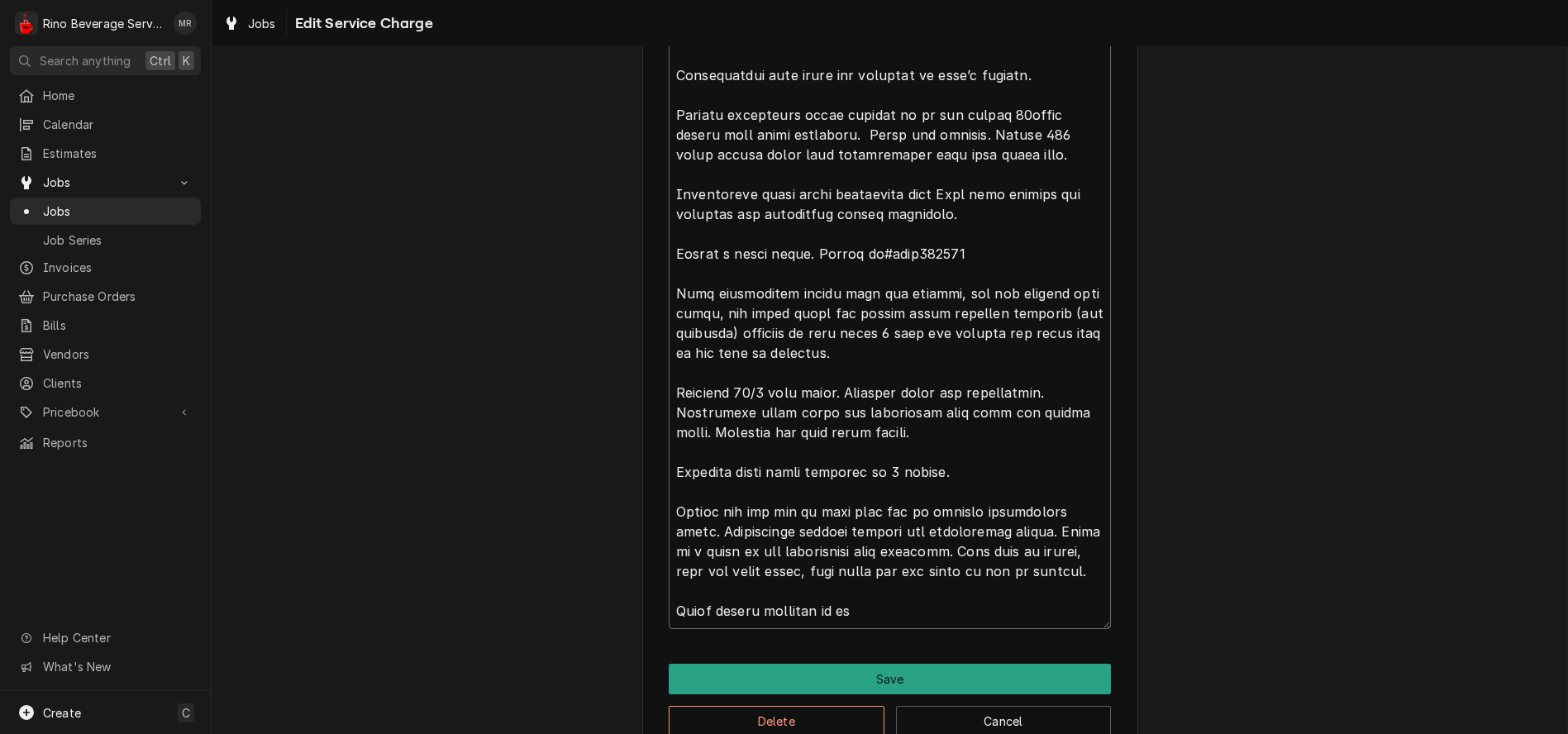
type textarea "Machine had overflowed and overflow cup did have water in it. Cleaned and check…"
type textarea "x"
type textarea "Machine had overflowed and overflow cup did have water in it. Cleaned and check…"
type textarea "x"
type textarea "Machine had overflowed and overflow cup did have water in it. Cleaned and check…"
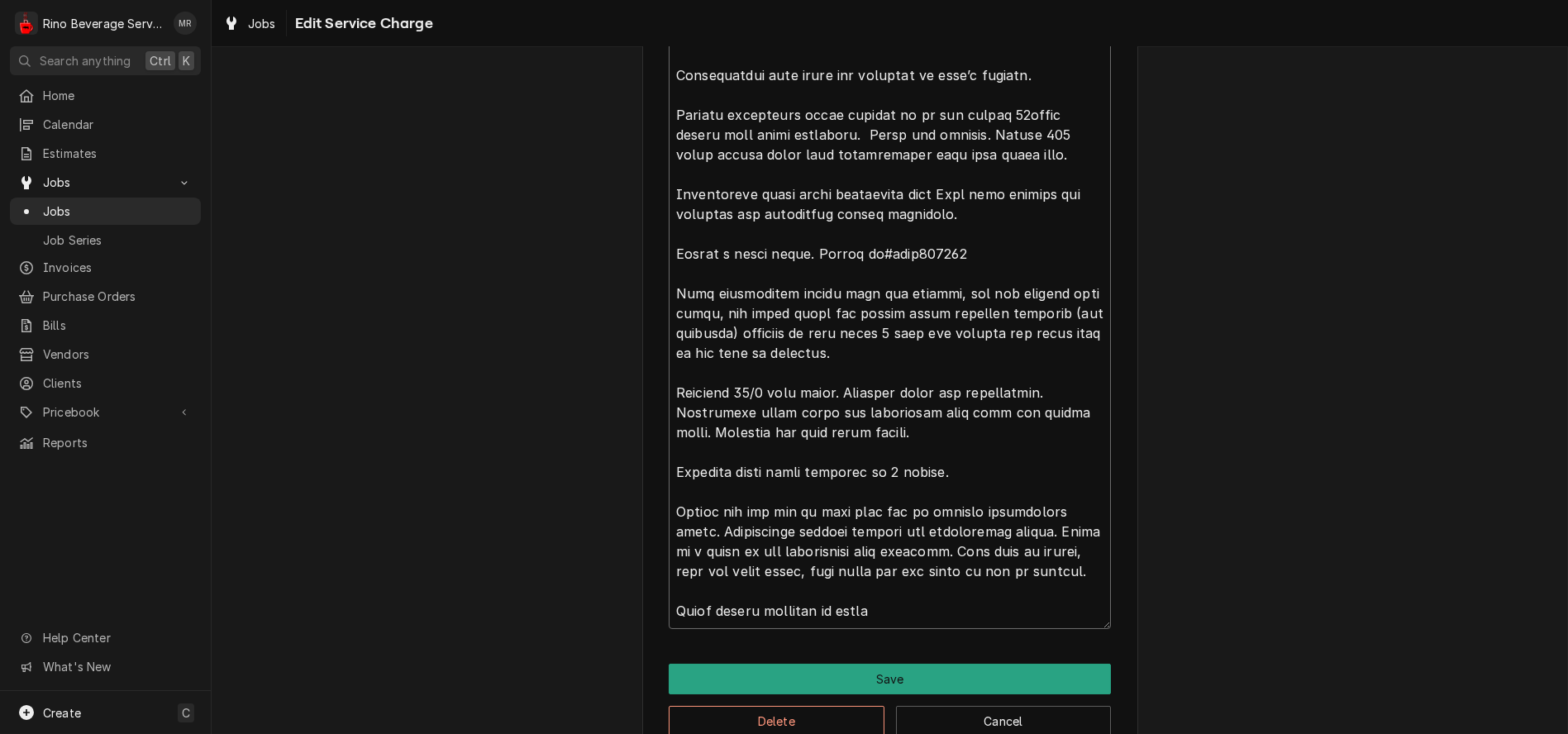
type textarea "x"
type textarea "Machine had overflowed and overflow cup did have water in it. Cleaned and check…"
type textarea "x"
type textarea "Machine had overflowed and overflow cup did have water in it. Cleaned and check…"
type textarea "x"
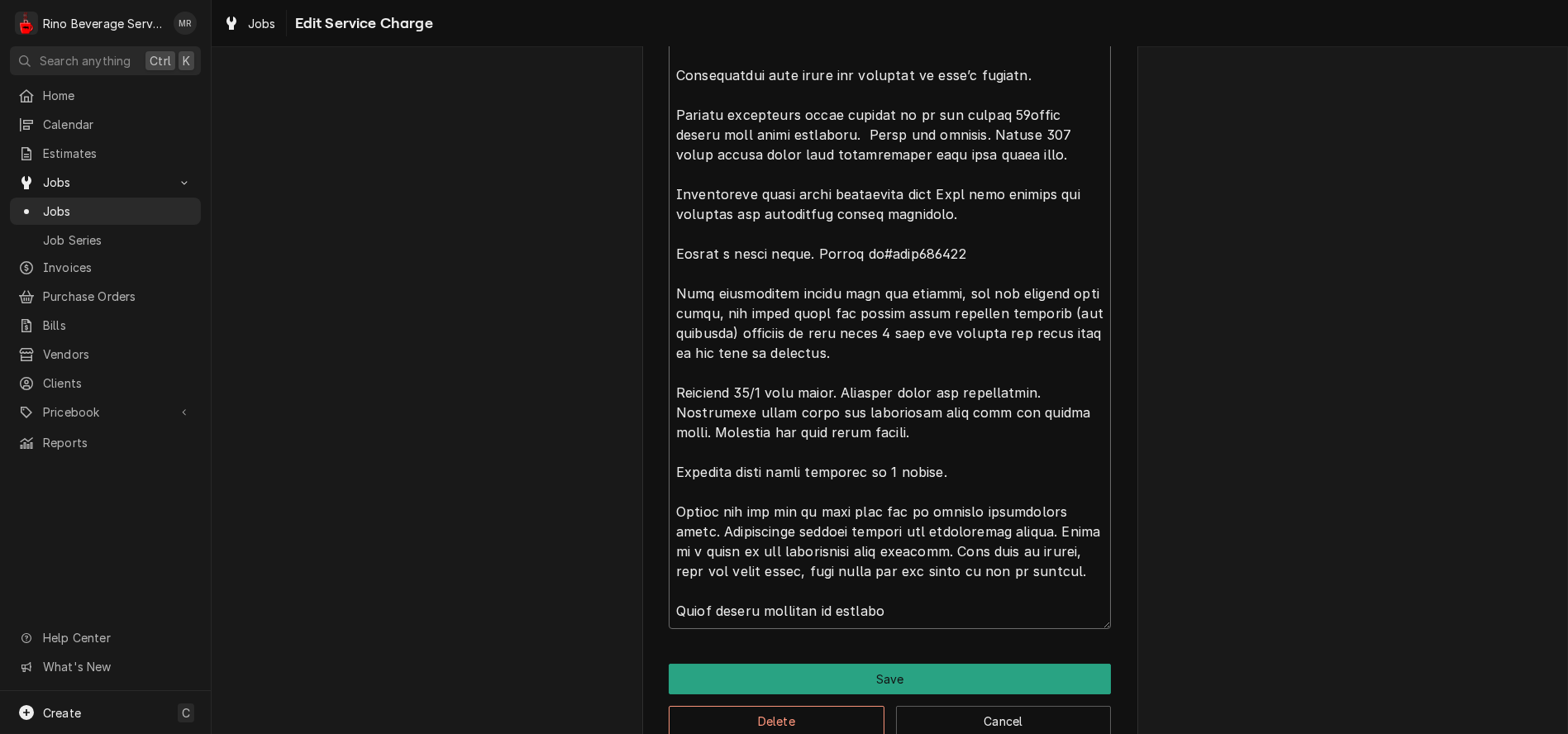
type textarea "Machine had overflowed and overflow cup did have water in it. Cleaned and check…"
type textarea "x"
type textarea "Machine had overflowed and overflow cup did have water in it. Cleaned and check…"
type textarea "x"
type textarea "Machine had overflowed and overflow cup did have water in it. Cleaned and check…"
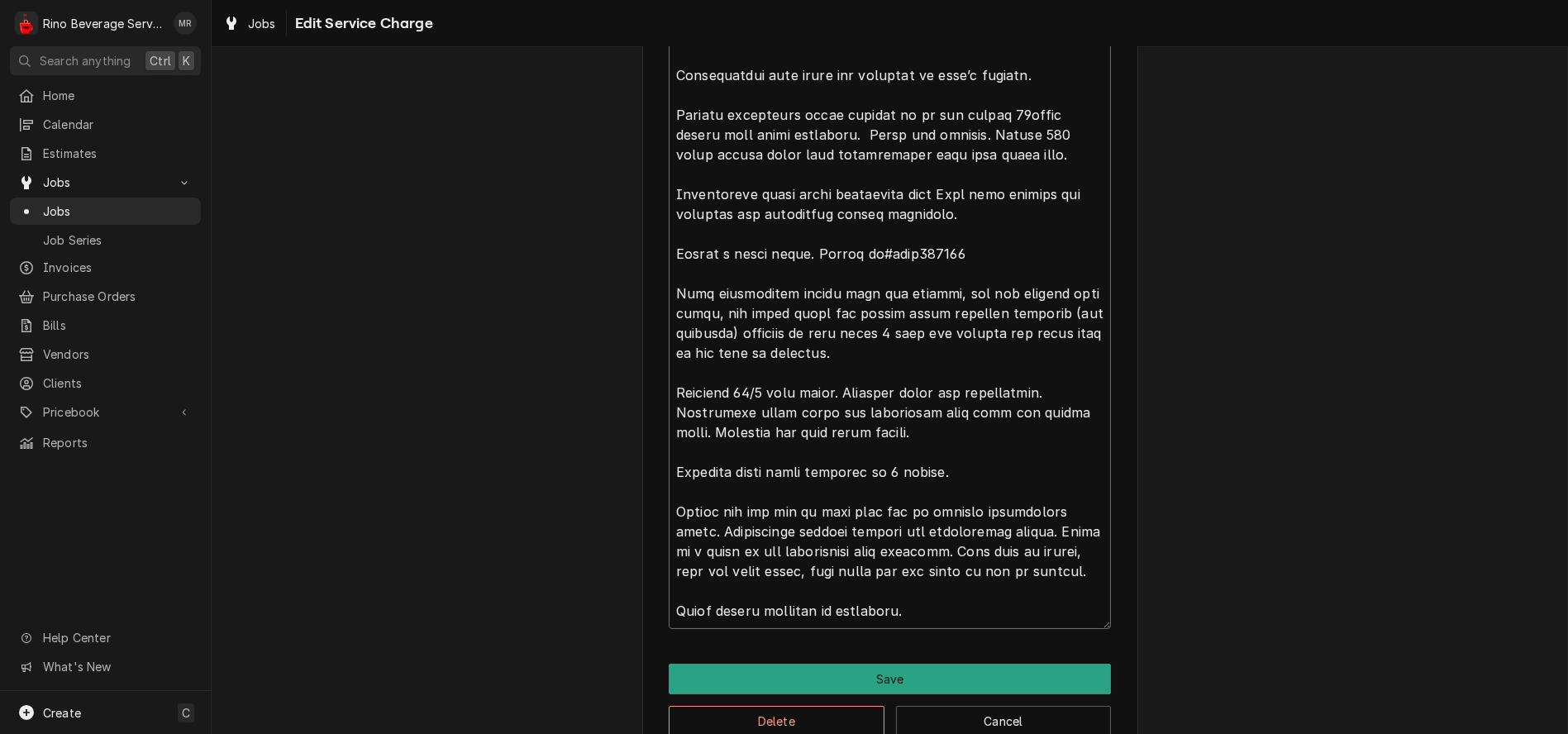
type textarea "x"
type textarea "Machine had overflowed and overflow cup did have water in it. Cleaned and check…"
type textarea "x"
type textarea "Machine had overflowed and overflow cup did have water in it. Cleaned and check…"
type textarea "x"
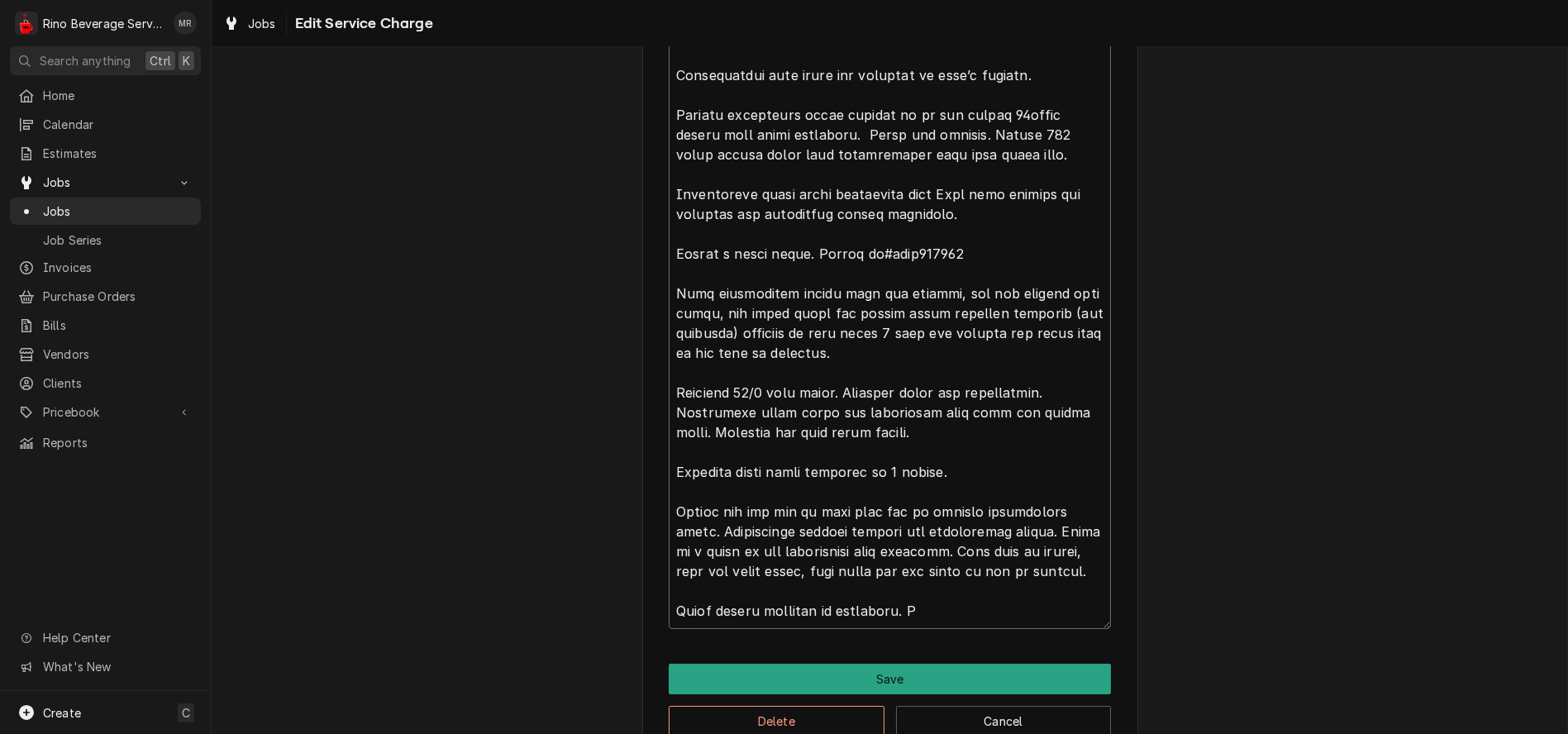
type textarea "Machine had overflowed and overflow cup did have water in it. Cleaned and check…"
type textarea "x"
type textarea "Machine had overflowed and overflow cup did have water in it. Cleaned and check…"
type textarea "x"
type textarea "Machine had overflowed and overflow cup did have water in it. Cleaned and check…"
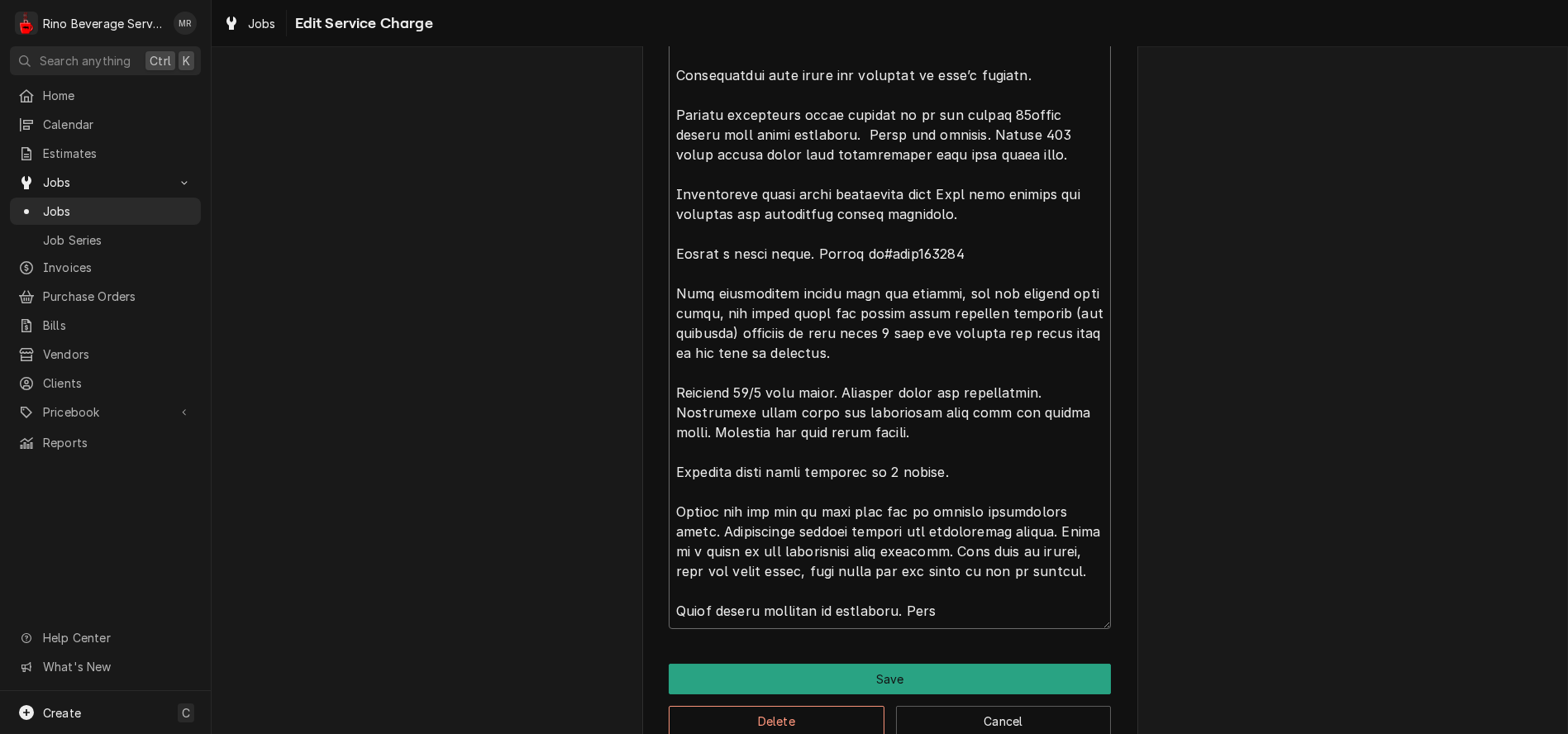
type textarea "x"
type textarea "Machine had overflowed and overflow cup did have water in it. Cleaned and check…"
type textarea "x"
type textarea "Machine had overflowed and overflow cup did have water in it. Cleaned and check…"
type textarea "x"
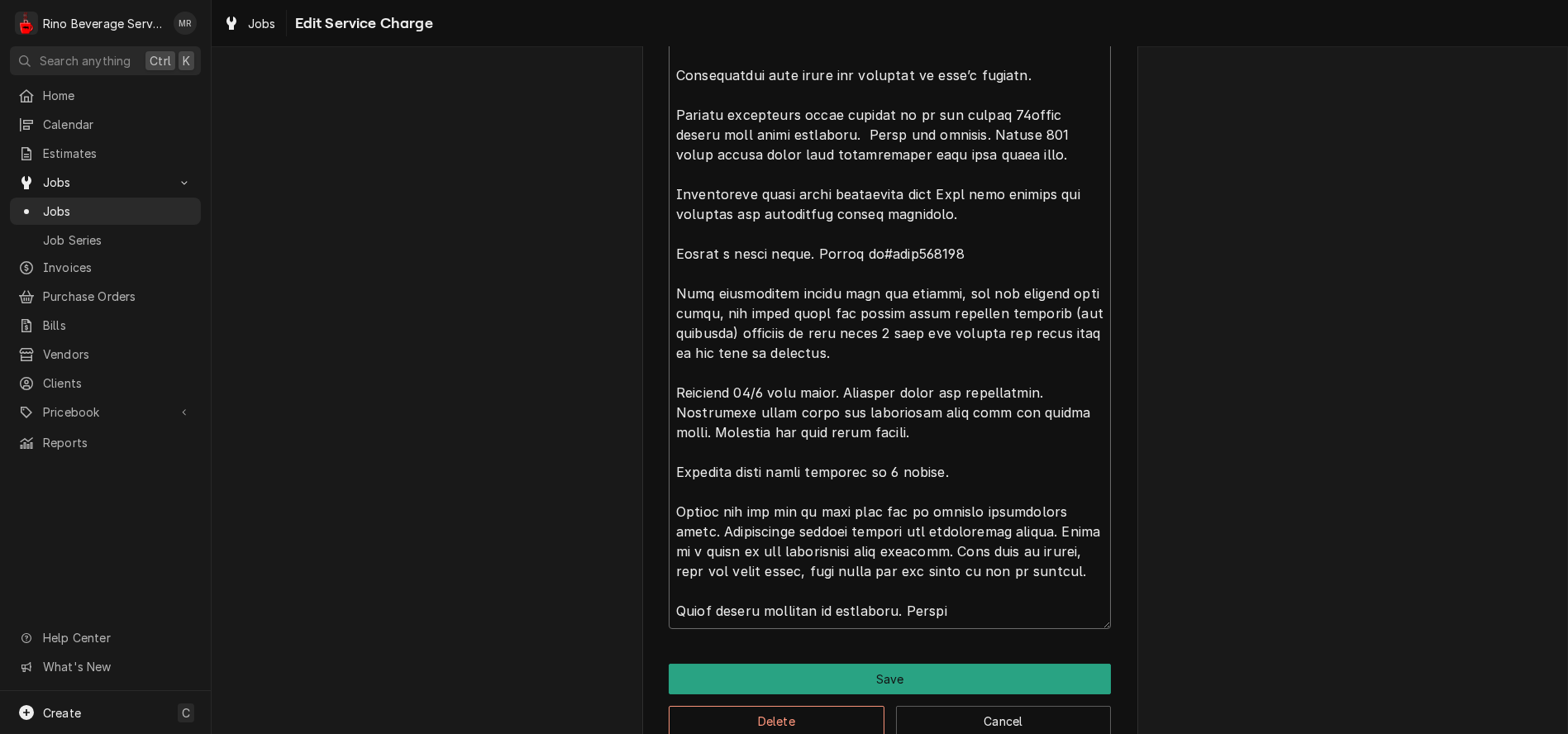
type textarea "Machine had overflowed and overflow cup did have water in it. Cleaned and check…"
type textarea "x"
type textarea "Machine had overflowed and overflow cup did have water in it. Cleaned and check…"
type textarea "x"
type textarea "Machine had overflowed and overflow cup did have water in it. Cleaned and check…"
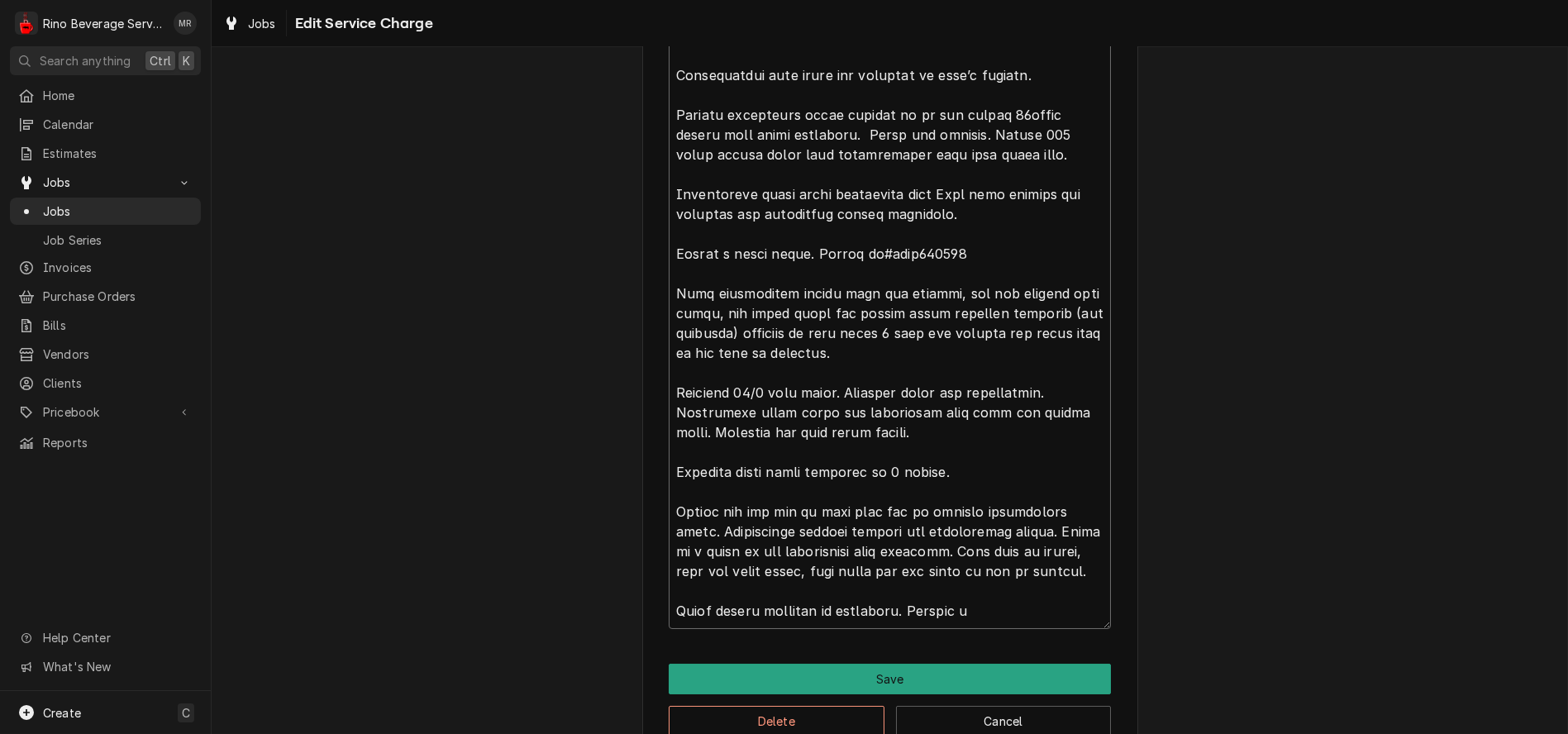
type textarea "x"
type textarea "Machine had overflowed and overflow cup did have water in it. Cleaned and check…"
type textarea "x"
type textarea "Machine had overflowed and overflow cup did have water in it. Cleaned and check…"
type textarea "x"
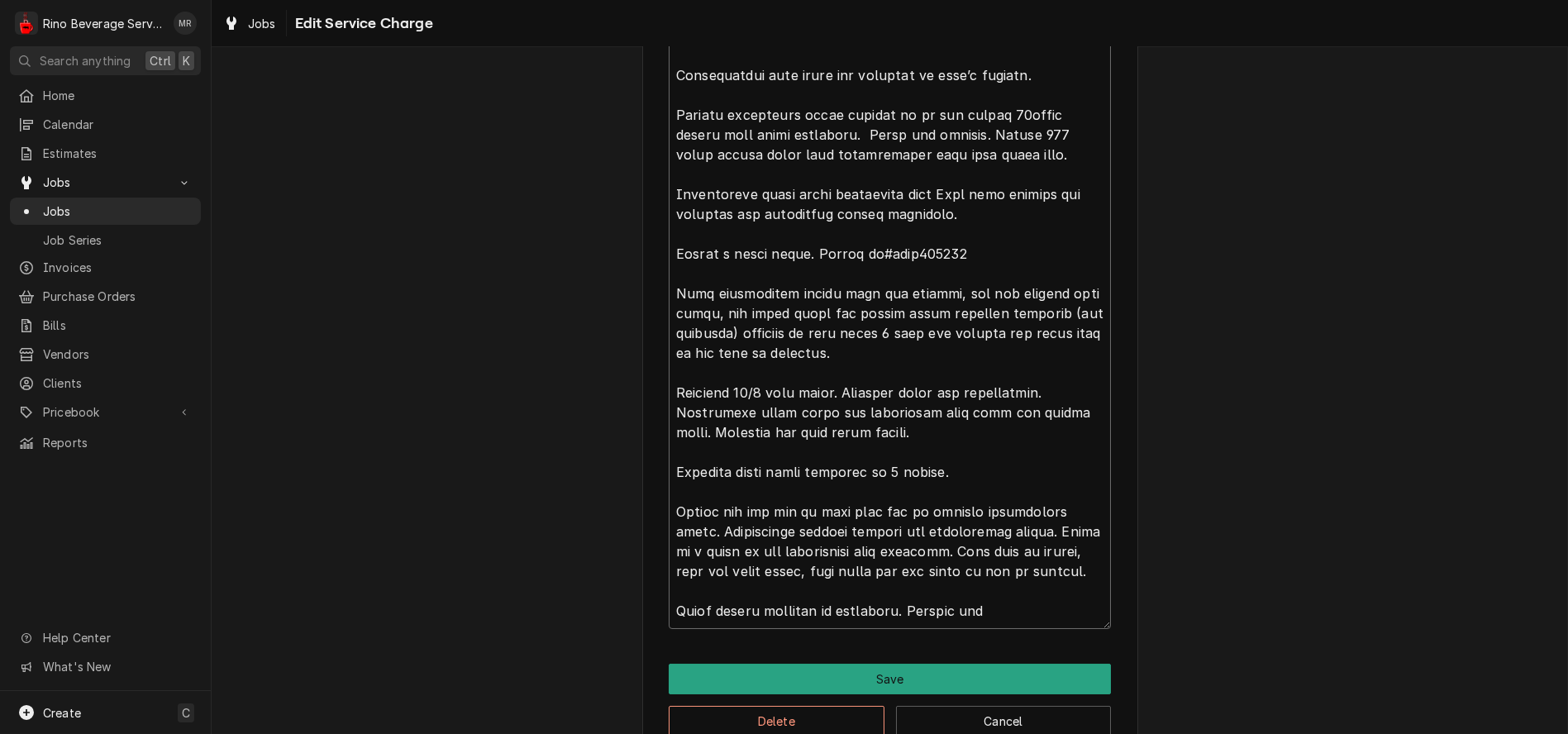
type textarea "Machine had overflowed and overflow cup did have water in it. Cleaned and check…"
type textarea "x"
type textarea "Machine had overflowed and overflow cup did have water in it. Cleaned and check…"
type textarea "x"
type textarea "Machine had overflowed and overflow cup did have water in it. Cleaned and check…"
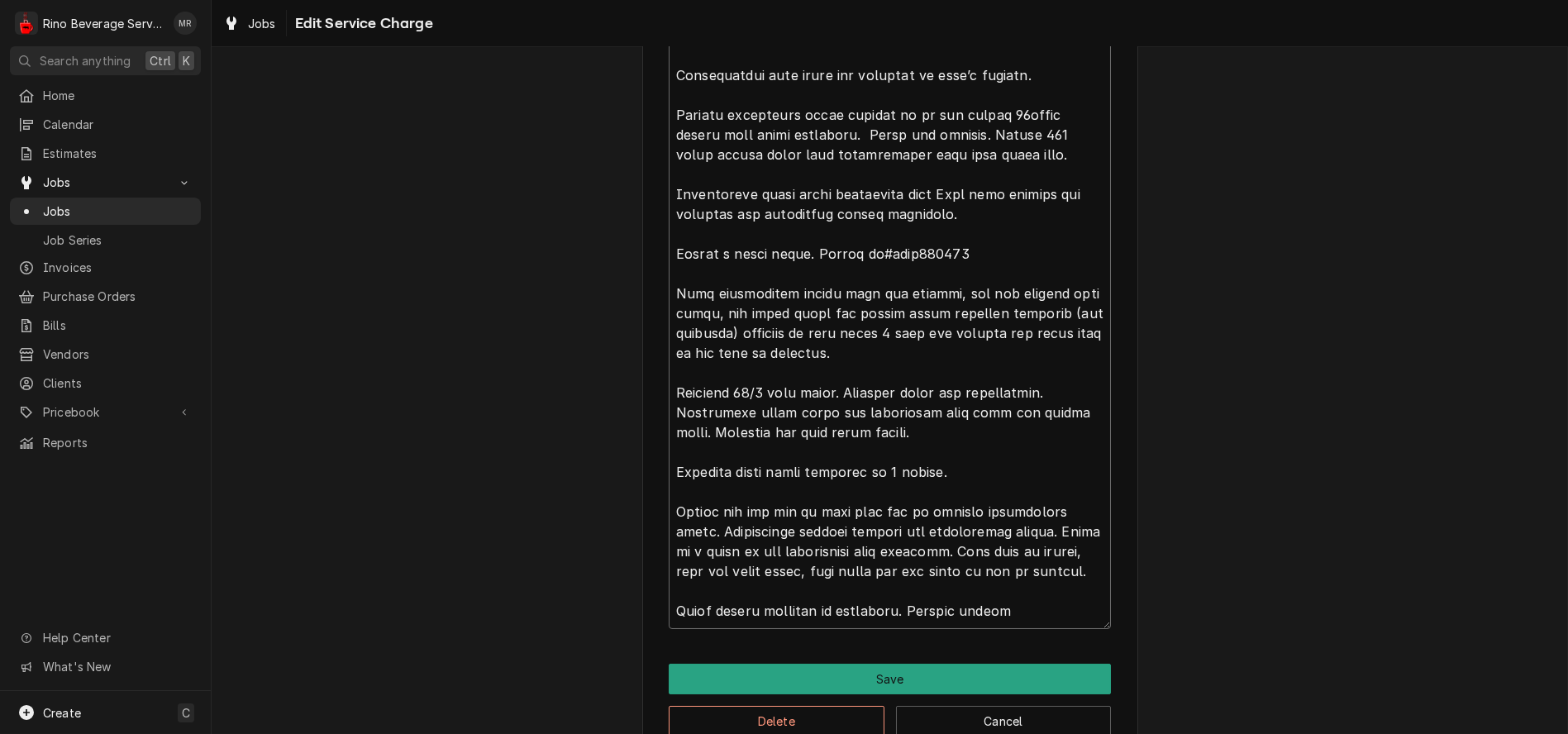
type textarea "x"
type textarea "Machine had overflowed and overflow cup did have water in it. Cleaned and check…"
type textarea "x"
type textarea "Machine had overflowed and overflow cup did have water in it. Cleaned and check…"
type textarea "x"
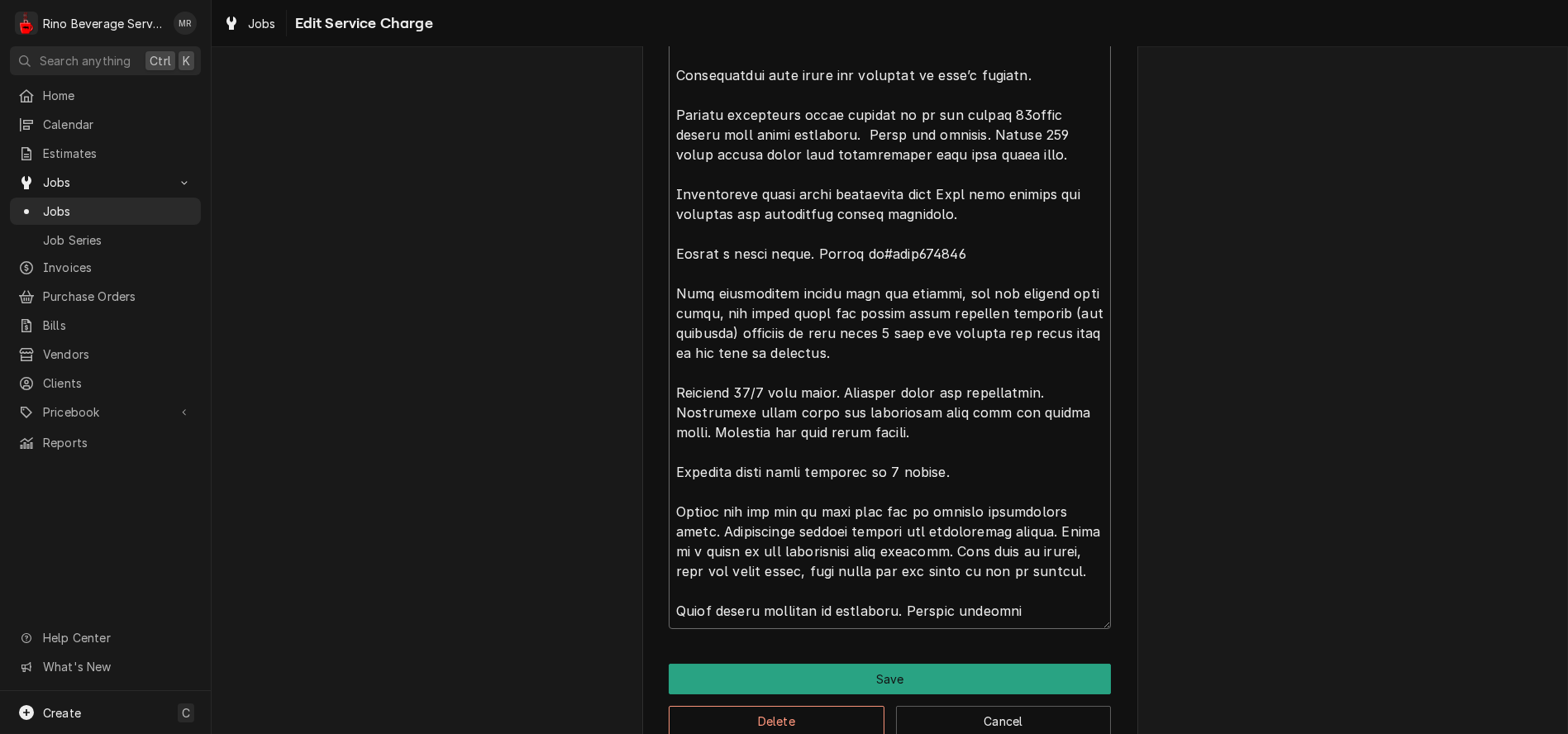
type textarea "Machine had overflowed and overflow cup did have water in it. Cleaned and check…"
type textarea "x"
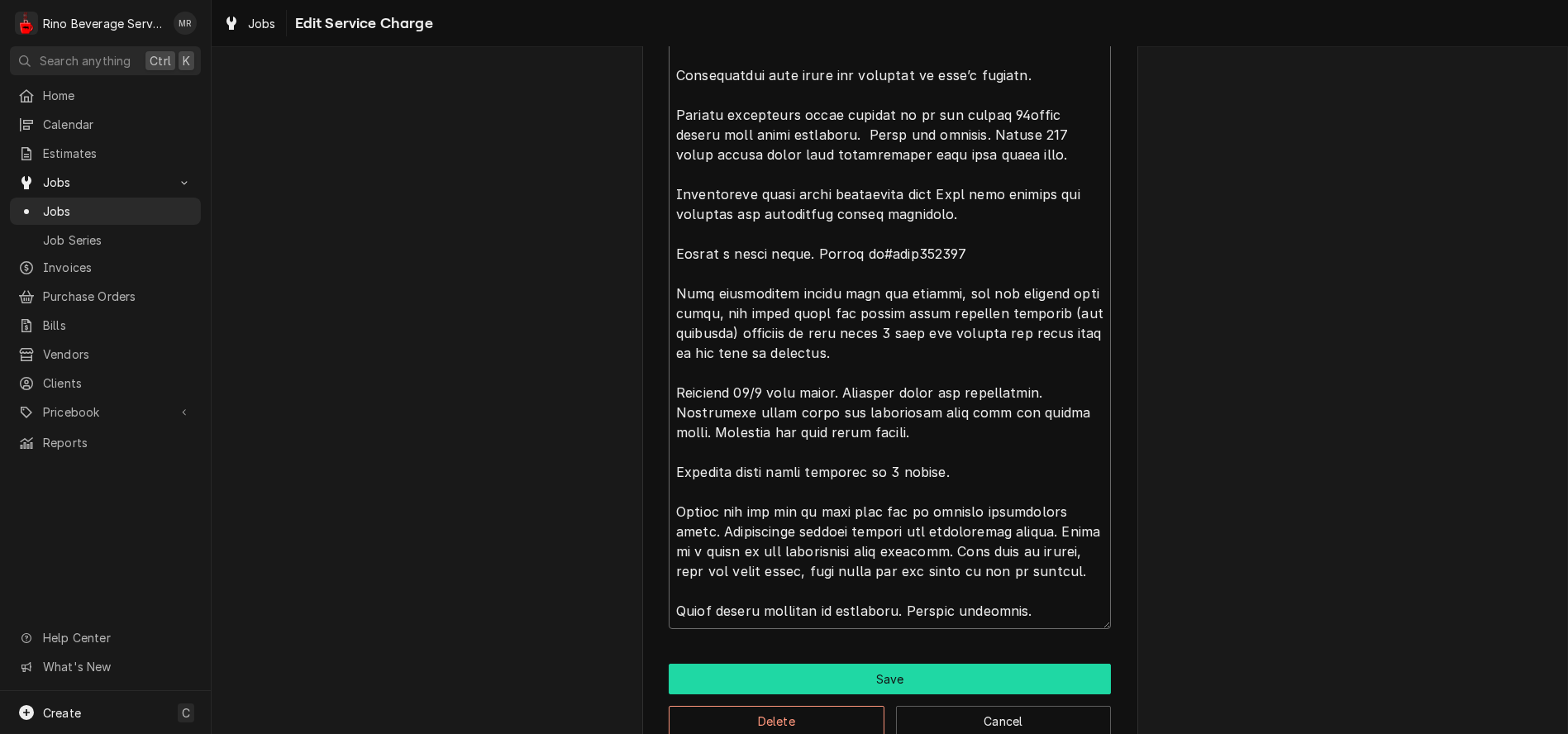
type textarea "Machine had overflowed and overflow cup did have water in it. Cleaned and check…"
click at [951, 676] on button "Save" at bounding box center [890, 679] width 442 height 30
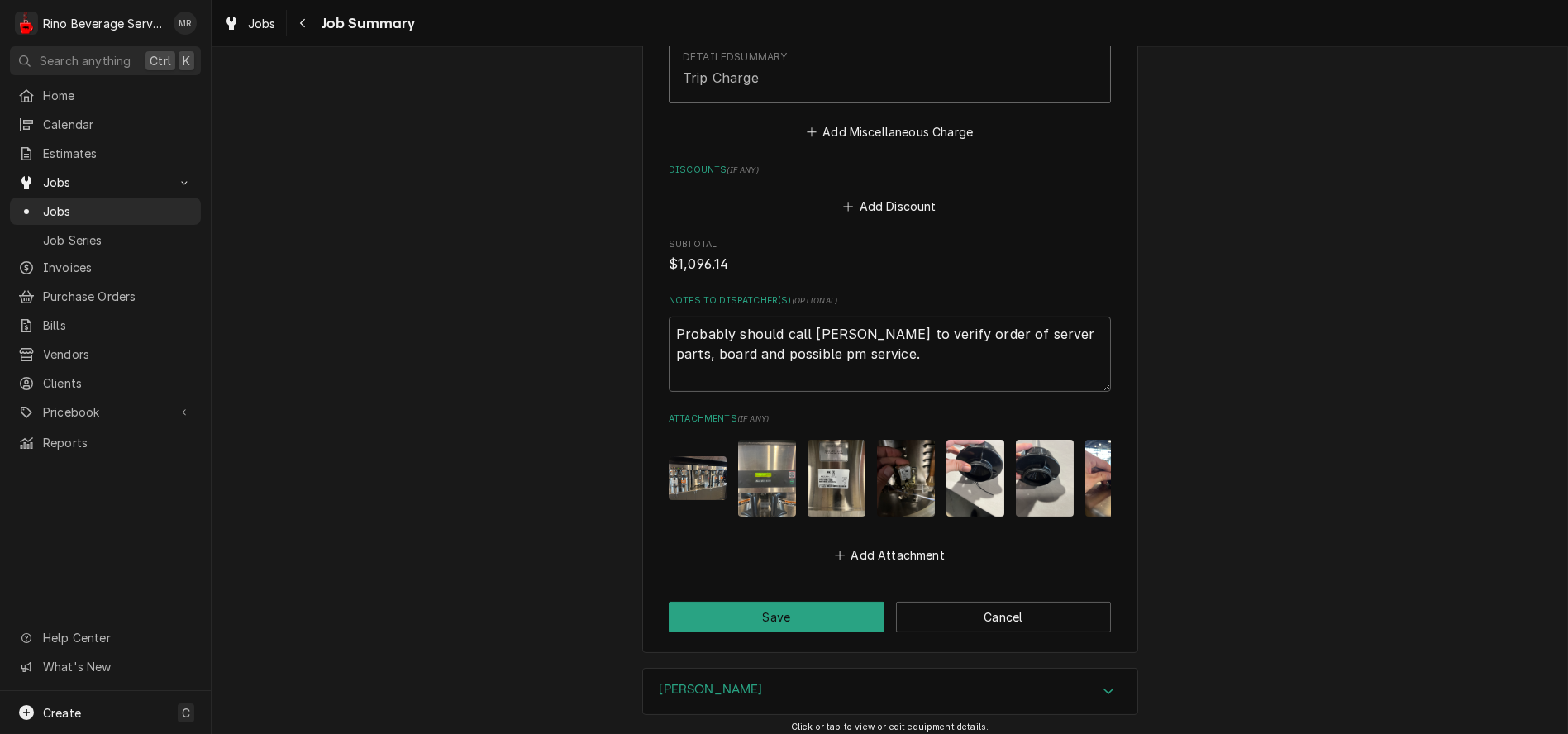
scroll to position [3132, 0]
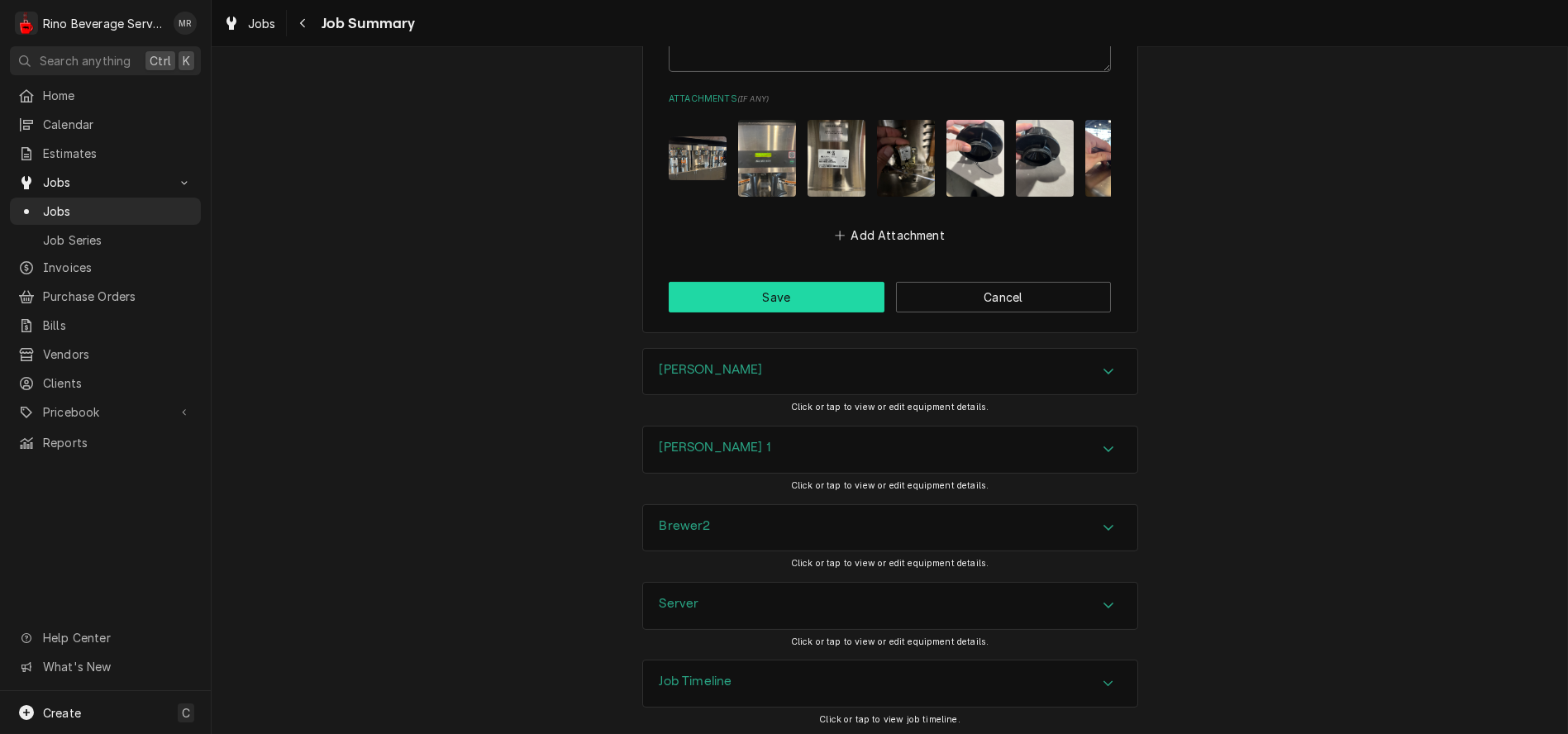
click at [796, 298] on button "Save" at bounding box center [776, 297] width 216 height 30
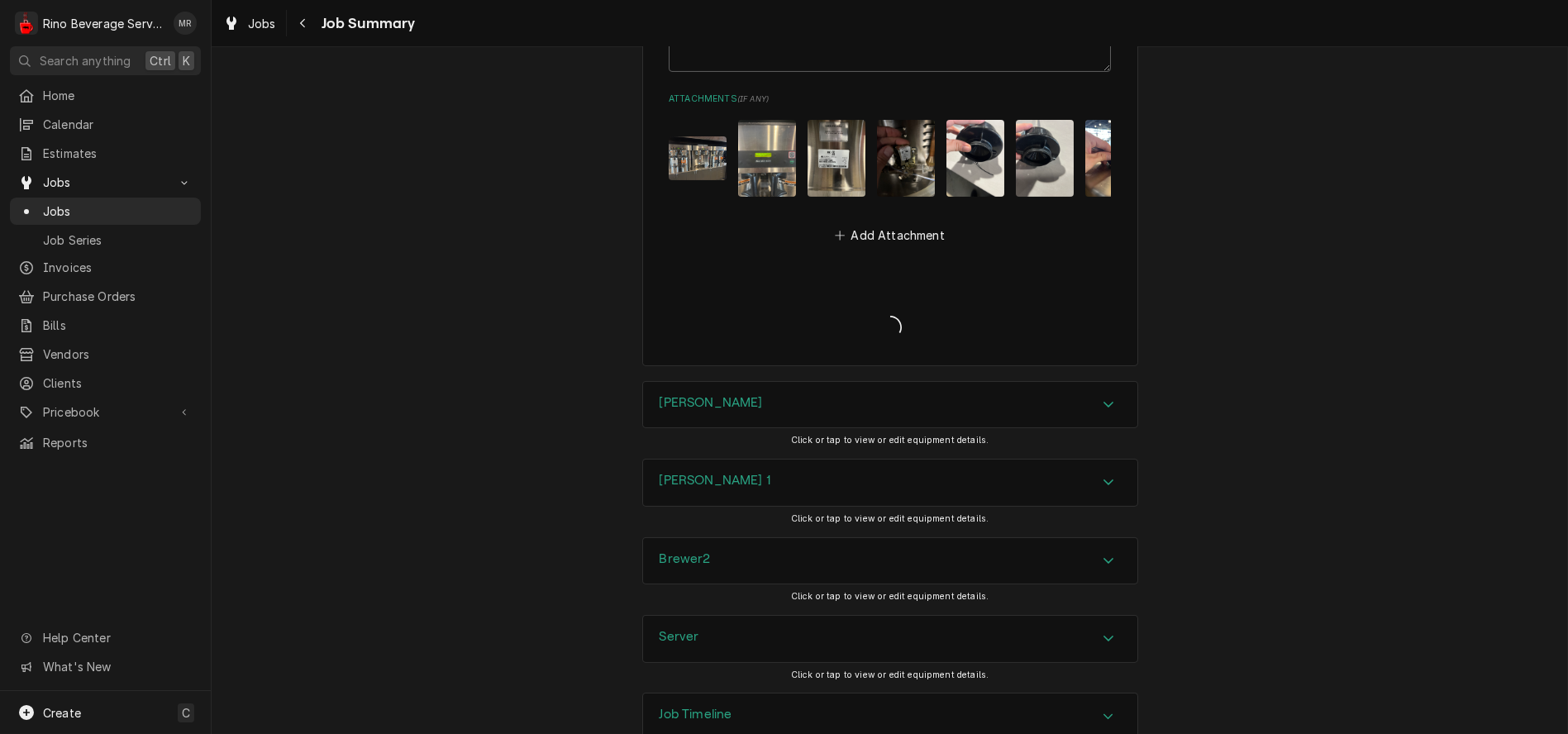
type textarea "x"
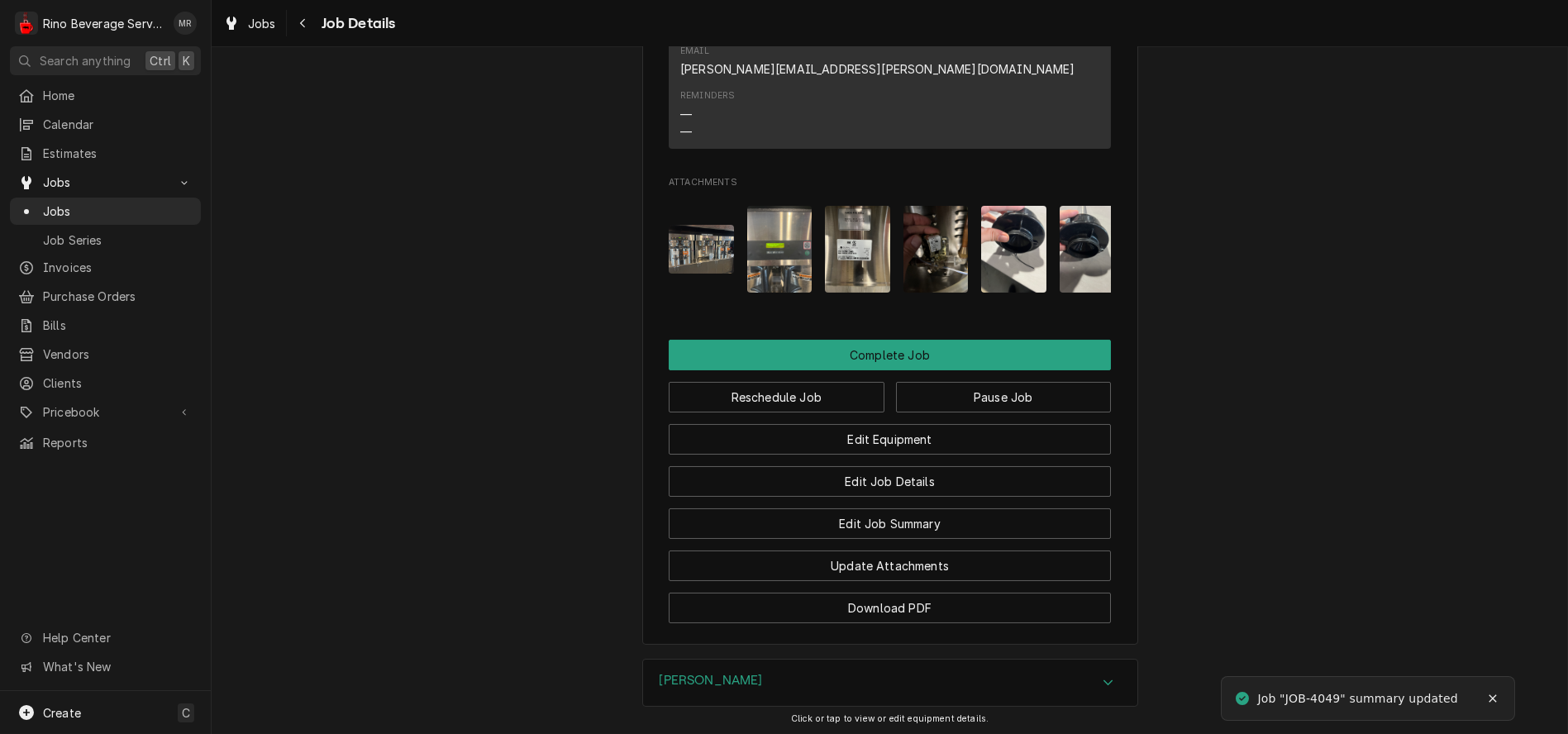
scroll to position [1440, 0]
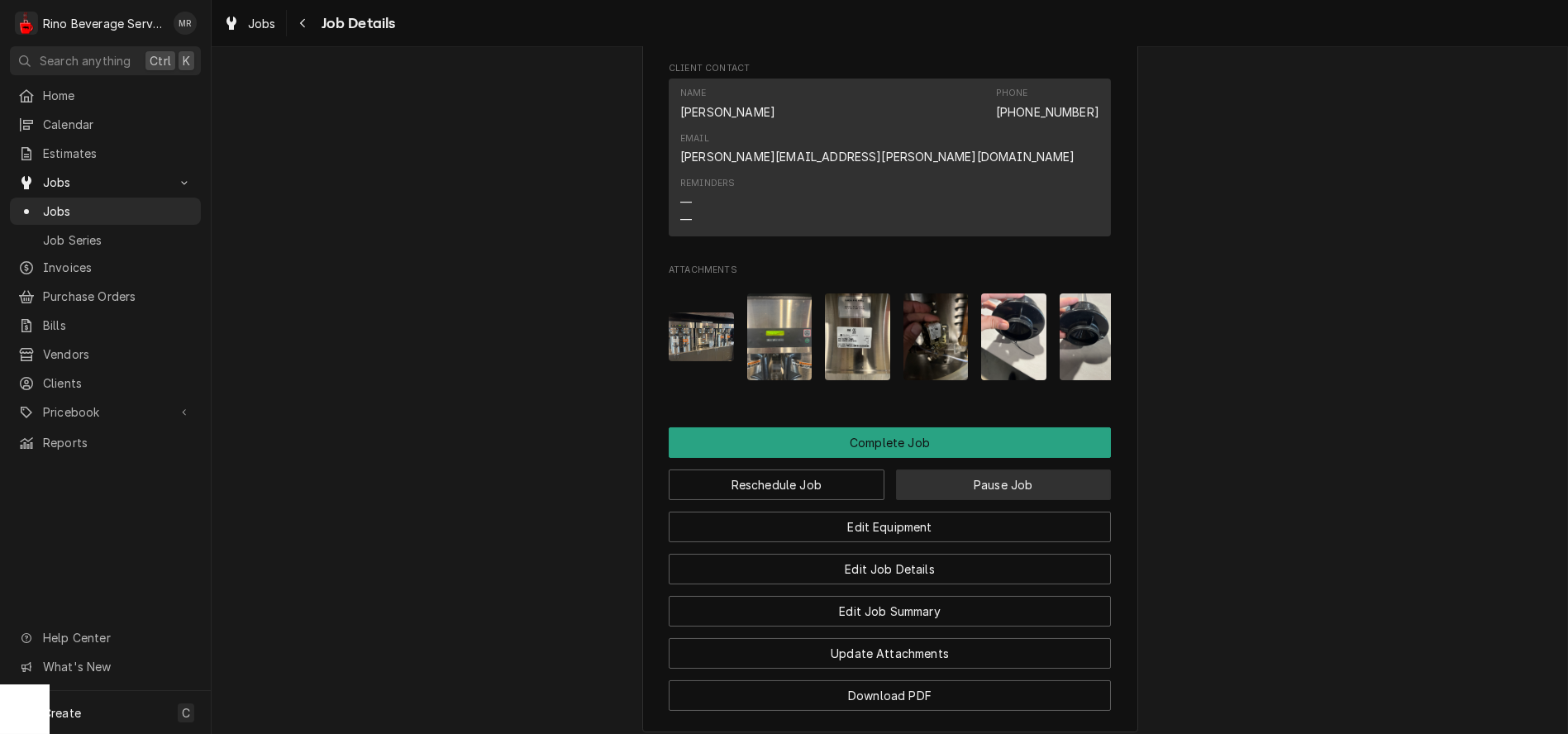
click at [1031, 470] on button "Pause Job" at bounding box center [1003, 485] width 216 height 30
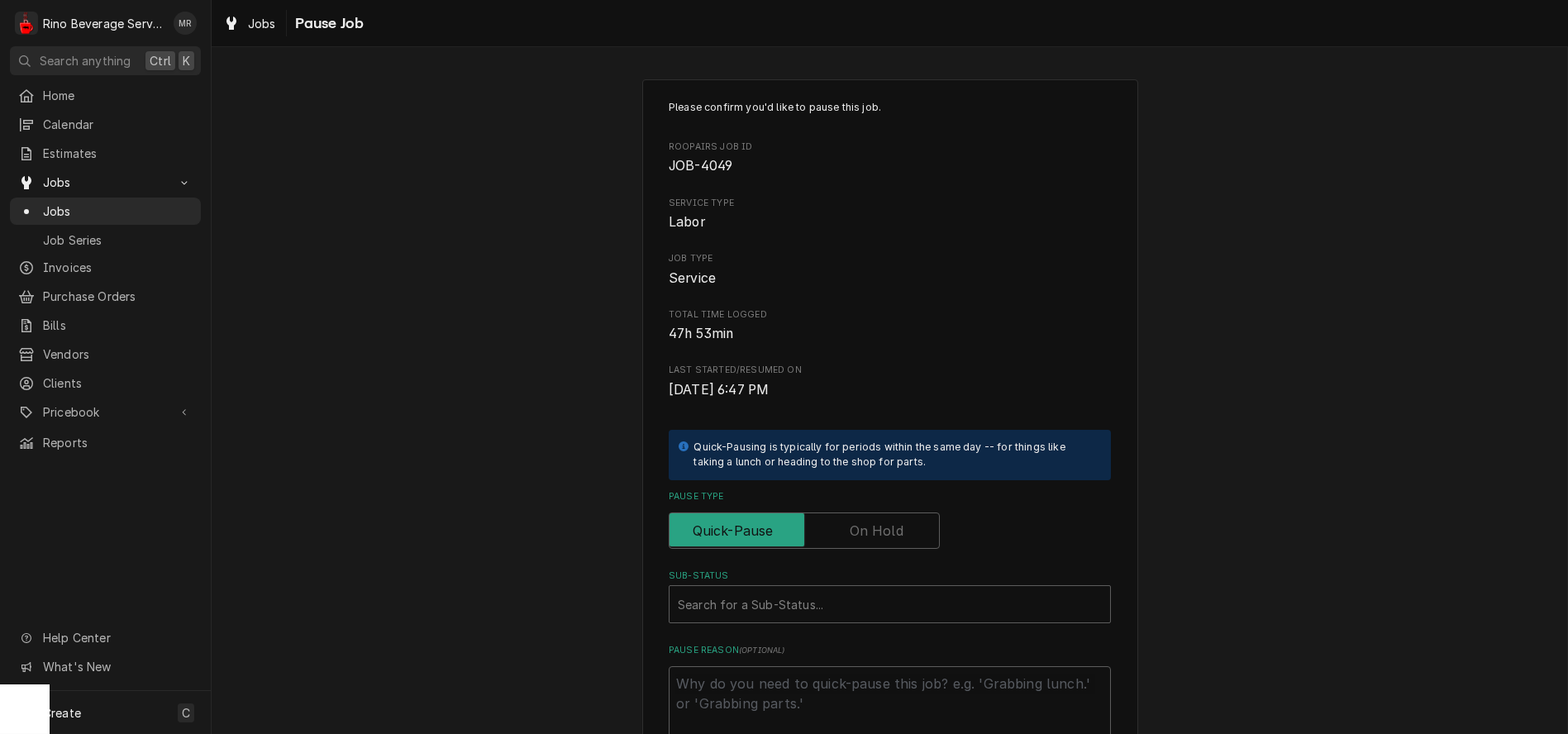
click at [879, 528] on label "Pause Type" at bounding box center [804, 531] width 271 height 37
click at [879, 528] on input "Pause Type" at bounding box center [805, 531] width 256 height 37
checkbox input "true"
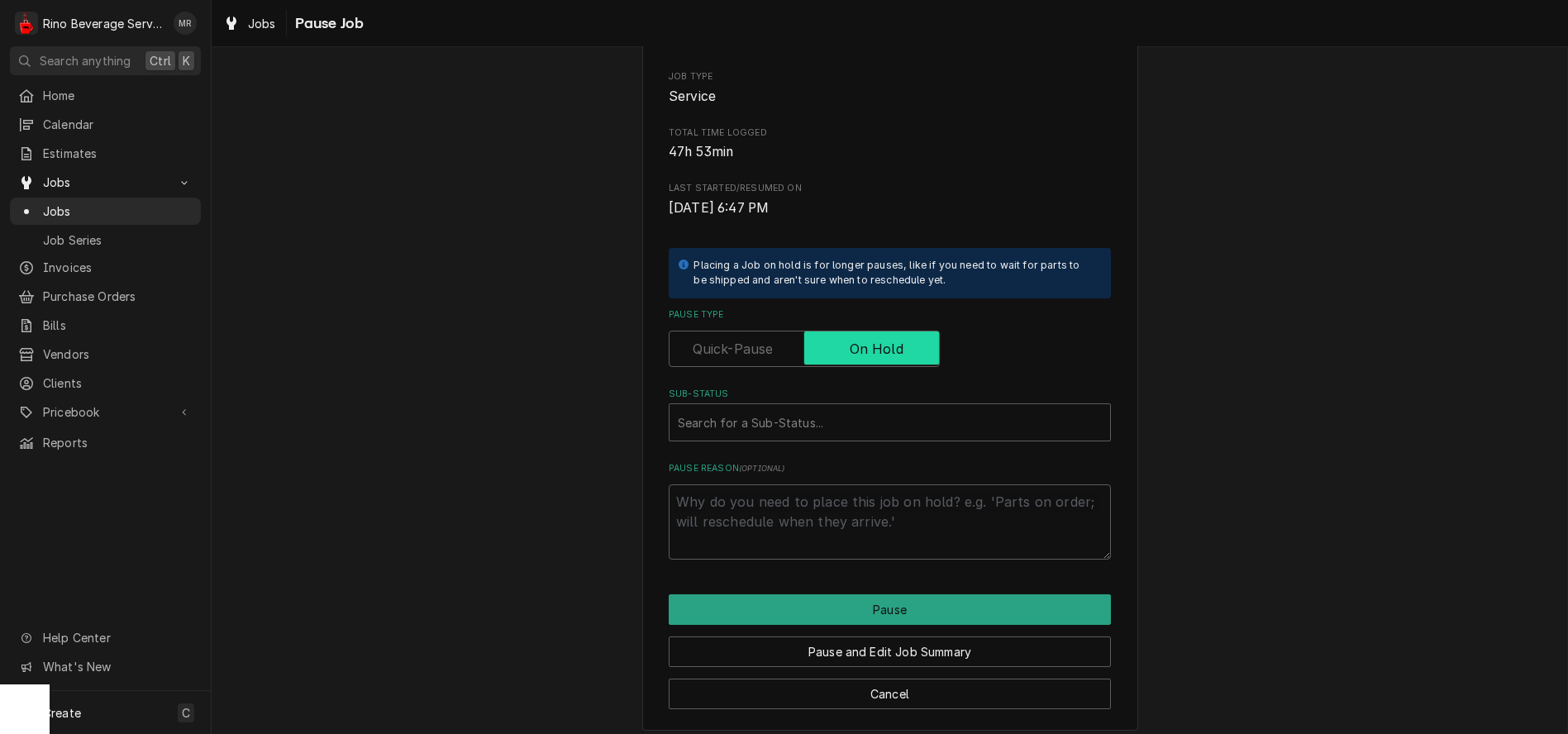
scroll to position [184, 0]
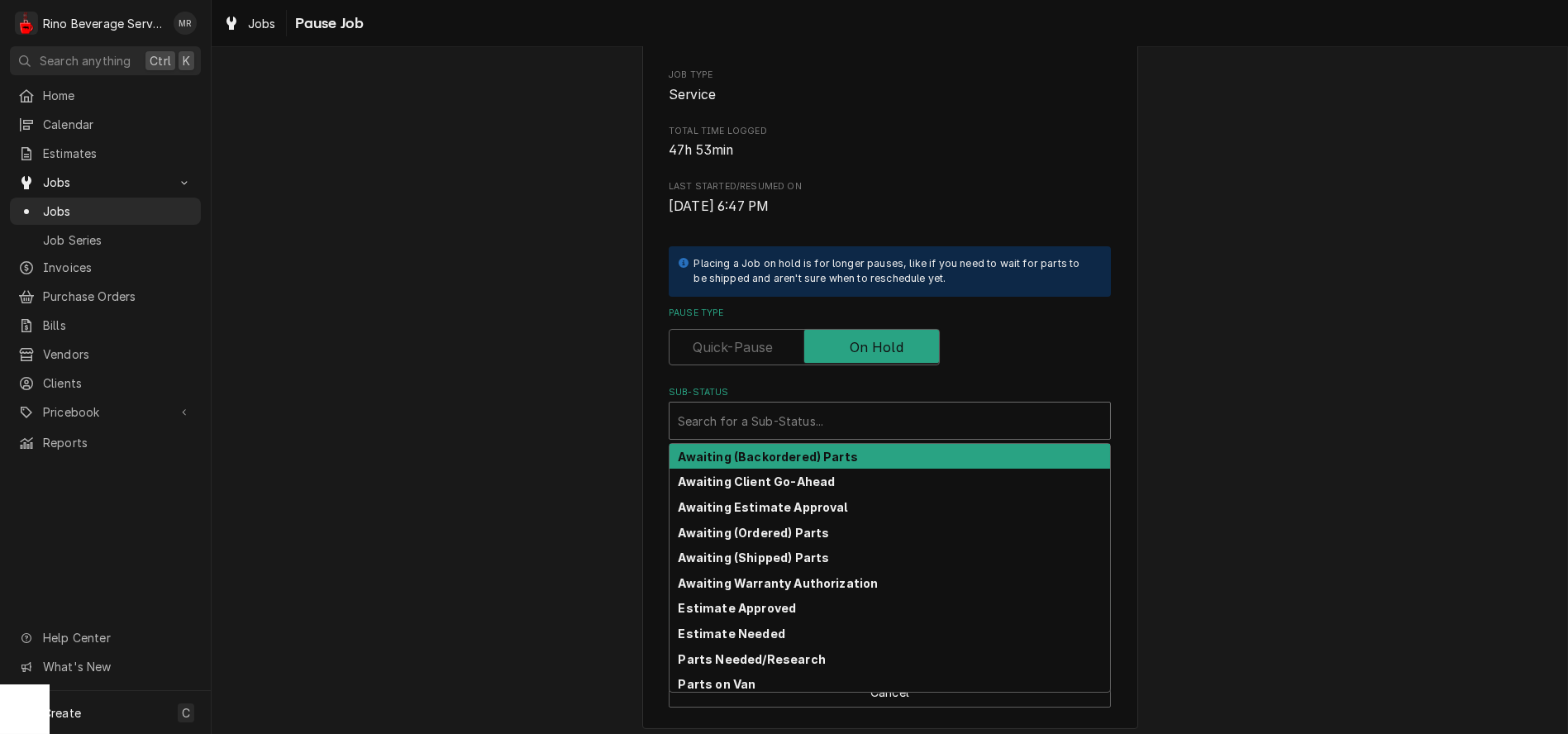
click at [817, 419] on div "Sub-Status" at bounding box center [890, 420] width 424 height 30
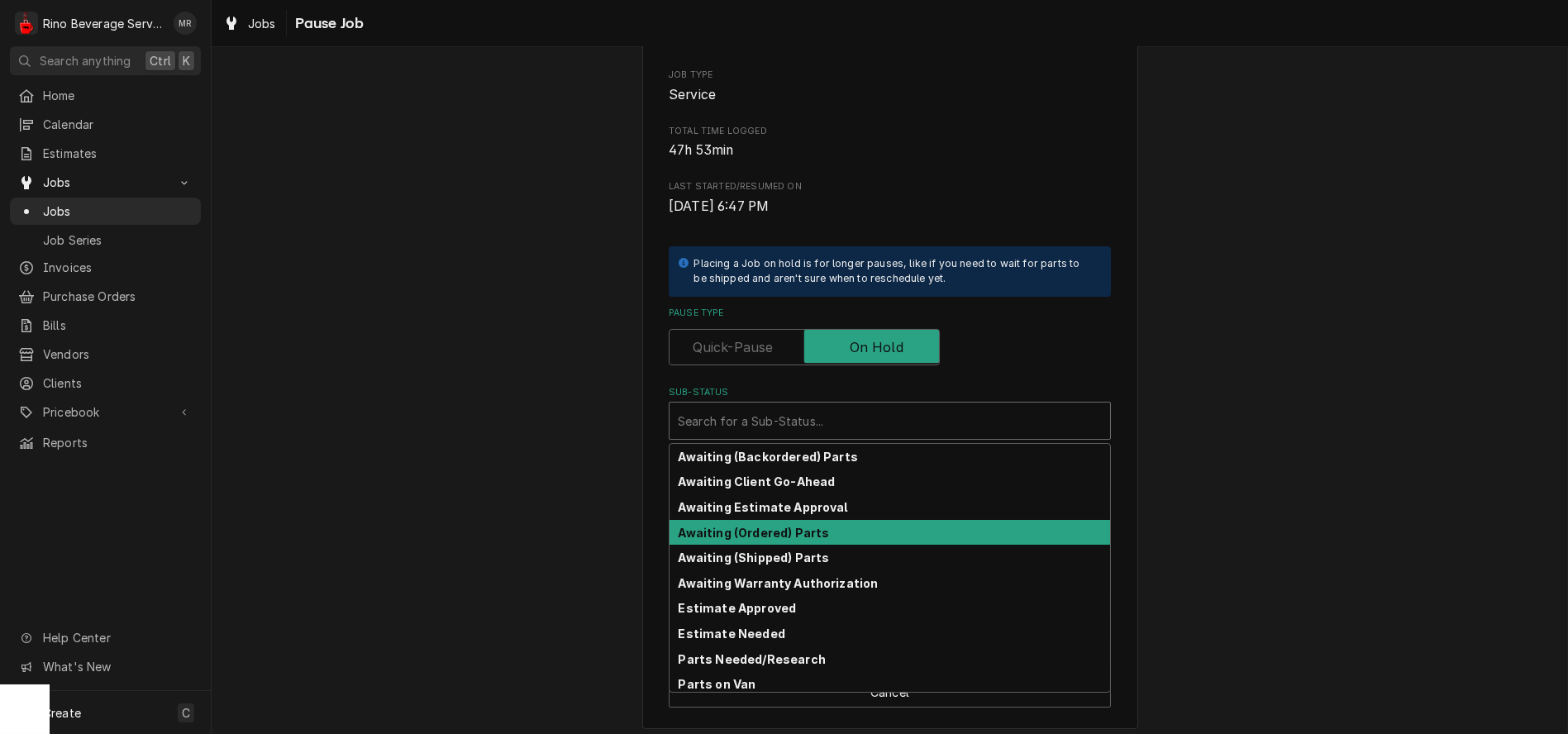
click at [812, 530] on strong "Awaiting (Ordered) Parts" at bounding box center [754, 533] width 151 height 14
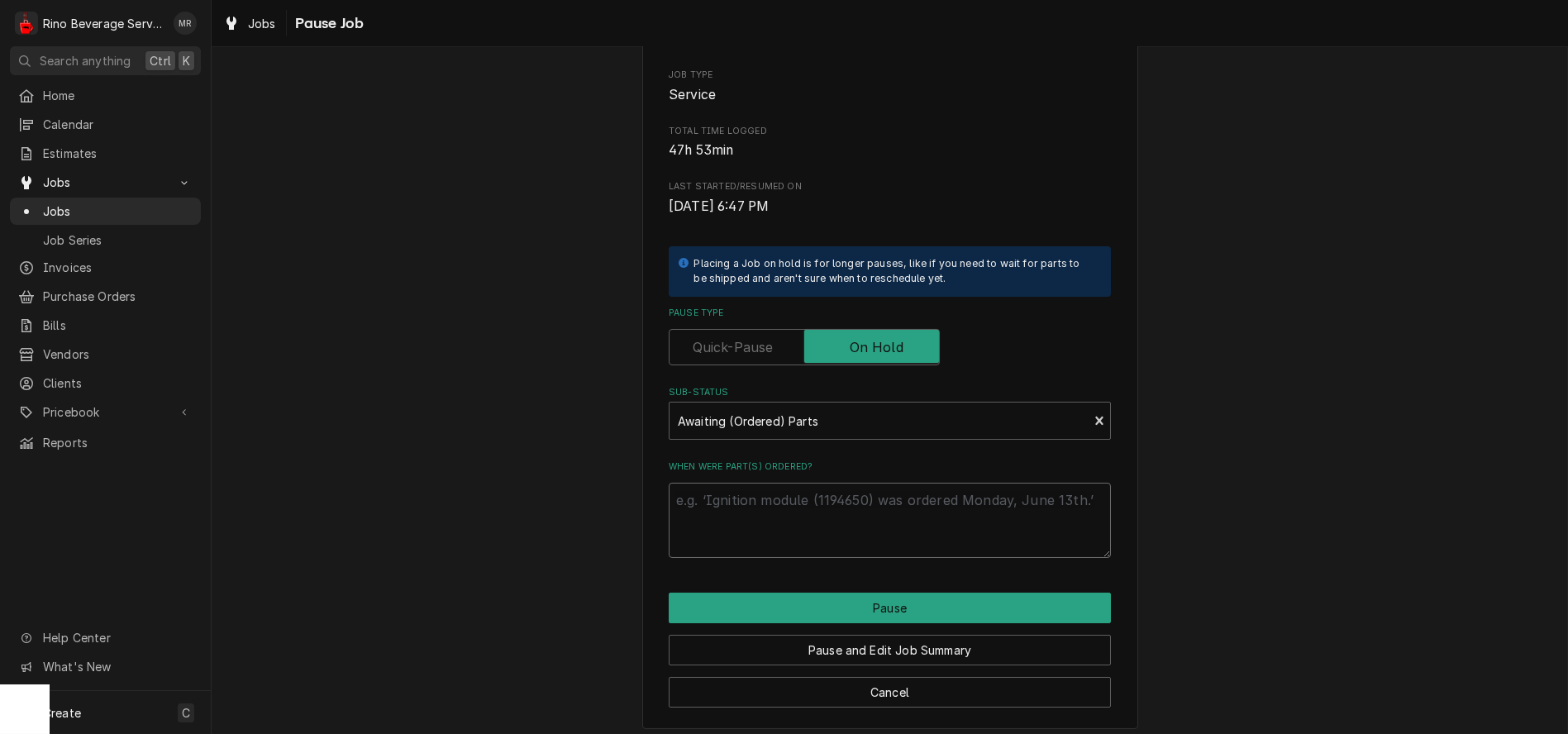
click at [763, 503] on textarea "When were part(s) ordered?" at bounding box center [890, 520] width 442 height 75
type textarea "x"
type textarea "c"
type textarea "x"
type textarea "co"
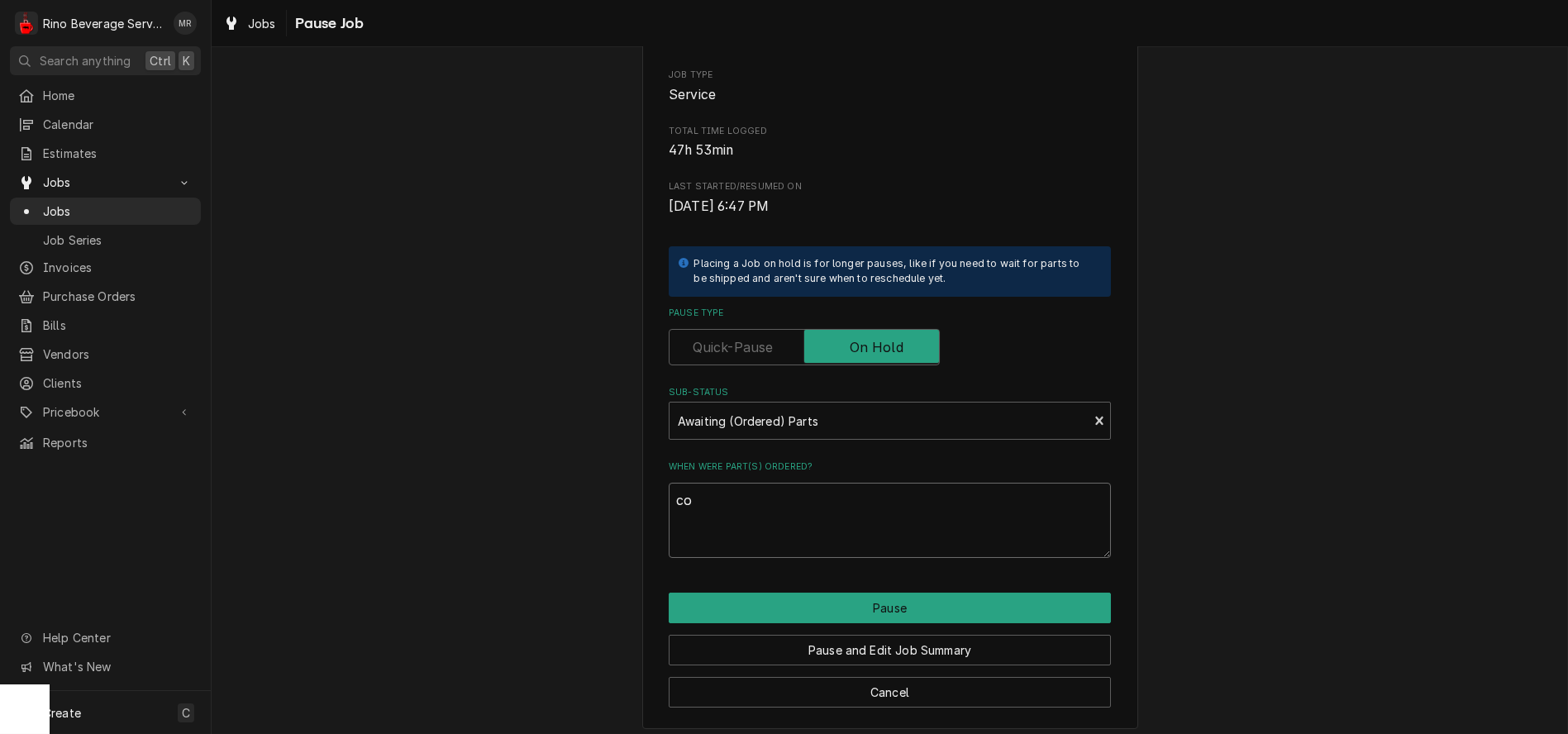
type textarea "x"
type textarea "con"
type textarea "x"
type textarea "cont"
type textarea "x"
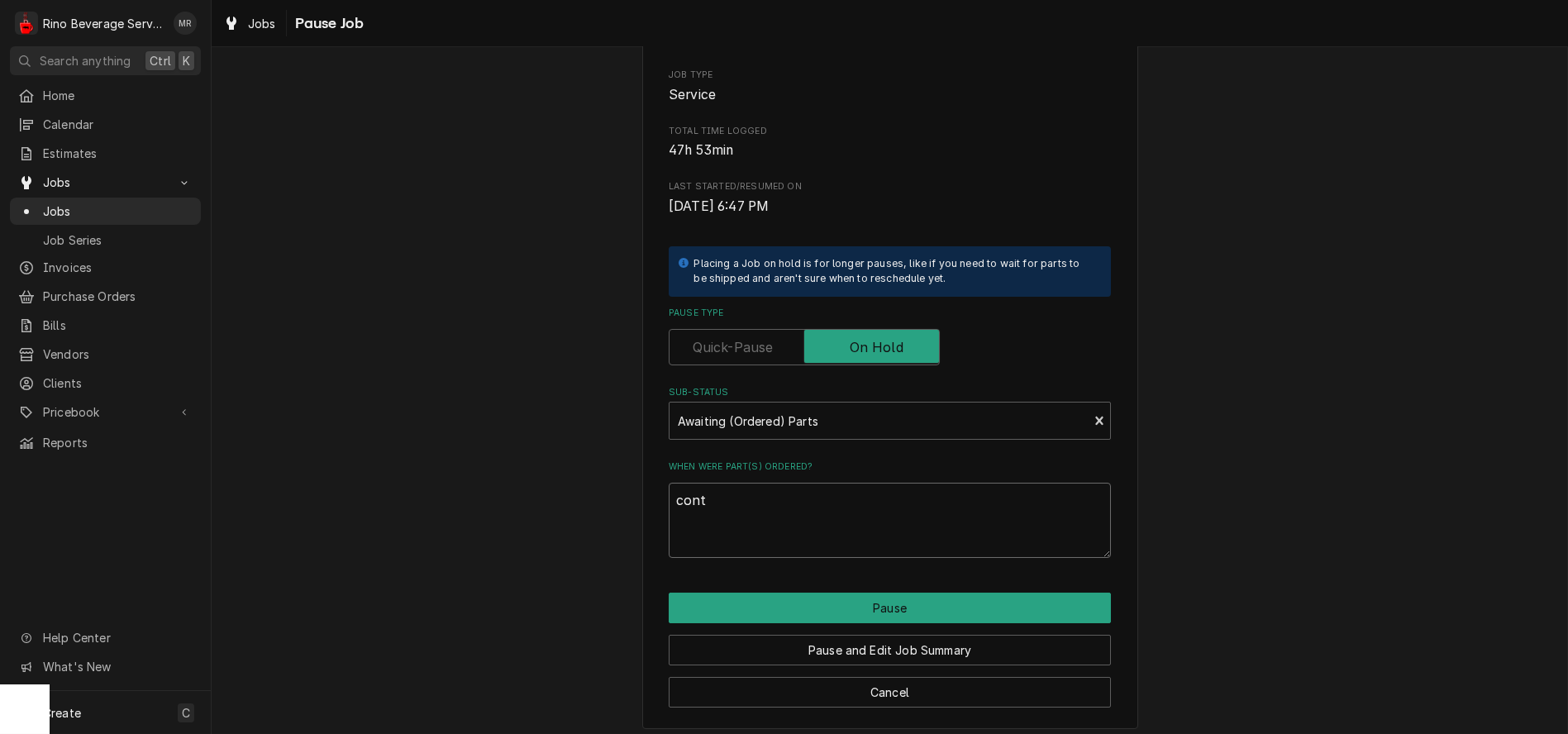
type textarea "conta"
type textarea "x"
type textarea "contac"
type textarea "x"
type textarea "contact"
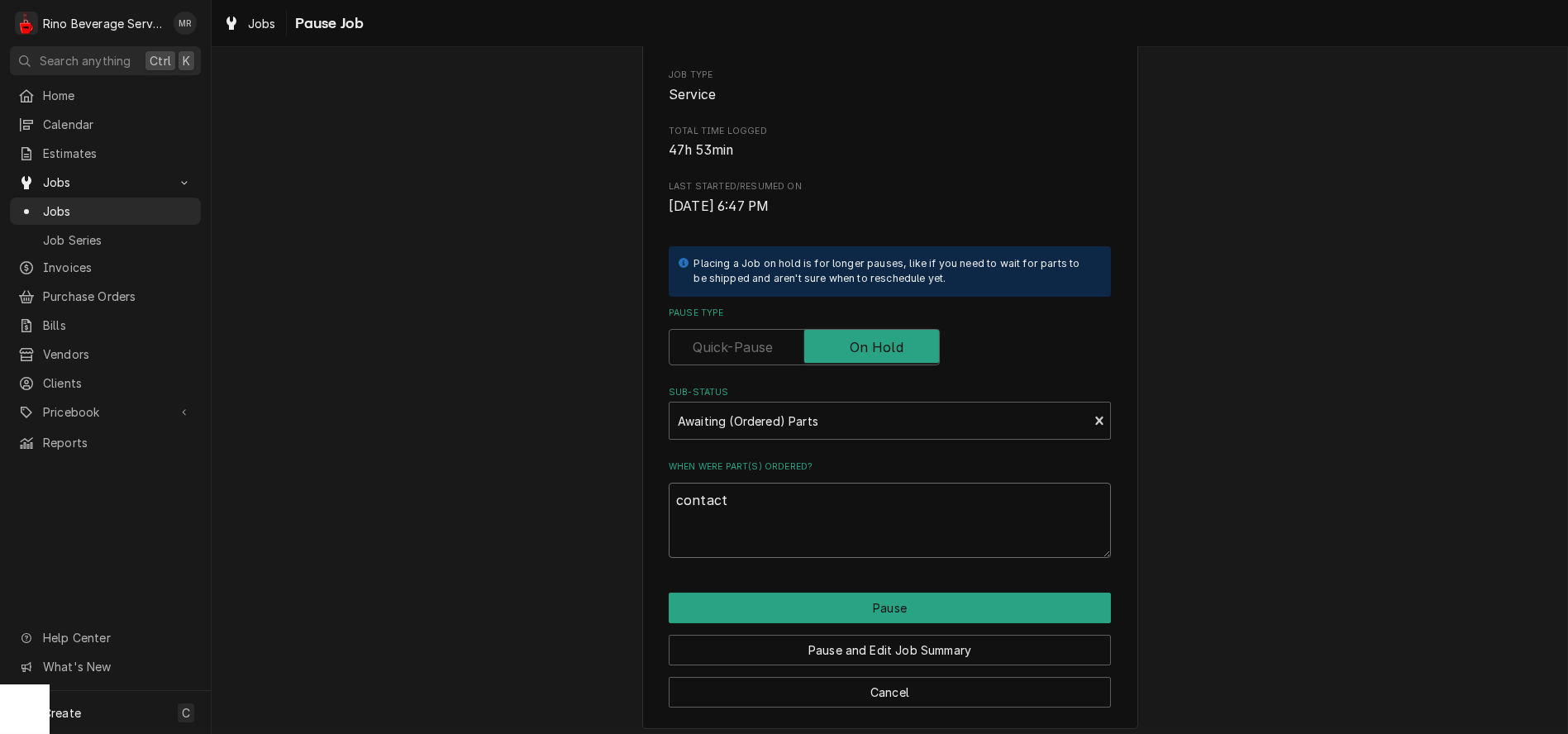
type textarea "x"
type textarea "contacto"
type textarea "x"
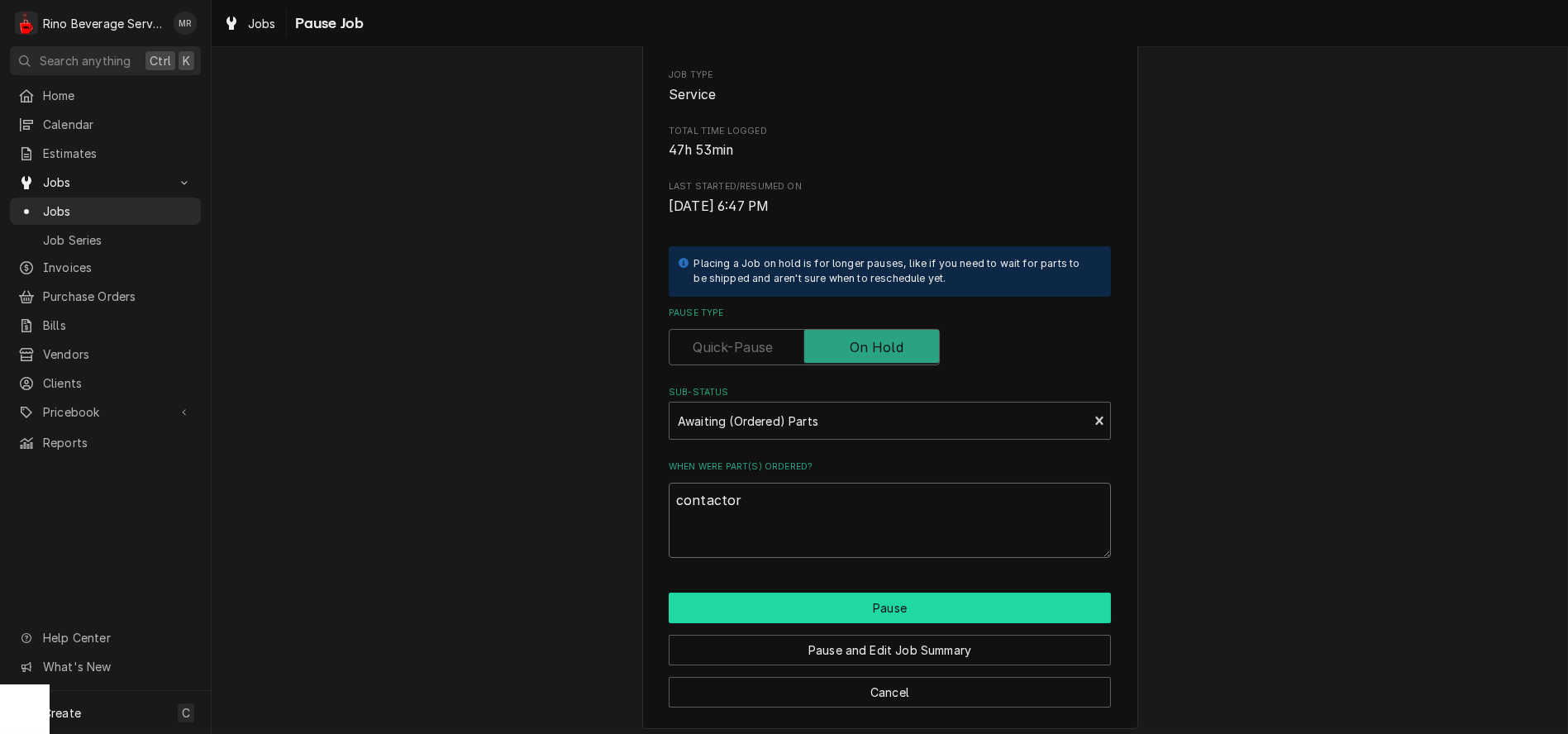
type textarea "contactor"
click at [873, 610] on button "Pause" at bounding box center [890, 608] width 442 height 30
type textarea "x"
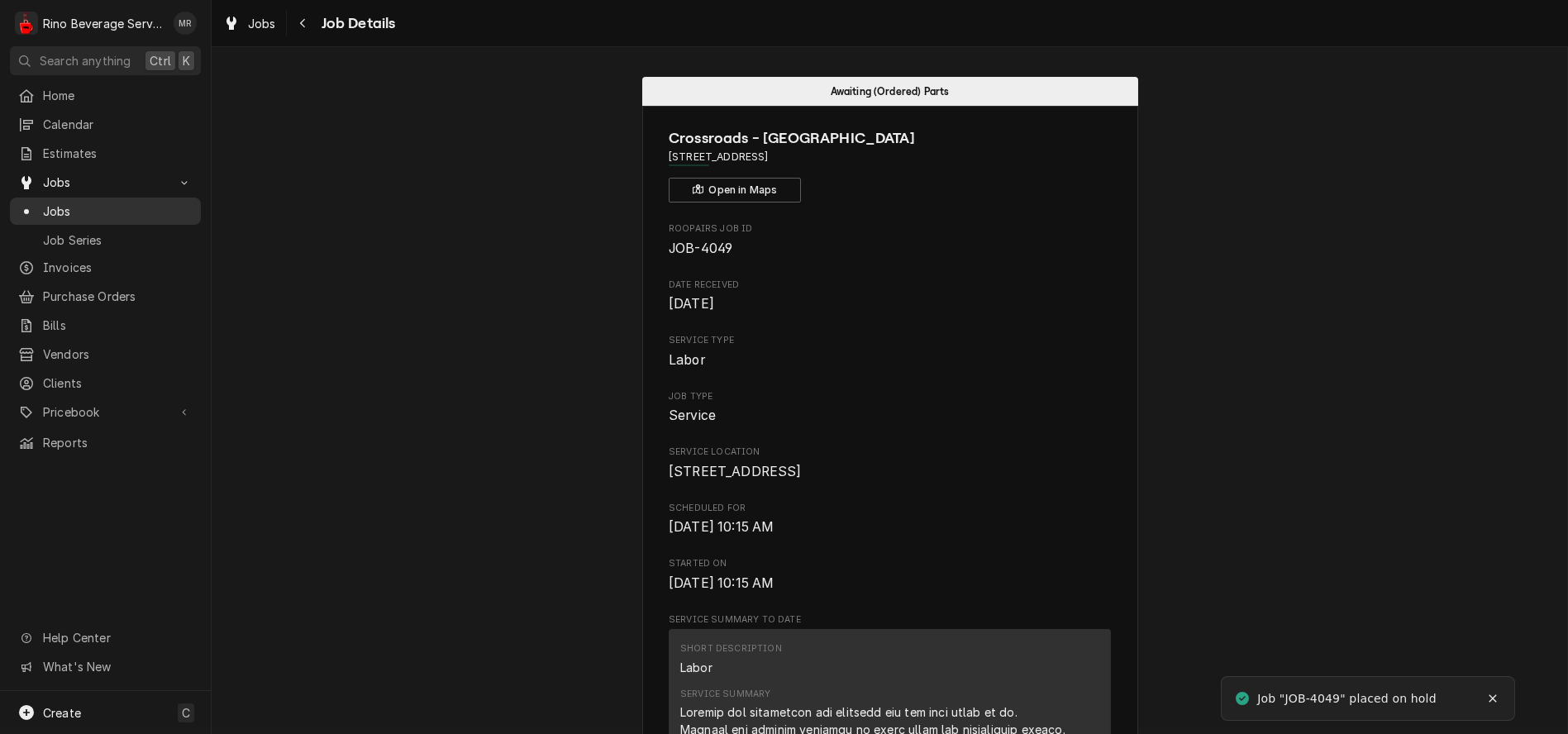
click at [92, 202] on span "Jobs" at bounding box center [117, 210] width 149 height 17
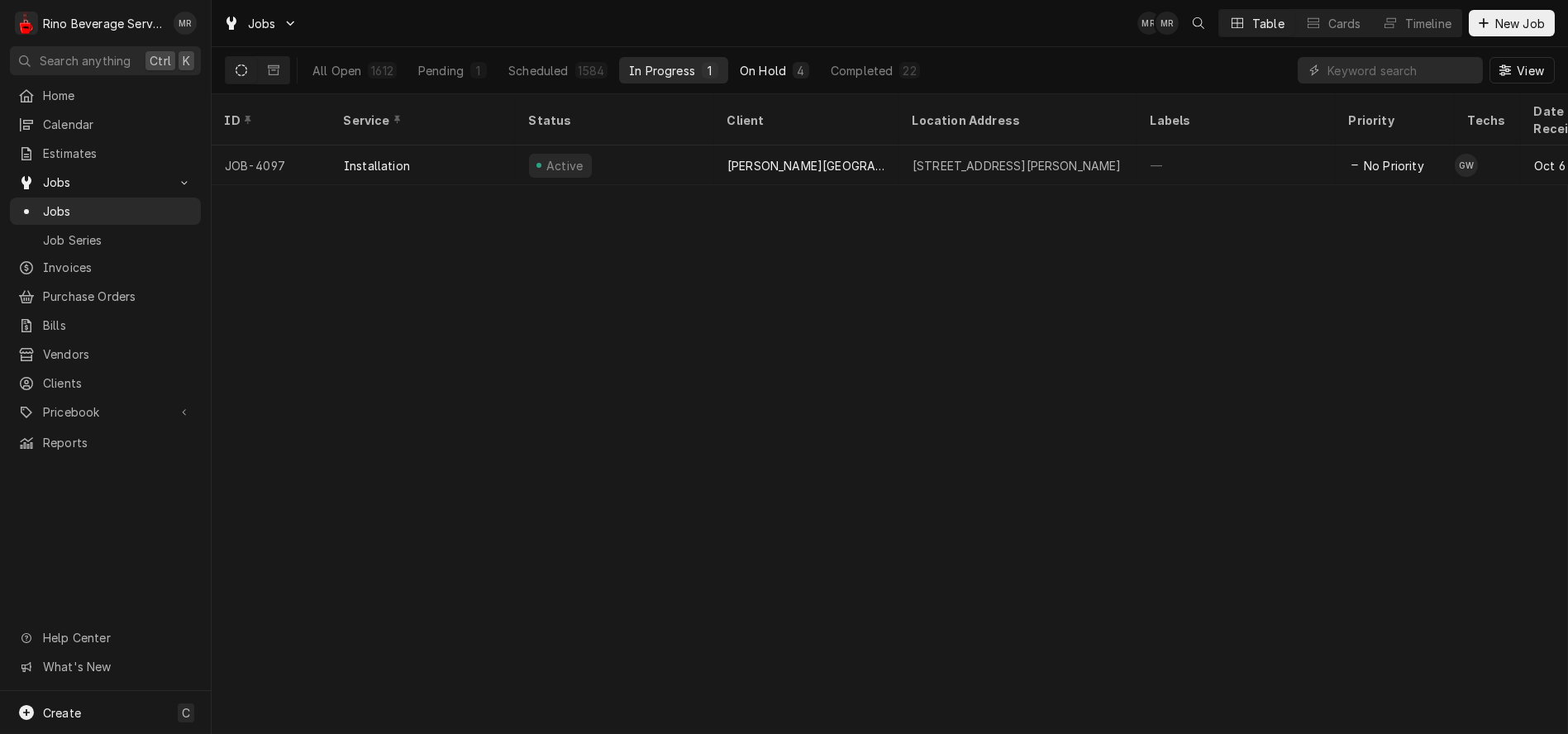
click at [771, 68] on div "On Hold" at bounding box center [763, 70] width 47 height 17
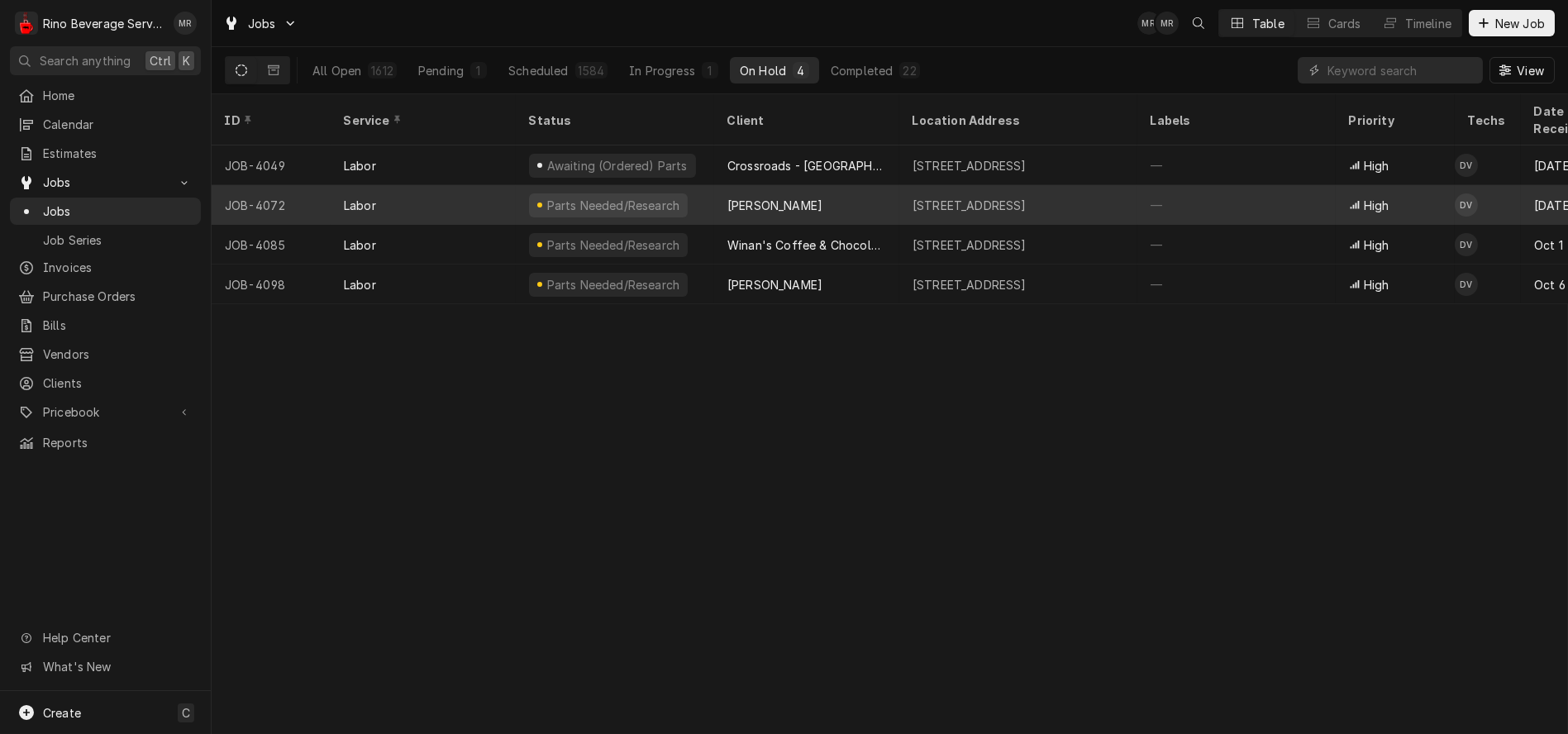
click at [693, 185] on div "Parts Needed/Research" at bounding box center [615, 205] width 199 height 39
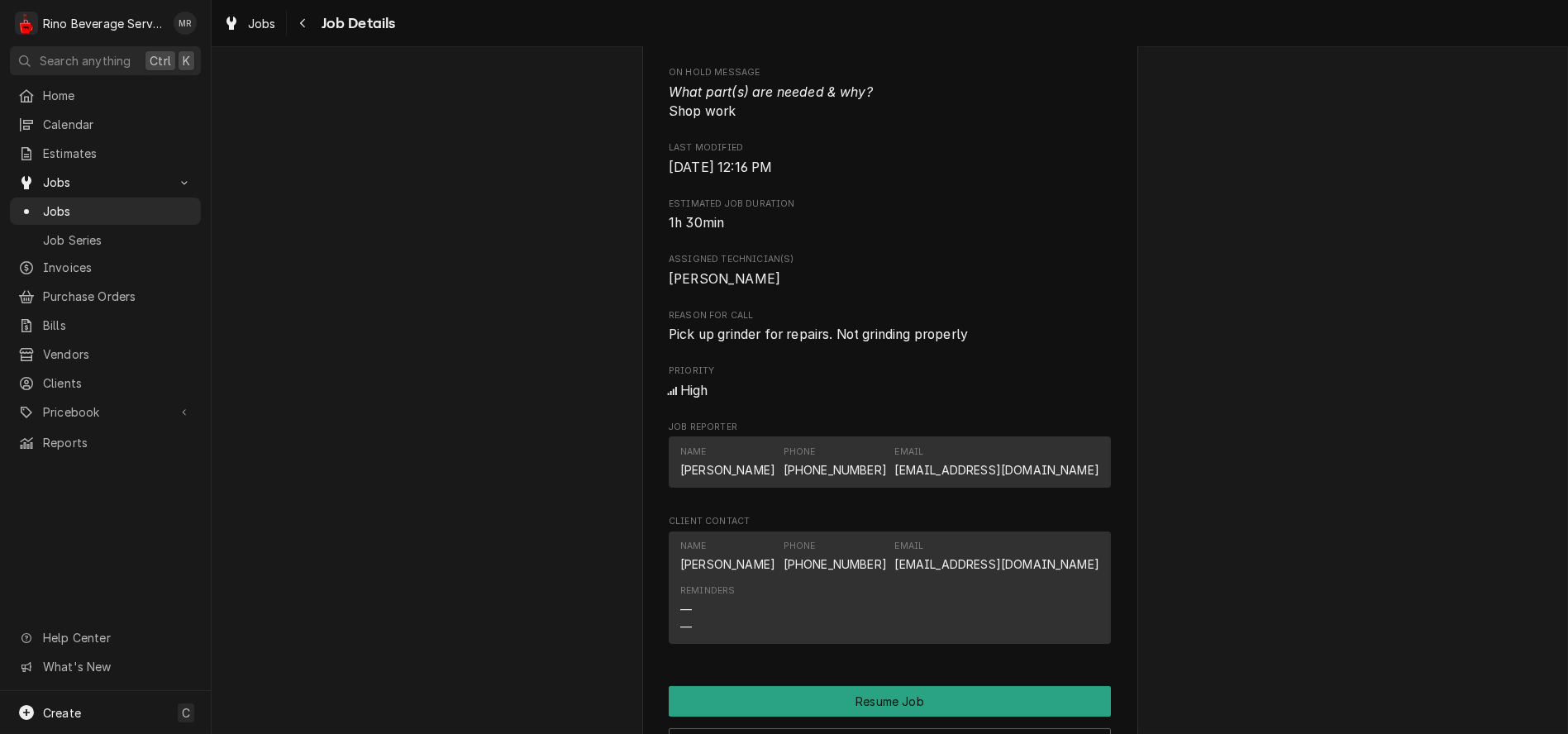
scroll to position [918, 0]
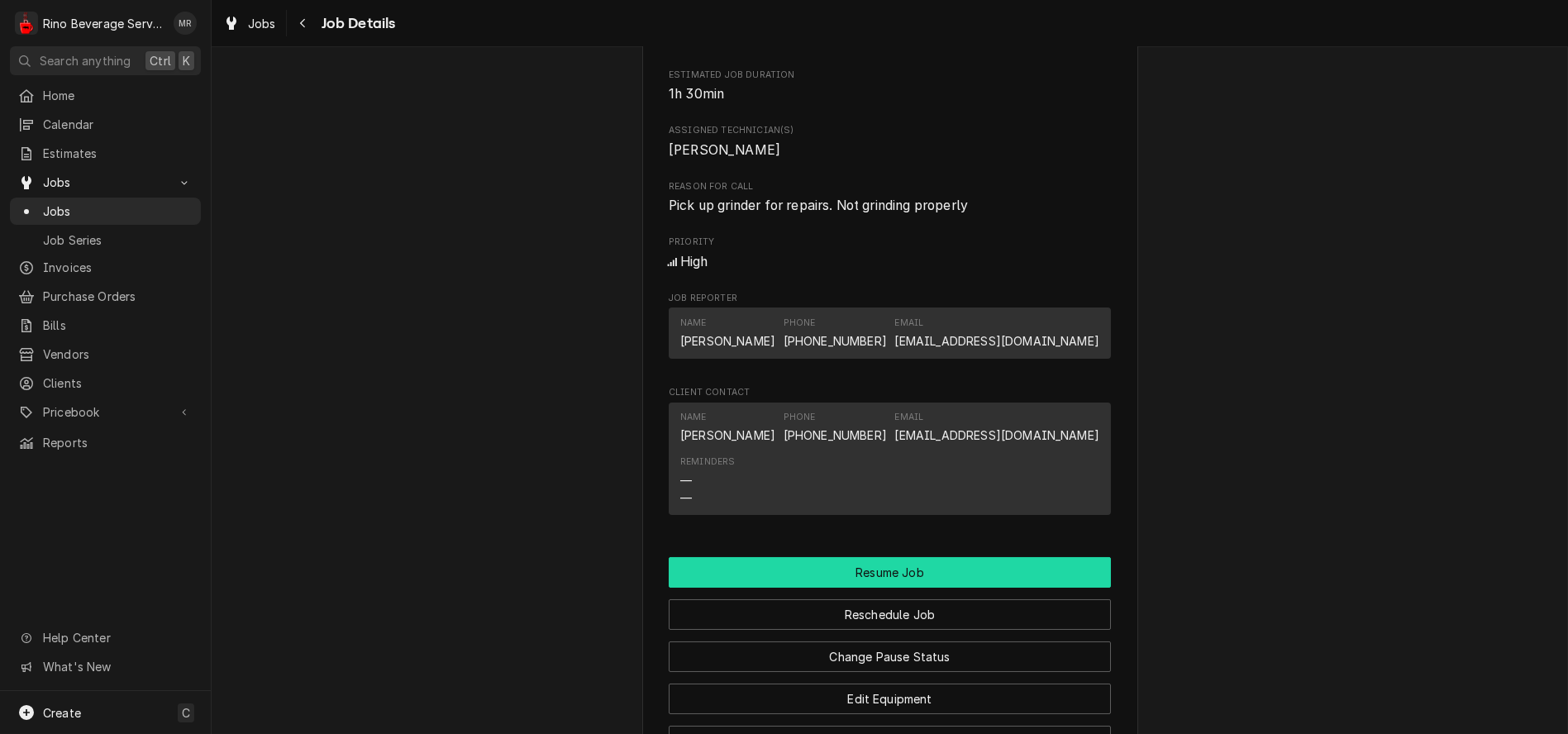
click at [945, 587] on button "Resume Job" at bounding box center [890, 573] width 442 height 30
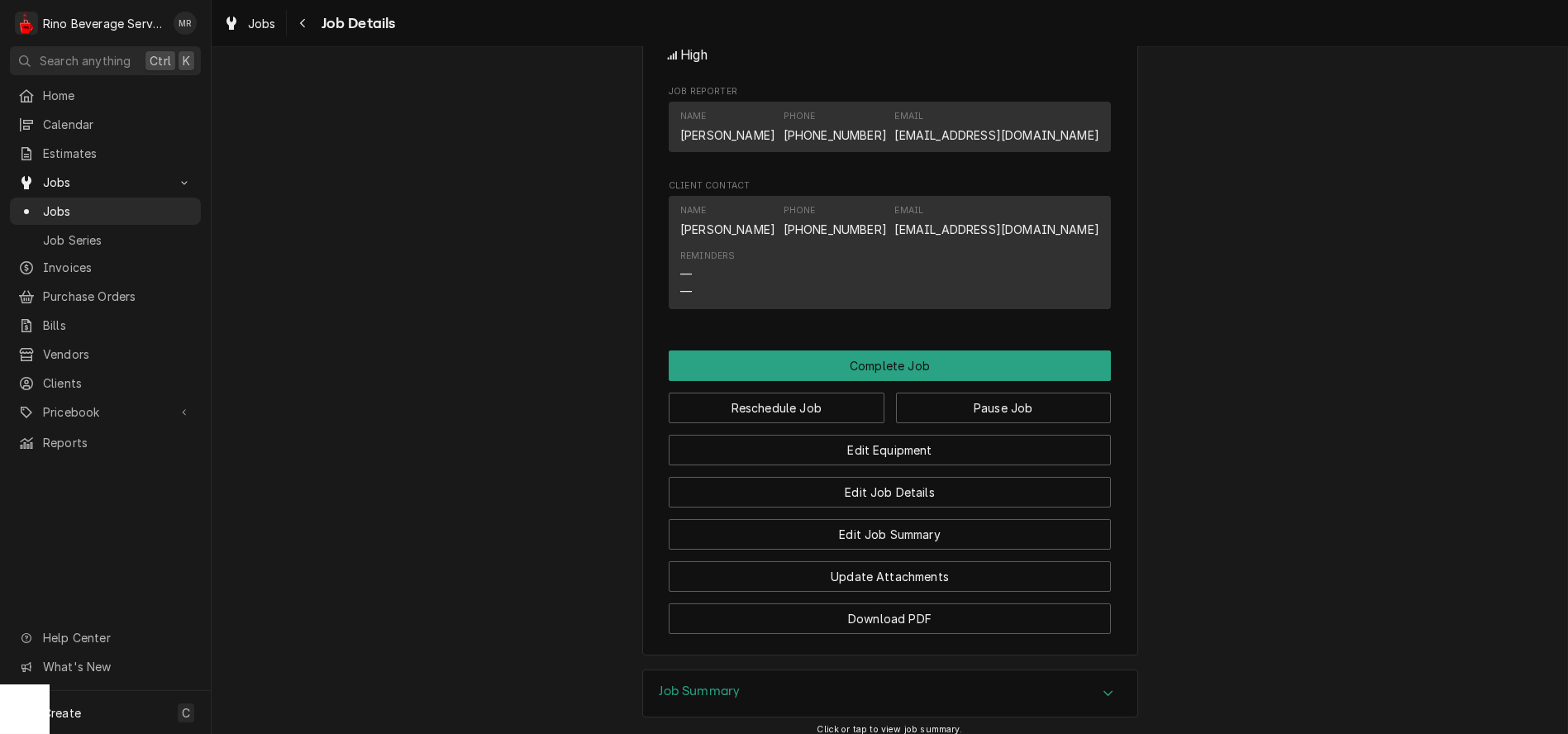
scroll to position [1011, 0]
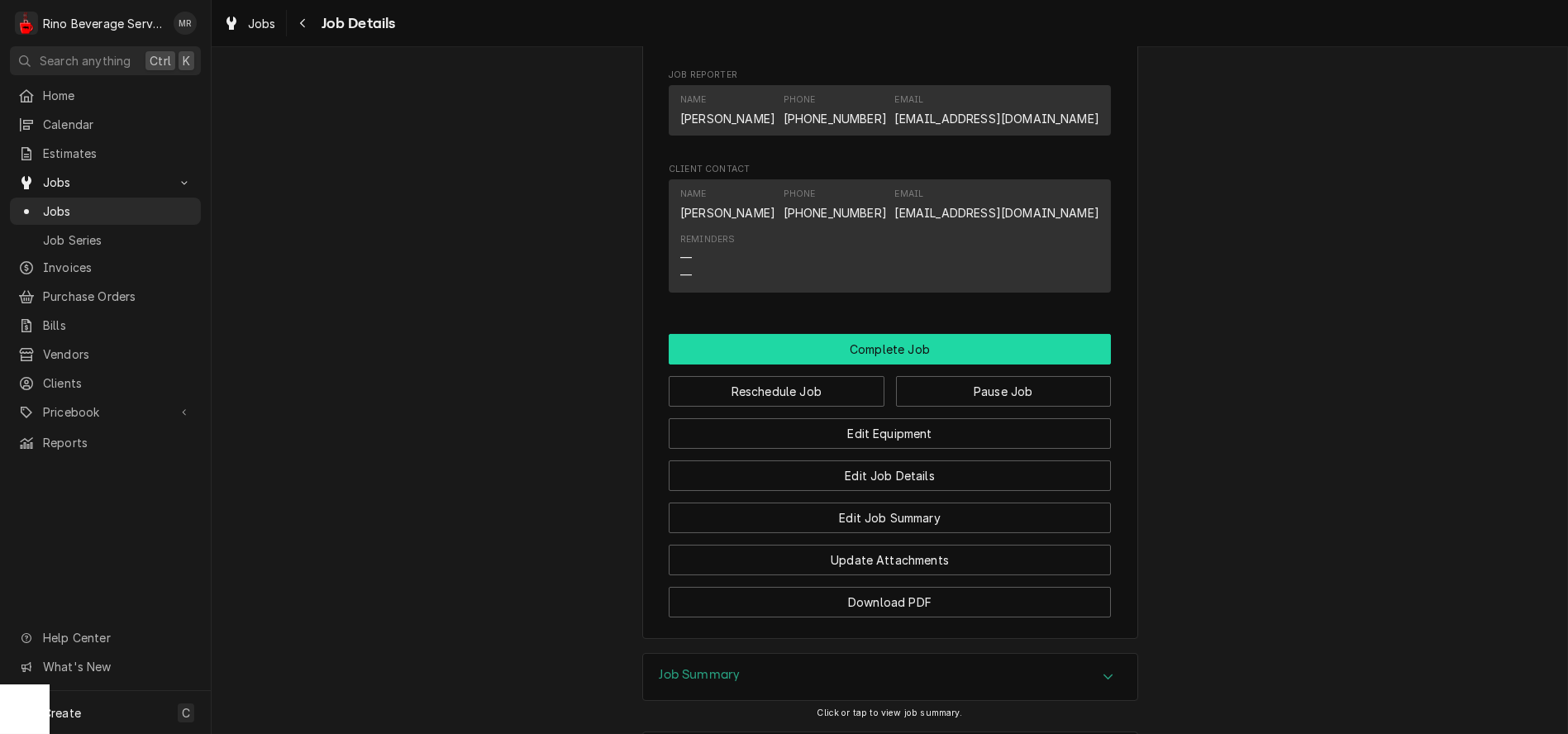
click at [894, 364] on button "Complete Job" at bounding box center [890, 349] width 442 height 30
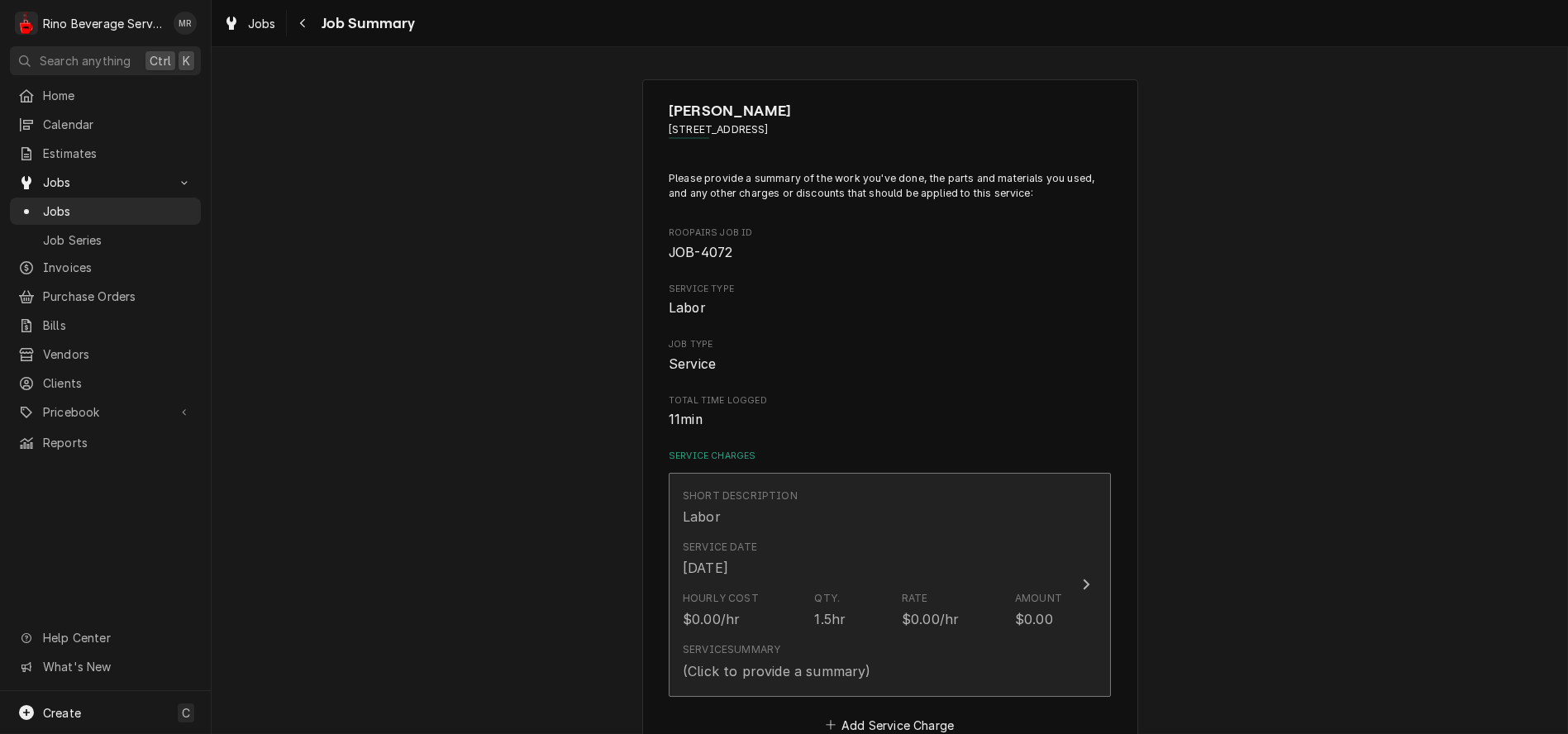
click at [774, 599] on div "Hourly Cost $0.00/hr Qty. 1.5hr Rate $0.00/hr Amount $0.00" at bounding box center [873, 610] width 379 height 51
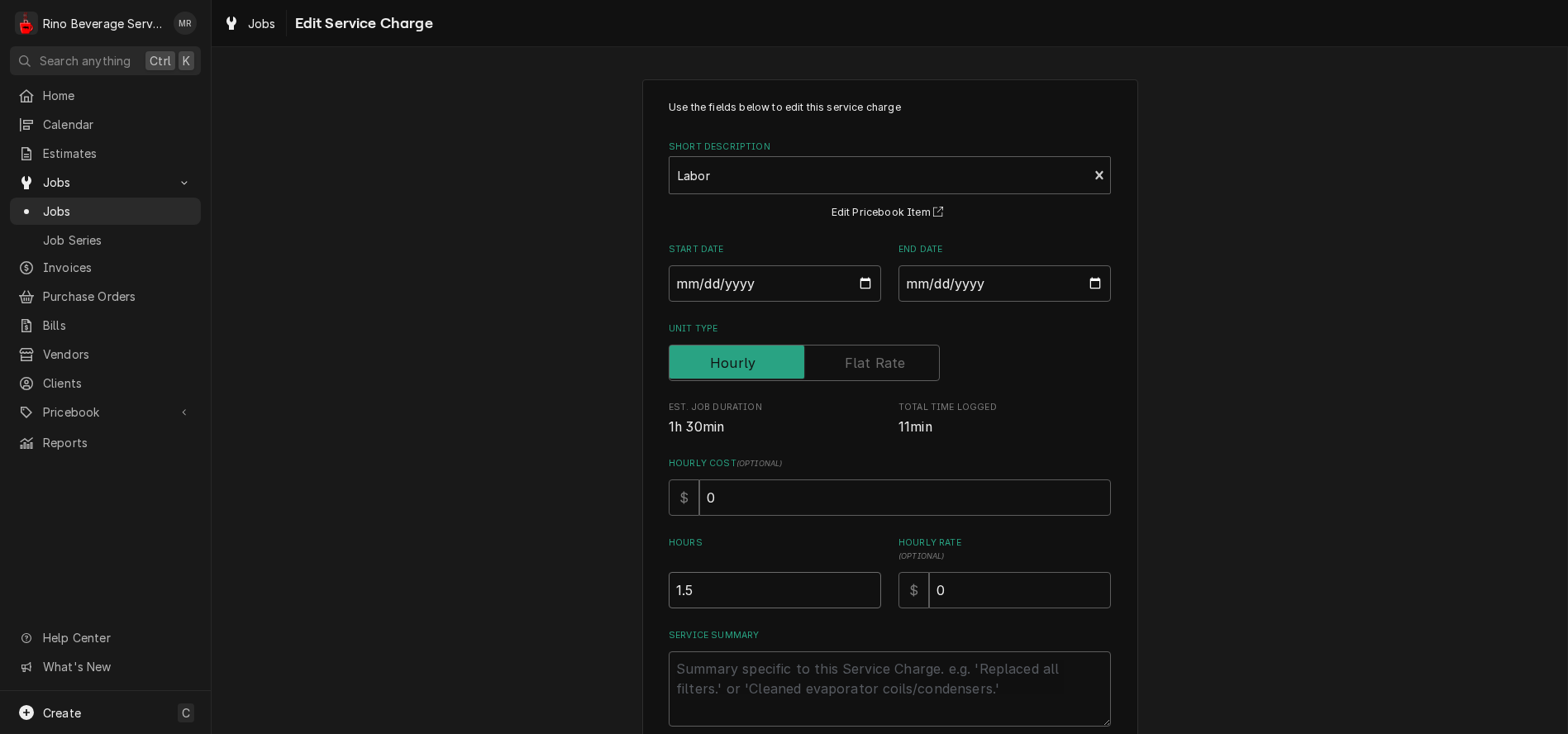
type textarea "x"
type input "1"
click at [860, 596] on input "1" at bounding box center [774, 590] width 212 height 37
type textarea "x"
type input "0.5"
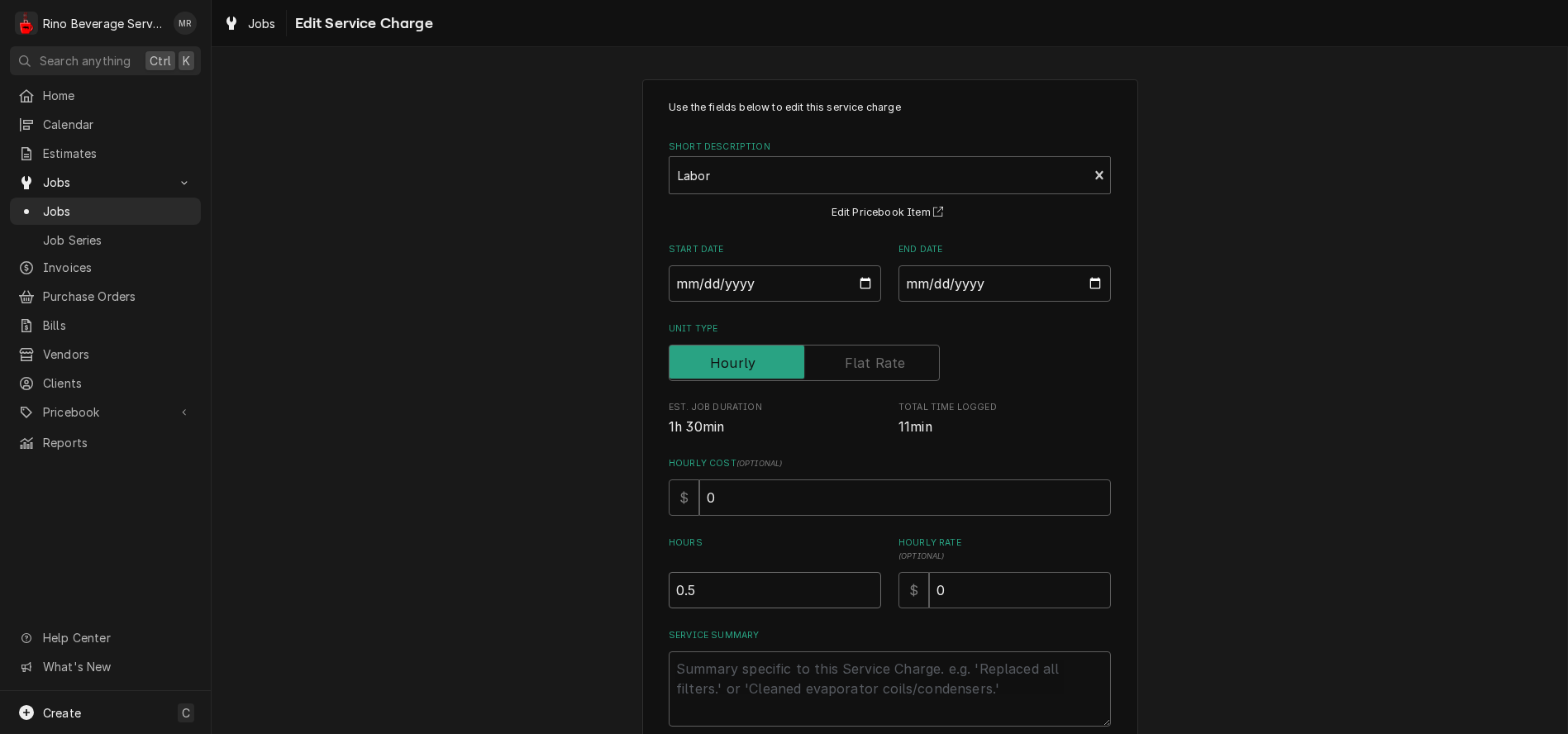
click at [860, 596] on input "0.5" at bounding box center [774, 590] width 212 height 37
click at [951, 589] on input "0" at bounding box center [1019, 590] width 182 height 37
type textarea "x"
type input "9"
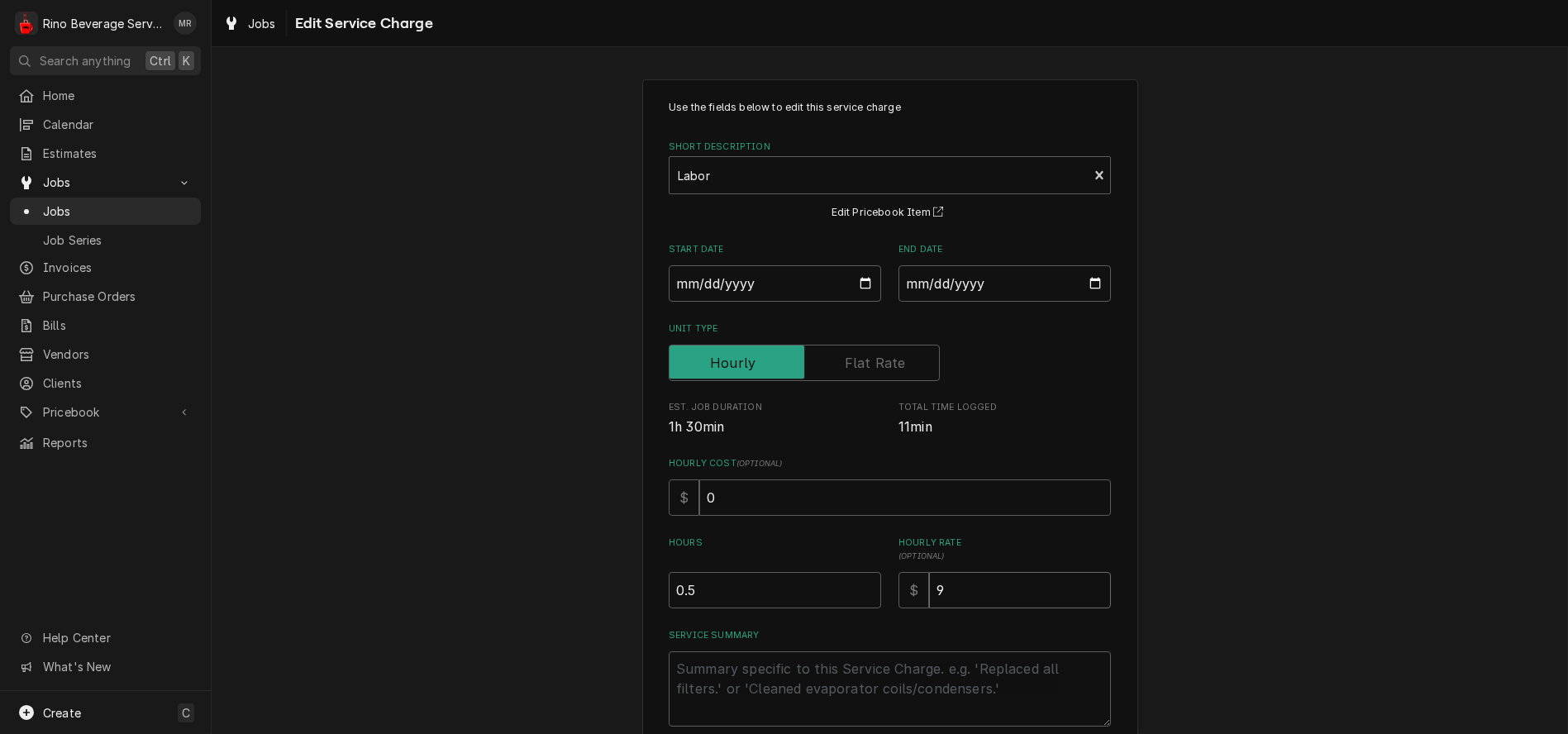
type textarea "x"
type input "95"
click at [826, 670] on textarea "Service Summary" at bounding box center [890, 689] width 442 height 75
type textarea "x"
type textarea "P"
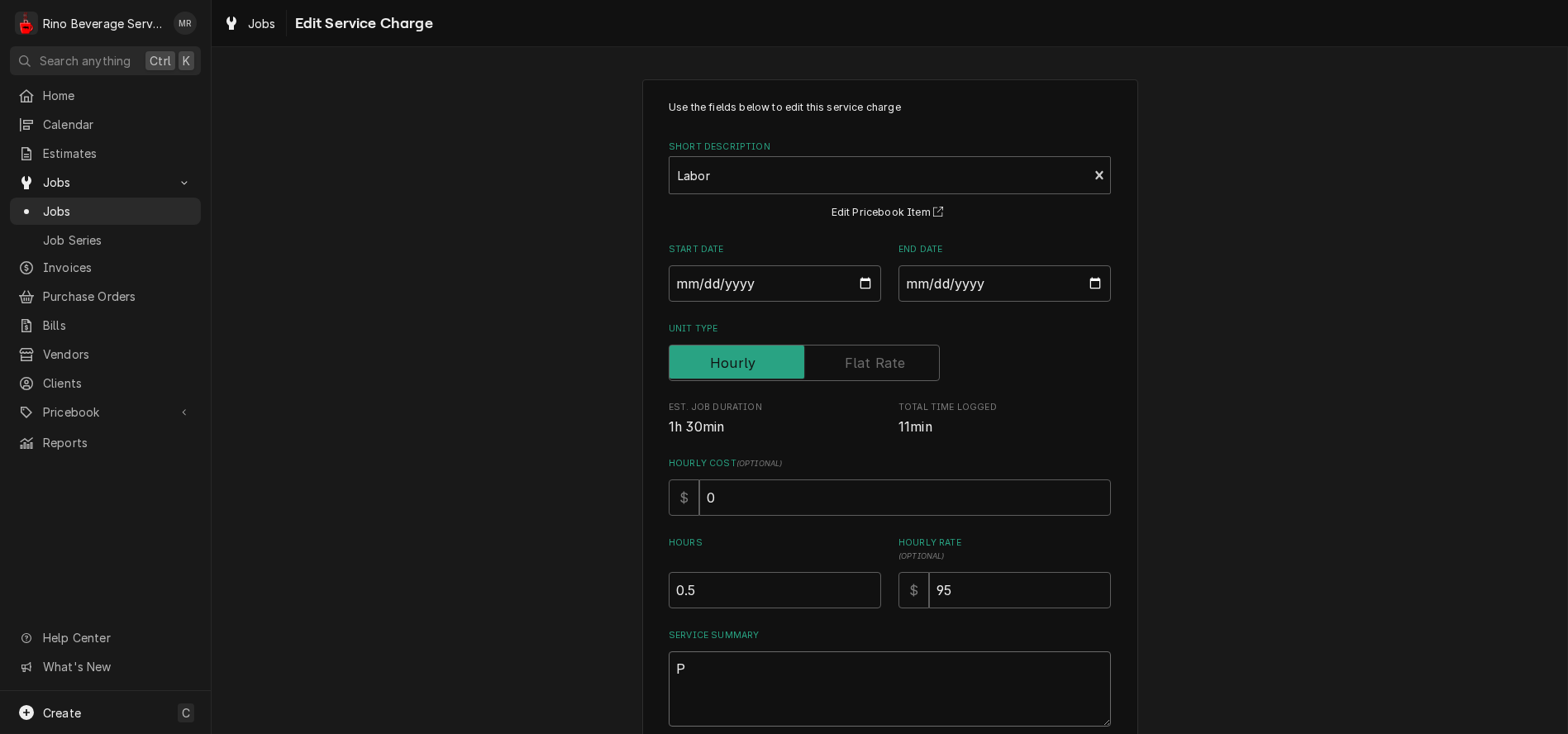
type textarea "x"
type textarea "Pi"
type textarea "x"
type textarea "Pic"
type textarea "x"
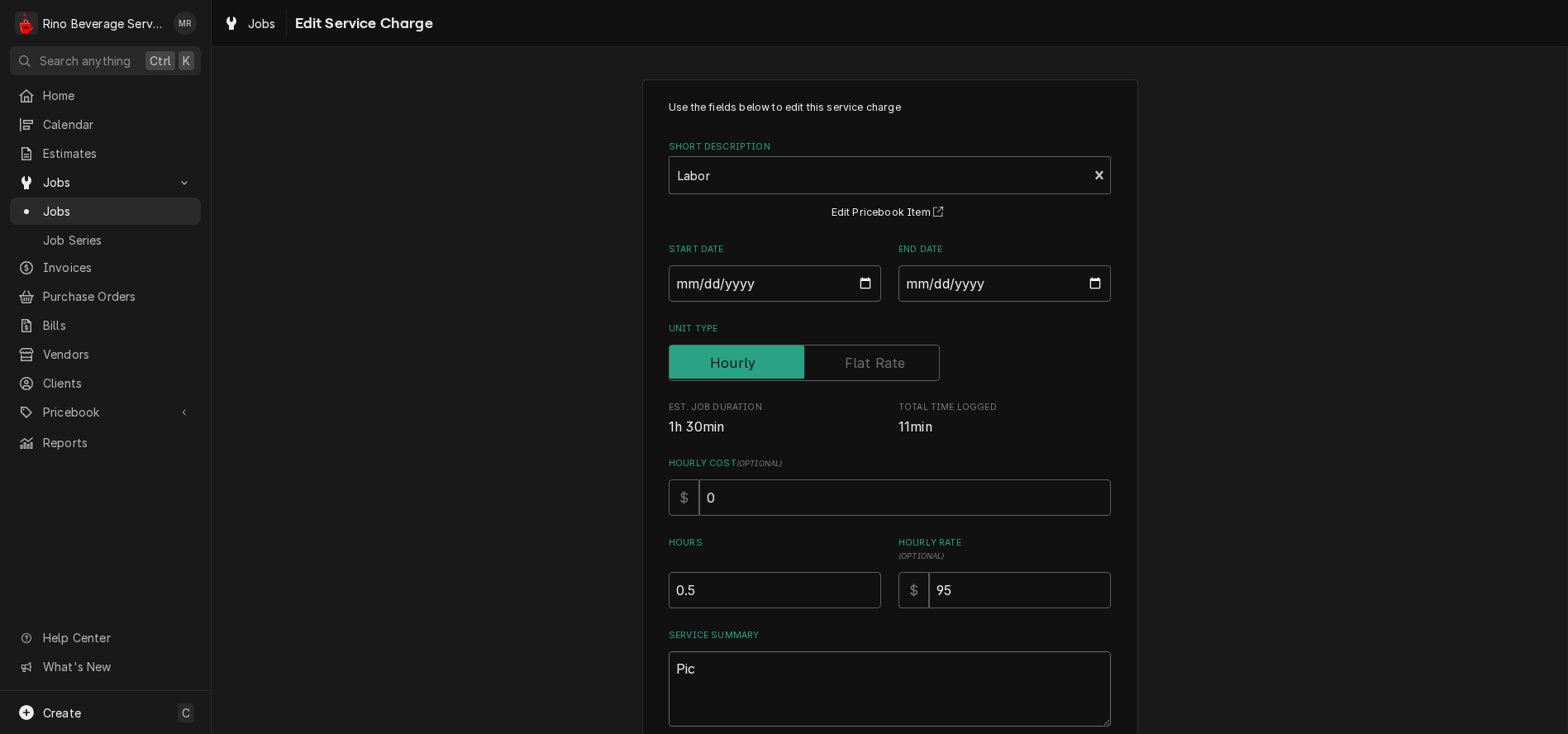
type textarea "Pick"
type textarea "x"
type textarea "Picke"
type textarea "x"
type textarea "Picked"
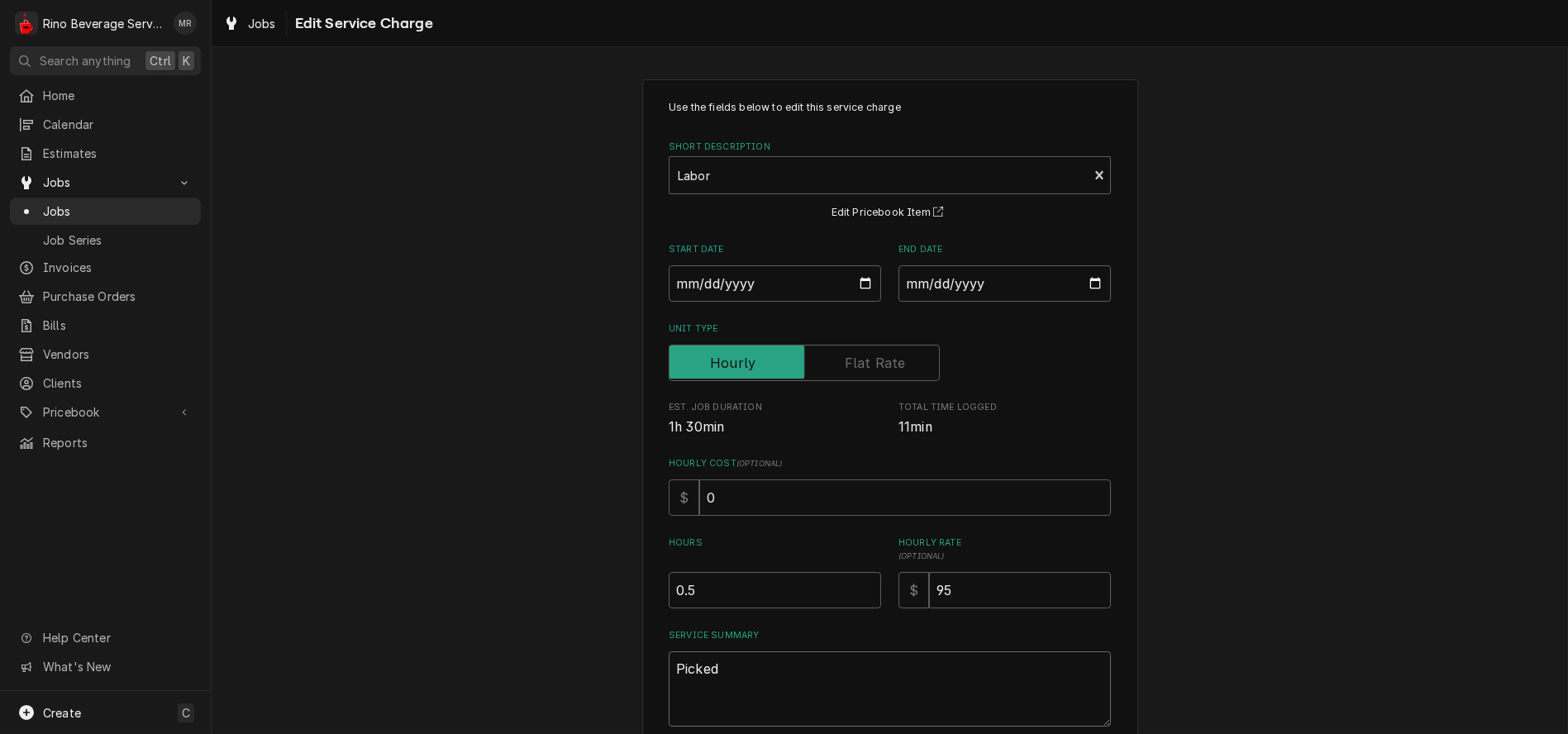
type textarea "x"
type textarea "Picked"
type textarea "x"
type textarea "Picked u"
type textarea "x"
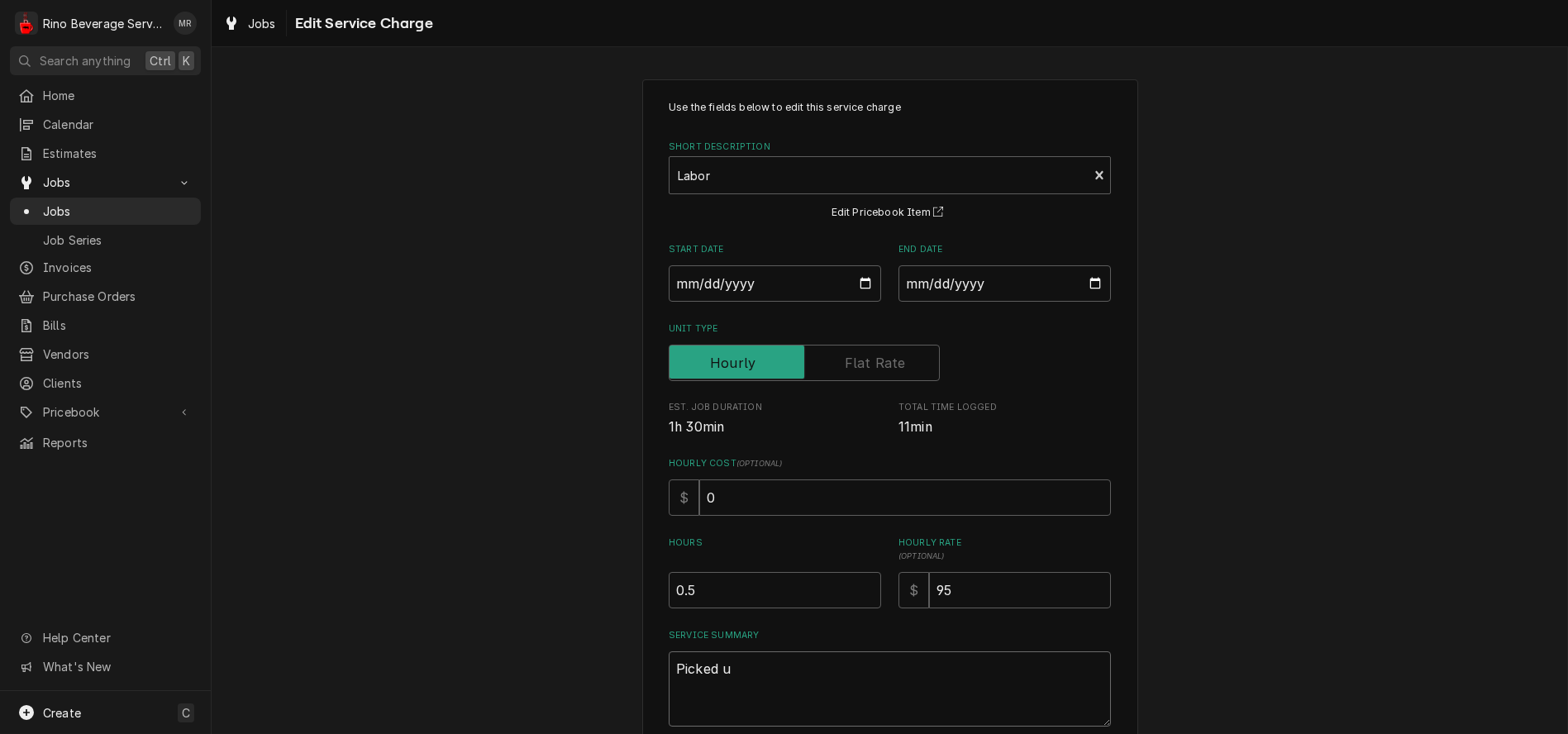
type textarea "Picked up"
type textarea "x"
type textarea "Picked up"
type textarea "x"
type textarea "Picked up g"
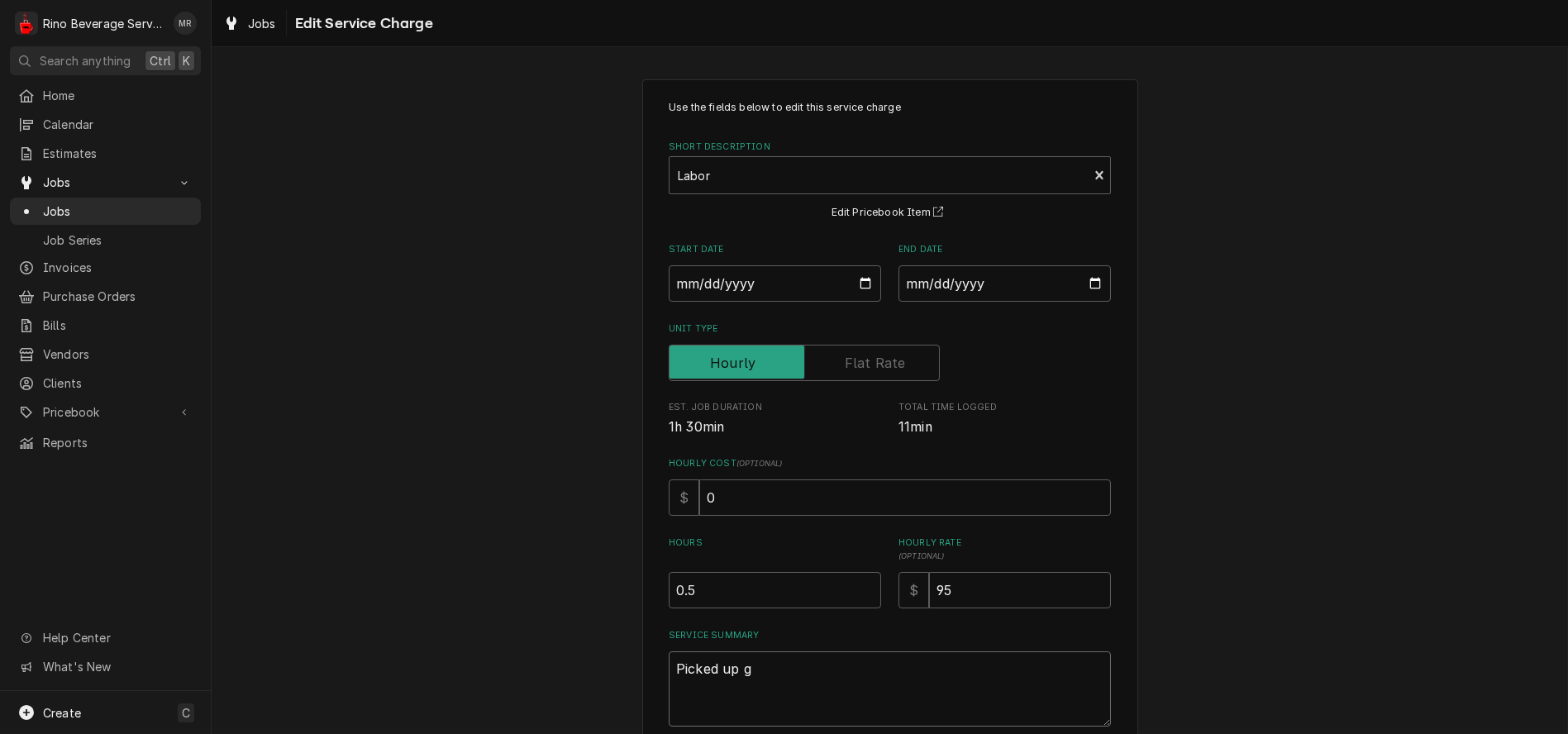
type textarea "x"
type textarea "Picked up gr"
type textarea "x"
type textarea "Picked up gri"
type textarea "x"
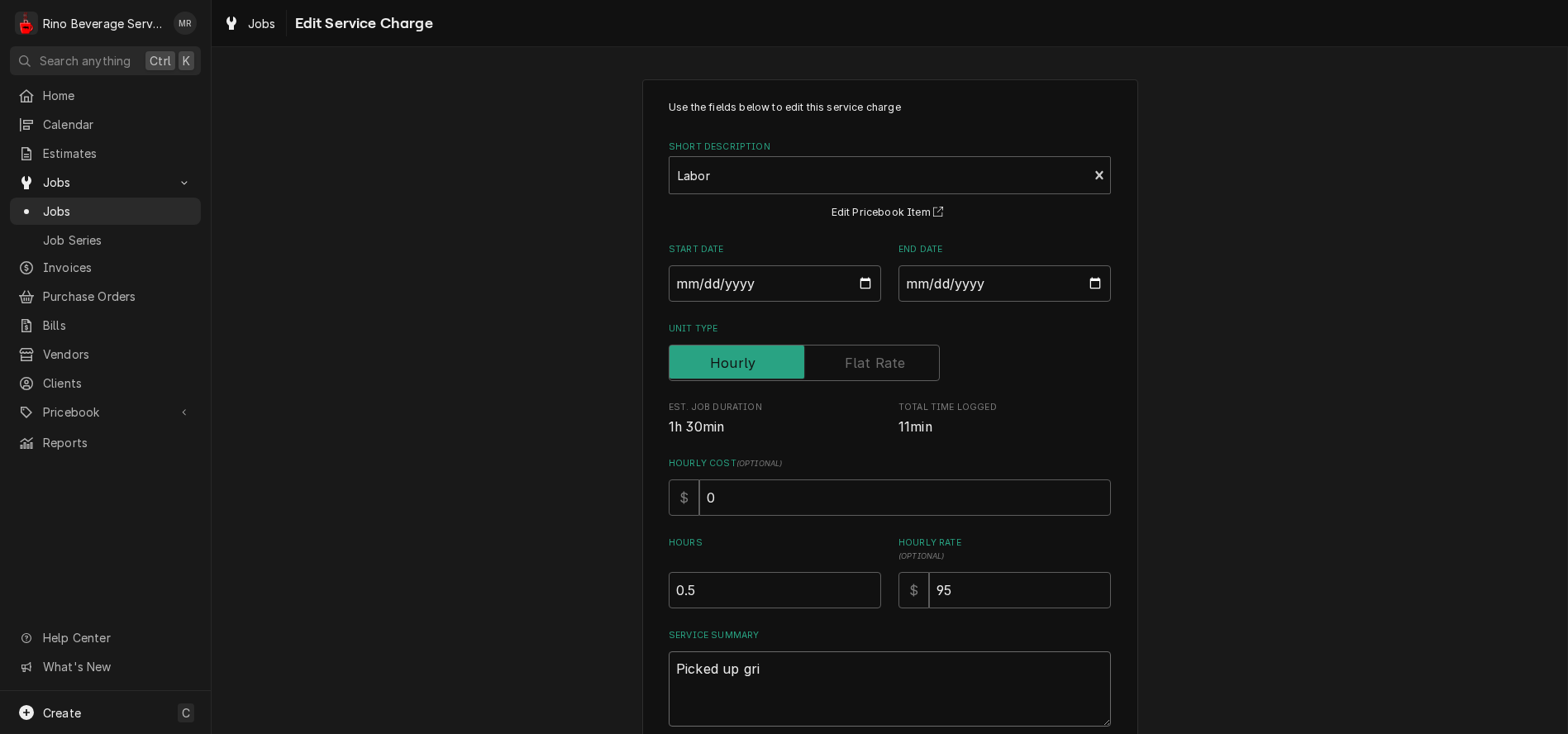
type textarea "Picked up grin"
type textarea "x"
type textarea "Picked up grind"
type textarea "x"
type textarea "Picked up grinde"
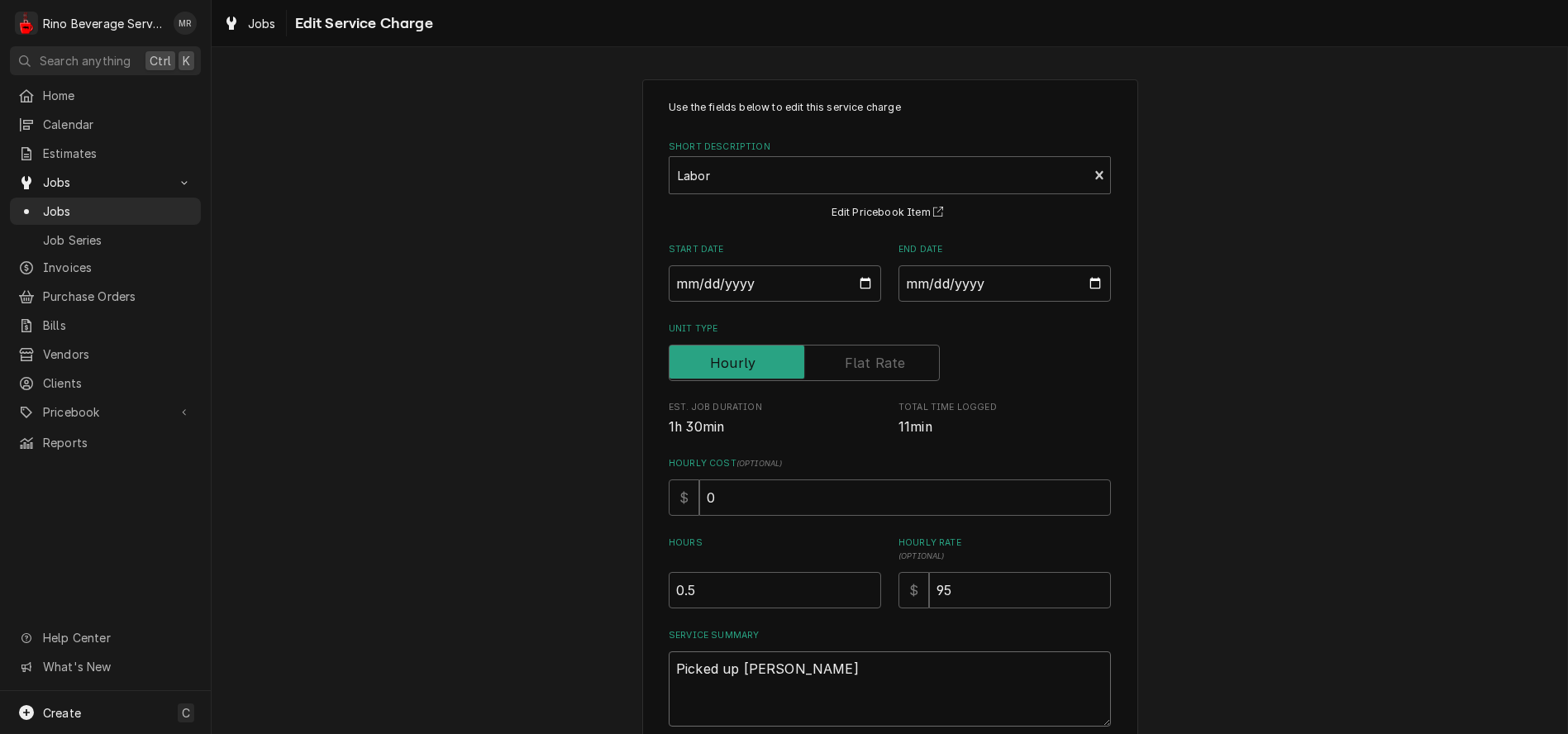
type textarea "x"
type textarea "Picked up grinder"
type textarea "x"
type textarea "Picked up grinder"
type textarea "x"
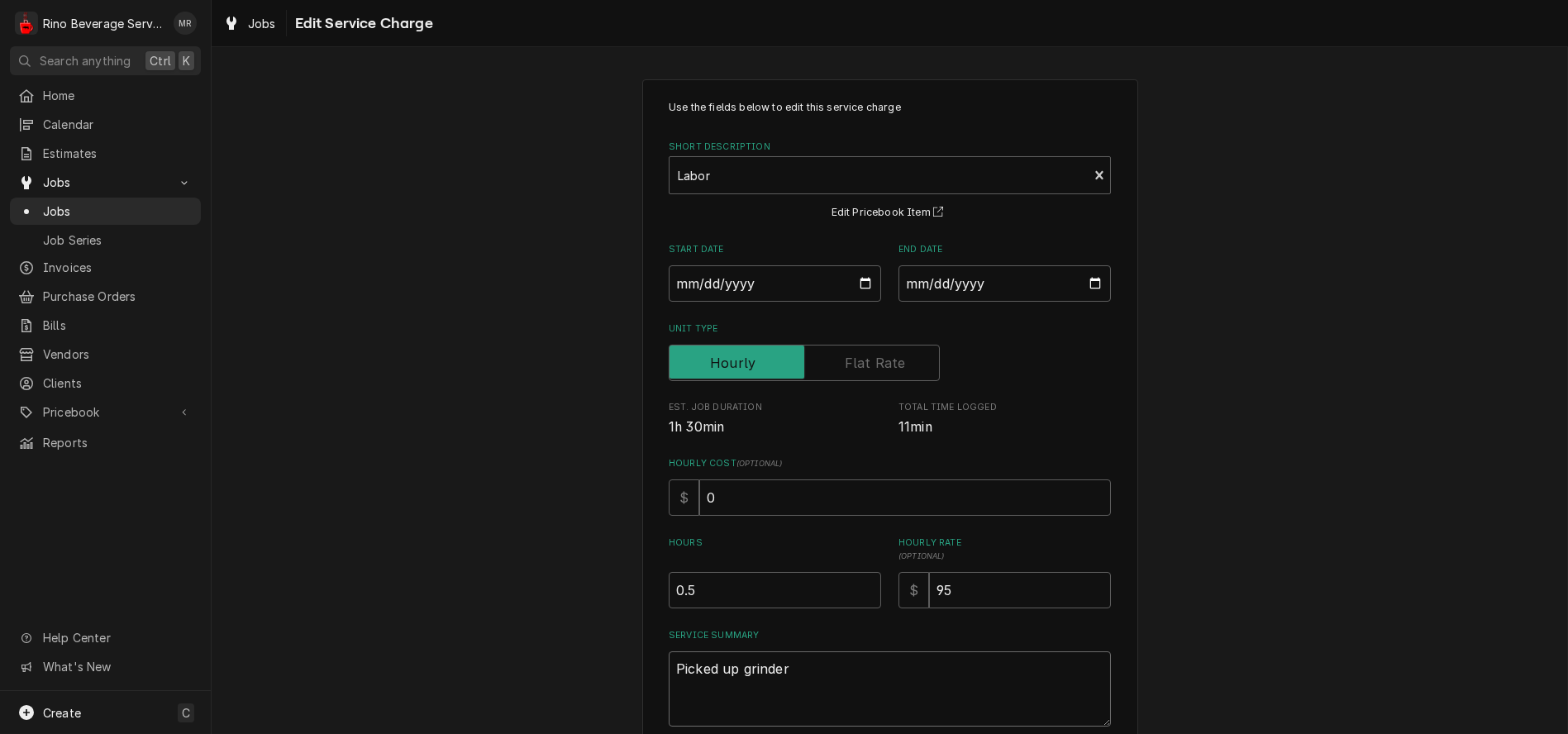
type textarea "Picked up grinder"
type textarea "x"
type textarea "Picked up grinder"
type textarea "x"
type textarea "Picked up grinder f"
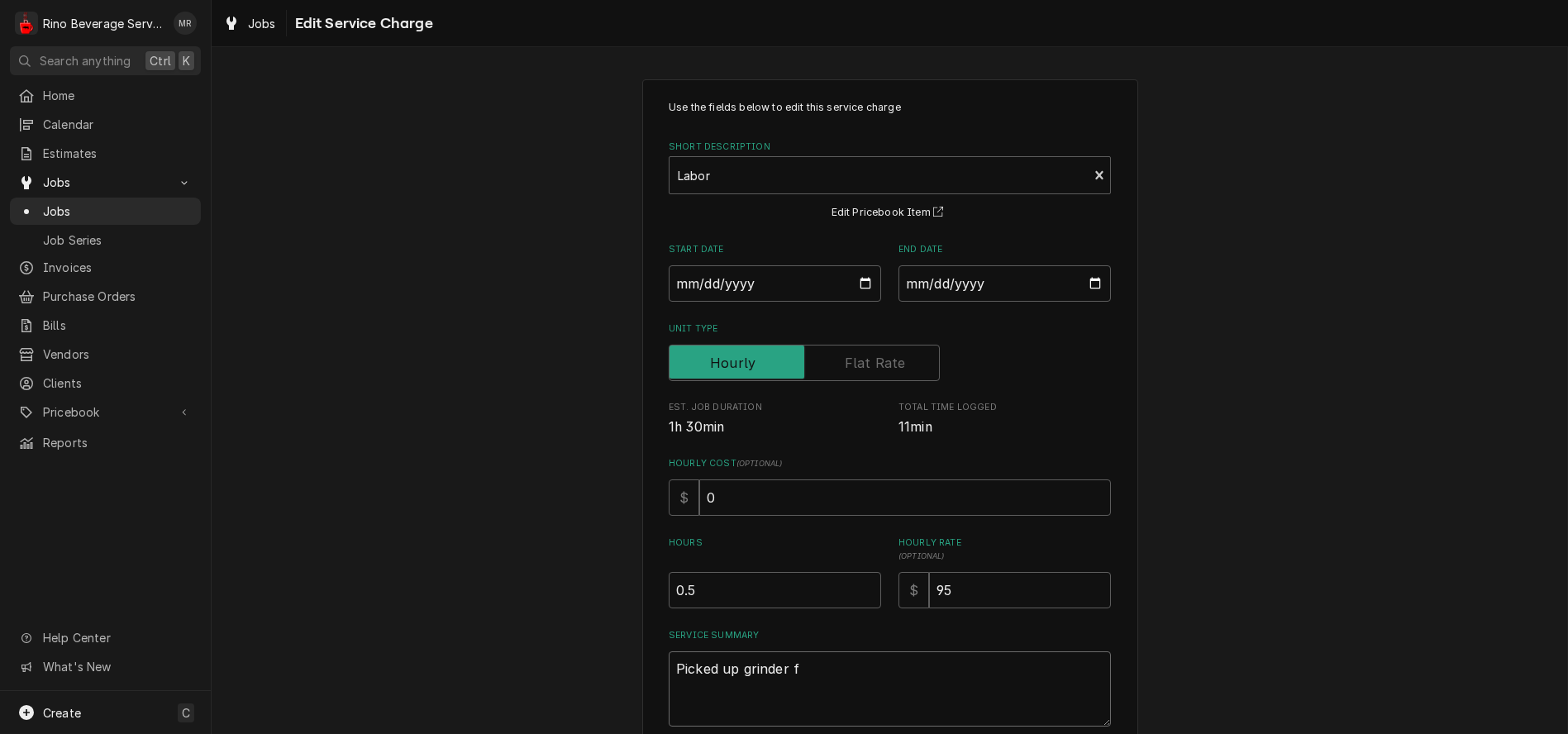
type textarea "x"
type textarea "Picked up grinder fo"
type textarea "x"
type textarea "Picked up grinder for"
type textarea "x"
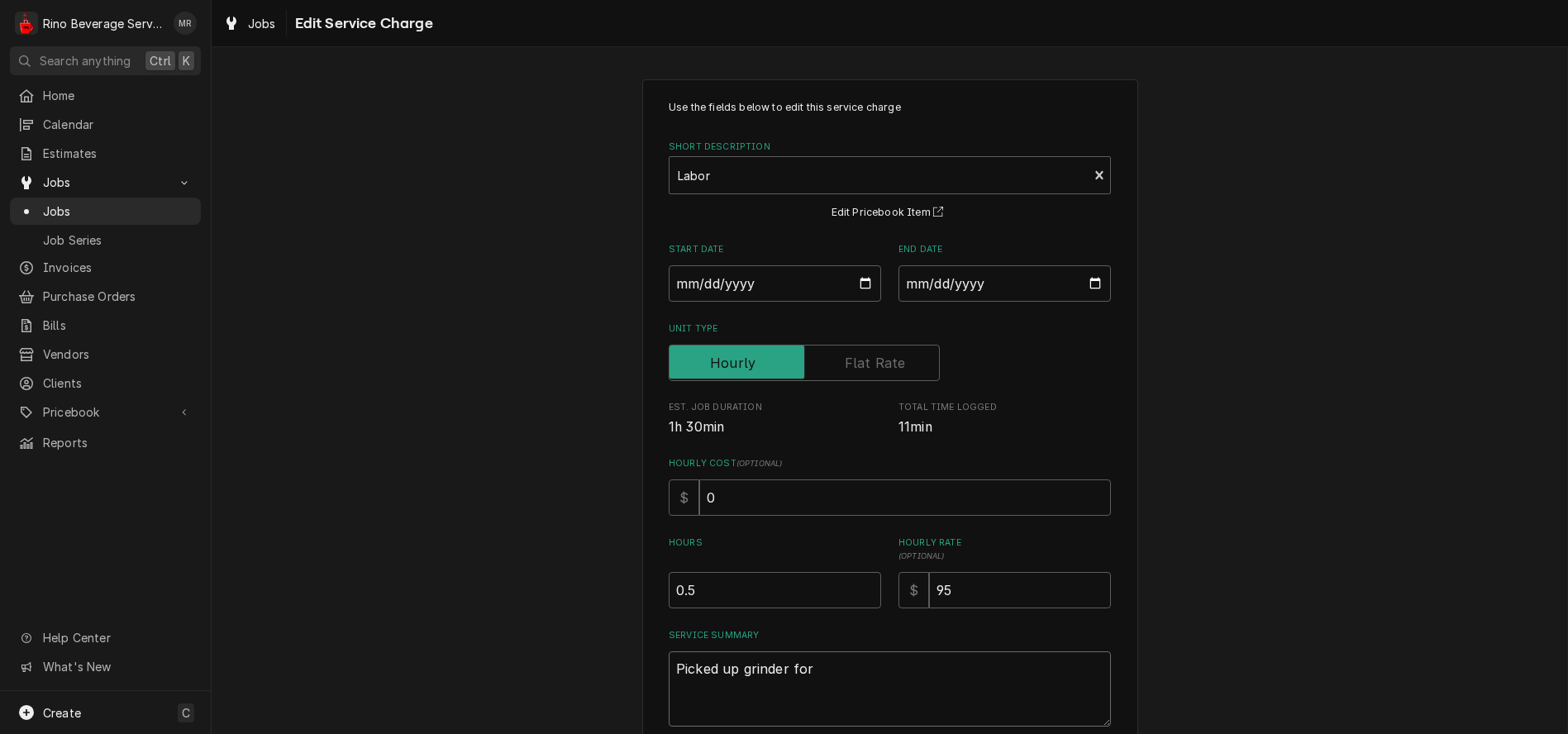
type textarea "Picked up grinder for"
type textarea "x"
type textarea "Picked up grinder for s"
type textarea "x"
type textarea "Picked up grinder for sh"
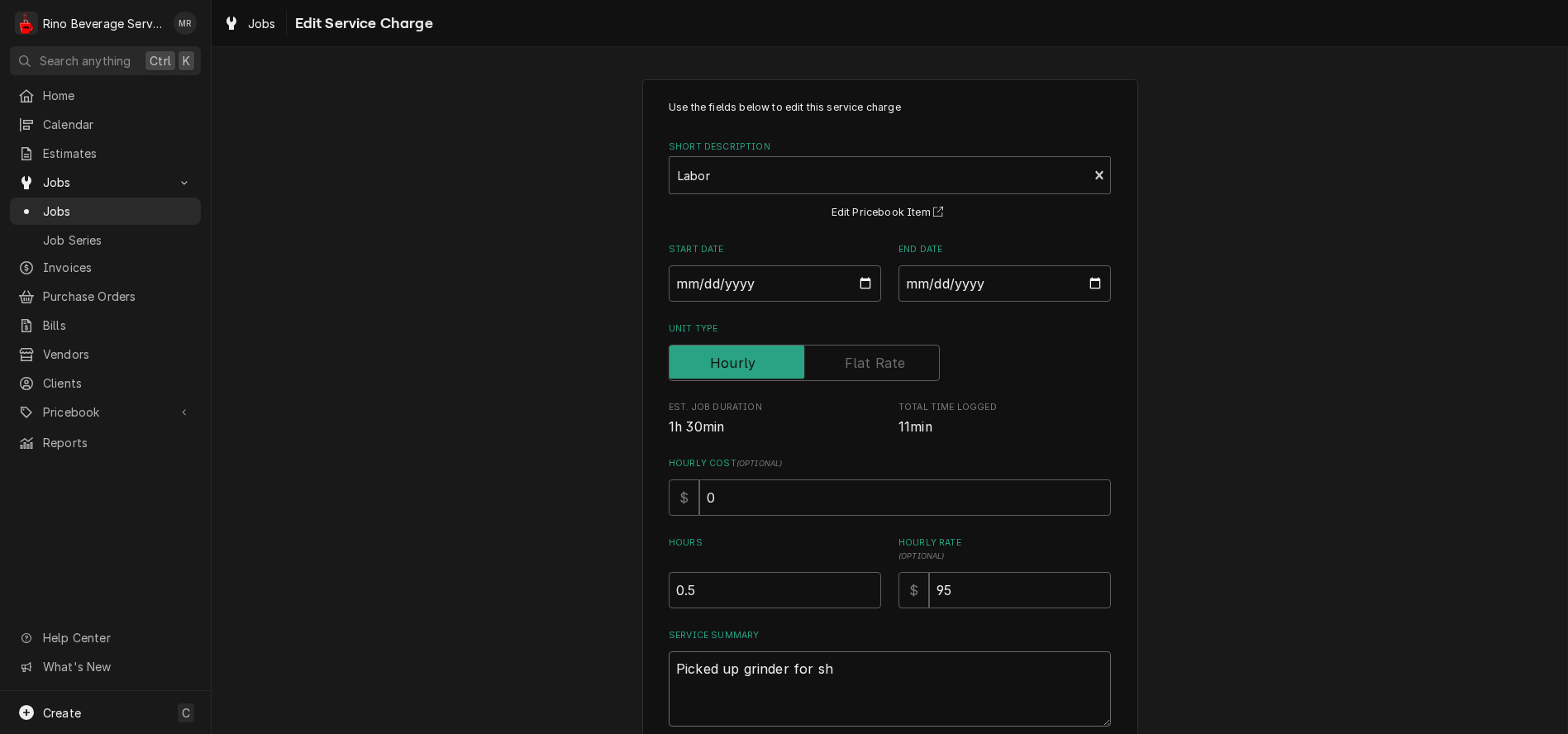
type textarea "x"
type textarea "Picked up grinder for sho"
type textarea "x"
type textarea "Picked up grinder for shop"
type textarea "x"
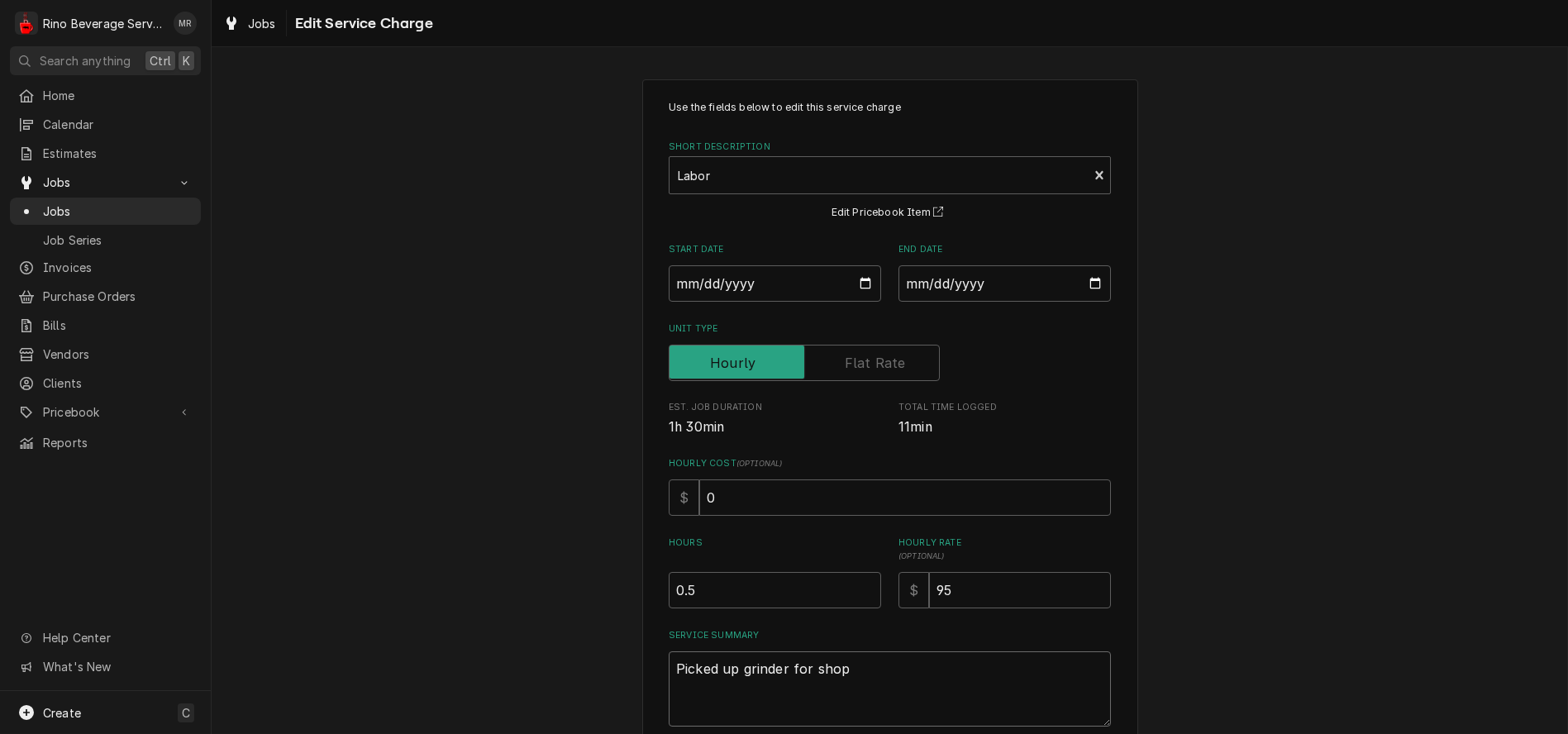
type textarea "Picked up grinder for shop"
type textarea "x"
type textarea "Picked up grinder for shop r"
type textarea "x"
type textarea "Picked up grinder for shop re"
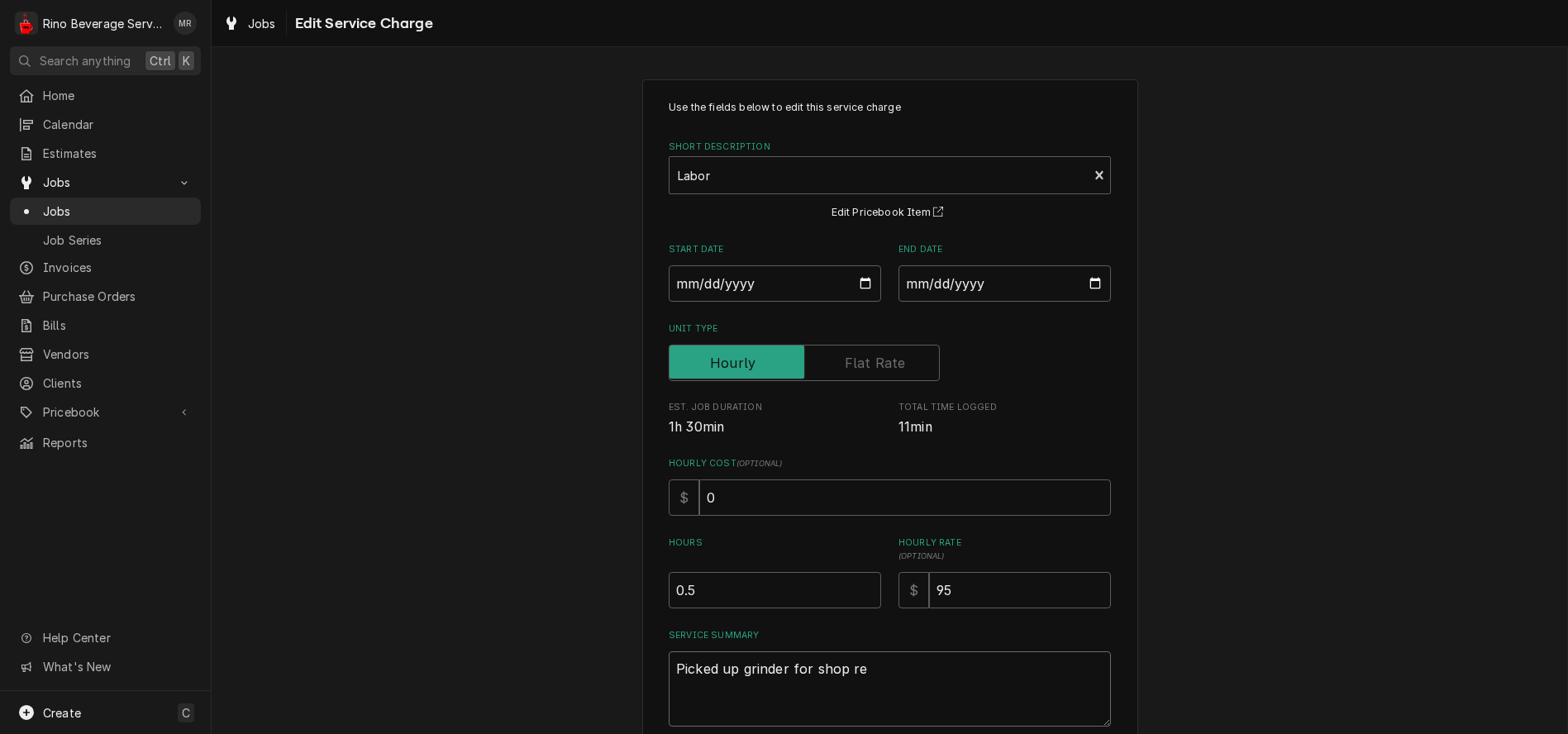
type textarea "x"
type textarea "Picked up grinder for shop rep"
type textarea "x"
type textarea "Picked up grinder for shop repa"
type textarea "x"
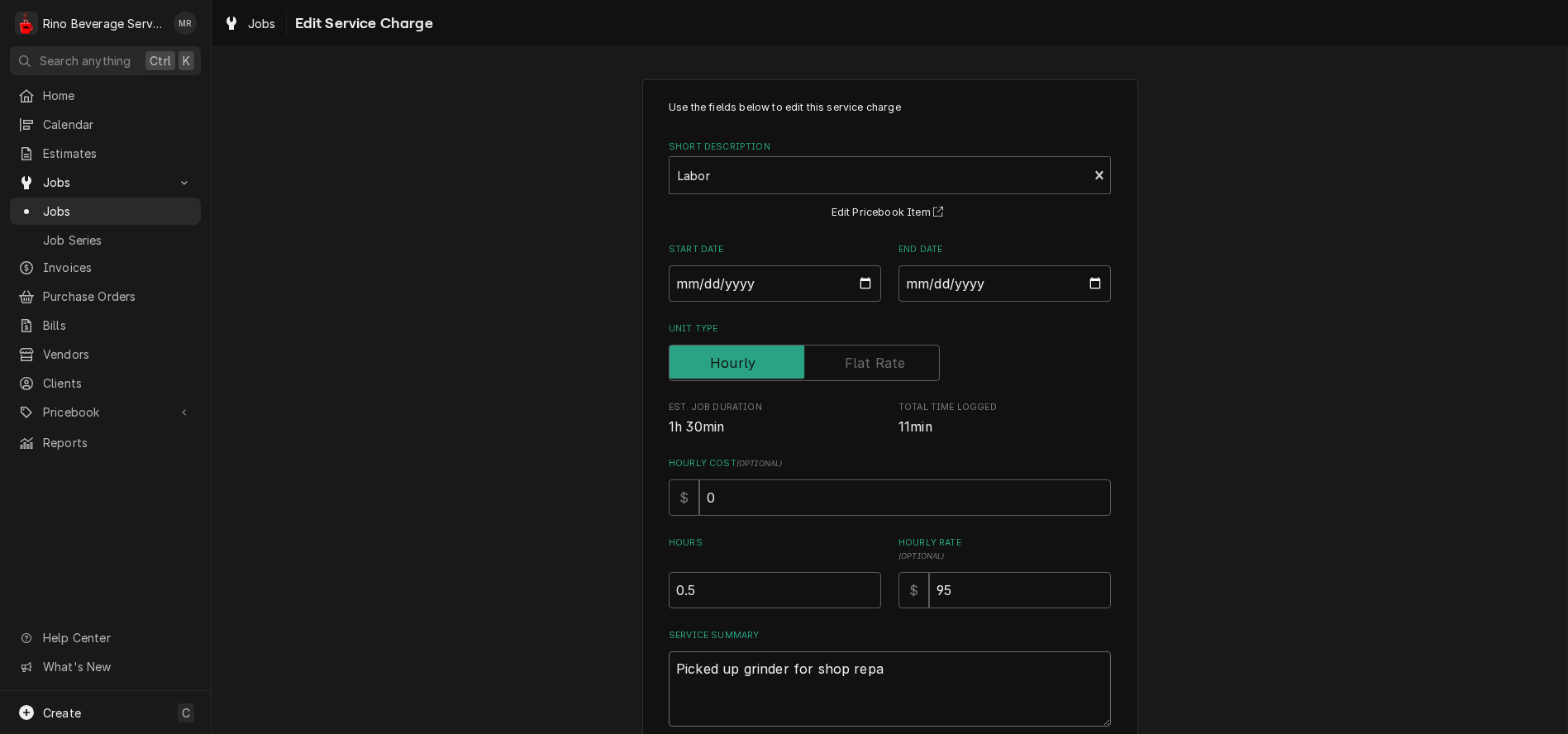
type textarea "Picked up grinder for shop repai"
type textarea "x"
type textarea "Picked up grinder for shop repair"
type textarea "x"
type textarea "Picked up grinder for shop repairs"
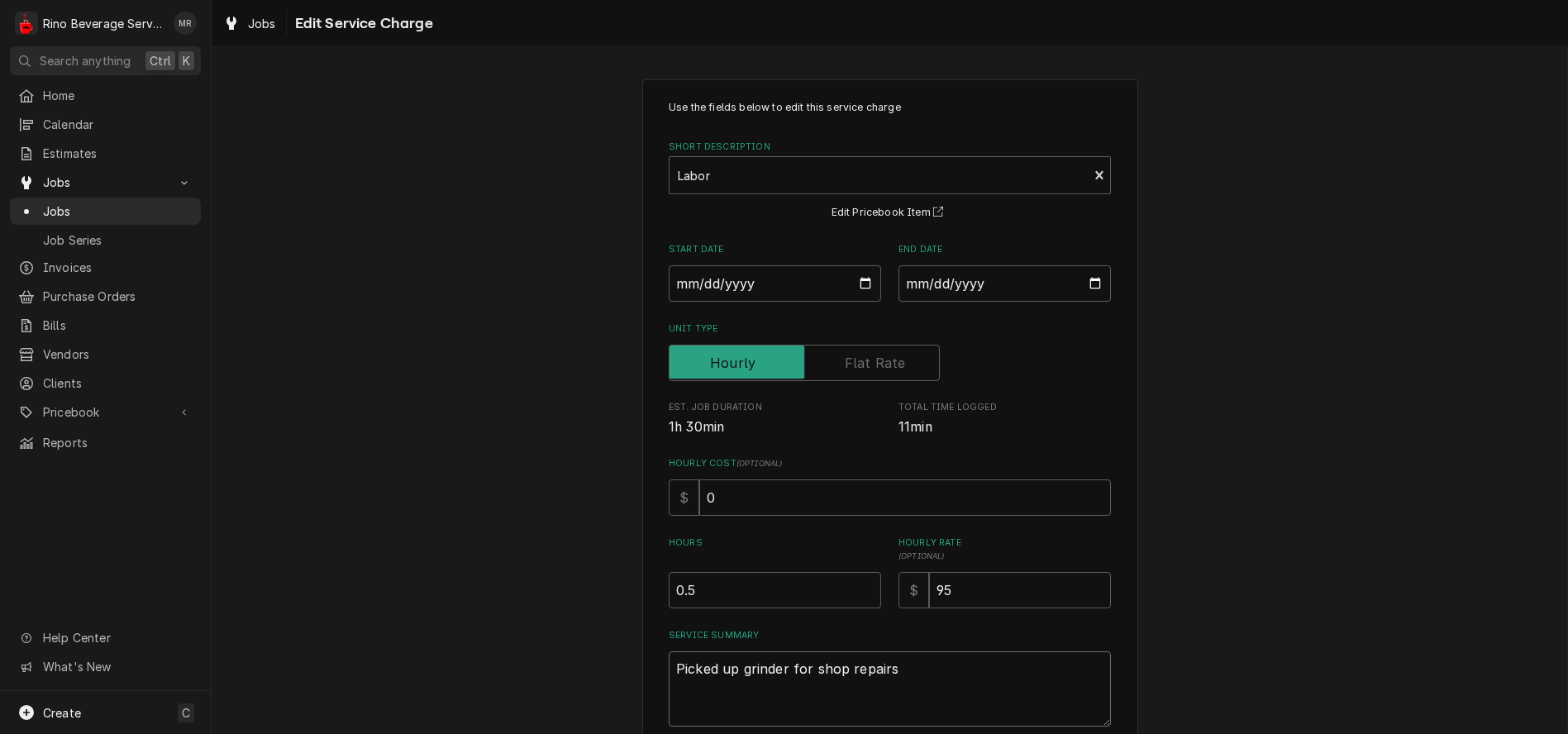
type textarea "x"
type textarea "Picked up grinder for shop repairs."
type textarea "x"
type textarea "Picked up grinder for shop repairs."
type textarea "x"
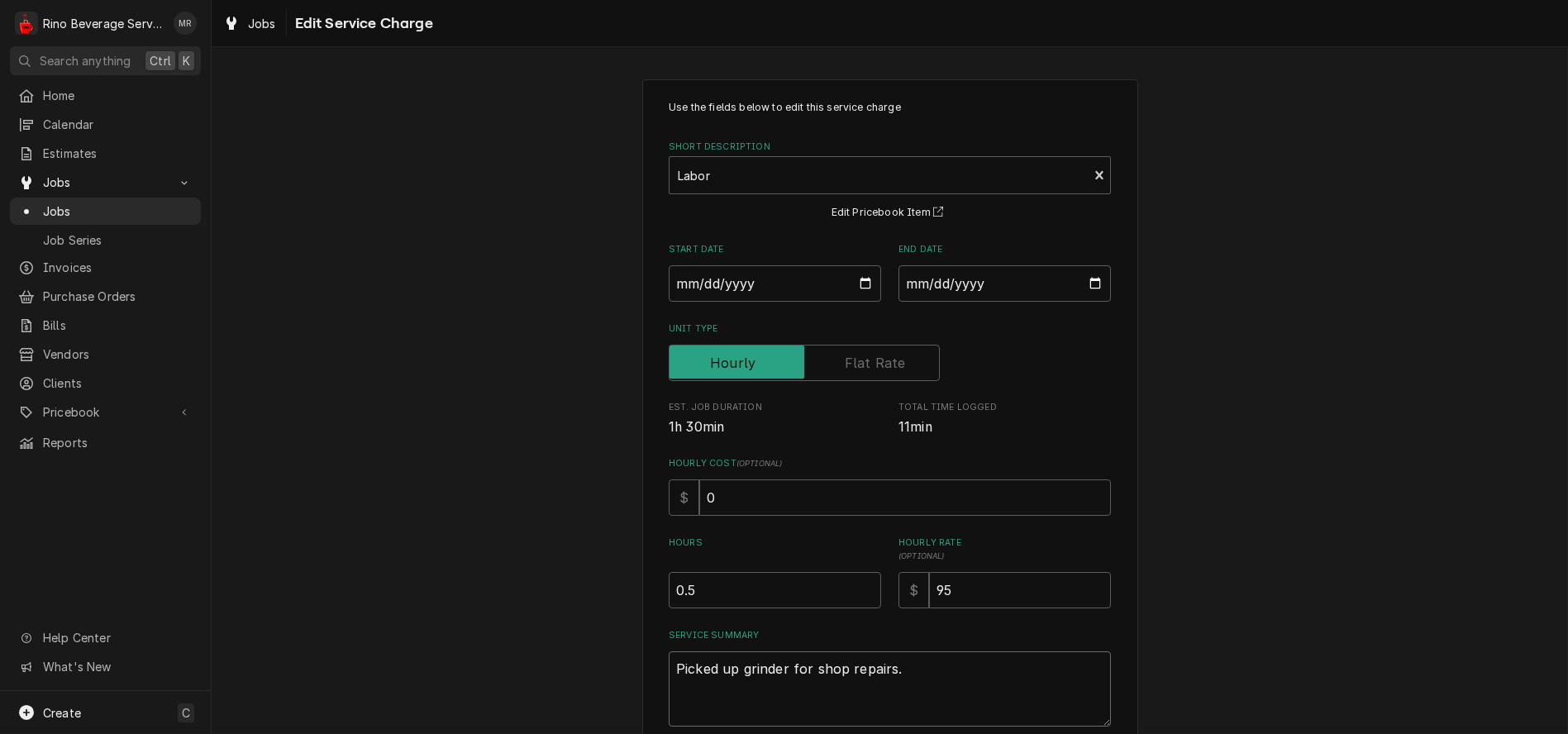
type textarea "Picked up grinder for shop repairs. D"
type textarea "x"
type textarea "Picked up grinder for shop repairs. Di"
type textarea "x"
type textarea "Picked up grinder for shop repairs. Dia"
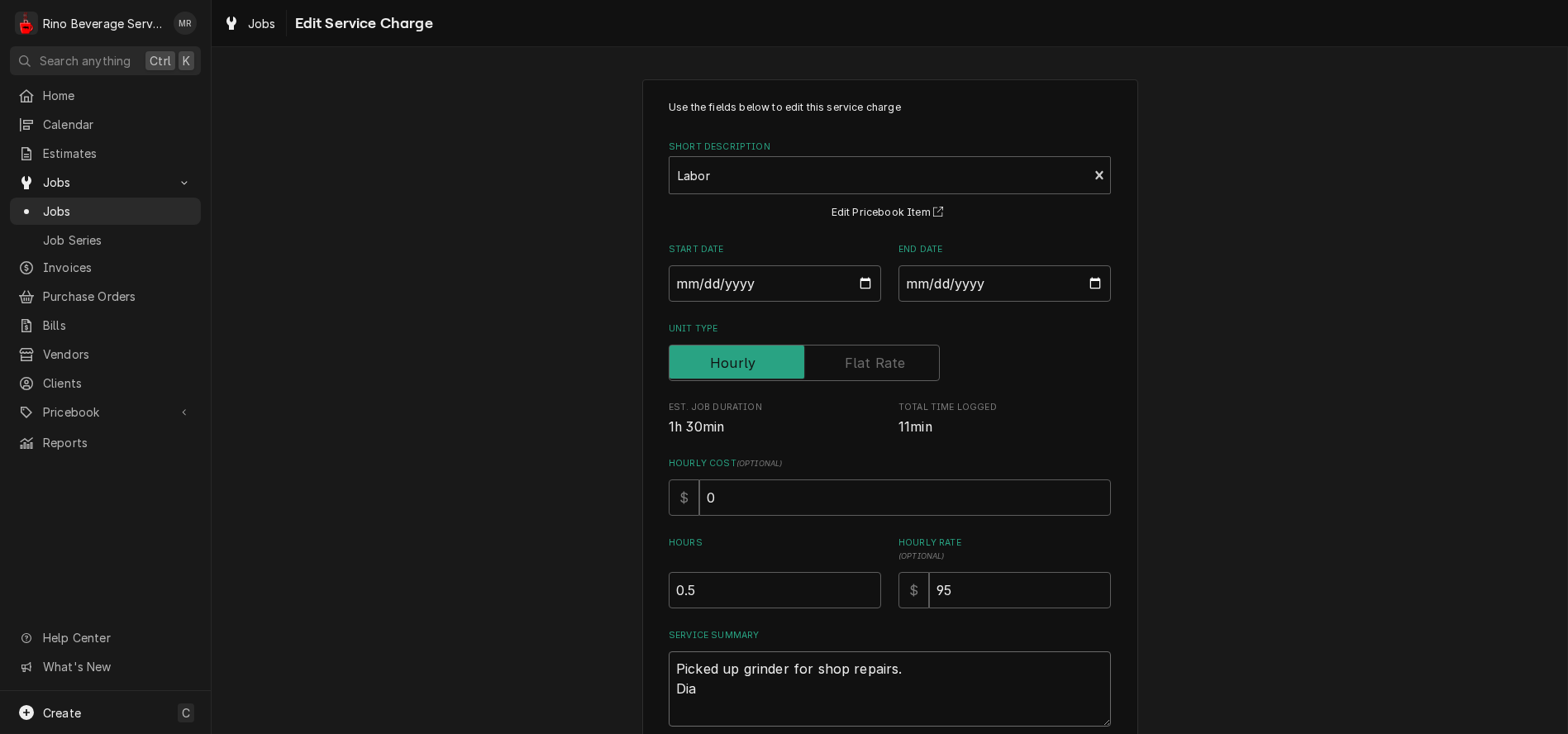
type textarea "x"
type textarea "Picked up grinder for shop repairs. Dias"
type textarea "x"
type textarea "Picked up grinder for shop repairs. Dia"
type textarea "x"
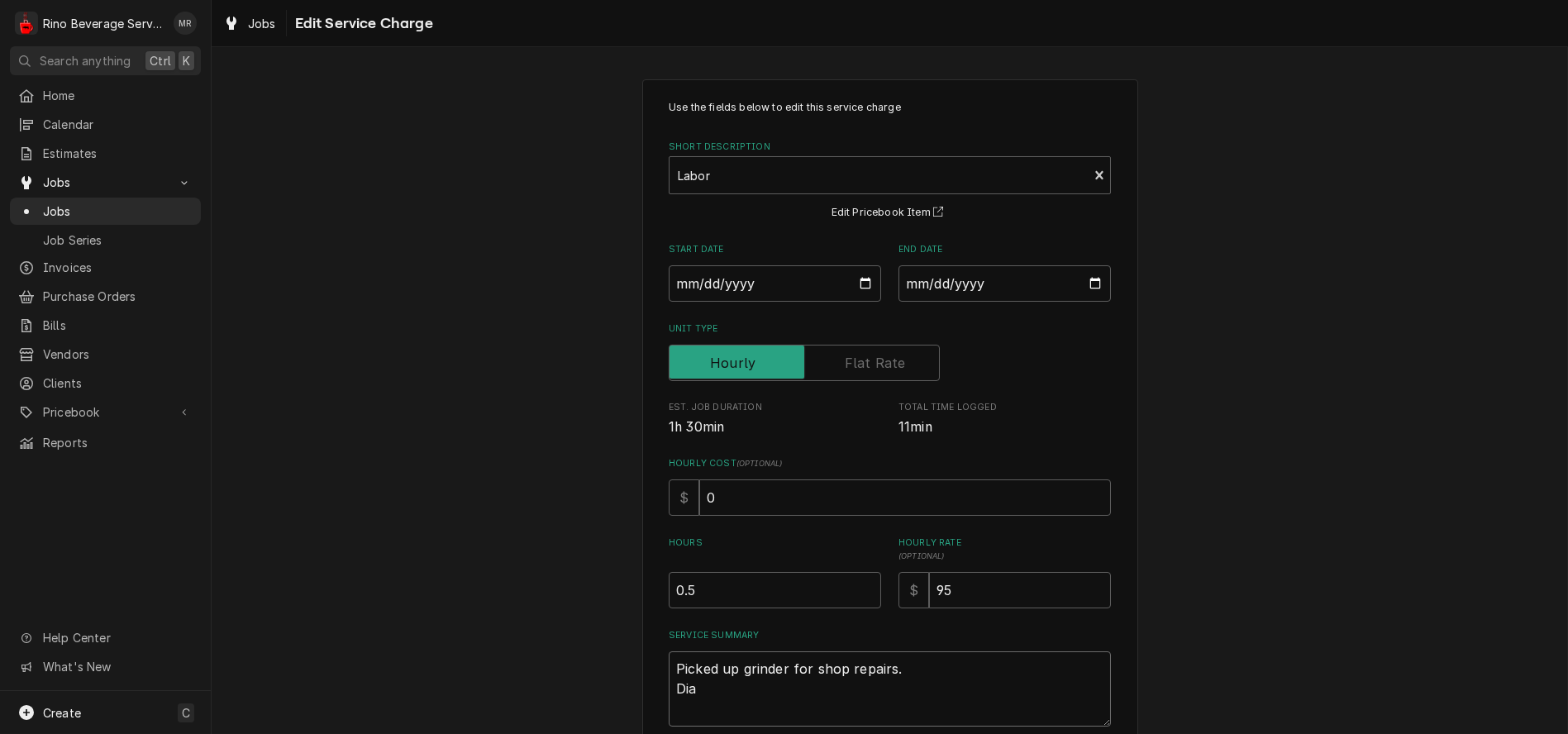
type textarea "Picked up grinder for shop repairs. Di"
type textarea "x"
type textarea "Picked up grinder for shop repairs. Dis"
type textarea "x"
type textarea "Picked up grinder for shop repairs. Disa"
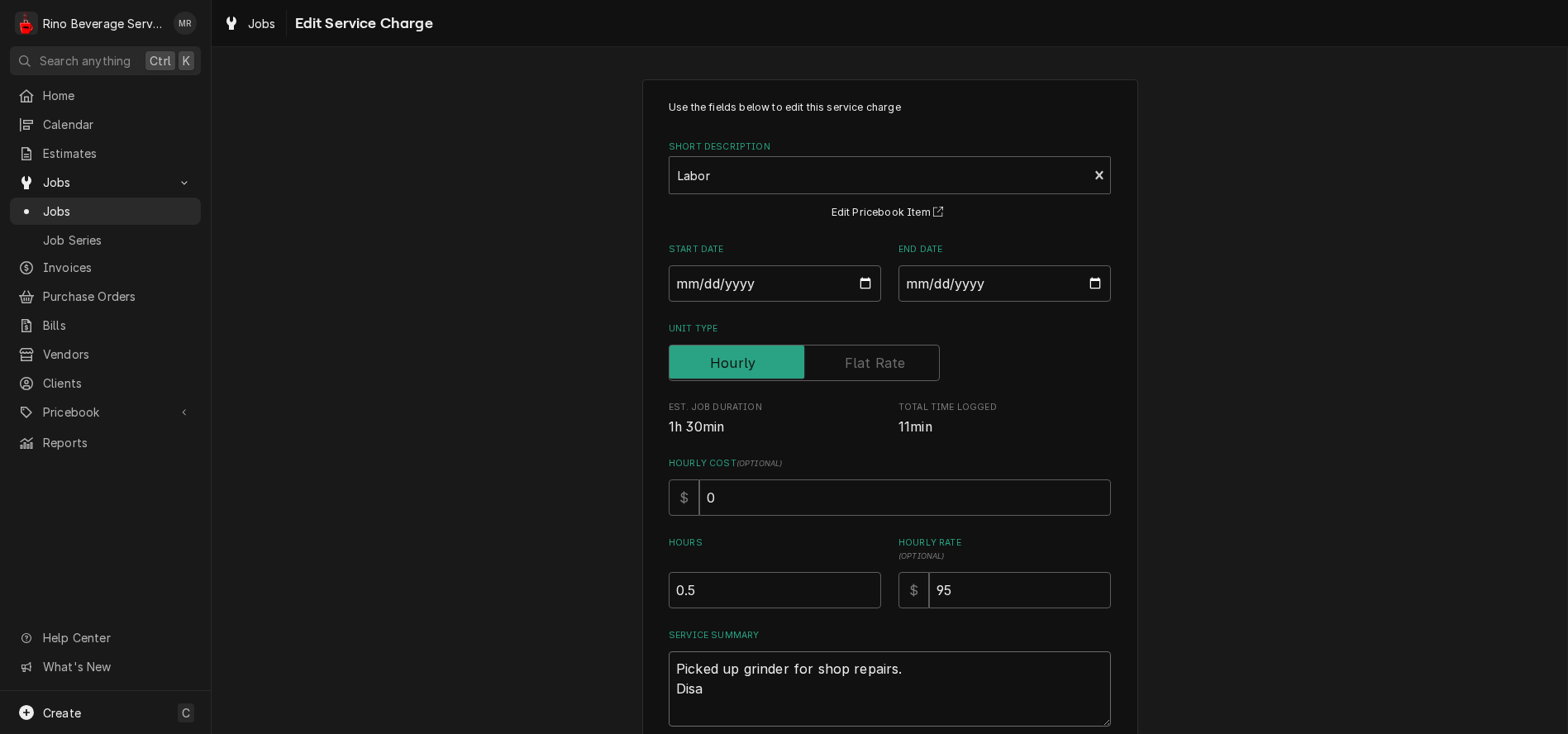
type textarea "x"
type textarea "Picked up grinder for shop repairs. Disas"
type textarea "x"
type textarea "Picked up grinder for shop repairs. Disass"
type textarea "x"
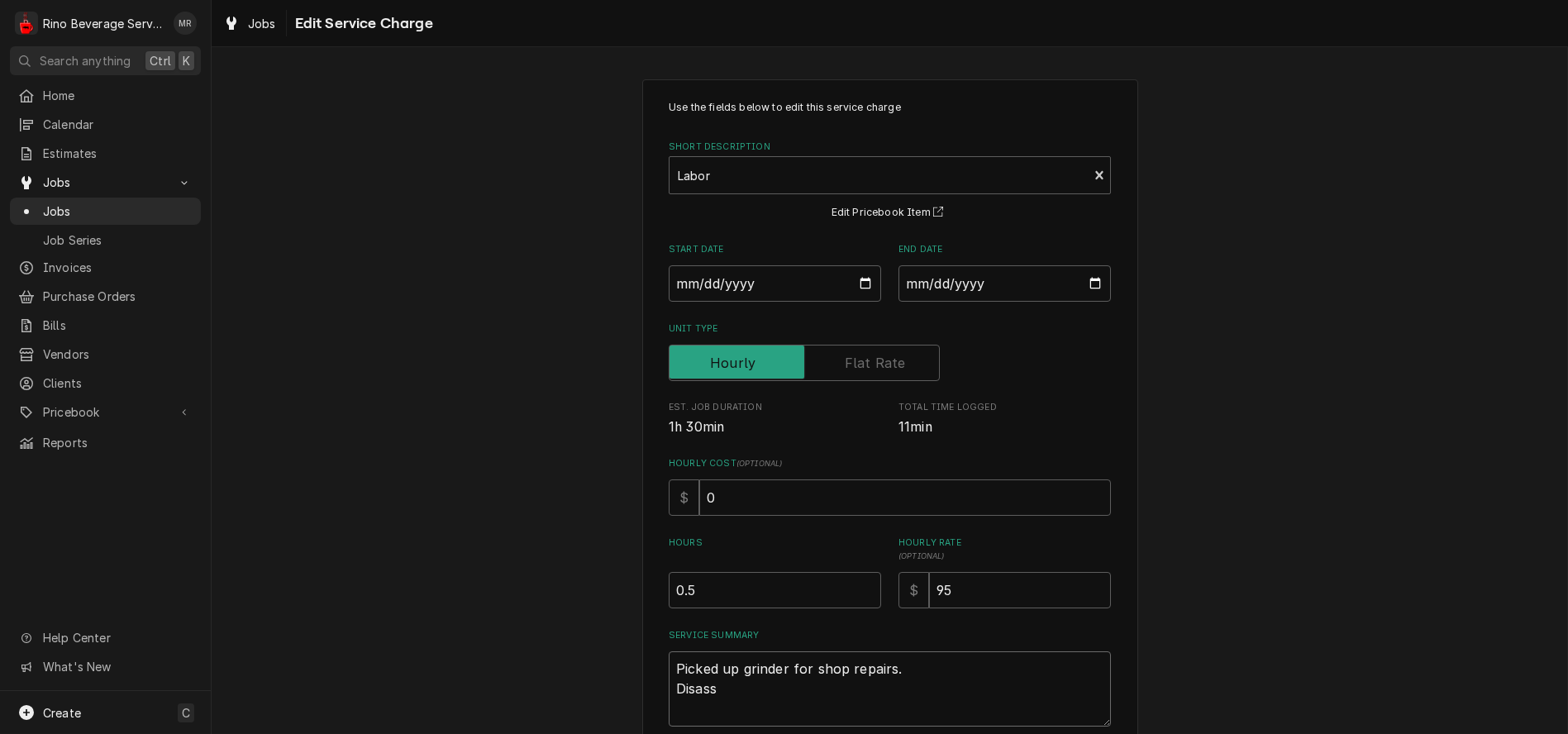
type textarea "Picked up grinder for shop repairs. Disasse"
type textarea "x"
type textarea "Picked up grinder for shop repairs. Disassem"
type textarea "x"
type textarea "Picked up grinder for shop repairs. Disassemb"
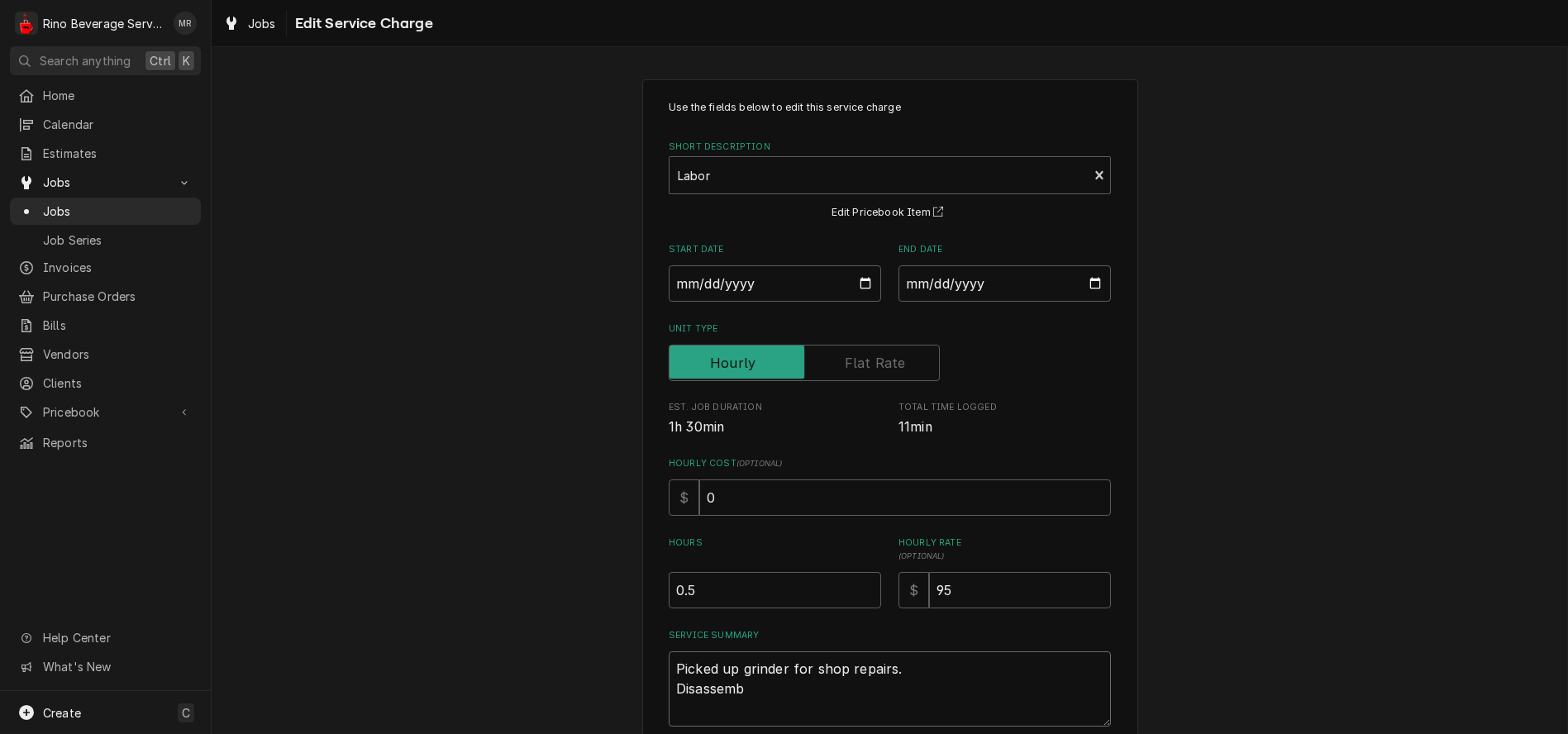
type textarea "x"
type textarea "Picked up grinder for shop repairs. Disassembl"
type textarea "x"
type textarea "Picked up grinder for shop repairs. Disassemble"
type textarea "x"
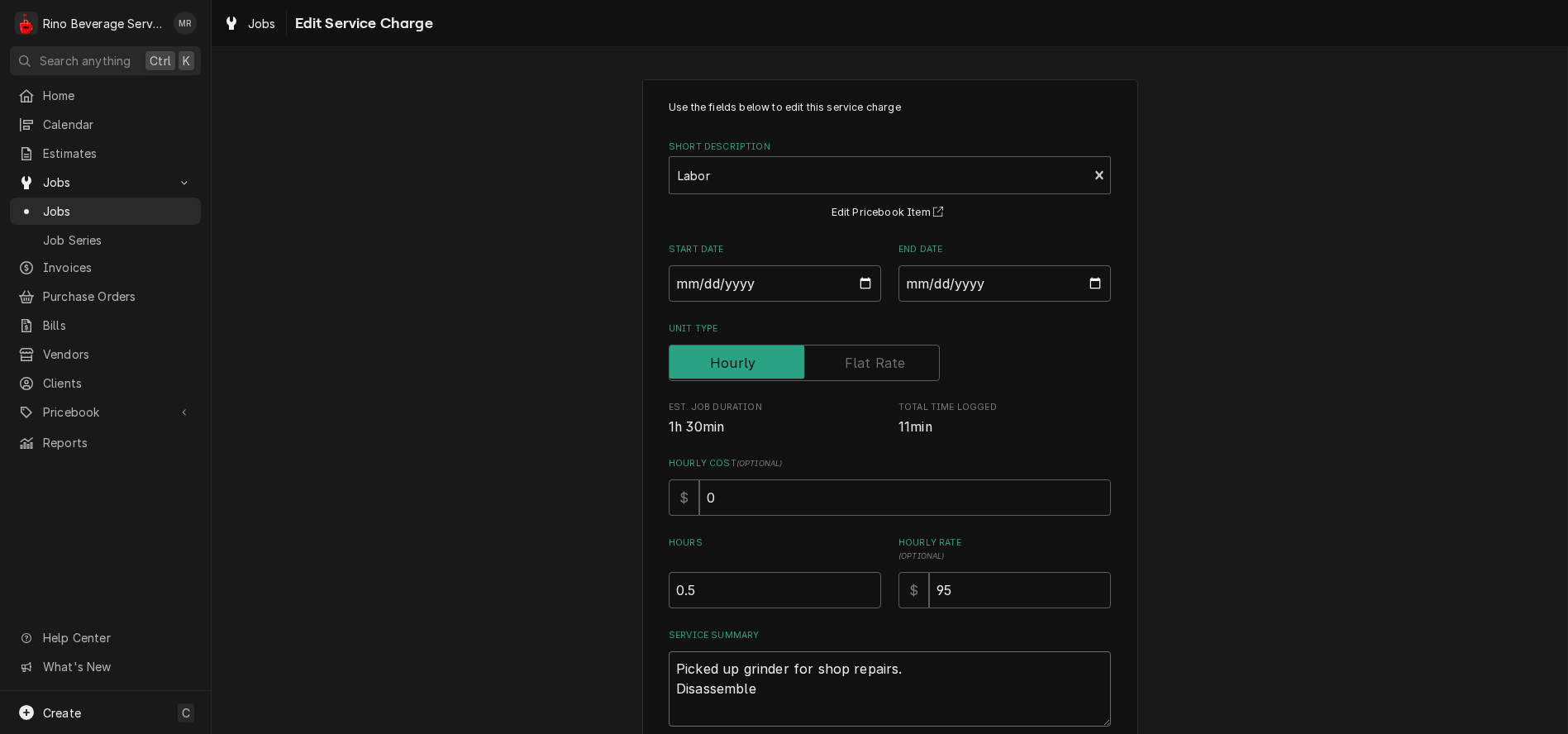
type textarea "Picked up grinder for shop repairs. Disassembled"
type textarea "x"
type textarea "Picked up grinder for shop repairs. Disassembled"
type textarea "x"
type textarea "Picked up grinder for shop repairs. Disassembled a"
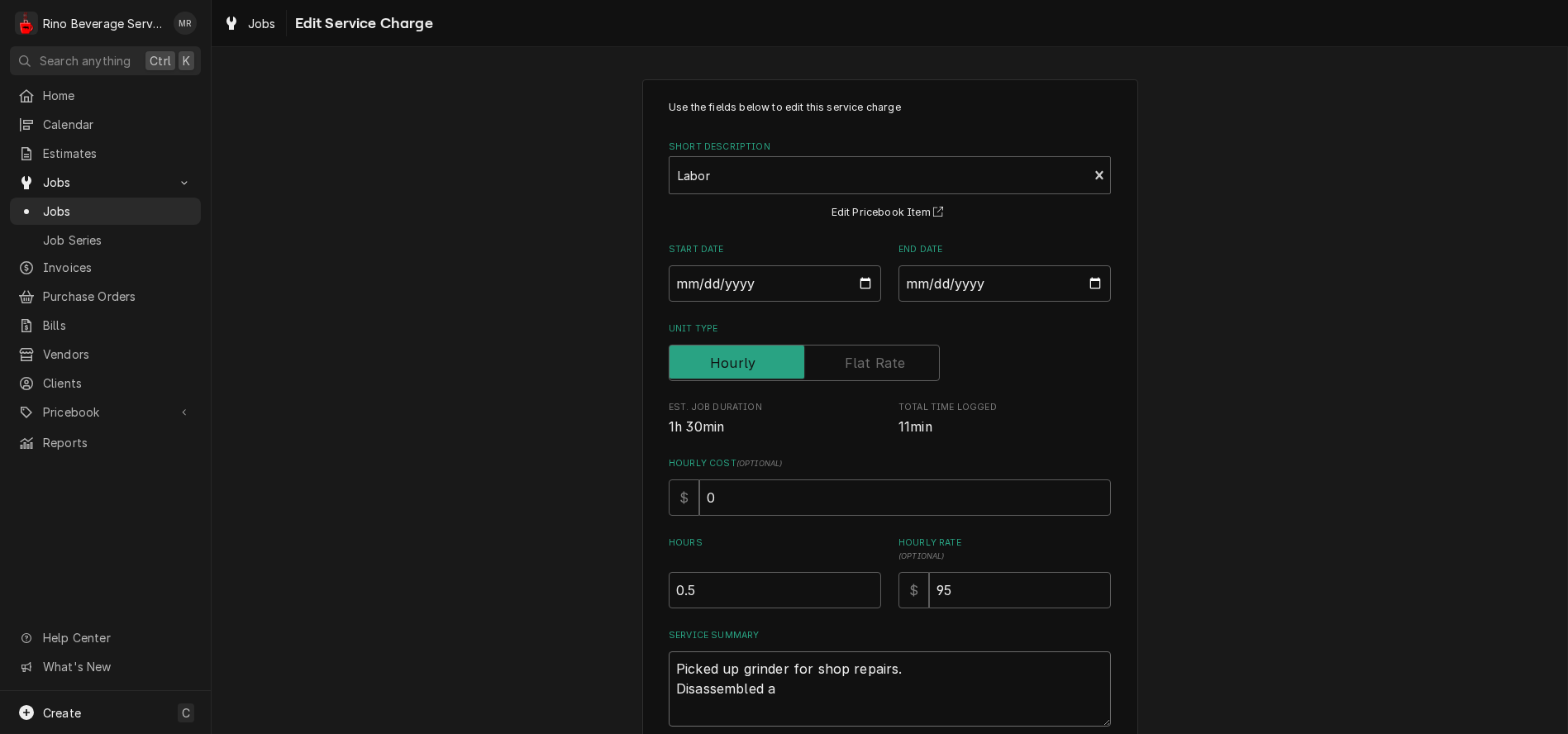
type textarea "x"
type textarea "Picked up grinder for shop repairs. Disassembled an"
type textarea "x"
type textarea "Picked up grinder for shop repairs. Disassembled and"
type textarea "x"
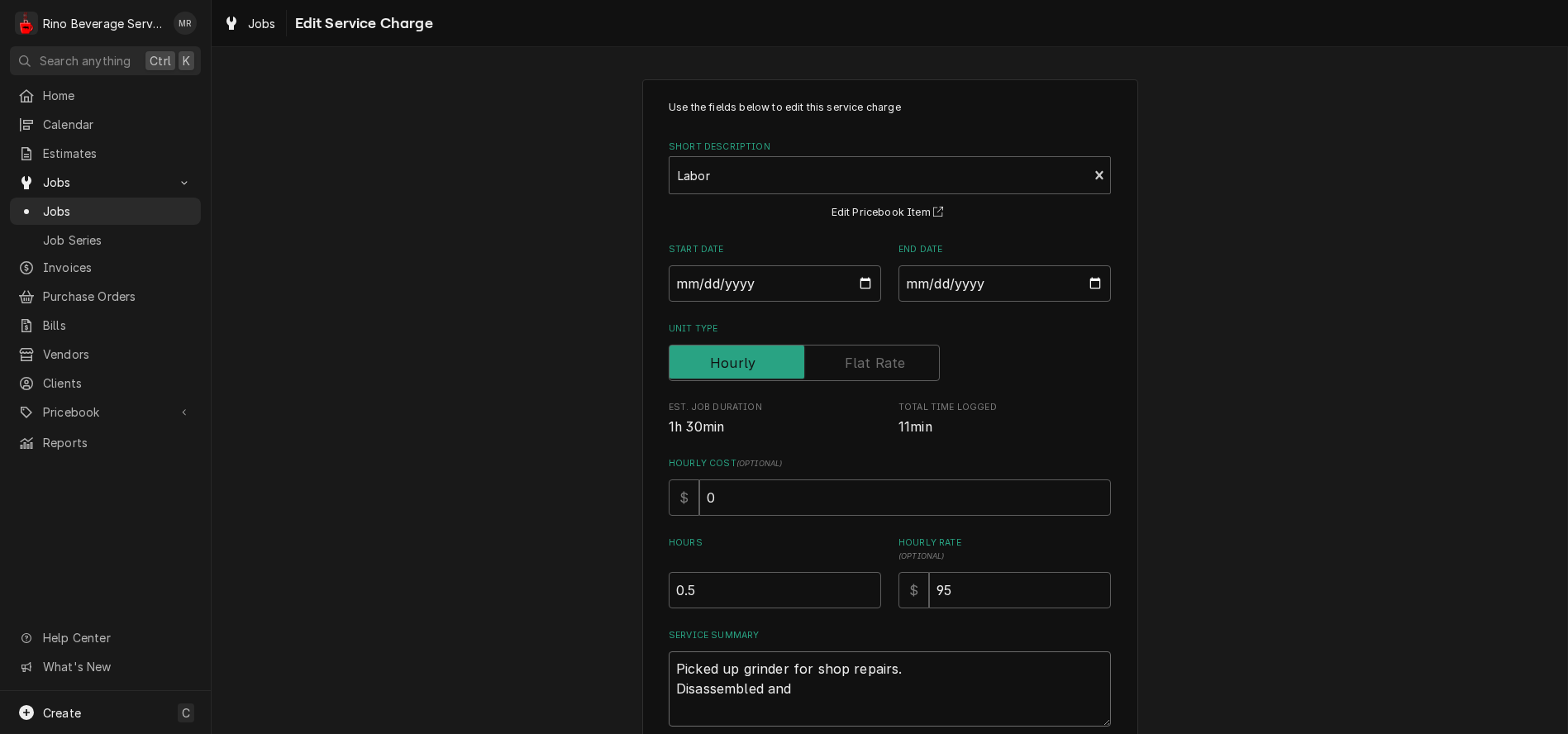
type textarea "Picked up grinder for shop repairs. Disassembled and"
type textarea "x"
type textarea "Picked up grinder for shop repairs. Disassembled and c"
type textarea "x"
type textarea "Picked up grinder for shop repairs. Disassembled and cl"
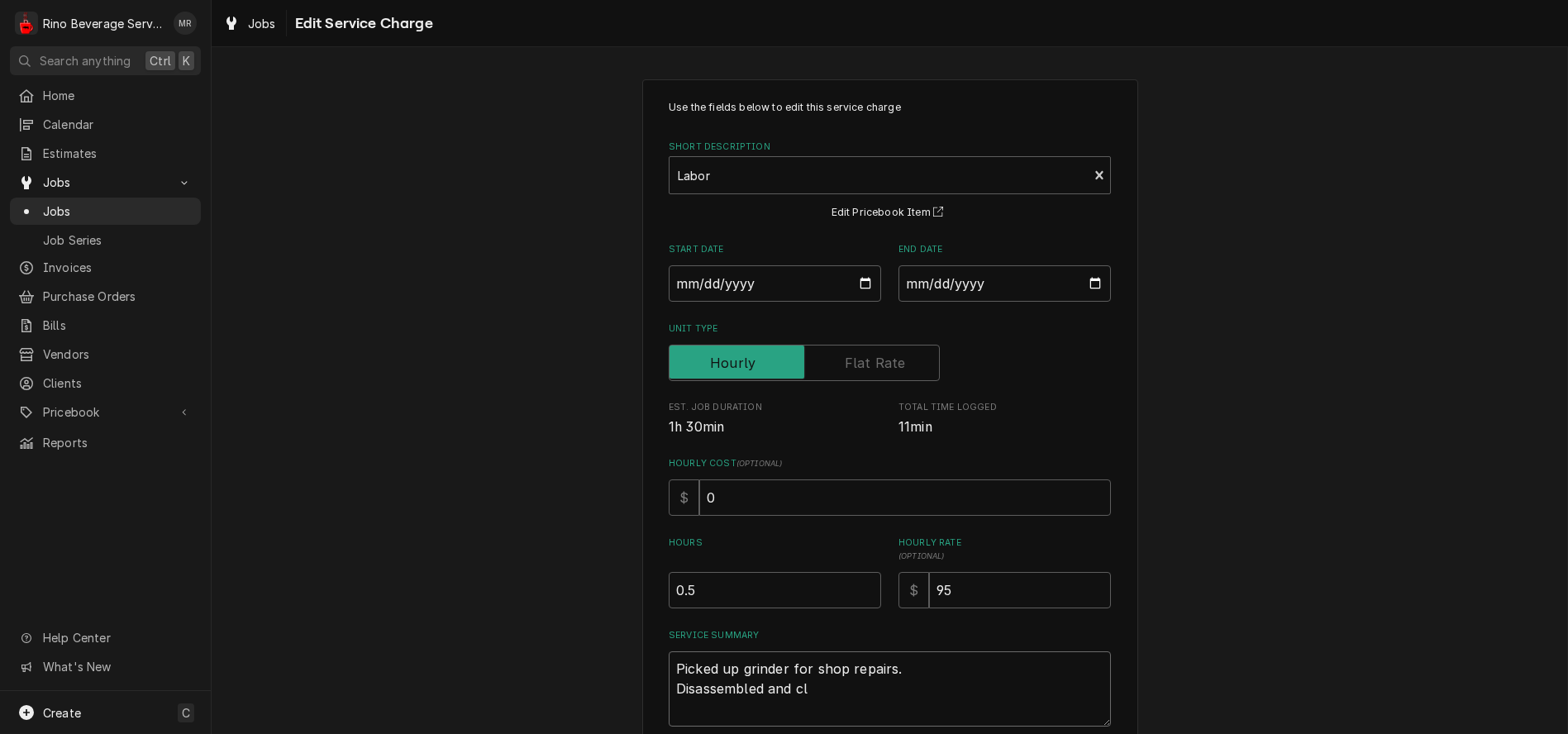
type textarea "x"
type textarea "Picked up grinder for shop repairs. Disassembled and cle"
type textarea "x"
type textarea "Picked up grinder for shop repairs. Disassembled and clea"
type textarea "x"
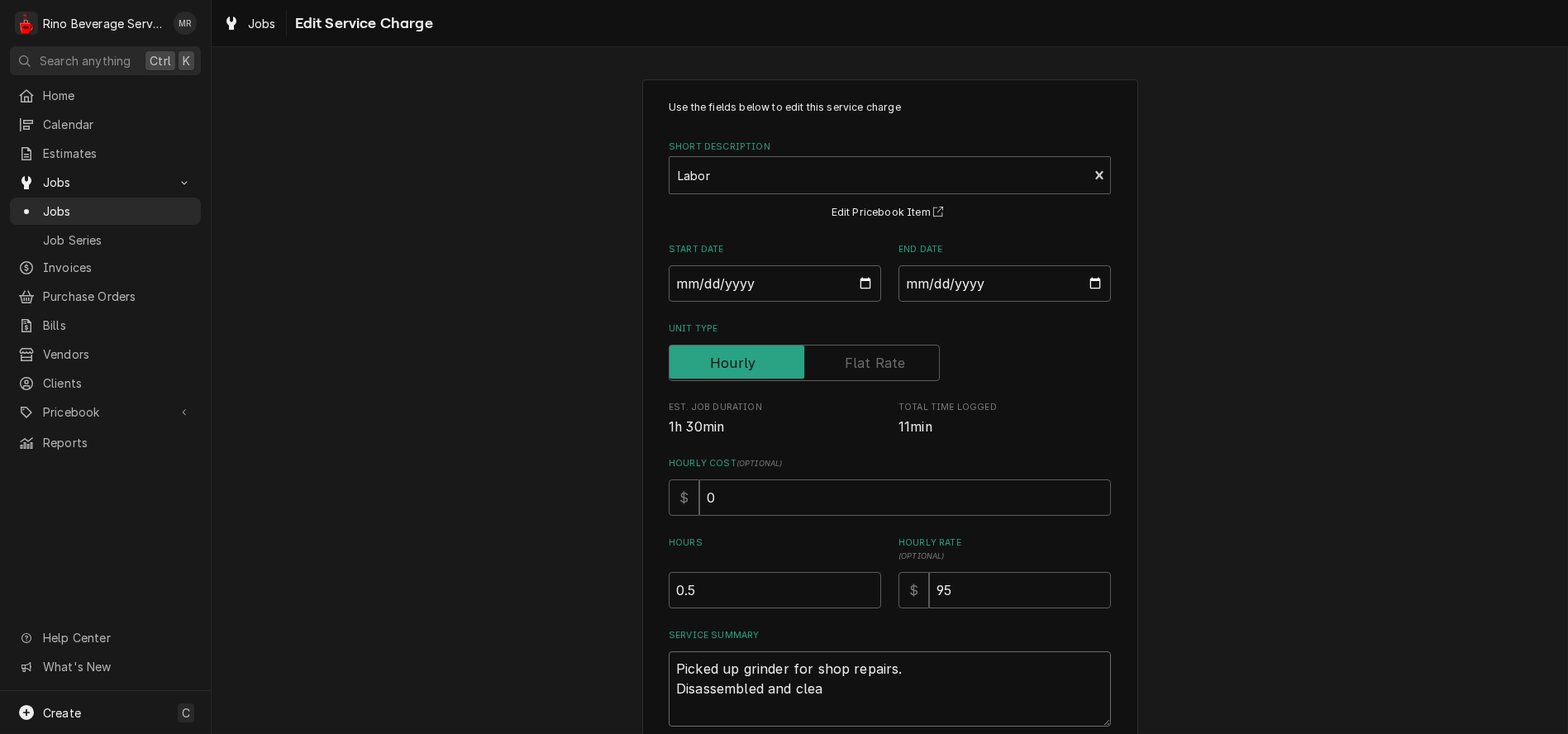
type textarea "Picked up grinder for shop repairs. Disassembled and clean"
type textarea "x"
type textarea "Picked up grinder for shop repairs. Disassembled and cleane"
type textarea "x"
type textarea "Picked up grinder for shop repairs. Disassembled and cleaned"
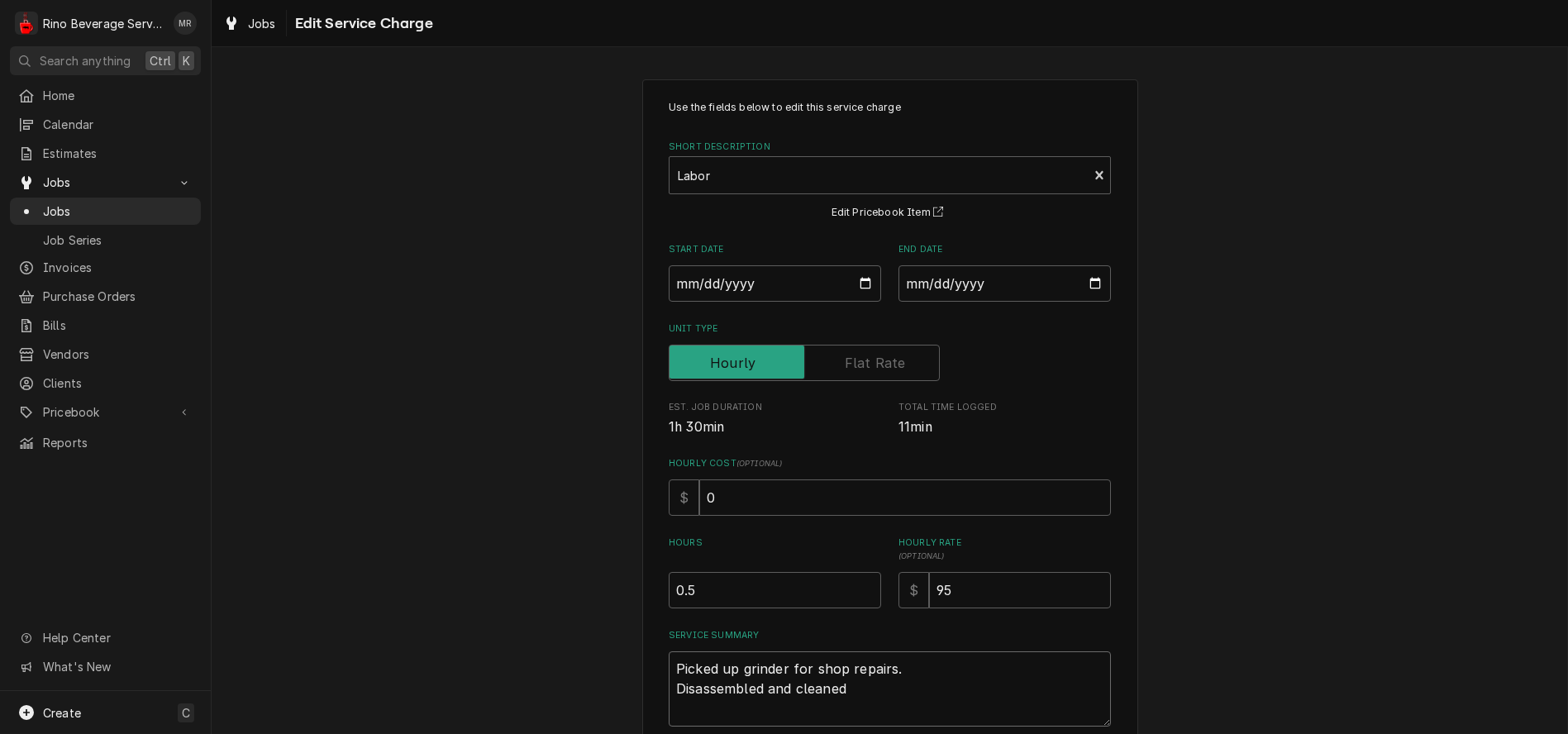
type textarea "x"
type textarea "Picked up grinder for shop repairs. Disassembled and cleaned."
type textarea "x"
type textarea "Picked up grinder for shop repairs. Disassembled and cleaned."
type textarea "x"
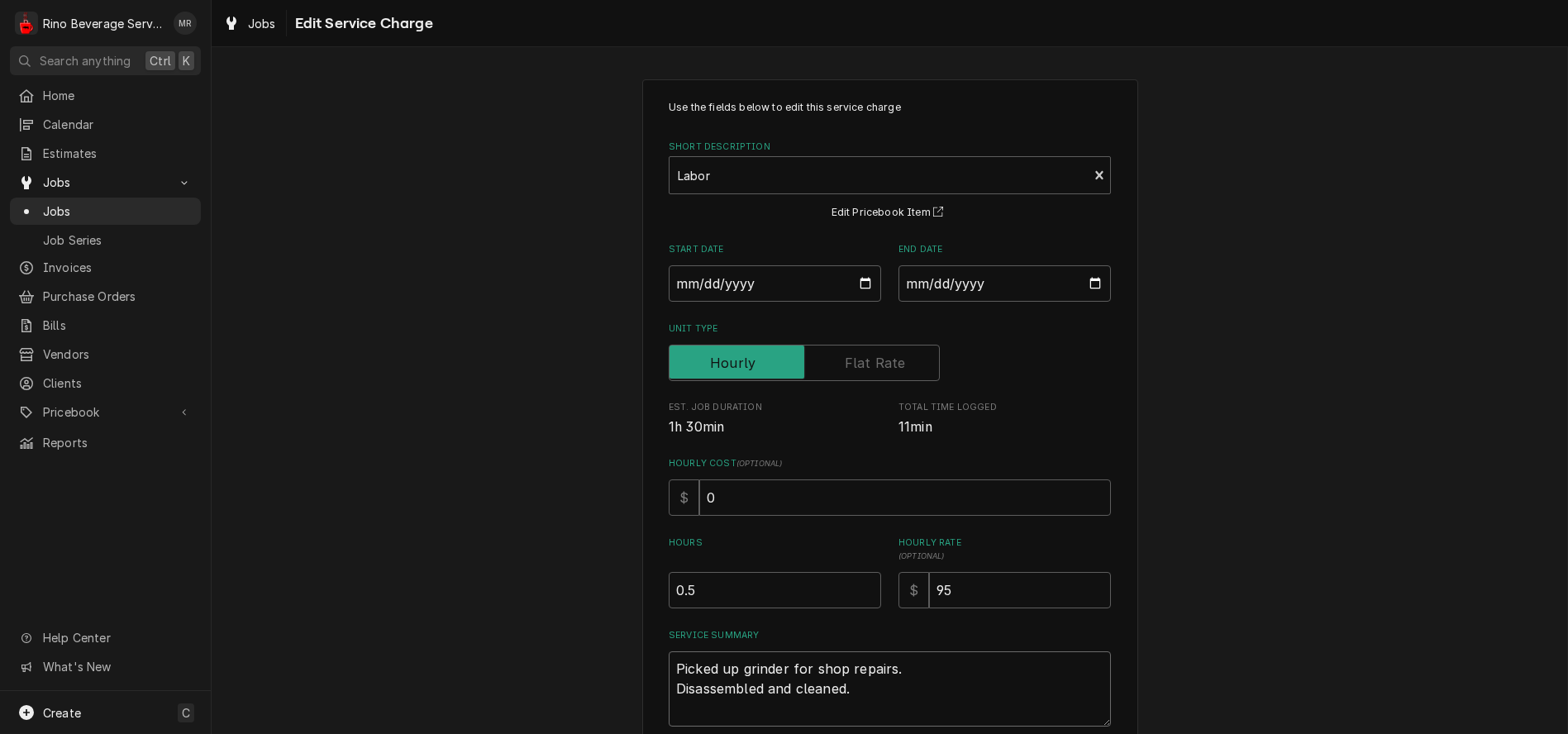
type textarea "Picked up grinder for shop repairs. Disassembled and cleaned. I"
type textarea "x"
type textarea "Picked up grinder for shop repairs. Disassembled and cleaned. In"
type textarea "x"
type textarea "Picked up grinder for shop repairs. Disassembled and cleaned. Ins"
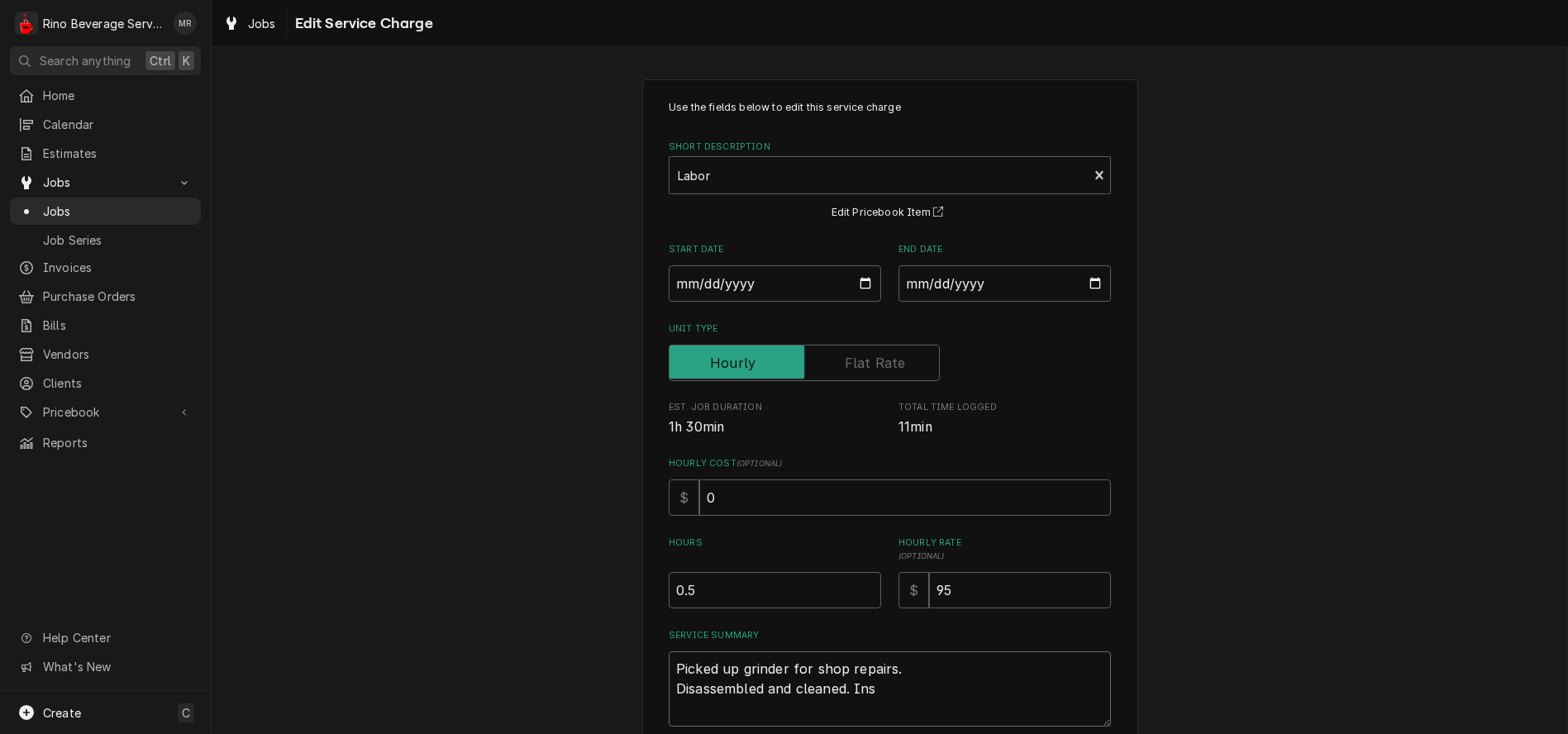
type textarea "x"
type textarea "Picked up grinder for shop repairs. Disassembled and cleaned. Insp"
type textarea "x"
type textarea "Picked up grinder for shop repairs. Disassembled and cleaned. Inspe"
type textarea "x"
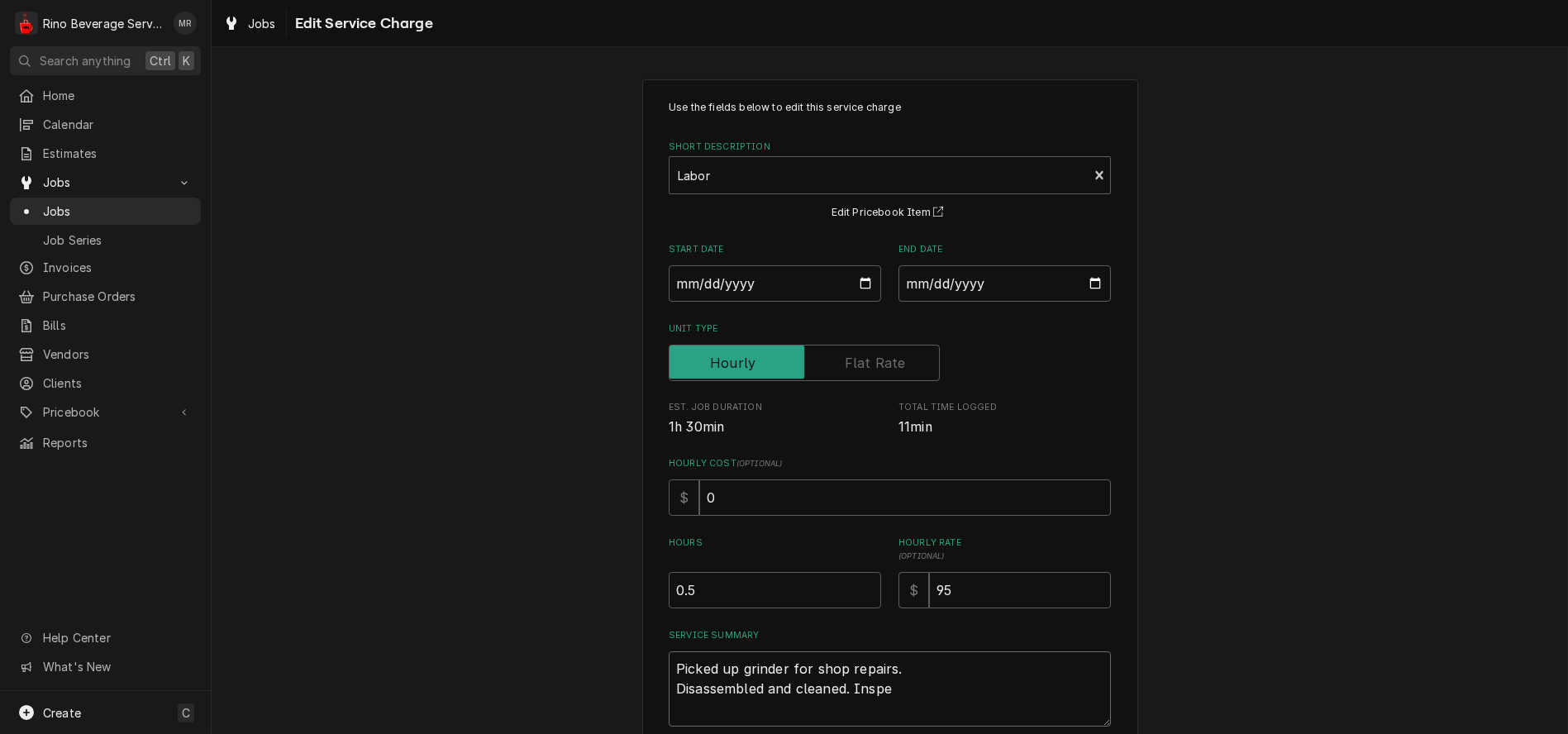
type textarea "Picked up grinder for shop repairs. Disassembled and cleaned. Inspec"
type textarea "x"
type textarea "Picked up grinder for shop repairs. Disassembled and cleaned. Inspect"
type textarea "x"
type textarea "Picked up grinder for shop repairs. Disassembled and cleaned. Inspecte"
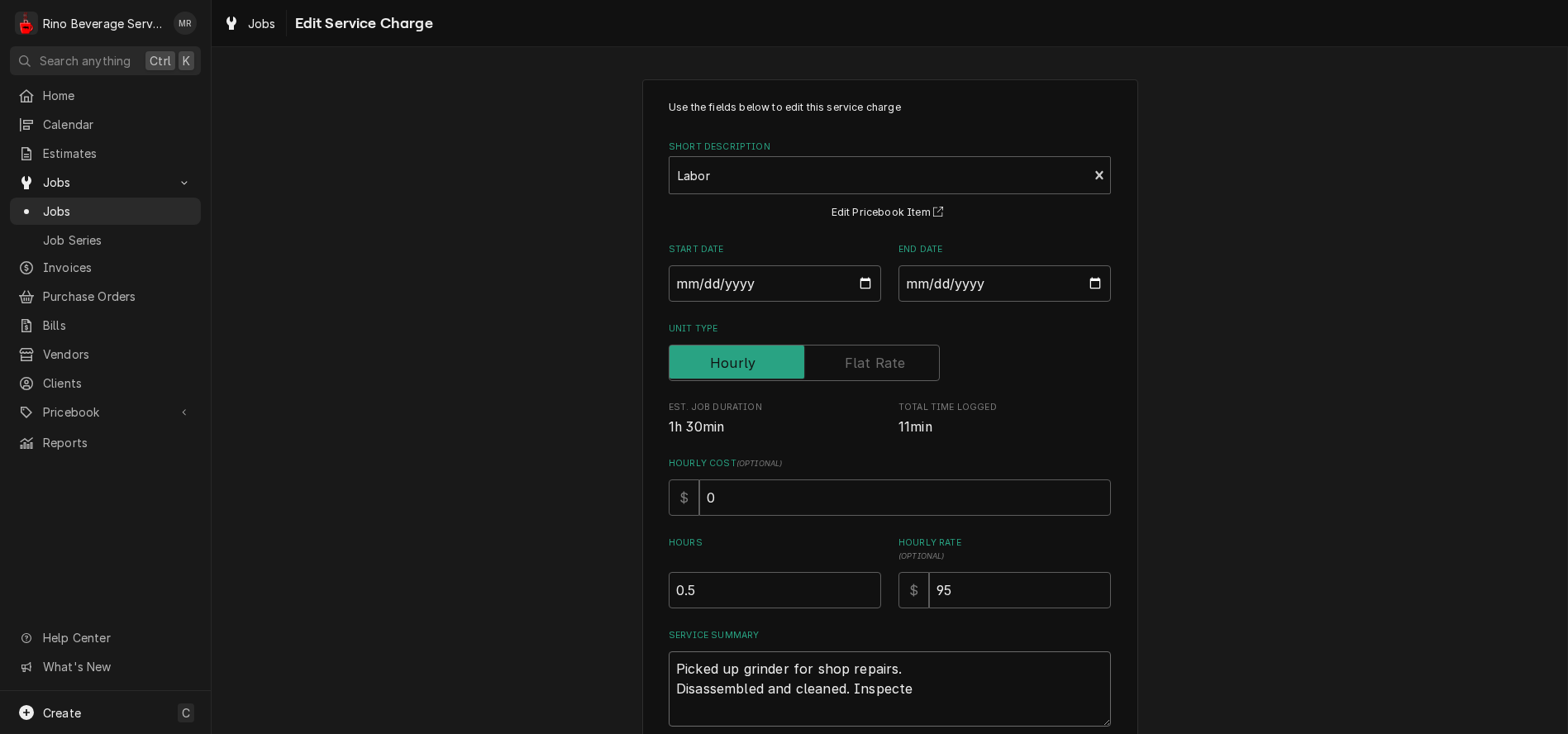
type textarea "x"
type textarea "Picked up grinder for shop repairs. Disassembled and cleaned. Inspected"
type textarea "x"
type textarea "Picked up grinder for shop repairs. Disassembled and cleaned. Inspected"
type textarea "x"
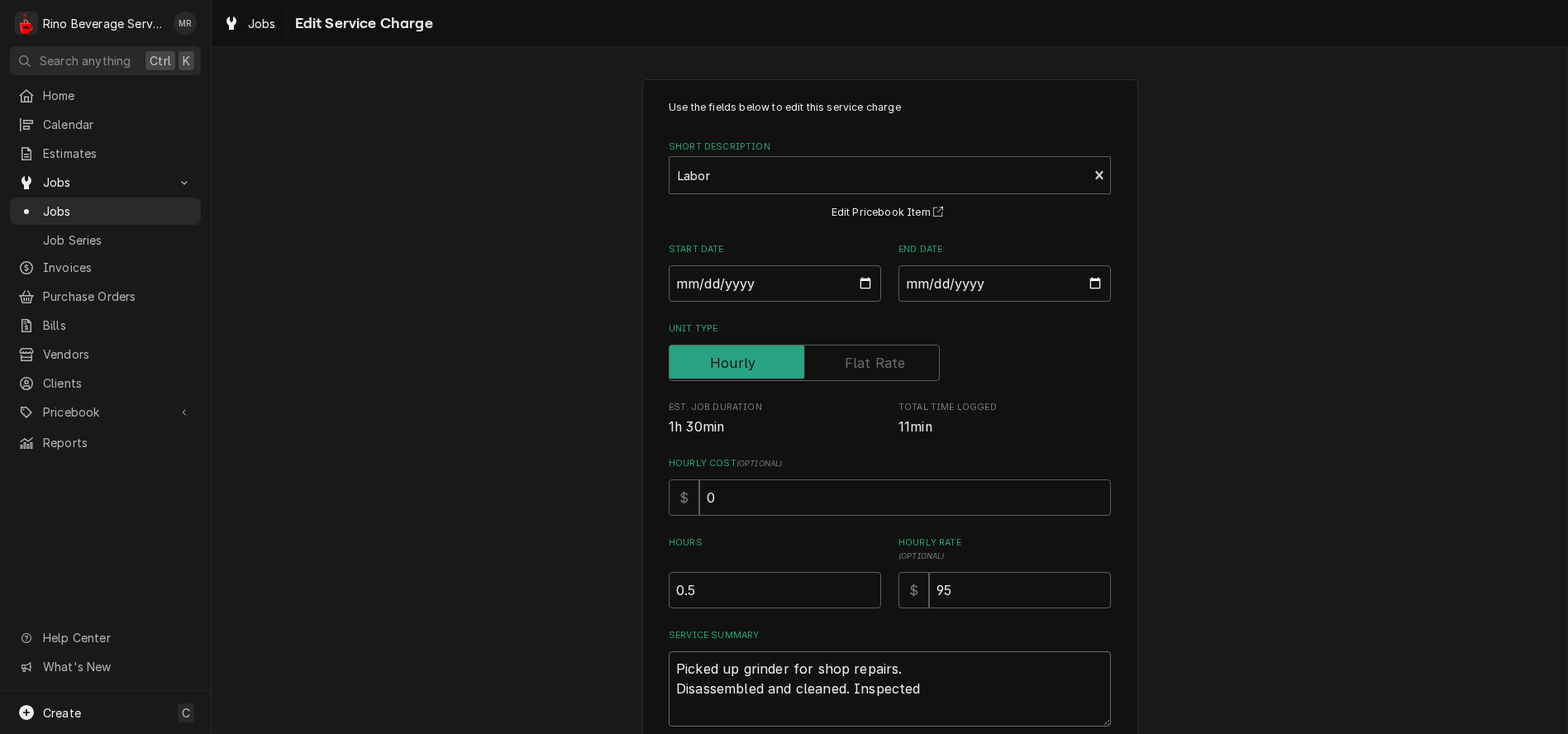
type textarea "Picked up grinder for shop repairs. Disassembled and cleaned. Inspected b"
type textarea "x"
type textarea "Picked up grinder for shop repairs. Disassembled and cleaned. Inspected bu"
type textarea "x"
type textarea "Picked up grinder for shop repairs. Disassembled and cleaned. Inspected bur"
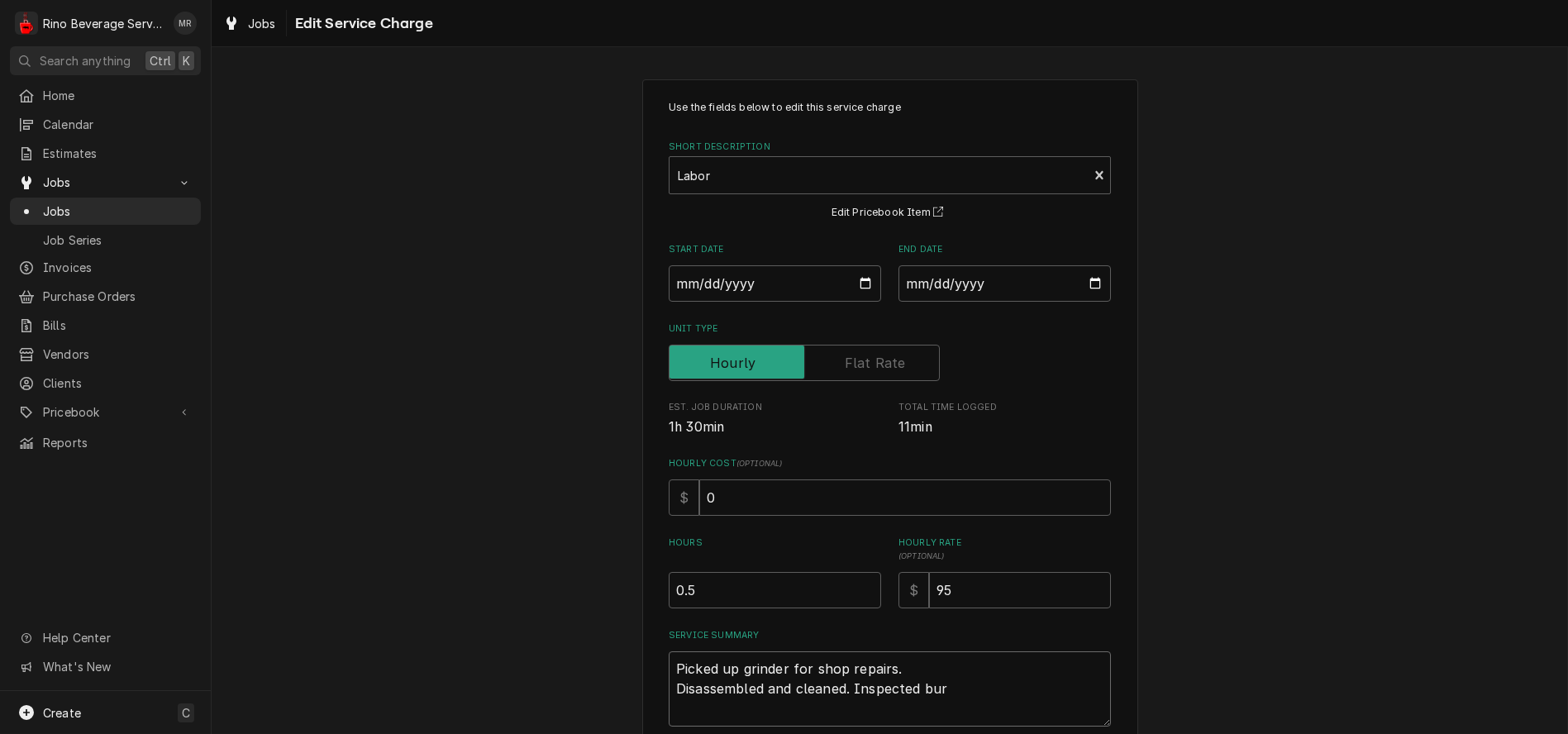
type textarea "x"
type textarea "Picked up grinder for shop repairs. Disassembled and cleaned. Inspected burr"
type textarea "x"
type textarea "Picked up grinder for shop repairs. Disassembled and cleaned. Inspected burrs"
type textarea "x"
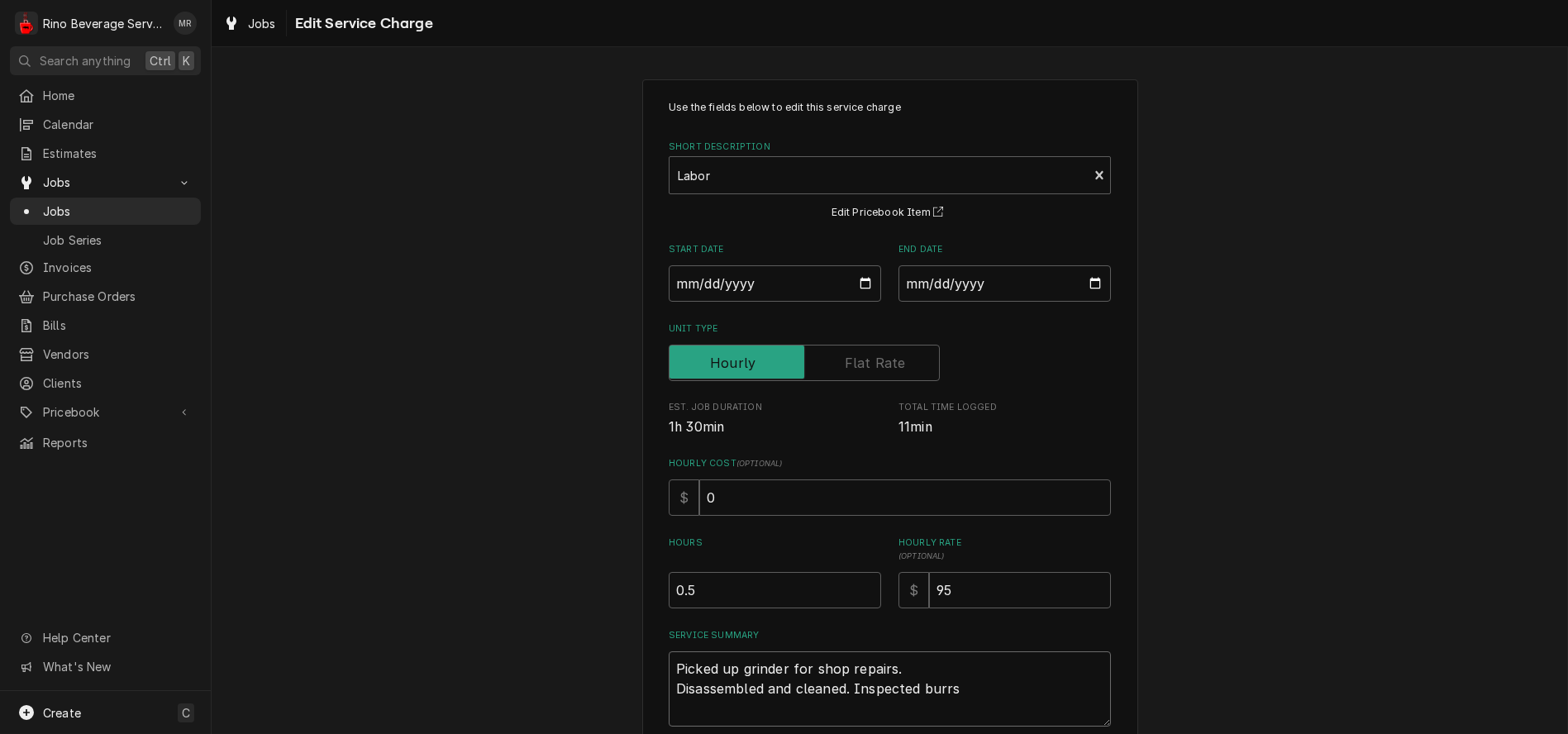
type textarea "Picked up grinder for shop repairs. Disassembled and cleaned. Inspected burrs."
type textarea "x"
type textarea "Picked up grinder for shop repairs. Disassembled and cleaned. Inspected burrs."
type textarea "x"
type textarea "Picked up grinder for shop repairs. Disassembled and cleaned. Inspected burrs. R"
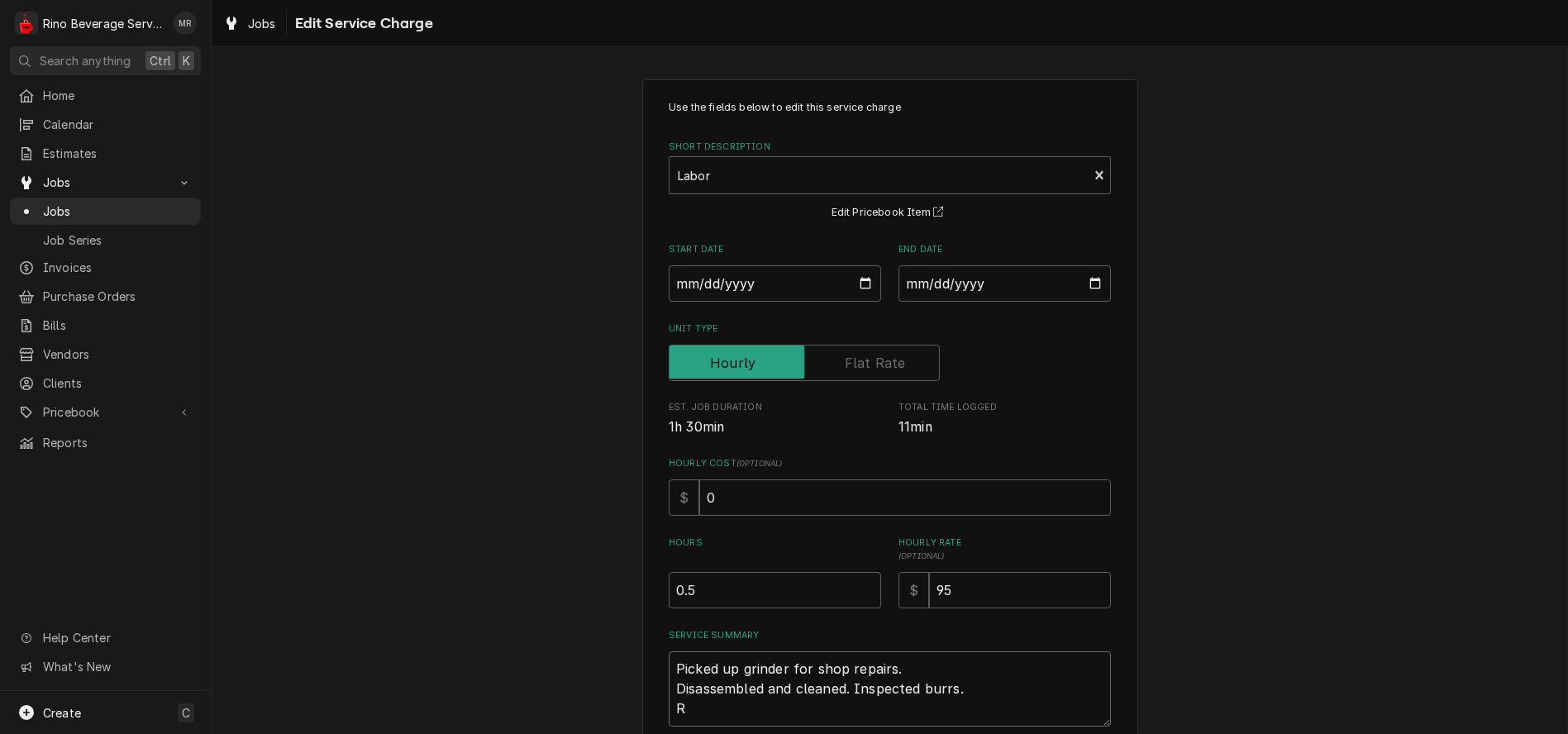
type textarea "x"
type textarea "Picked up grinder for shop repairs. Disassembled and cleaned. Inspected burrs. …"
type textarea "x"
type textarea "Picked up grinder for shop repairs. Disassembled and cleaned. Inspected burrs. …"
type textarea "x"
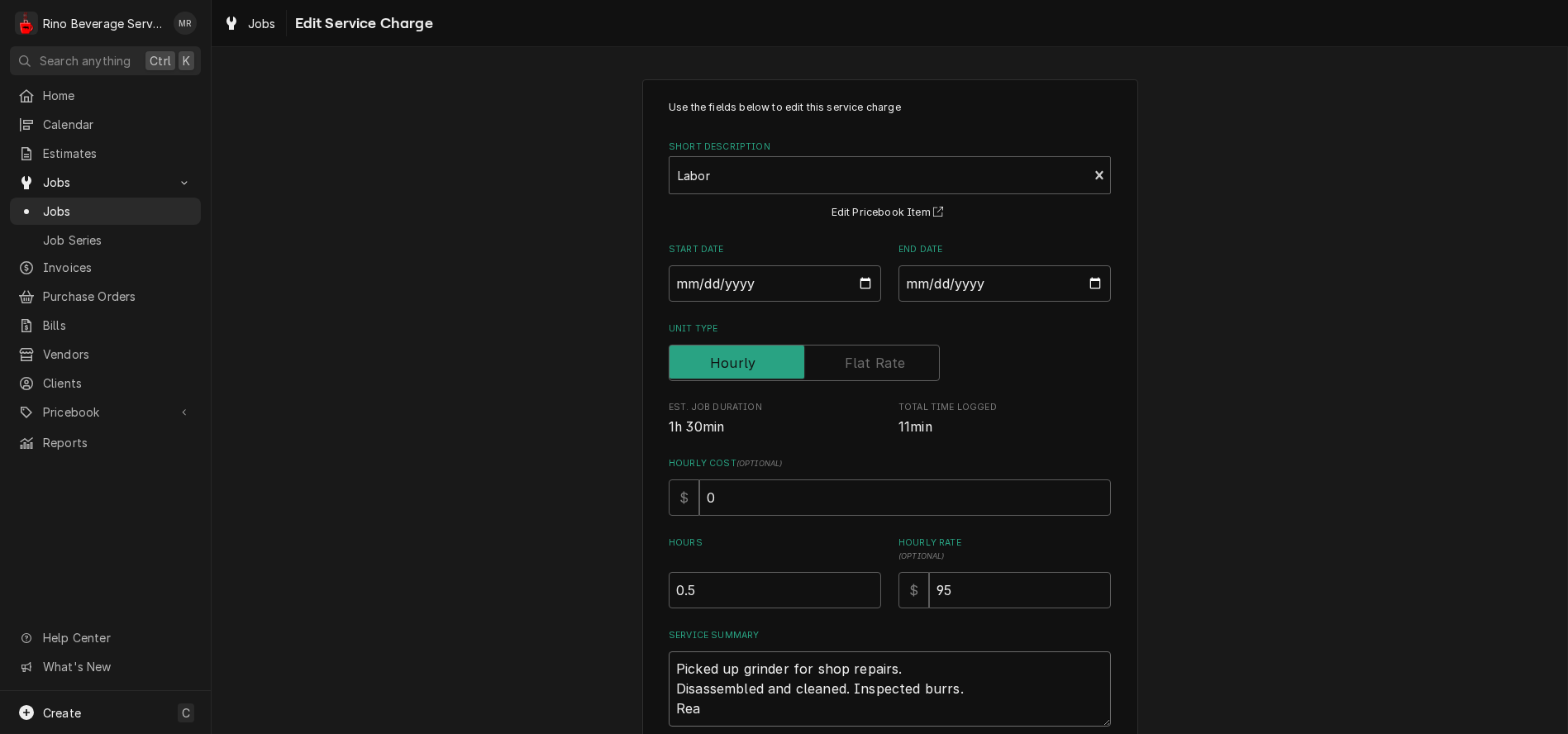
type textarea "Picked up grinder for shop repairs. Disassembled and cleaned. Inspected burrs. …"
type textarea "x"
type textarea "Picked up grinder for shop repairs. Disassembled and cleaned. Inspected burrs. …"
type textarea "x"
type textarea "Picked up grinder for shop repairs. Disassembled and cleaned. Inspected burrs. …"
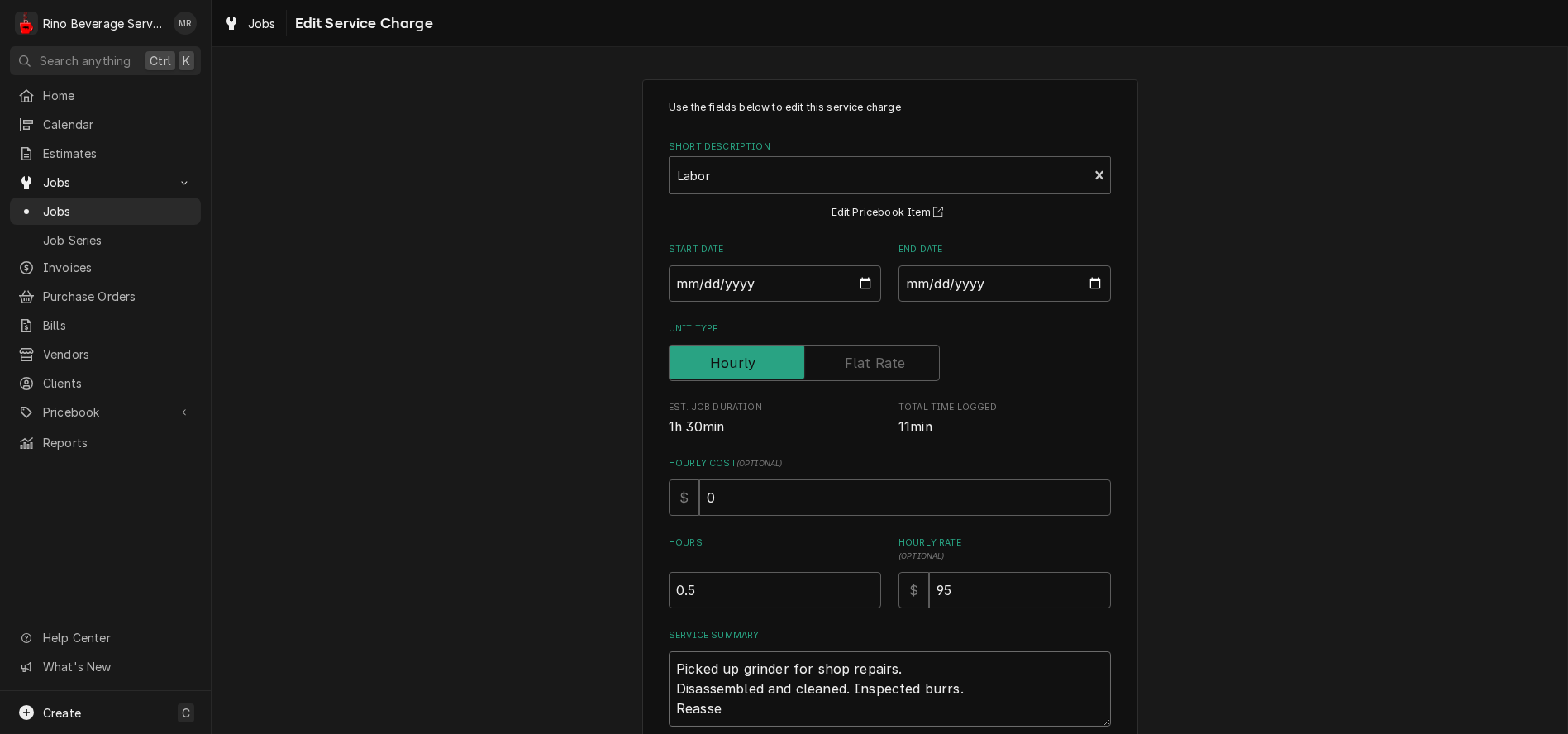
type textarea "x"
type textarea "Picked up grinder for shop repairs. Disassembled and cleaned. Inspected burrs. …"
type textarea "x"
type textarea "Picked up grinder for shop repairs. Disassembled and cleaned. Inspected burrs. …"
type textarea "x"
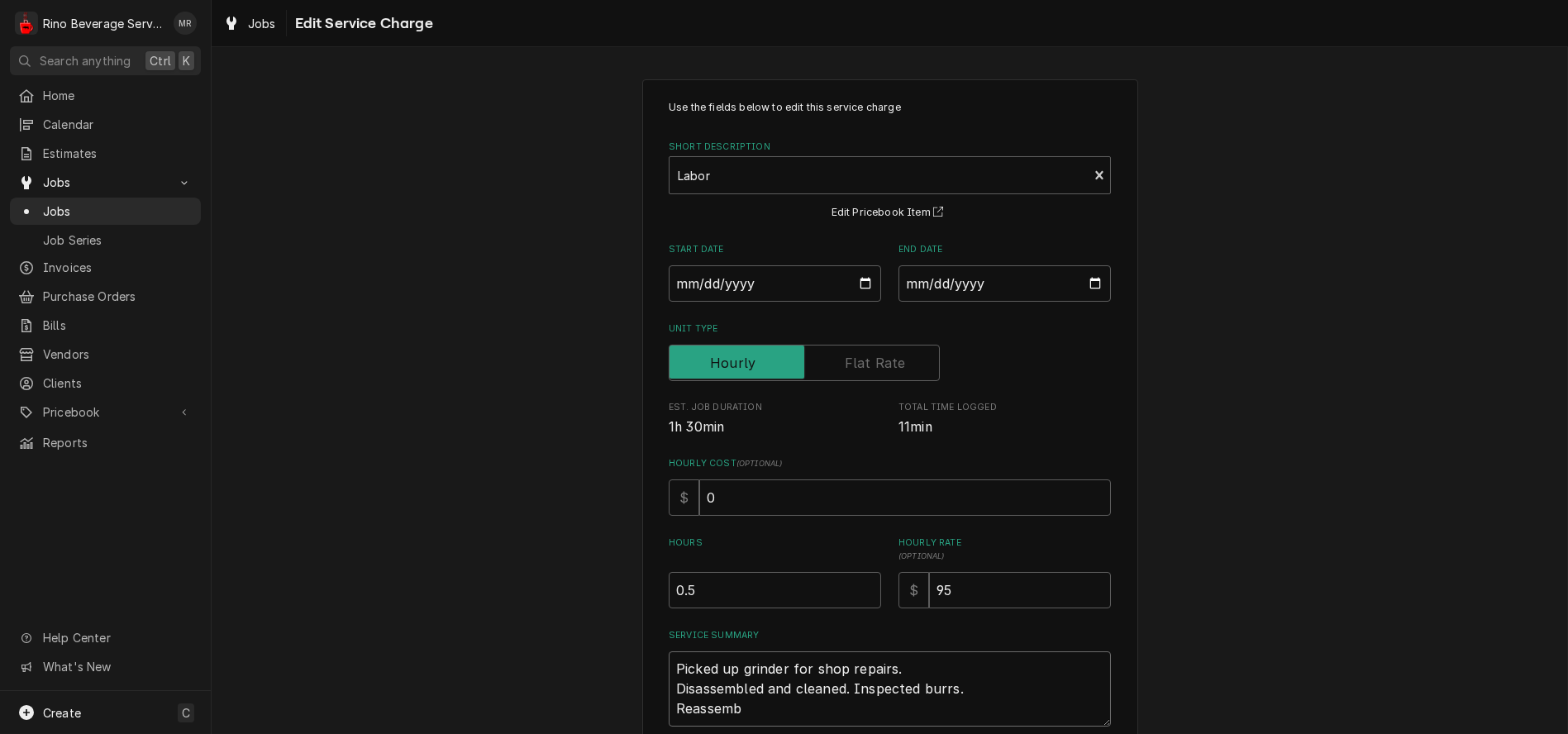
type textarea "Picked up grinder for shop repairs. Disassembled and cleaned. Inspected burrs. …"
type textarea "x"
type textarea "Picked up grinder for shop repairs. Disassembled and cleaned. Inspected burrs. …"
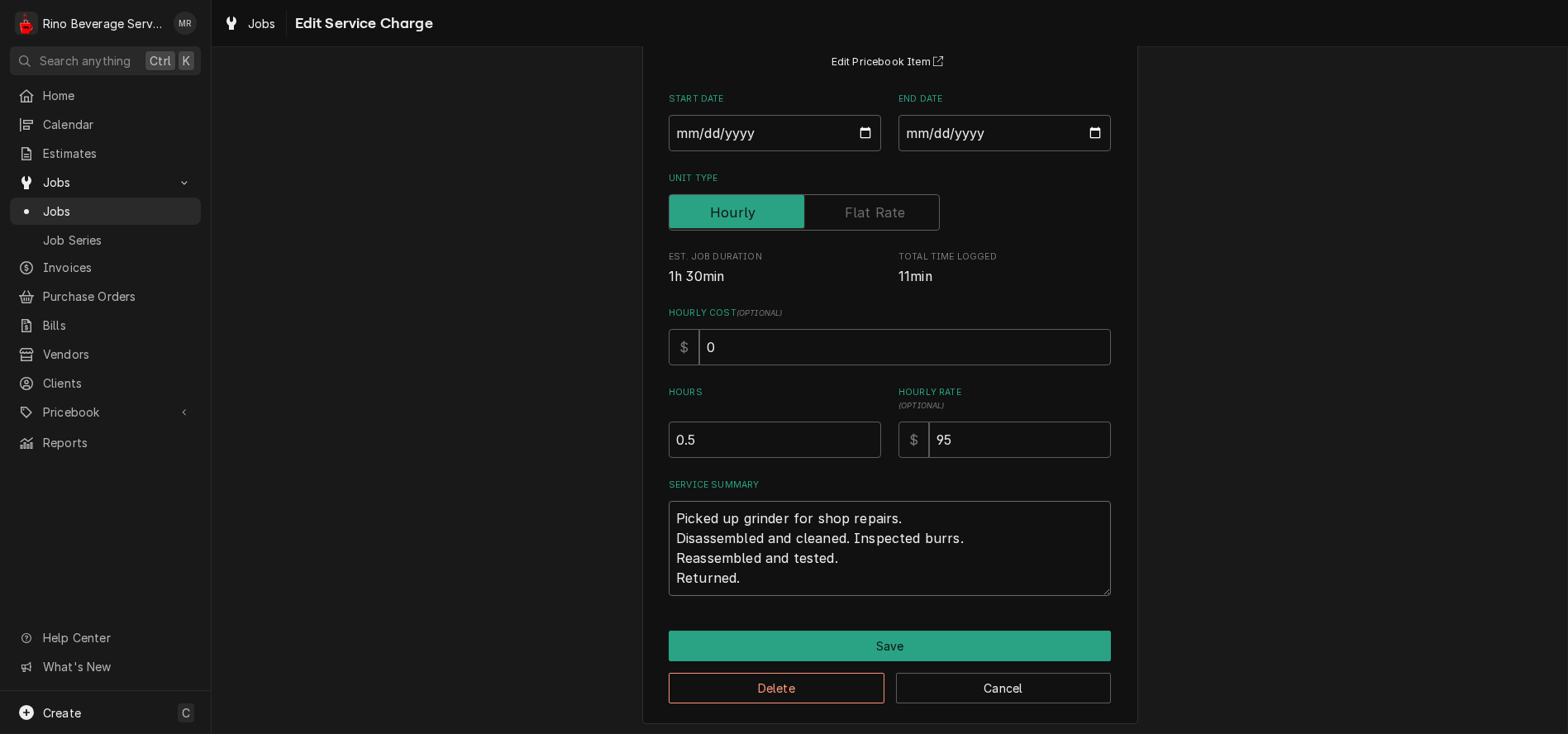
scroll to position [157, 0]
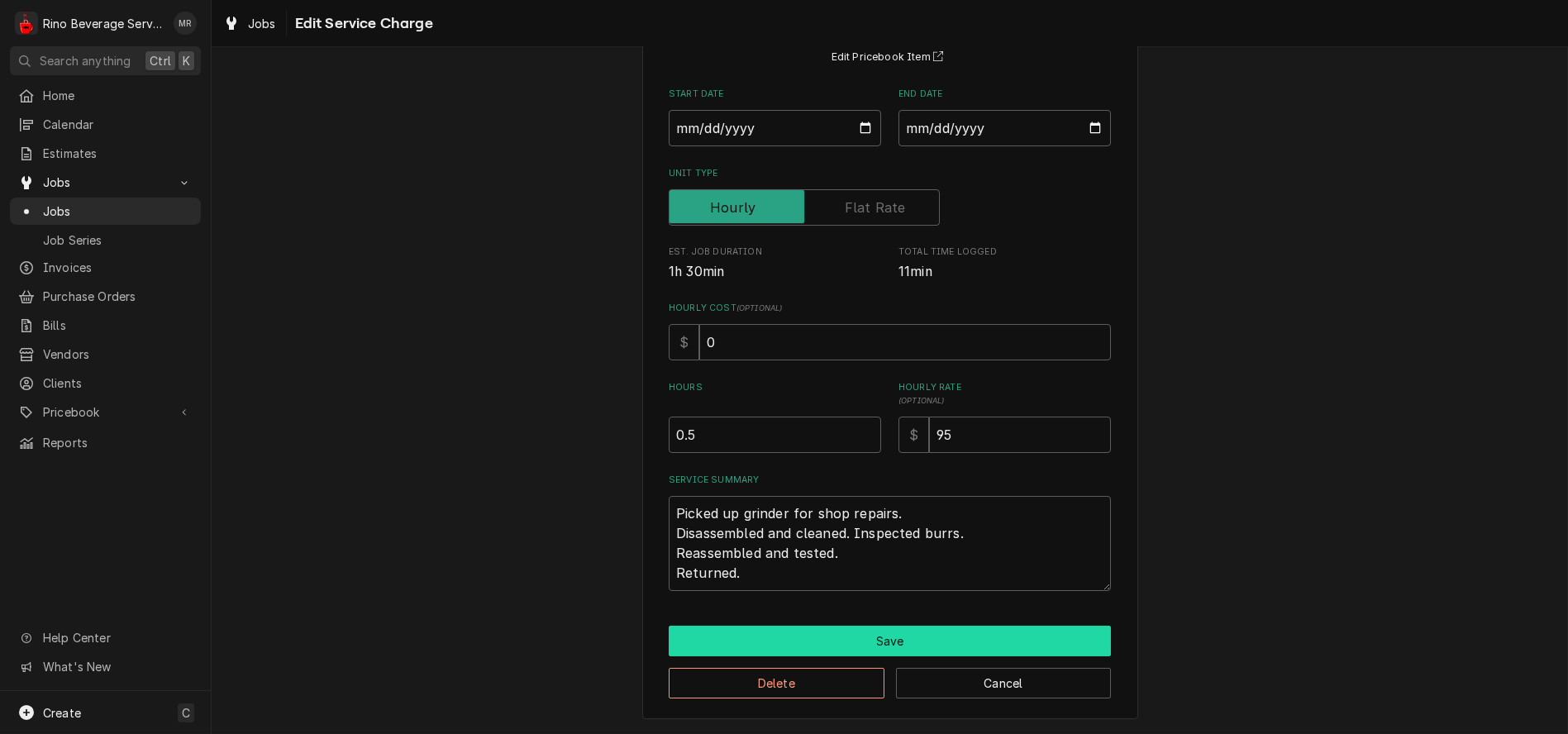
click at [860, 636] on button "Save" at bounding box center [890, 641] width 442 height 30
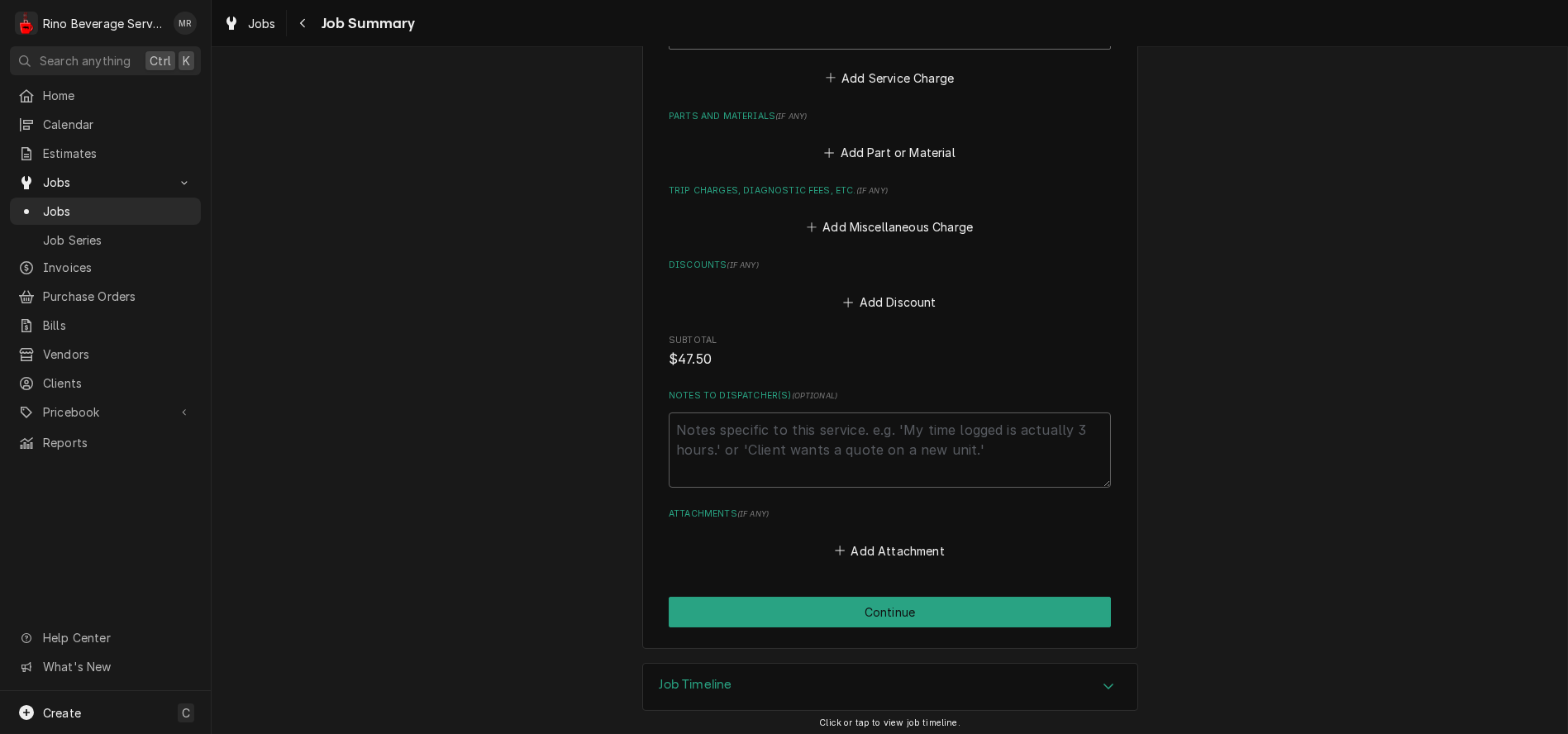
scroll to position [715, 0]
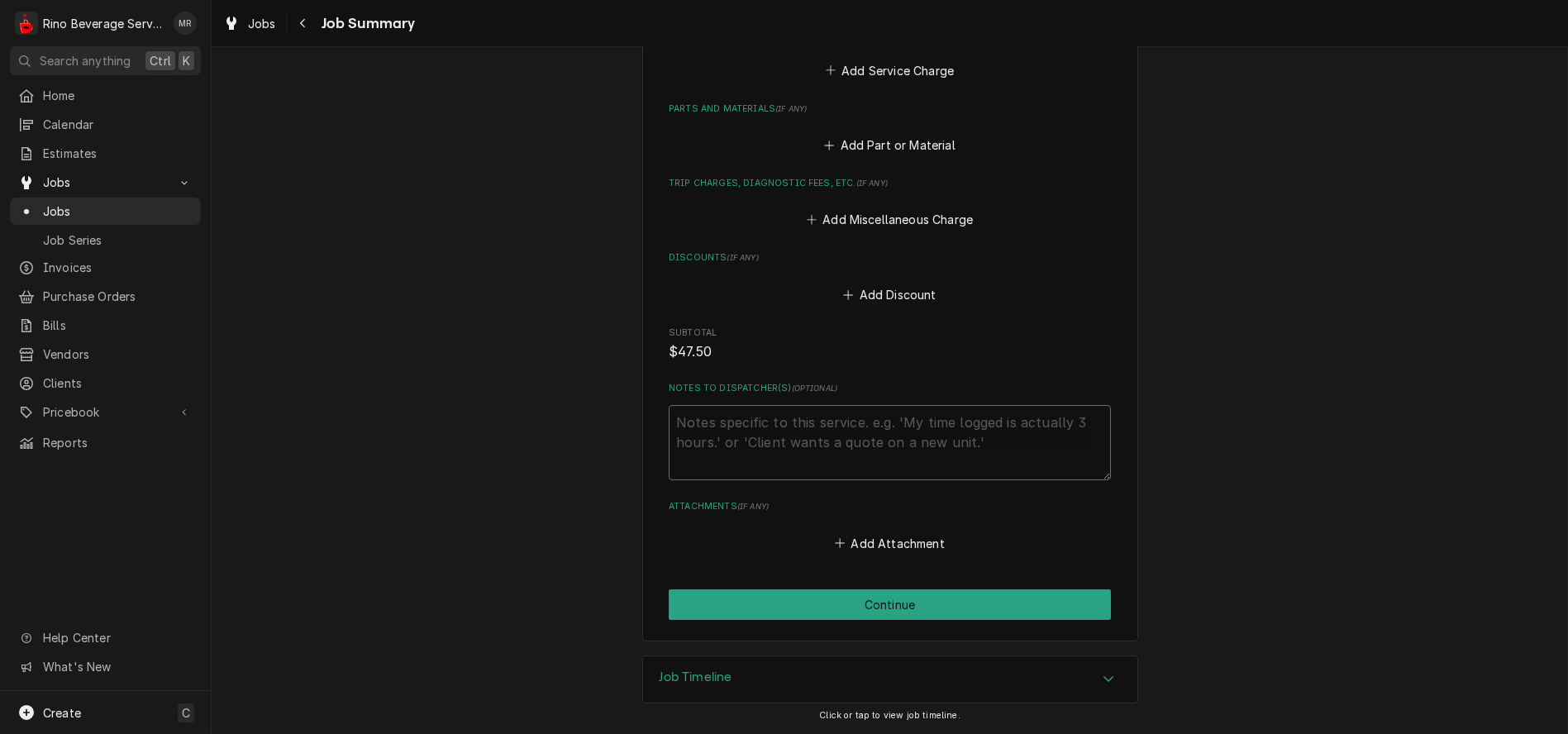
click at [709, 426] on textarea "Notes to Dispatcher(s) ( optional )" at bounding box center [890, 443] width 442 height 75
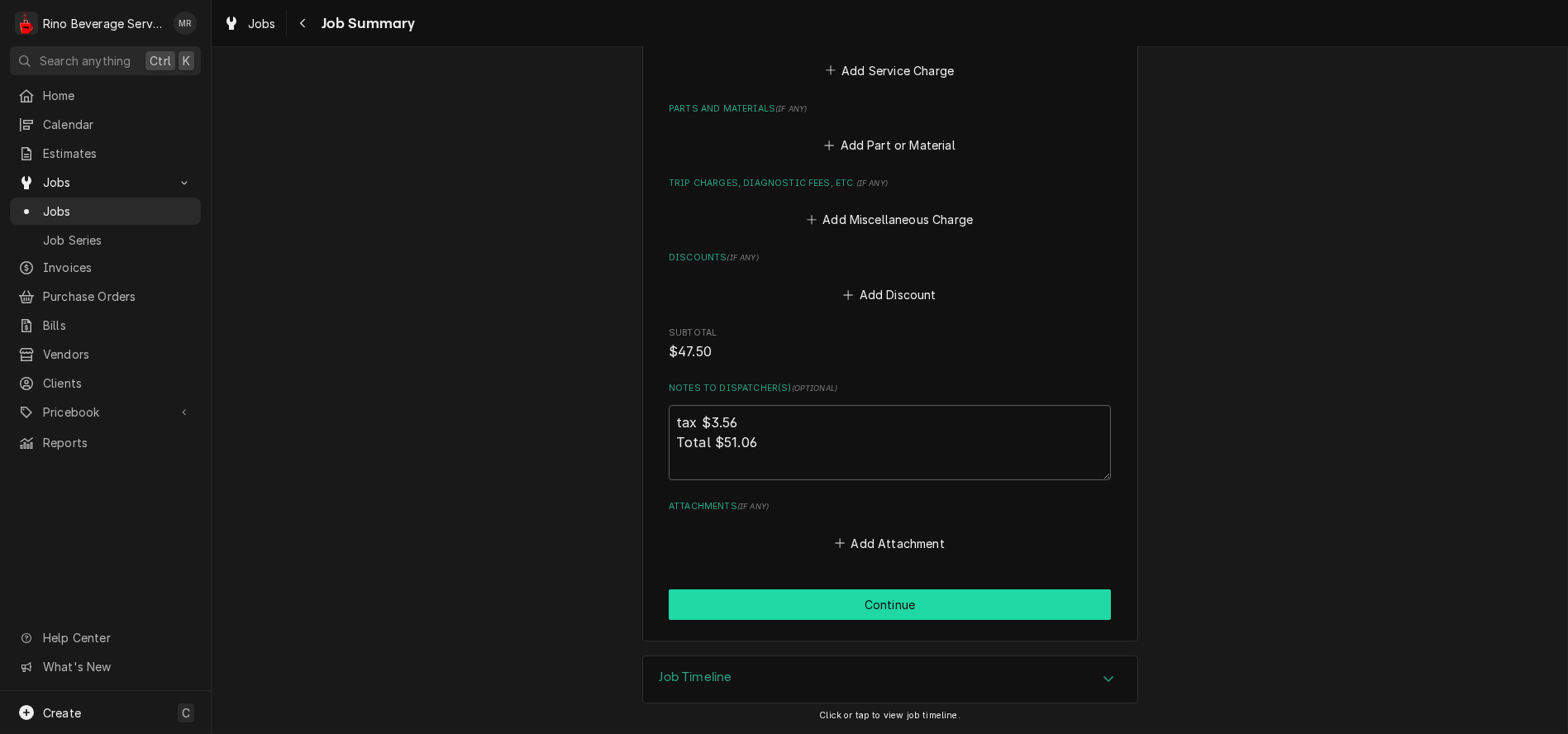
click at [871, 602] on button "Continue" at bounding box center [890, 605] width 442 height 30
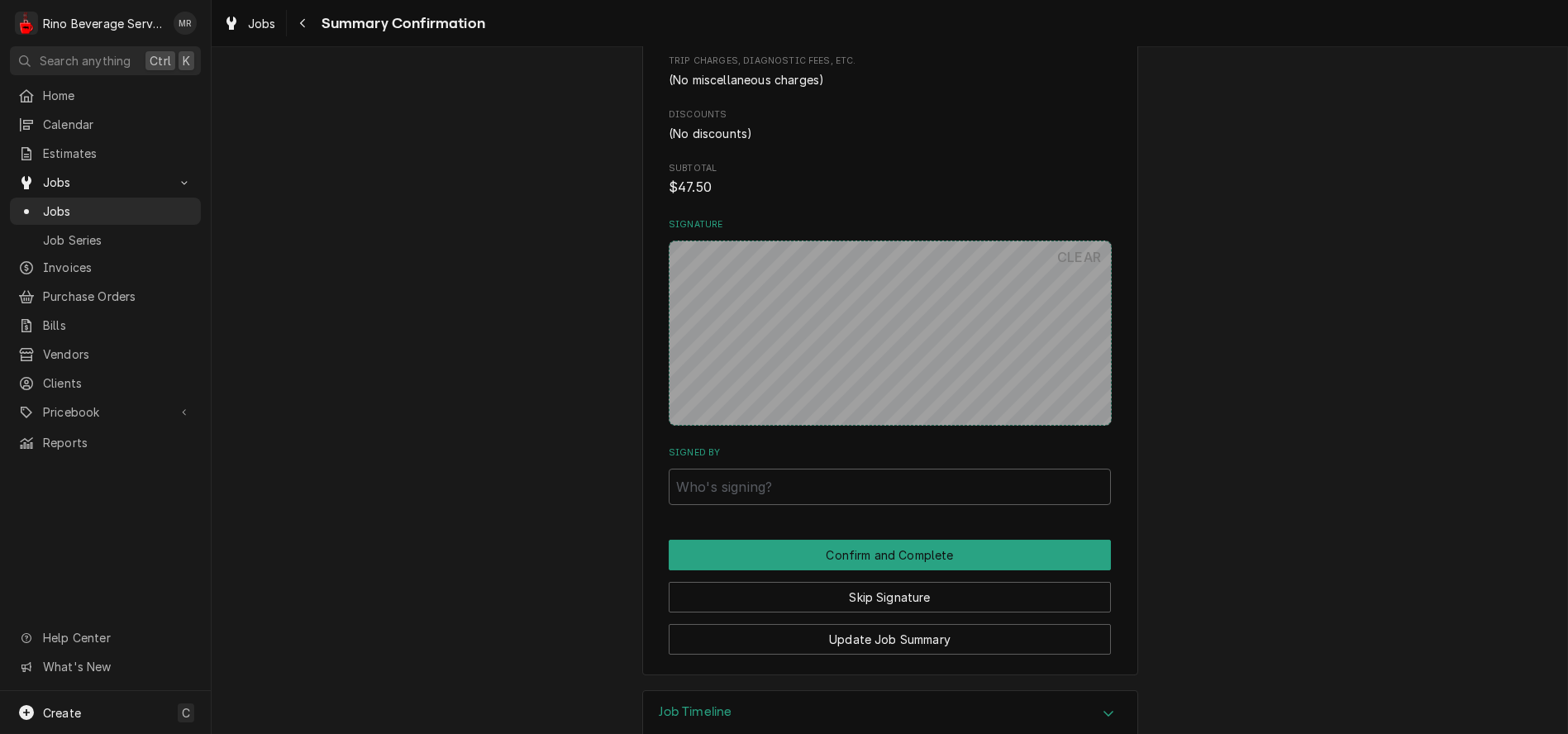
scroll to position [774, 0]
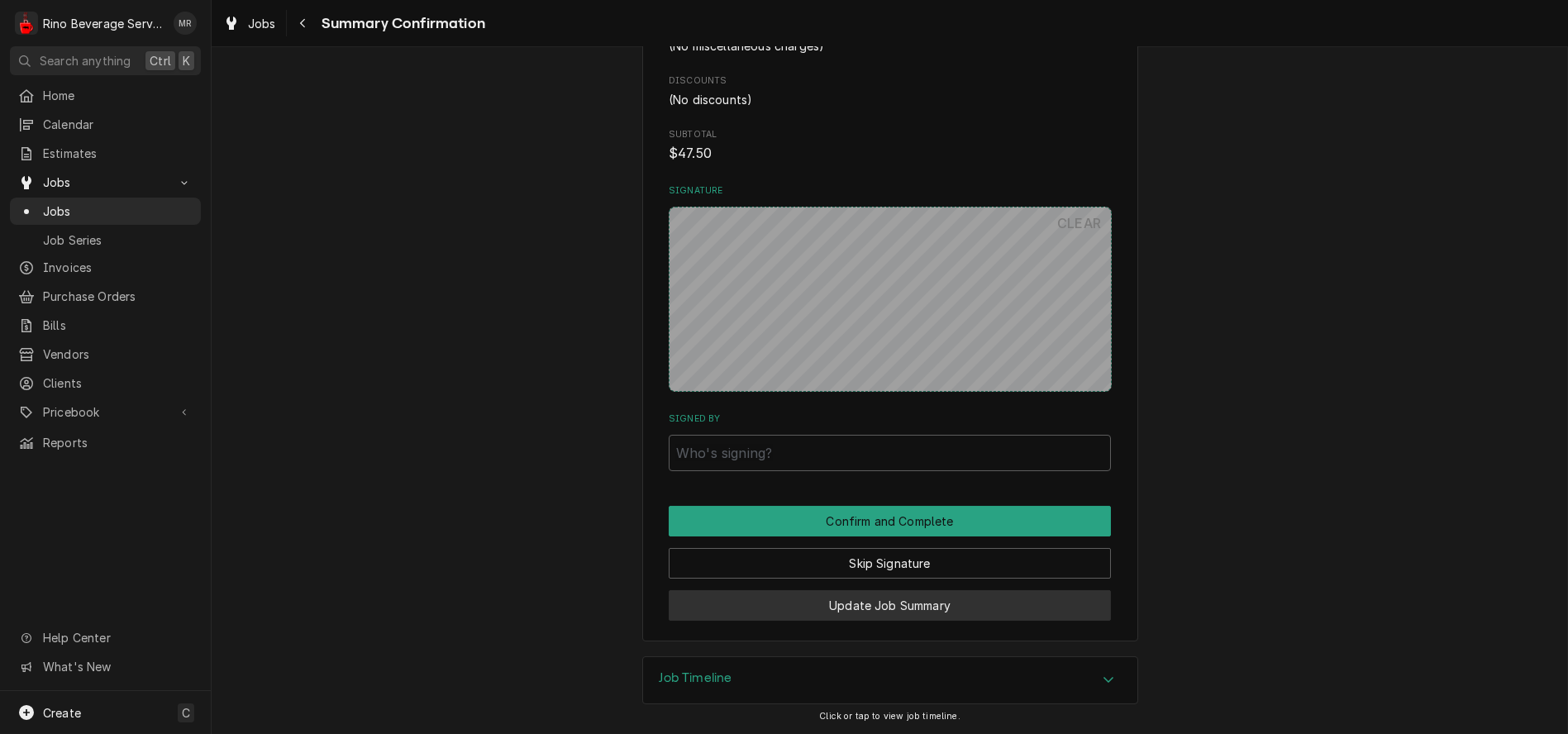
click at [788, 604] on button "Update Job Summary" at bounding box center [890, 605] width 442 height 30
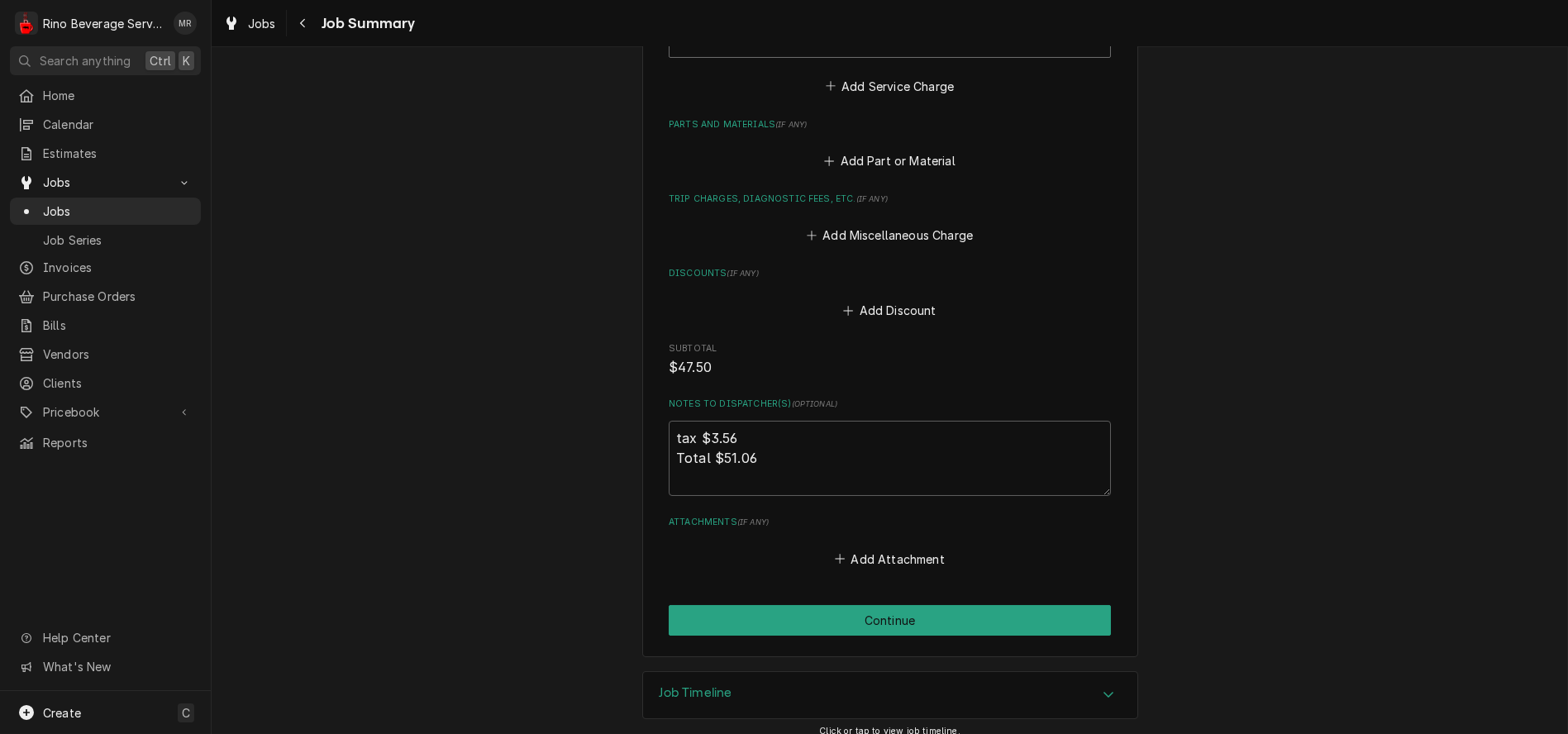
scroll to position [715, 0]
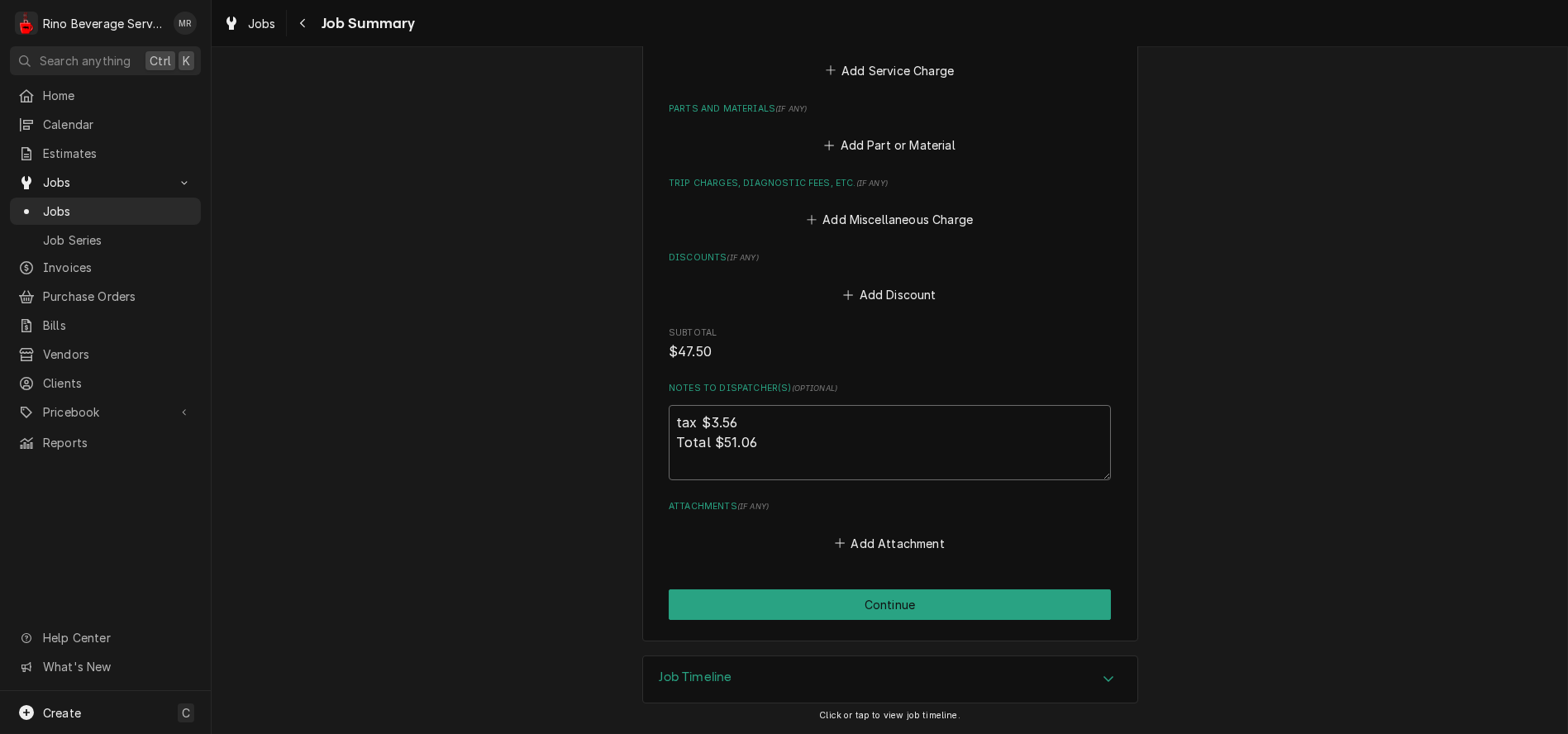
click at [779, 439] on textarea "tax $3.56 Total $51.06" at bounding box center [890, 443] width 442 height 75
type textarea "x"
type textarea "tax $3.56 Total $51.06"
type textarea "x"
type textarea "tax $3.56 Total $51.06 P"
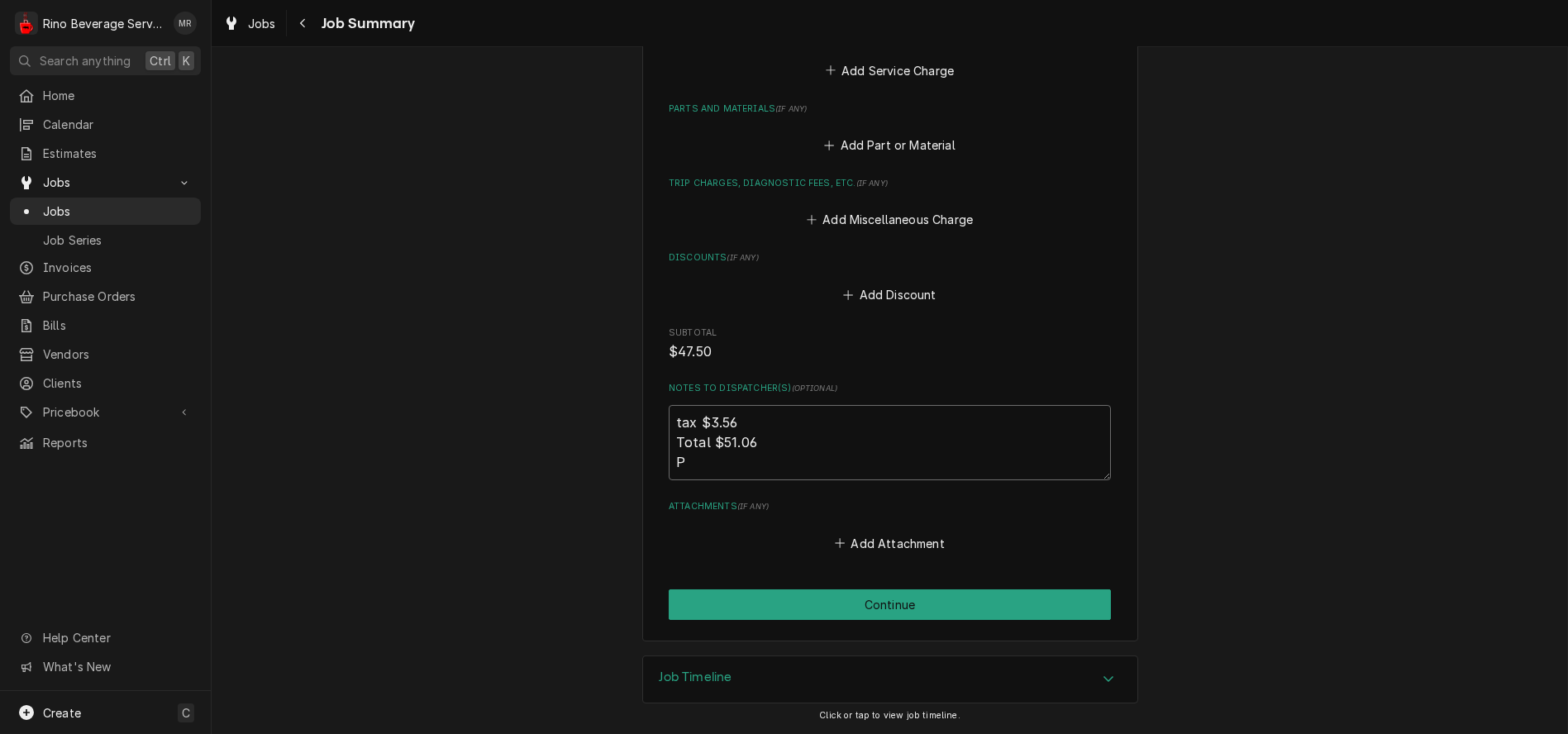
type textarea "x"
type textarea "tax $3.56 Total $51.06 Pi"
type textarea "x"
type textarea "tax $3.56 Total $51.06 Pic"
type textarea "x"
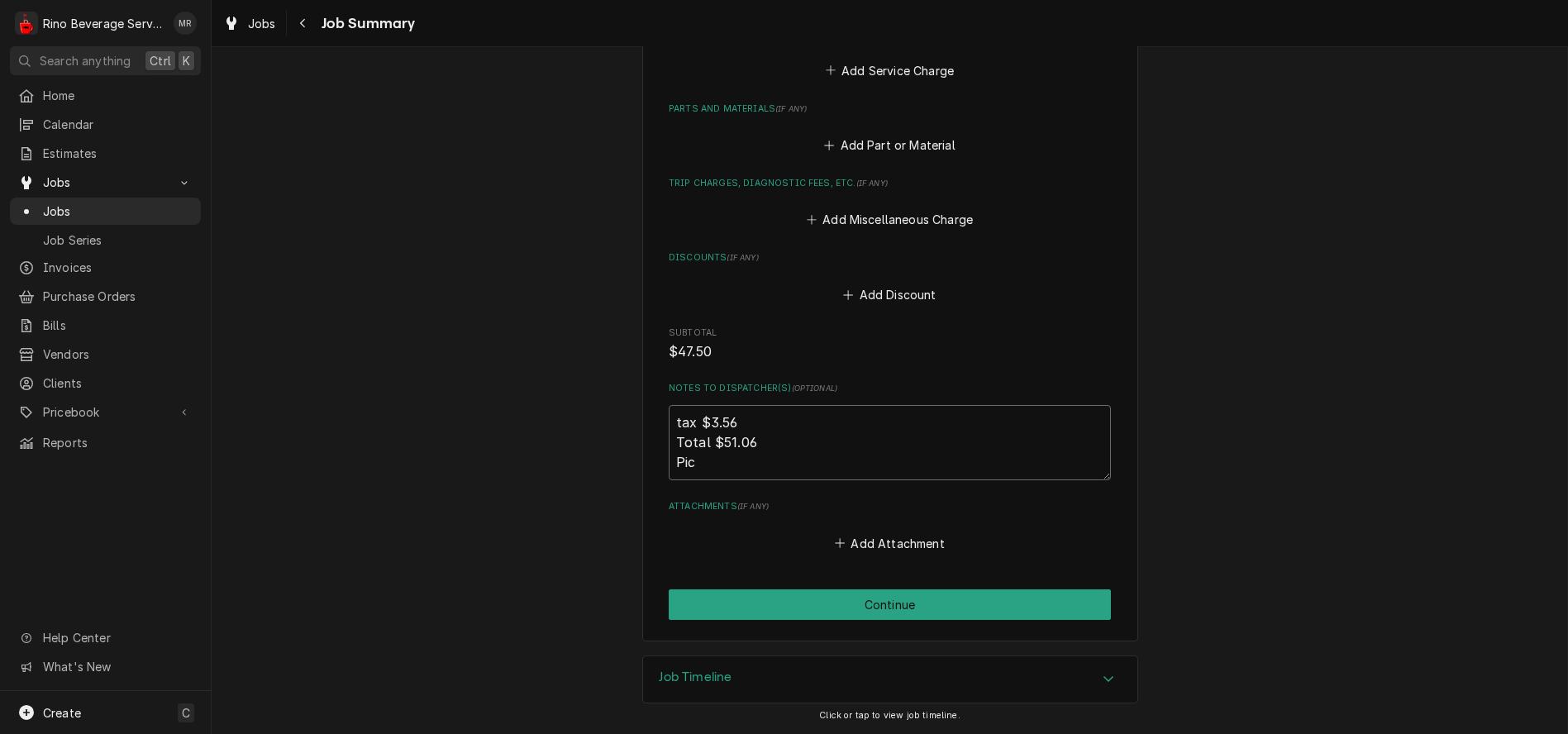
type textarea "tax $3.56 Total $51.06 Pick"
type textarea "x"
type textarea "tax $3.56 Total $51.06 Pick"
type textarea "x"
type textarea "tax $3.56 Total $51.06 Pick u"
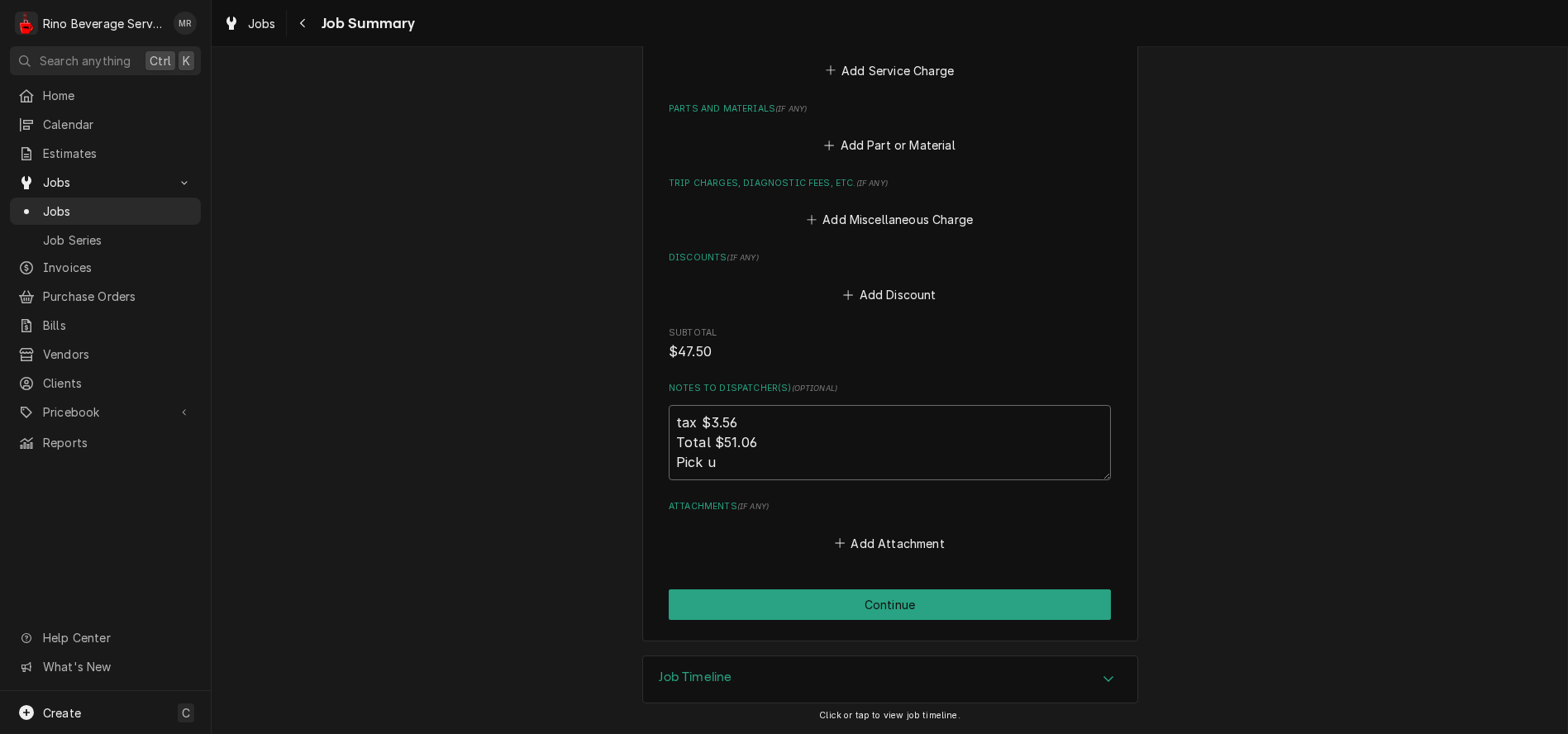
type textarea "x"
type textarea "tax $3.56 Total $51.06 Pick up"
type textarea "x"
type textarea "tax $3.56 Total $51.06 Pick up"
type textarea "x"
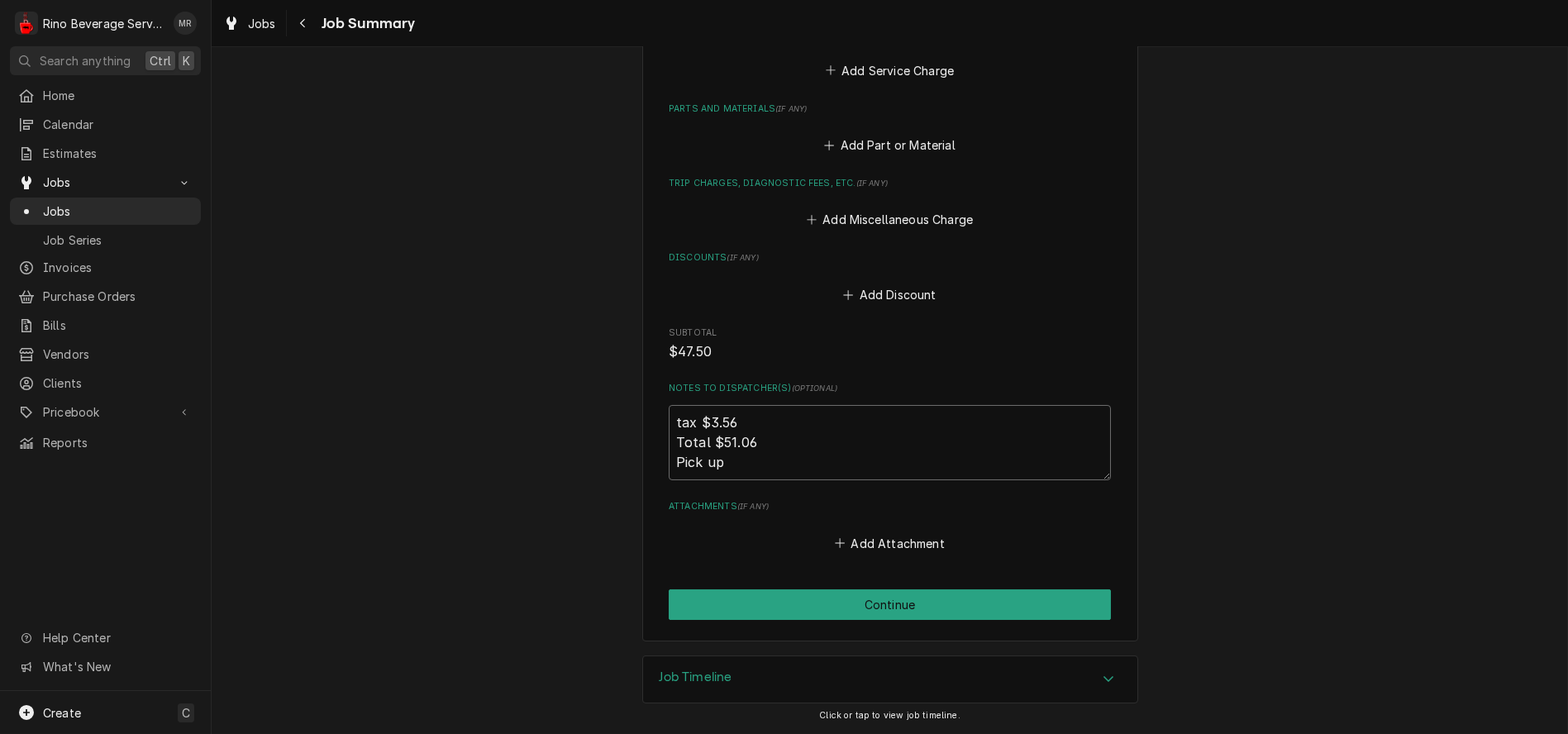
type textarea "tax $3.56 Total $51.06 Pick up c"
type textarea "x"
type textarea "tax $3.56 Total $51.06 Pick up ch"
type textarea "x"
type textarea "tax $3.56 Total $51.06 Pick up che"
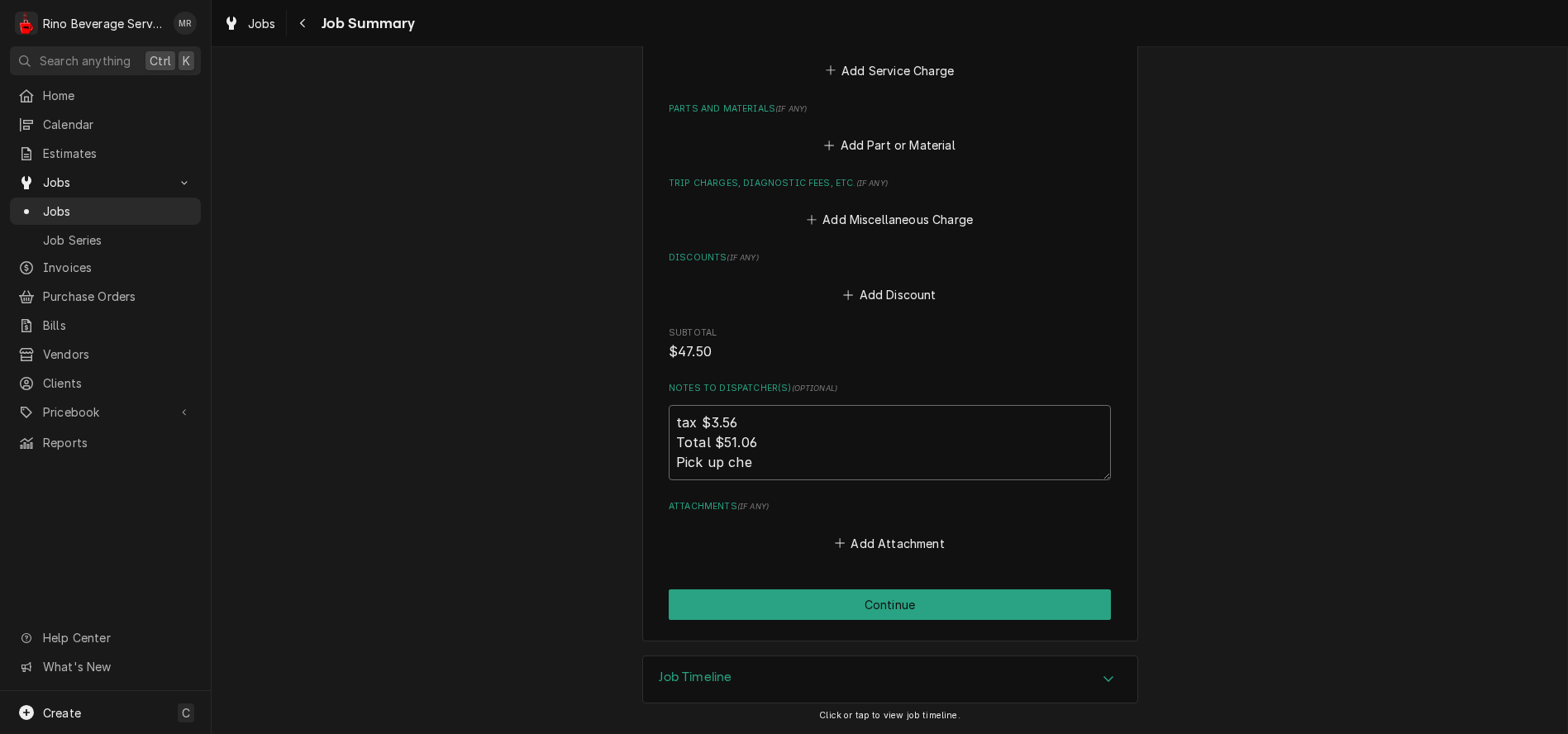
type textarea "x"
type textarea "tax $3.56 Total $51.06 Pick up chec"
type textarea "x"
type textarea "tax $3.56 Total $51.06 Pick up check"
click at [865, 605] on button "Continue" at bounding box center [890, 605] width 442 height 30
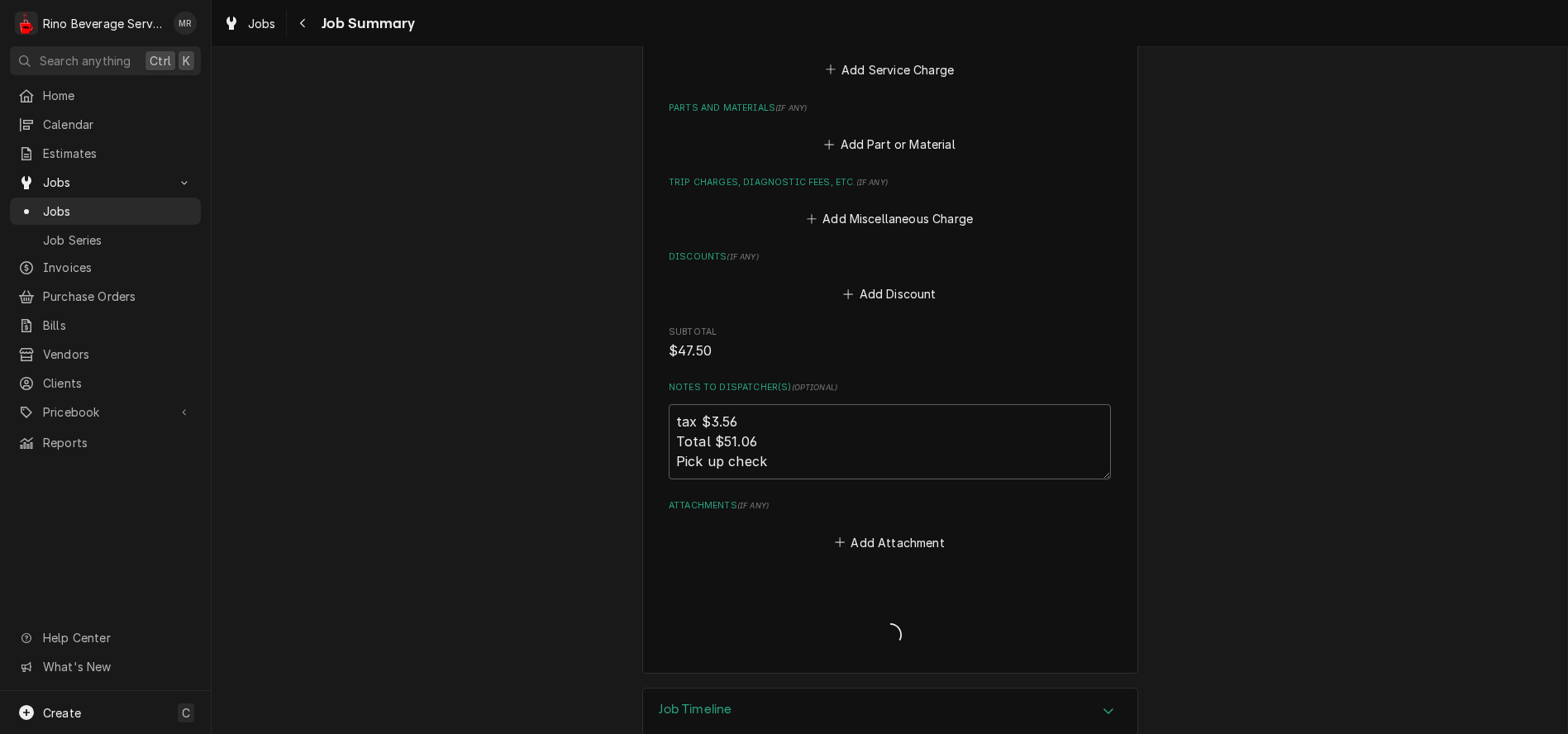
type textarea "x"
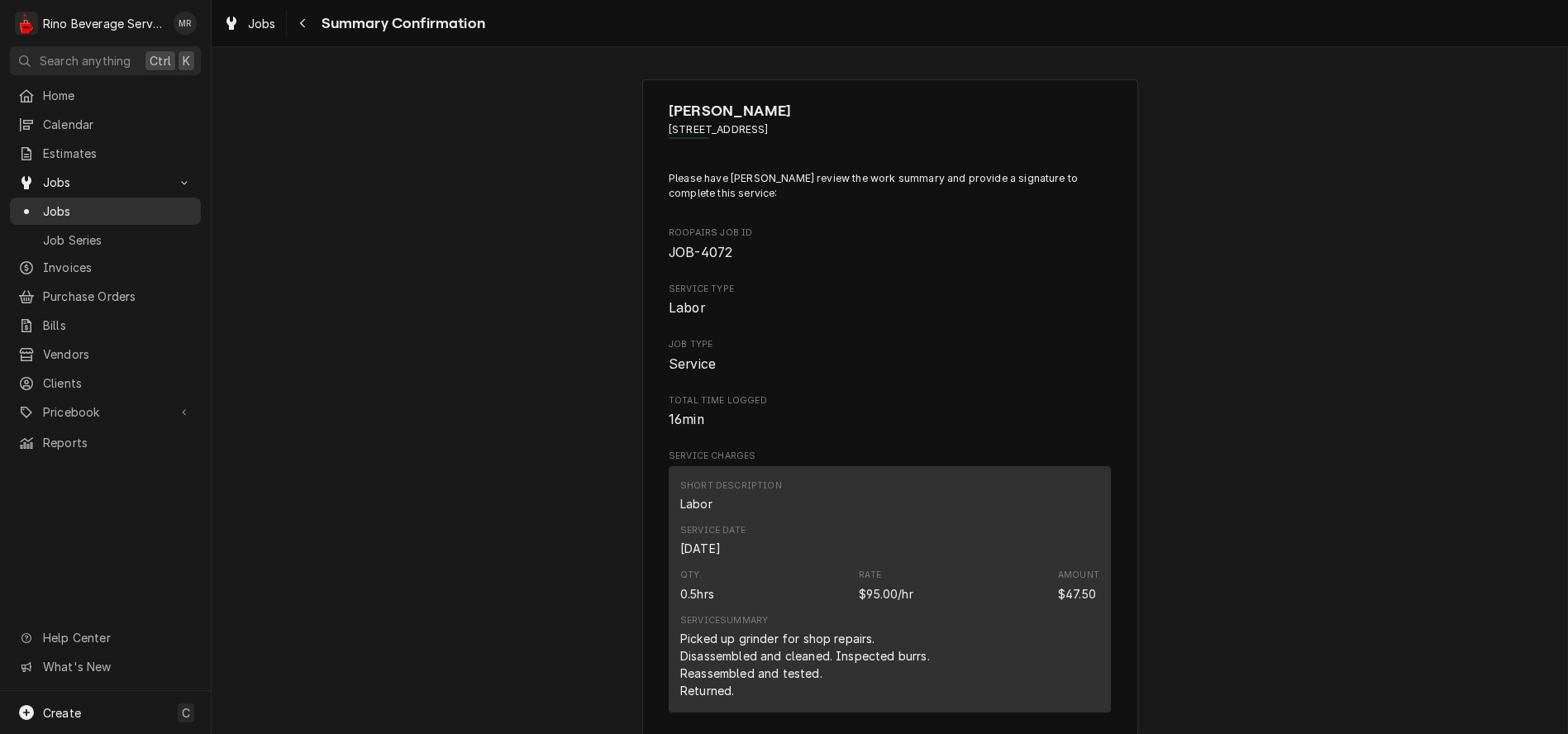
click at [95, 202] on span "Jobs" at bounding box center [117, 210] width 149 height 17
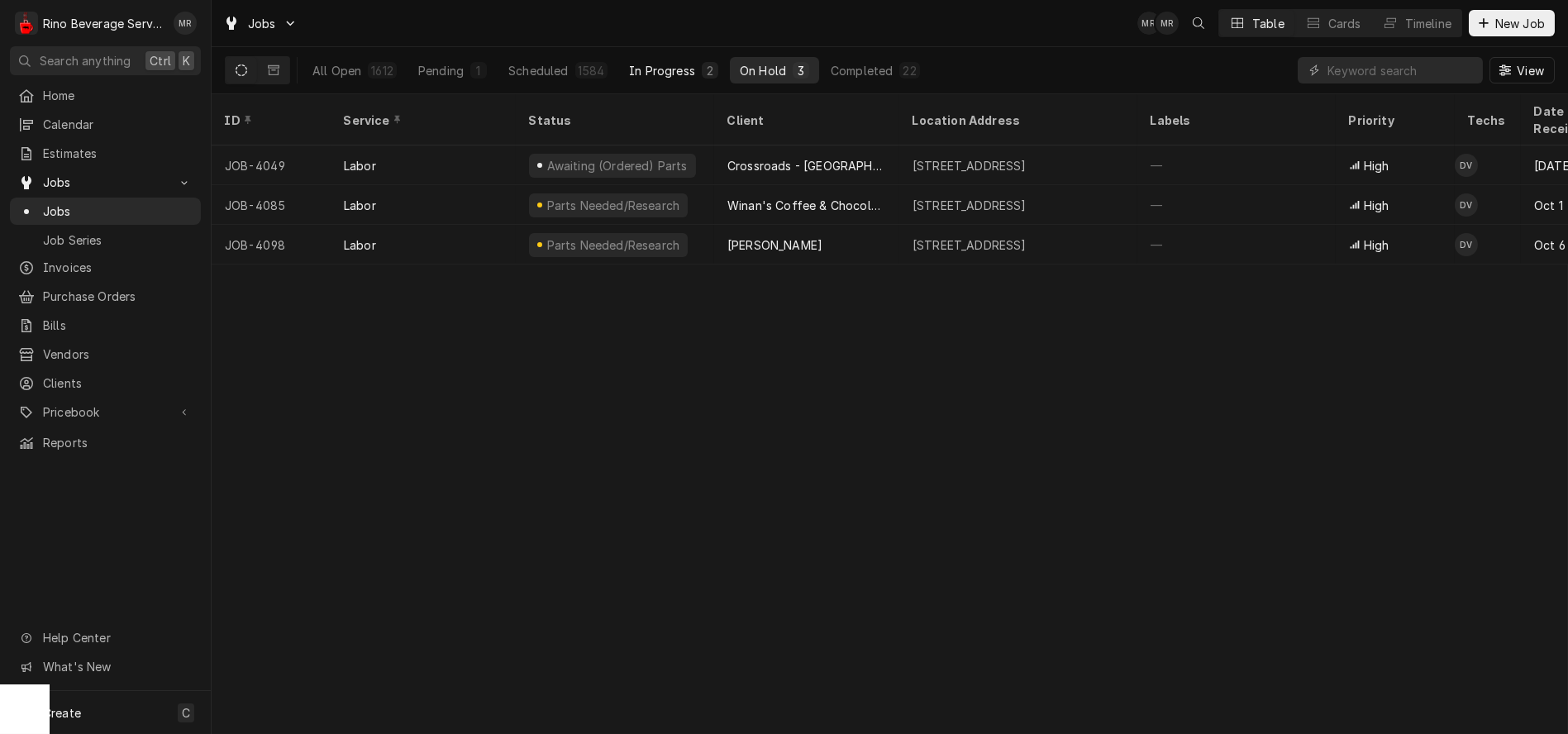
click at [668, 71] on div "In Progress" at bounding box center [662, 70] width 66 height 17
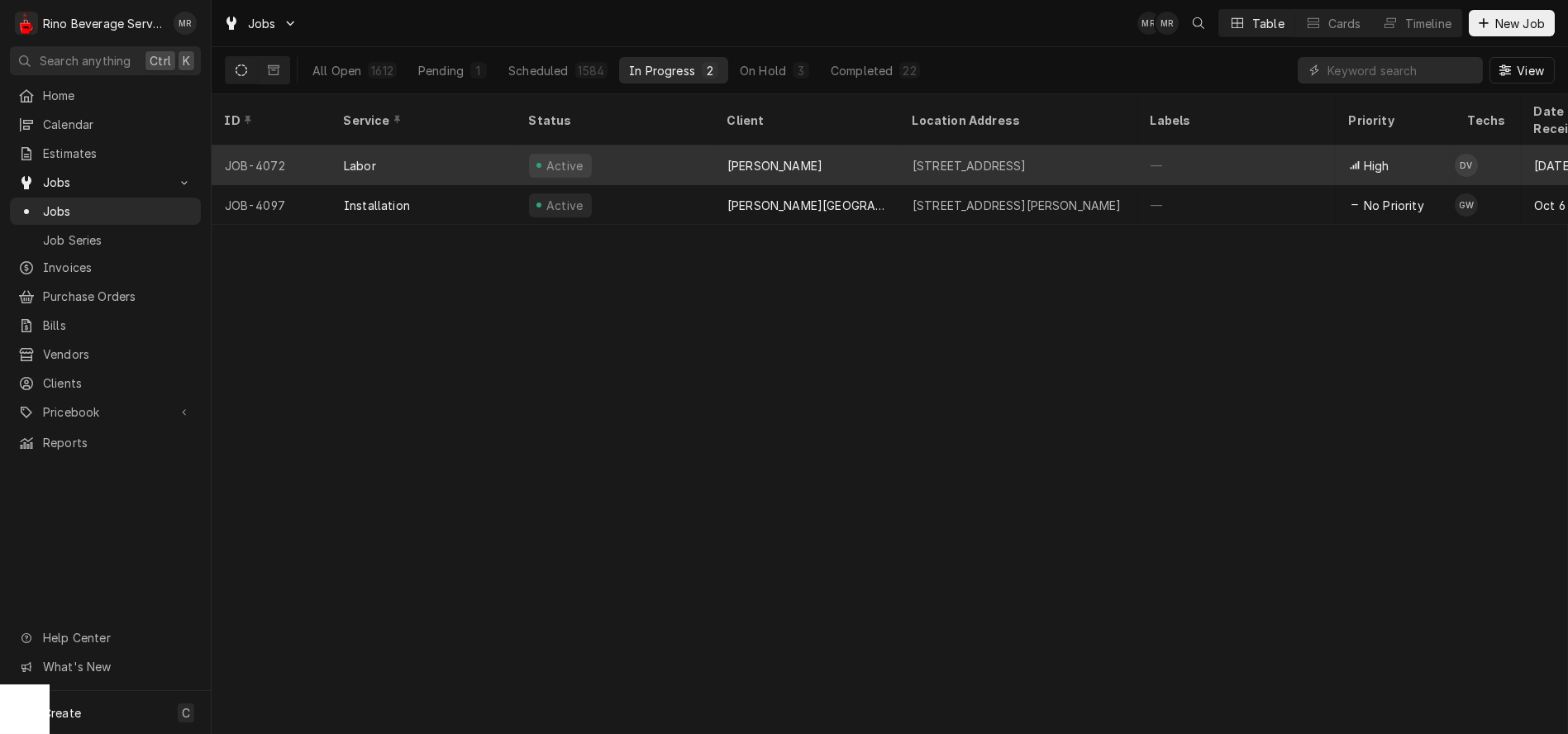
click at [666, 146] on div "Active" at bounding box center [615, 166] width 199 height 39
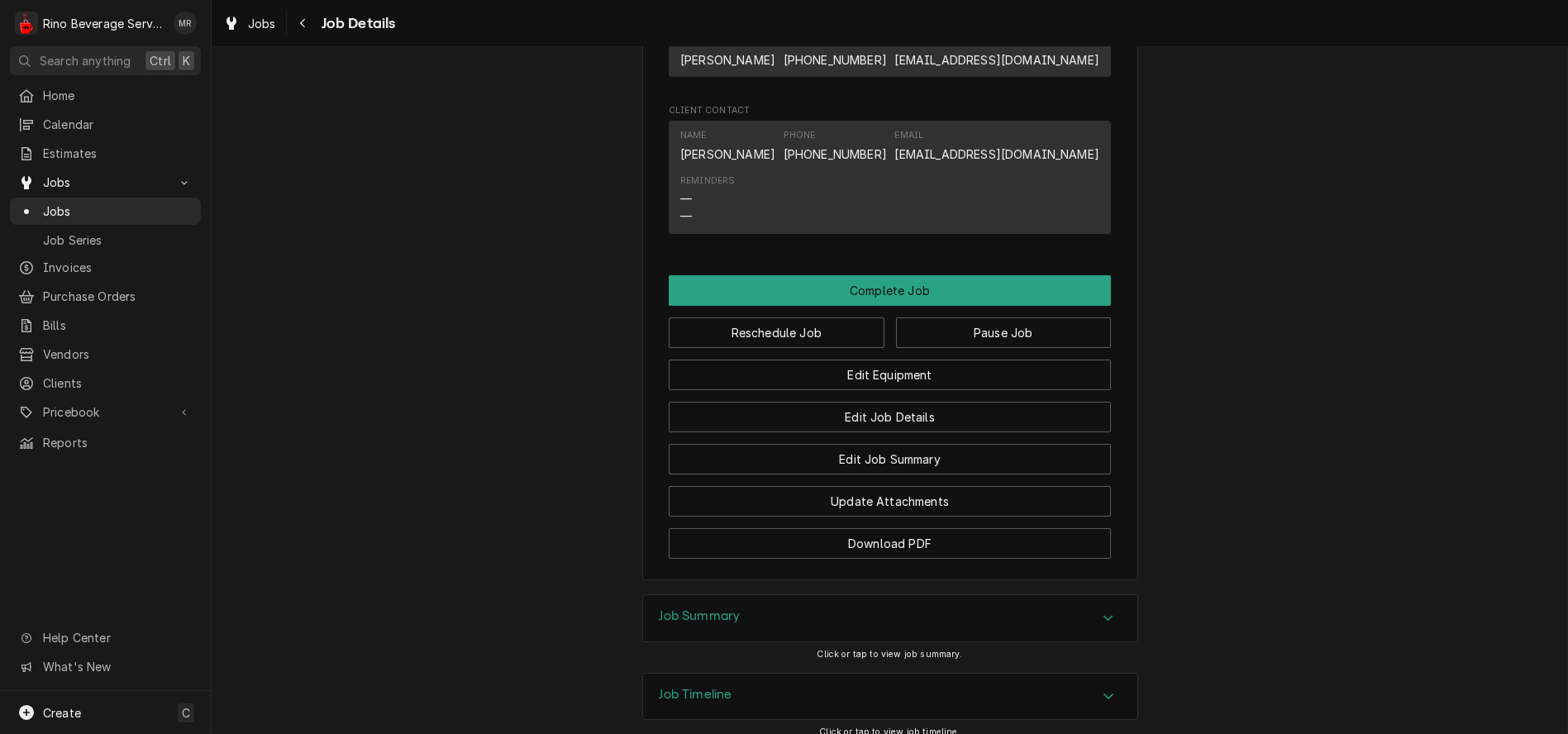
scroll to position [1256, 0]
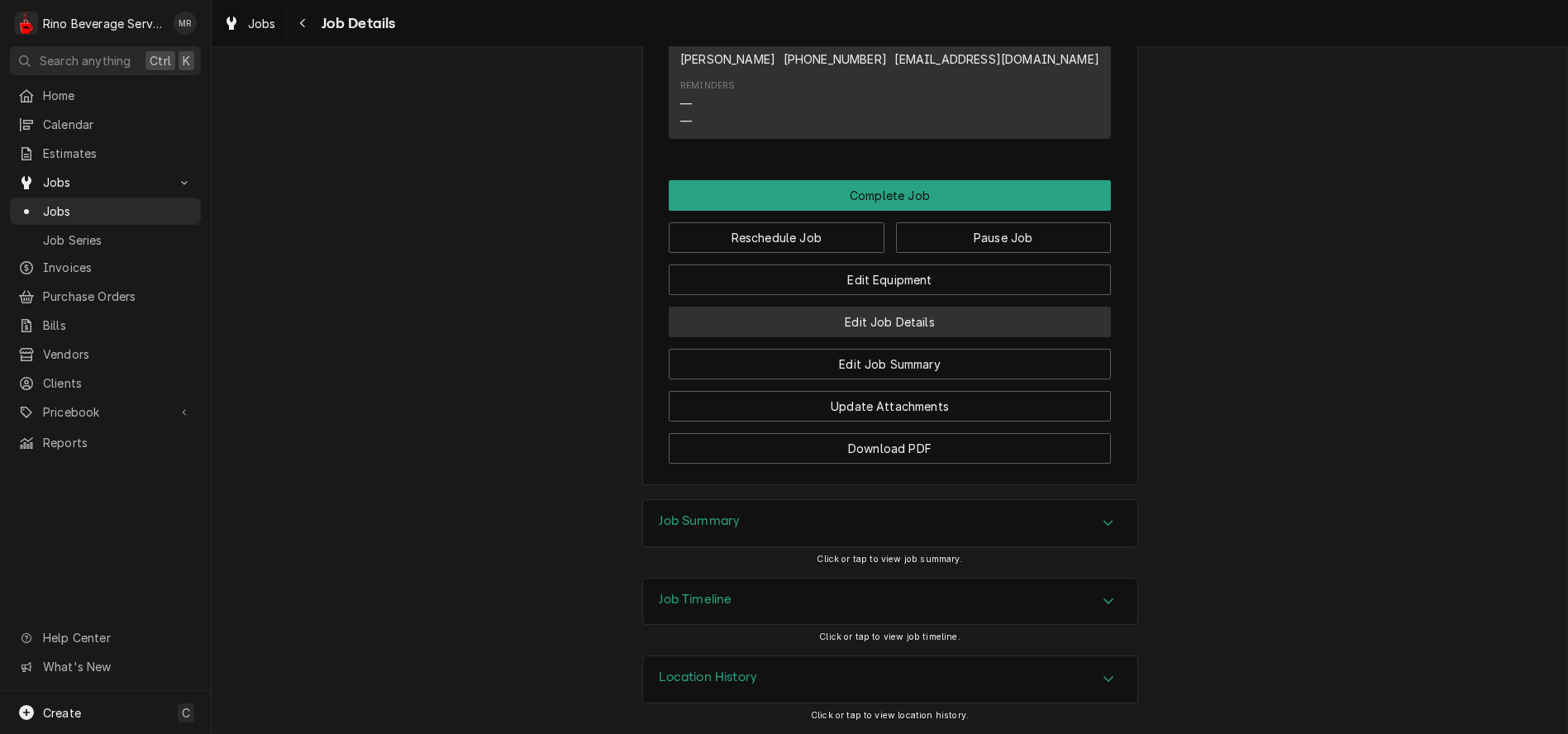
click at [803, 323] on button "Edit Job Details" at bounding box center [890, 322] width 442 height 30
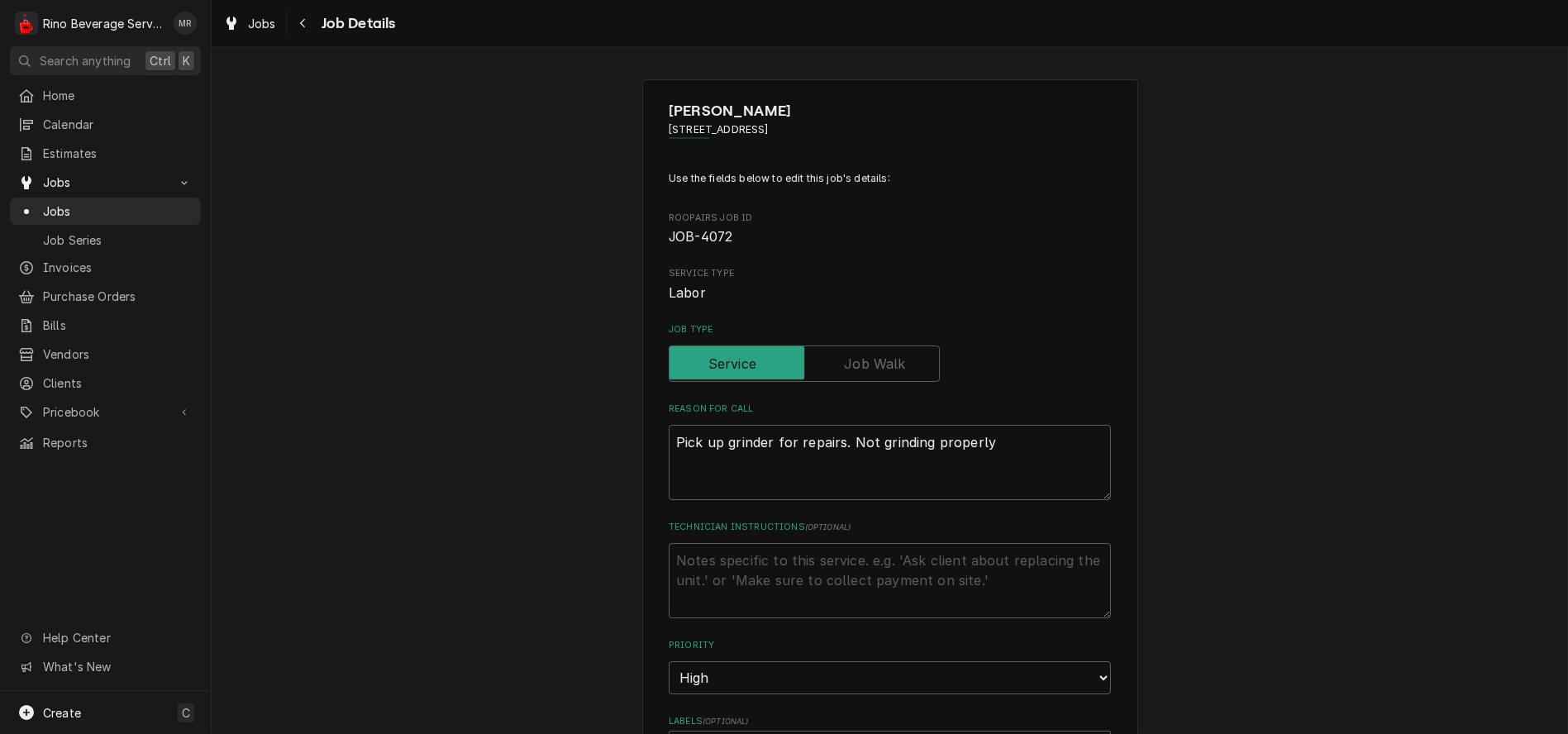
type textarea "x"
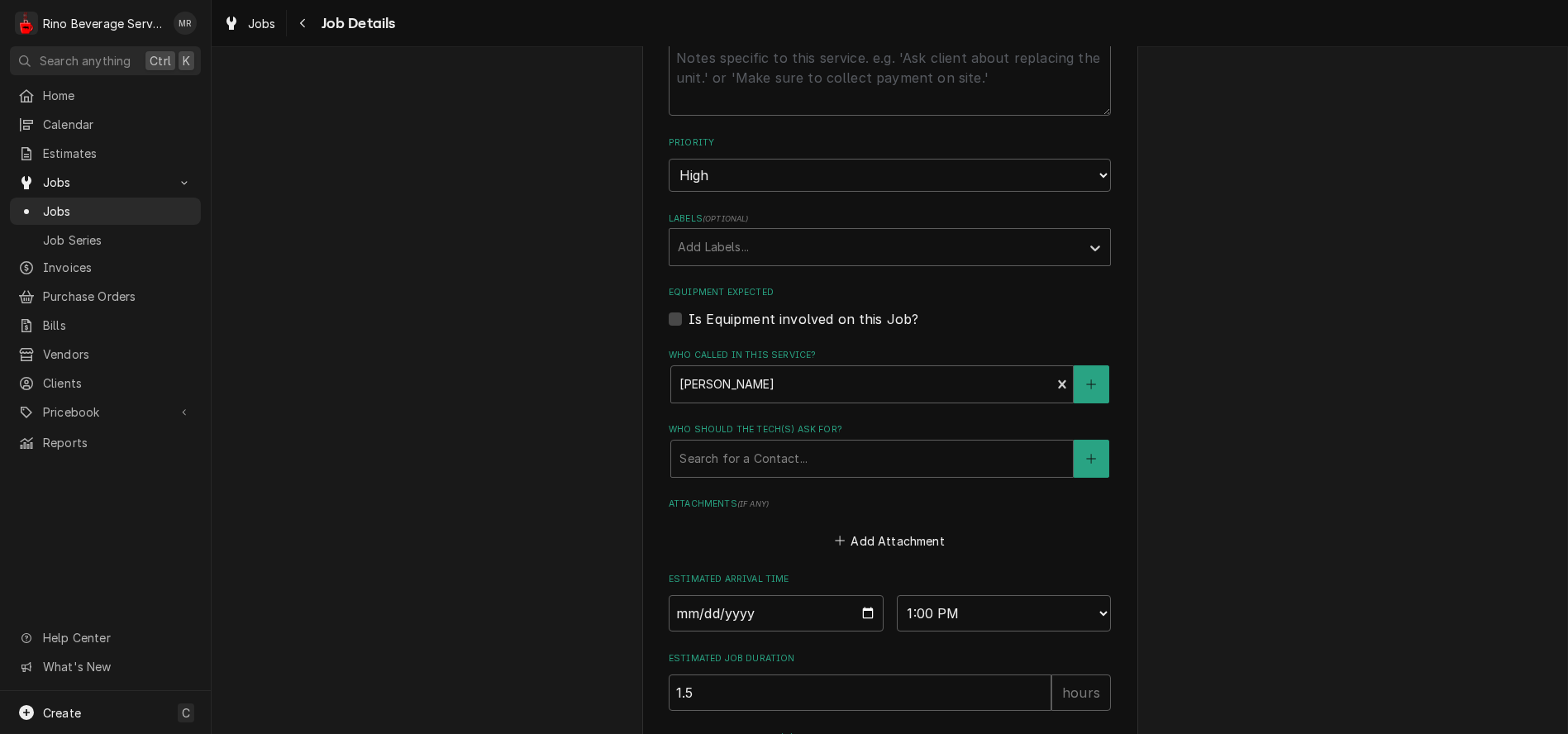
scroll to position [657, 0]
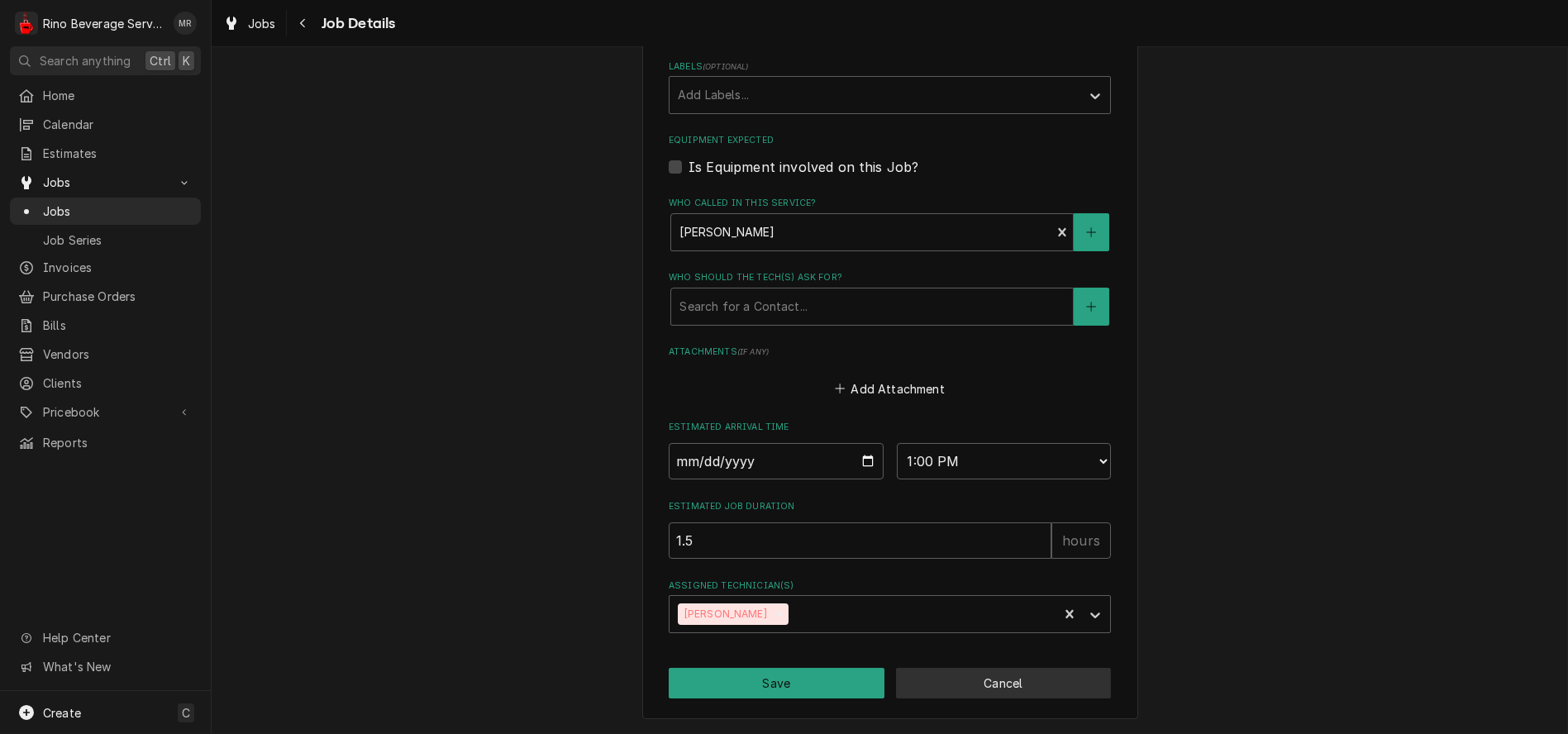
click at [1027, 687] on button "Cancel" at bounding box center [1003, 683] width 216 height 30
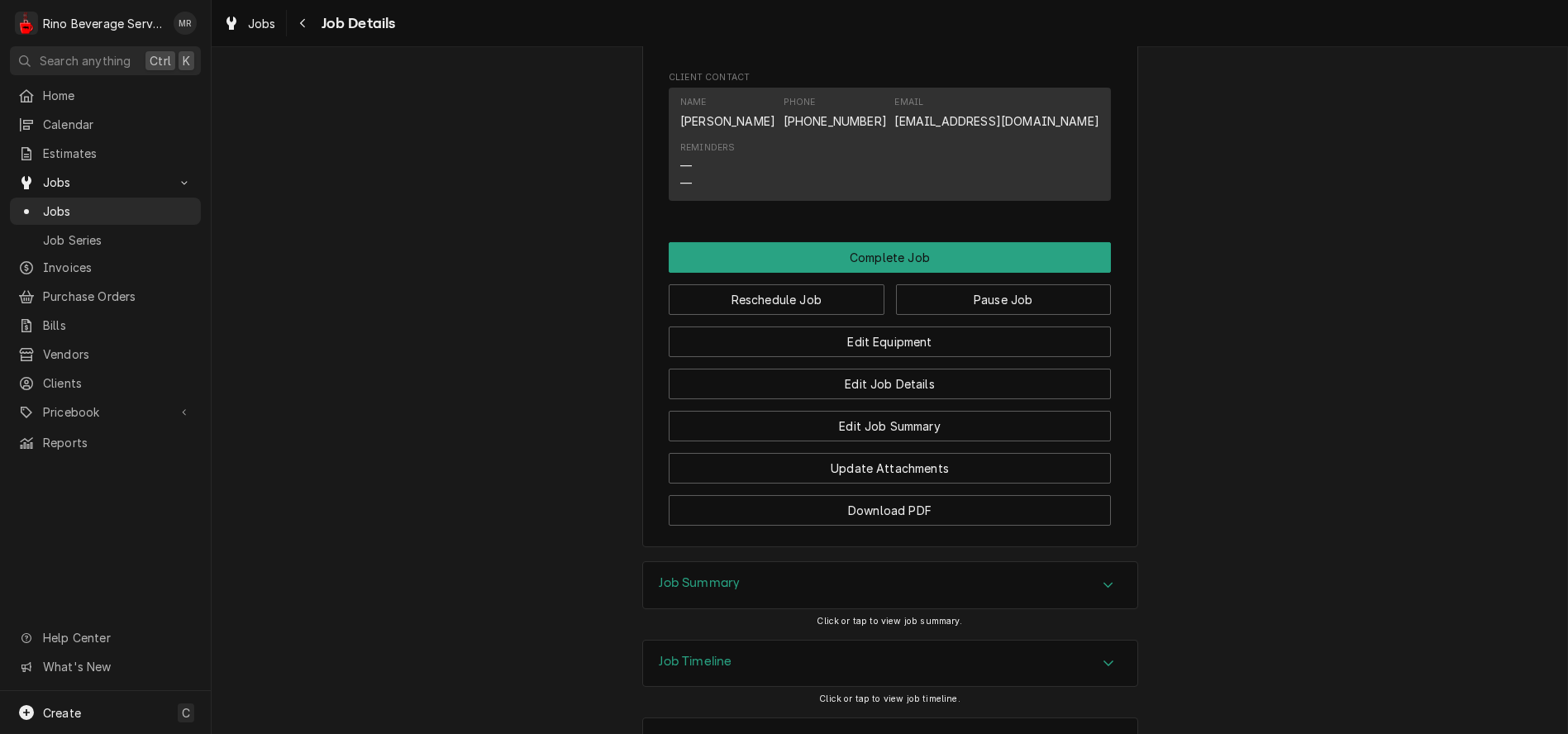
scroll to position [1256, 0]
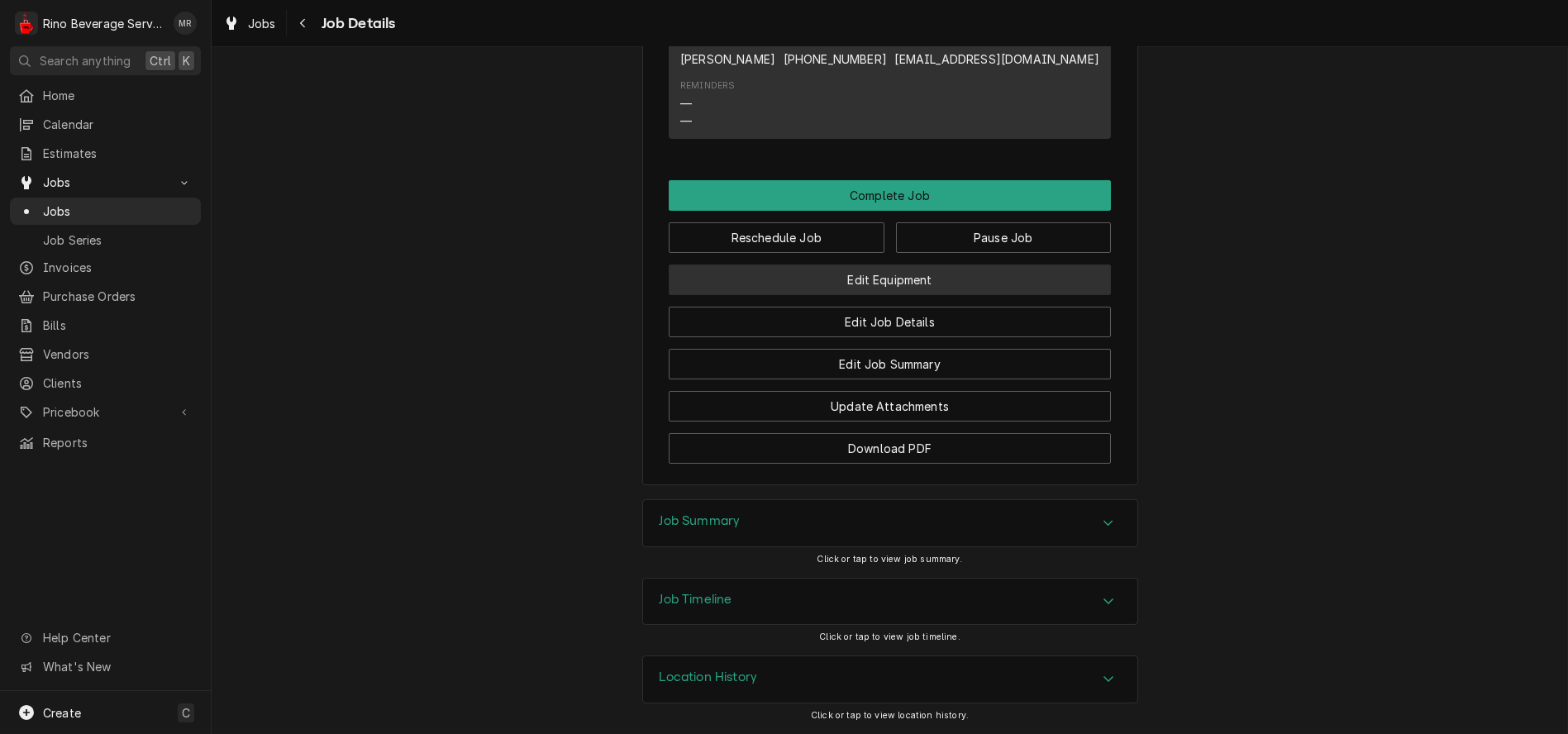
click at [816, 278] on button "Edit Equipment" at bounding box center [890, 280] width 442 height 30
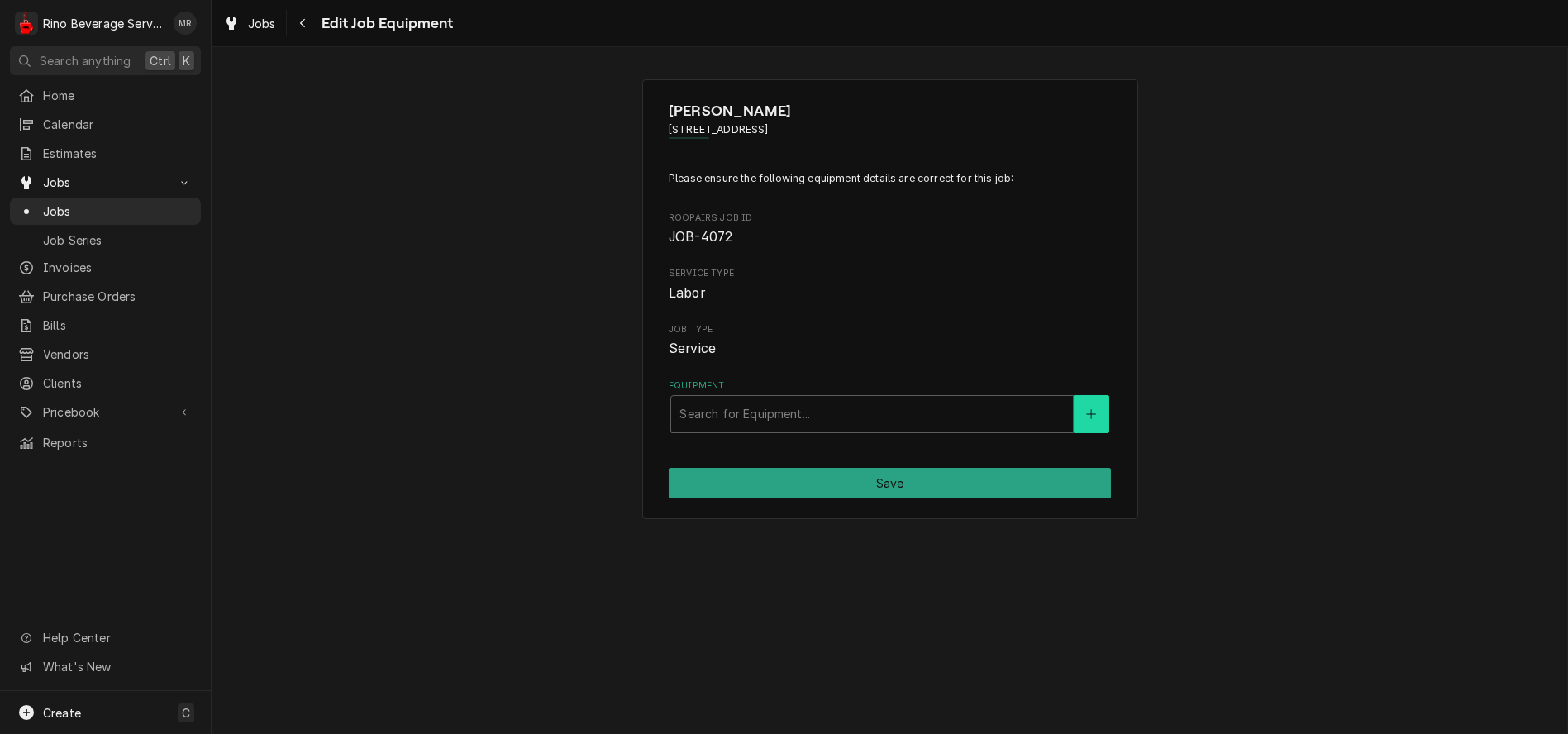
click at [1095, 419] on button "Equipment" at bounding box center [1091, 414] width 35 height 38
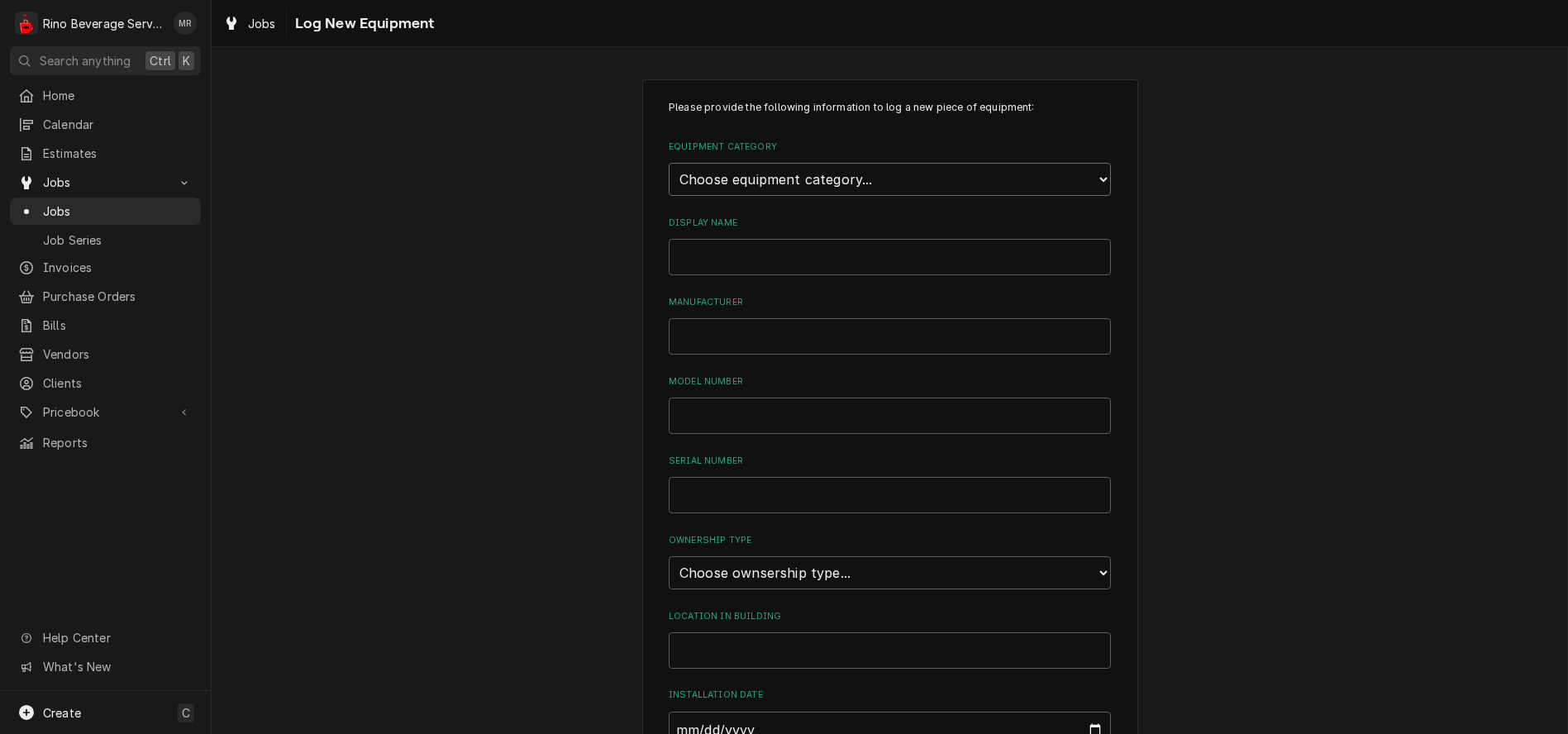
click at [839, 180] on select "Choose equipment category... Refrigeration Beverage Equipment Other" at bounding box center [890, 179] width 442 height 33
select select "9"
click at [669, 163] on select "Choose equipment category... Refrigeration Beverage Equipment Other" at bounding box center [890, 179] width 442 height 33
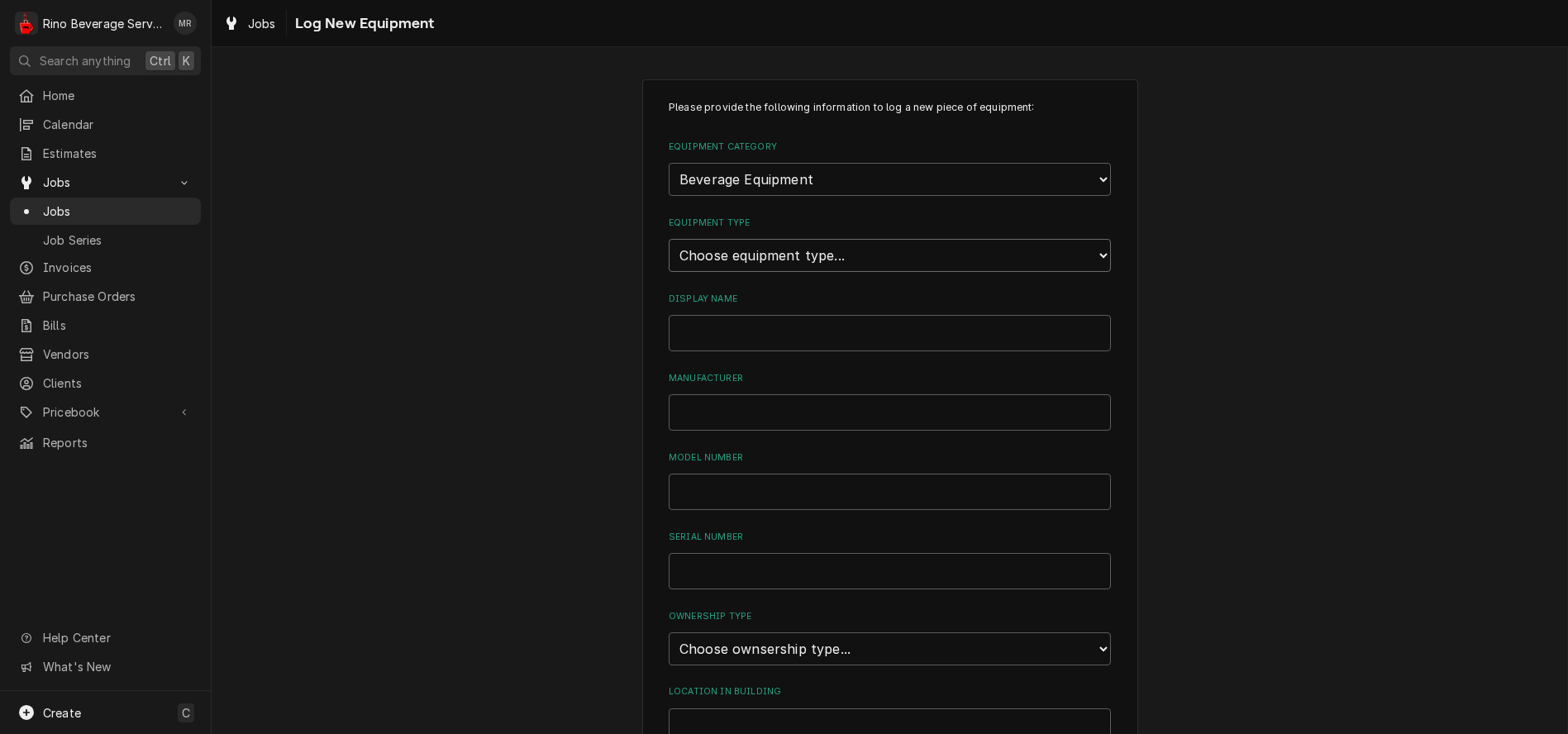
click at [810, 256] on select "Choose equipment type... Bar Blender Coffee Grinder Coffee Maker Coffee Urn Fro…" at bounding box center [890, 255] width 442 height 33
select select "78"
click at [669, 239] on select "Choose equipment type... Bar Blender Coffee Grinder Coffee Maker Coffee Urn Fro…" at bounding box center [890, 255] width 442 height 33
click at [774, 331] on input "Display Name" at bounding box center [890, 333] width 442 height 37
type input "Home espresso grinder"
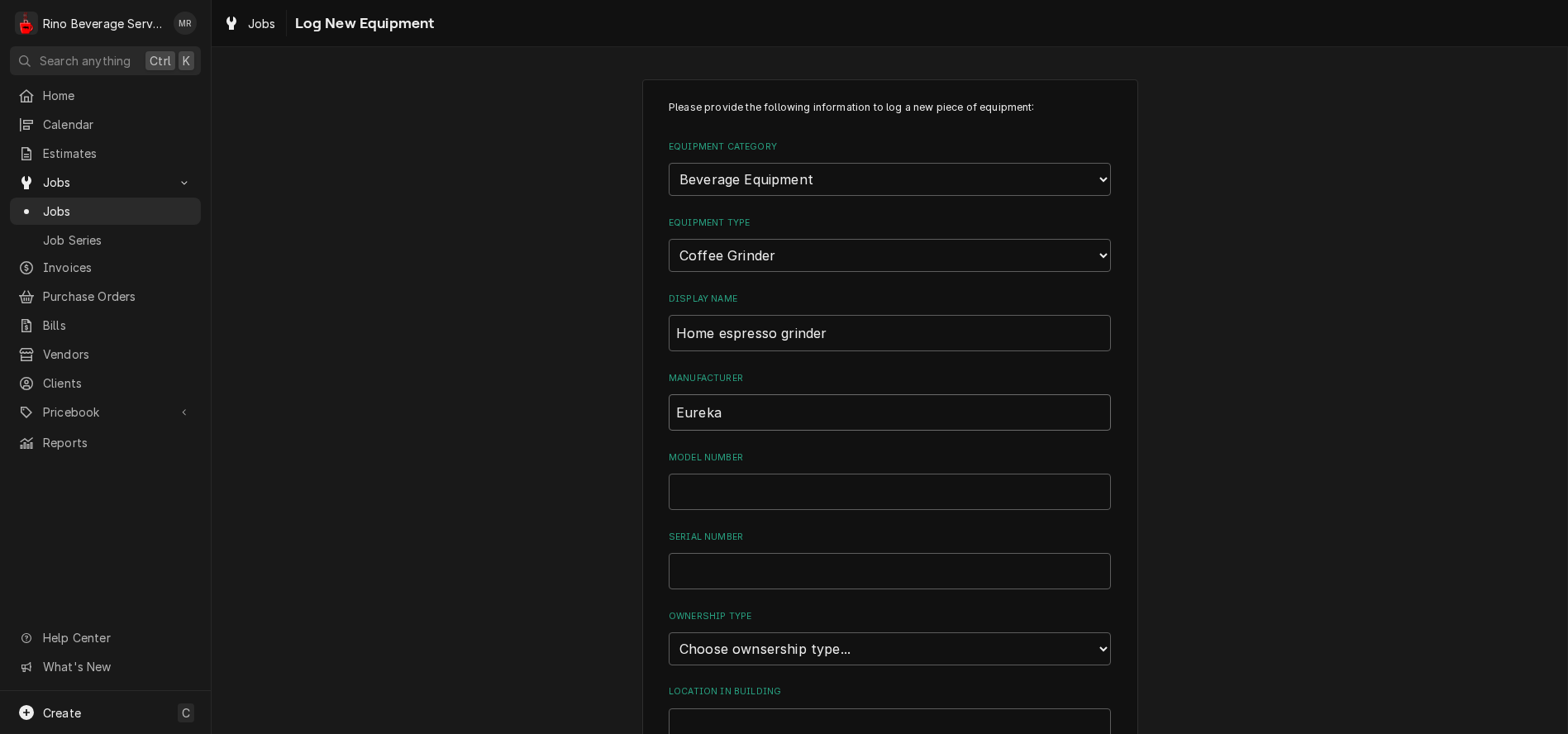
type input "Eureka"
type input "MEB"
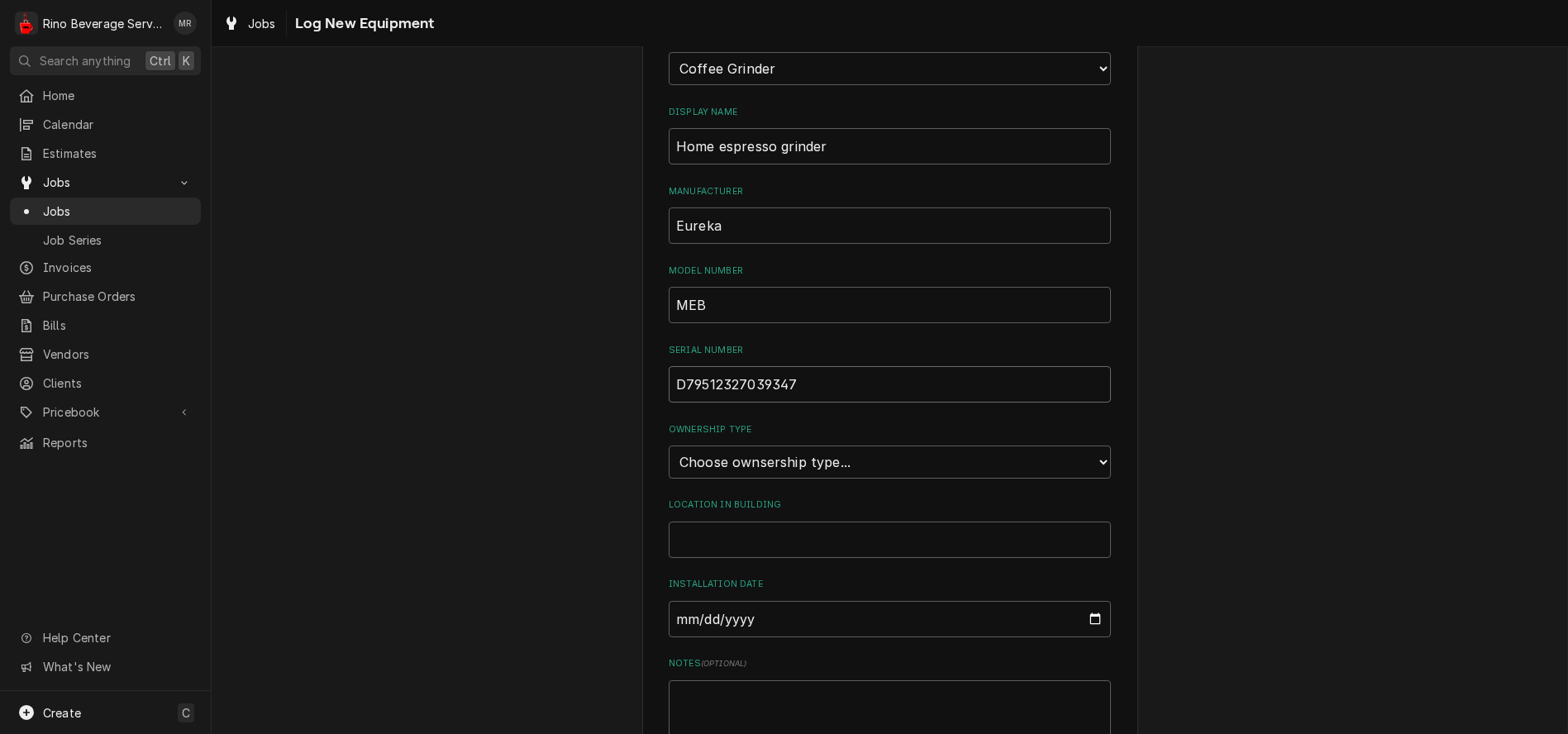
scroll to position [276, 0]
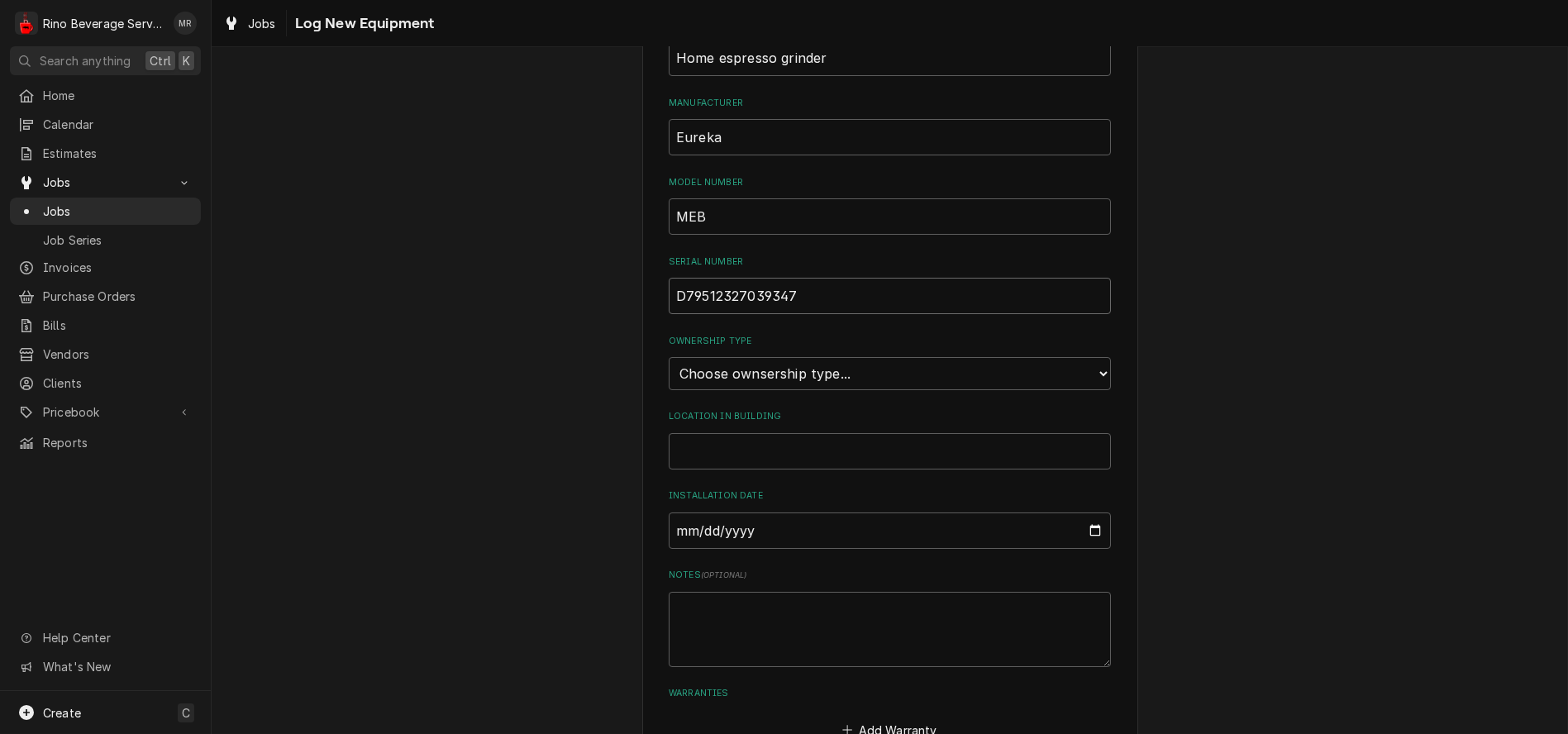
type input "D79512327039347"
click at [883, 371] on select "Choose ownsership type... Unknown Owned Leased Rented" at bounding box center [890, 373] width 442 height 33
select select "1"
click at [669, 357] on select "Choose ownsership type... Unknown Owned Leased Rented" at bounding box center [890, 373] width 442 height 33
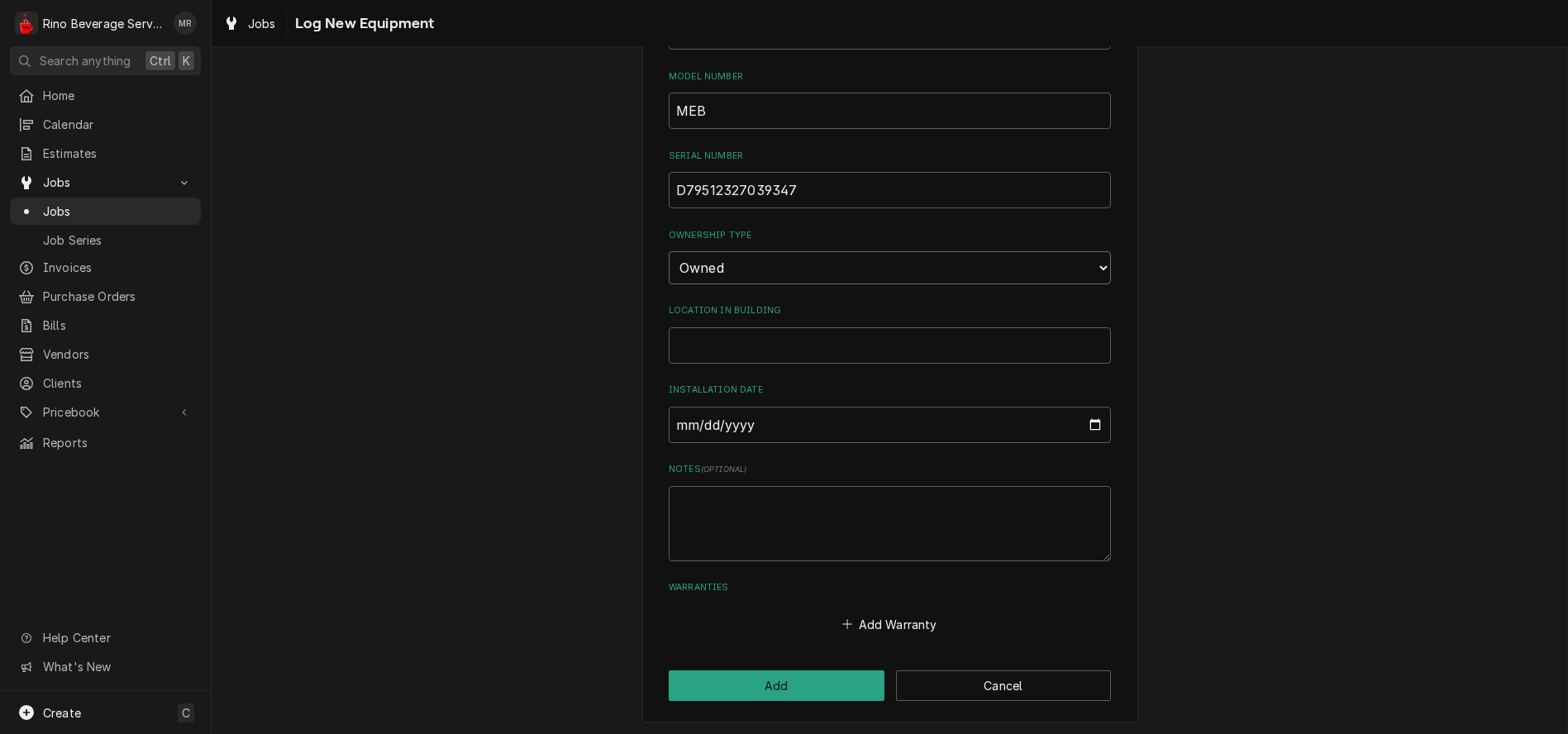
scroll to position [382, 0]
click at [777, 682] on button "Add" at bounding box center [776, 685] width 216 height 30
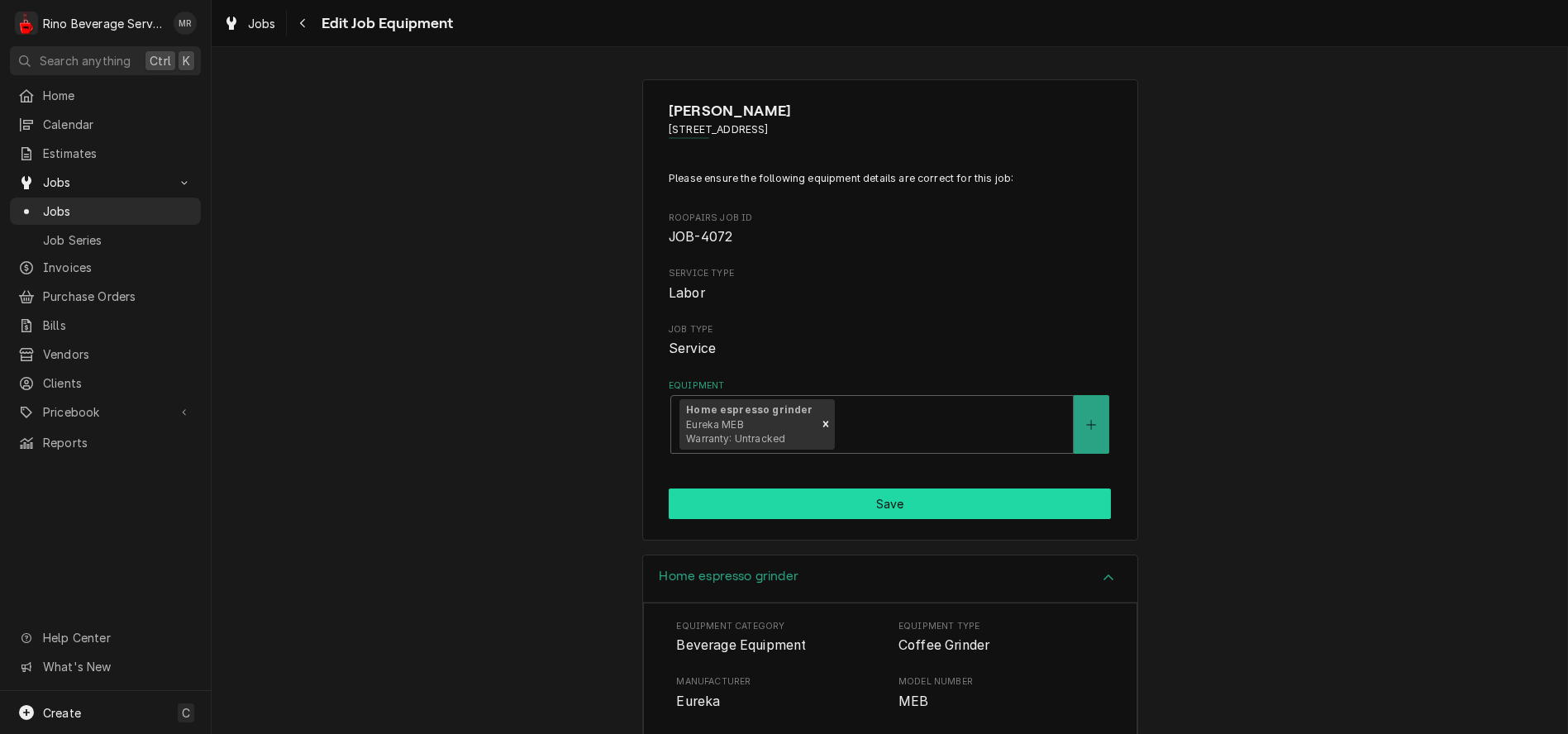
click at [866, 503] on button "Save" at bounding box center [890, 504] width 442 height 30
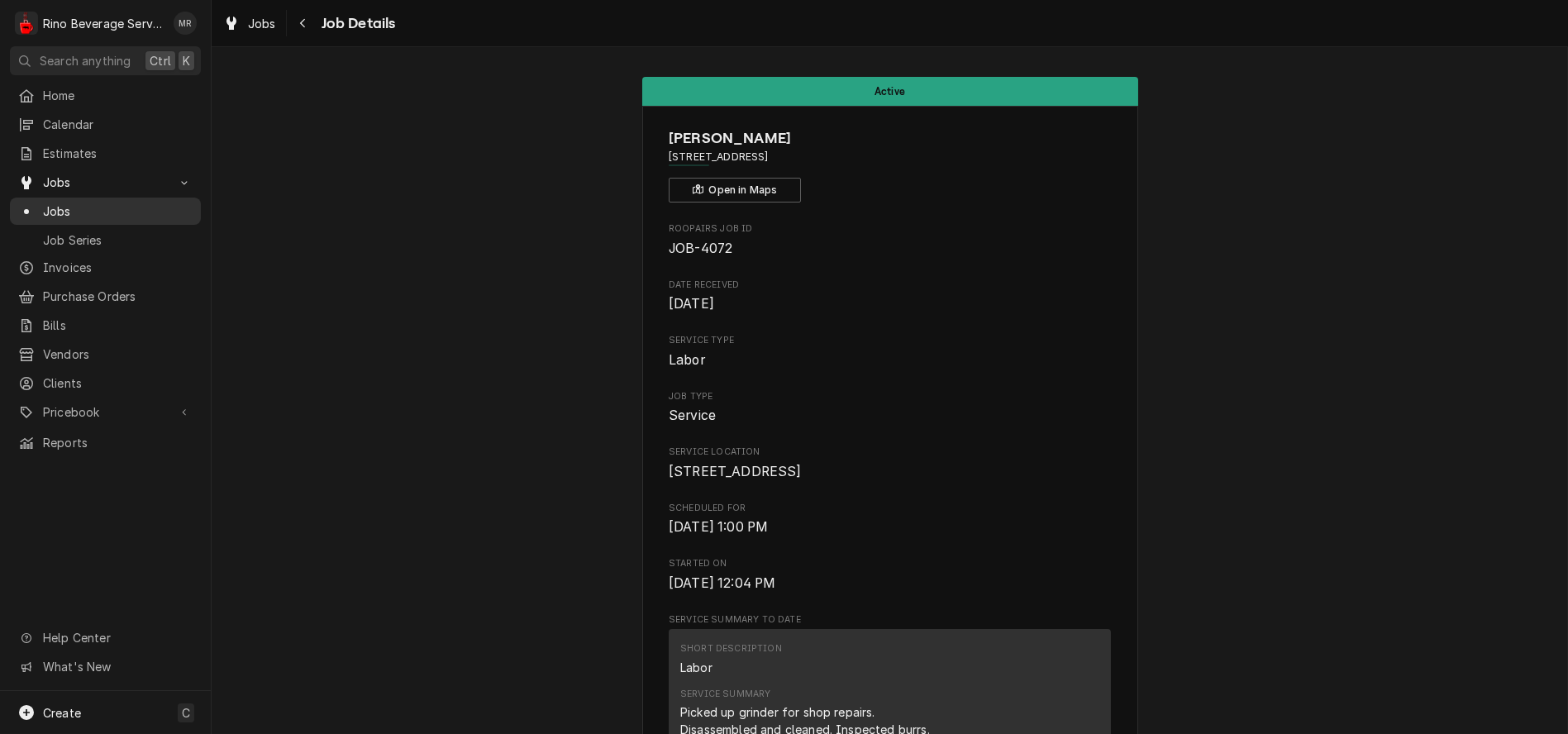
click at [71, 209] on span "Jobs" at bounding box center [117, 210] width 149 height 17
